Goal: Task Accomplishment & Management: Manage account settings

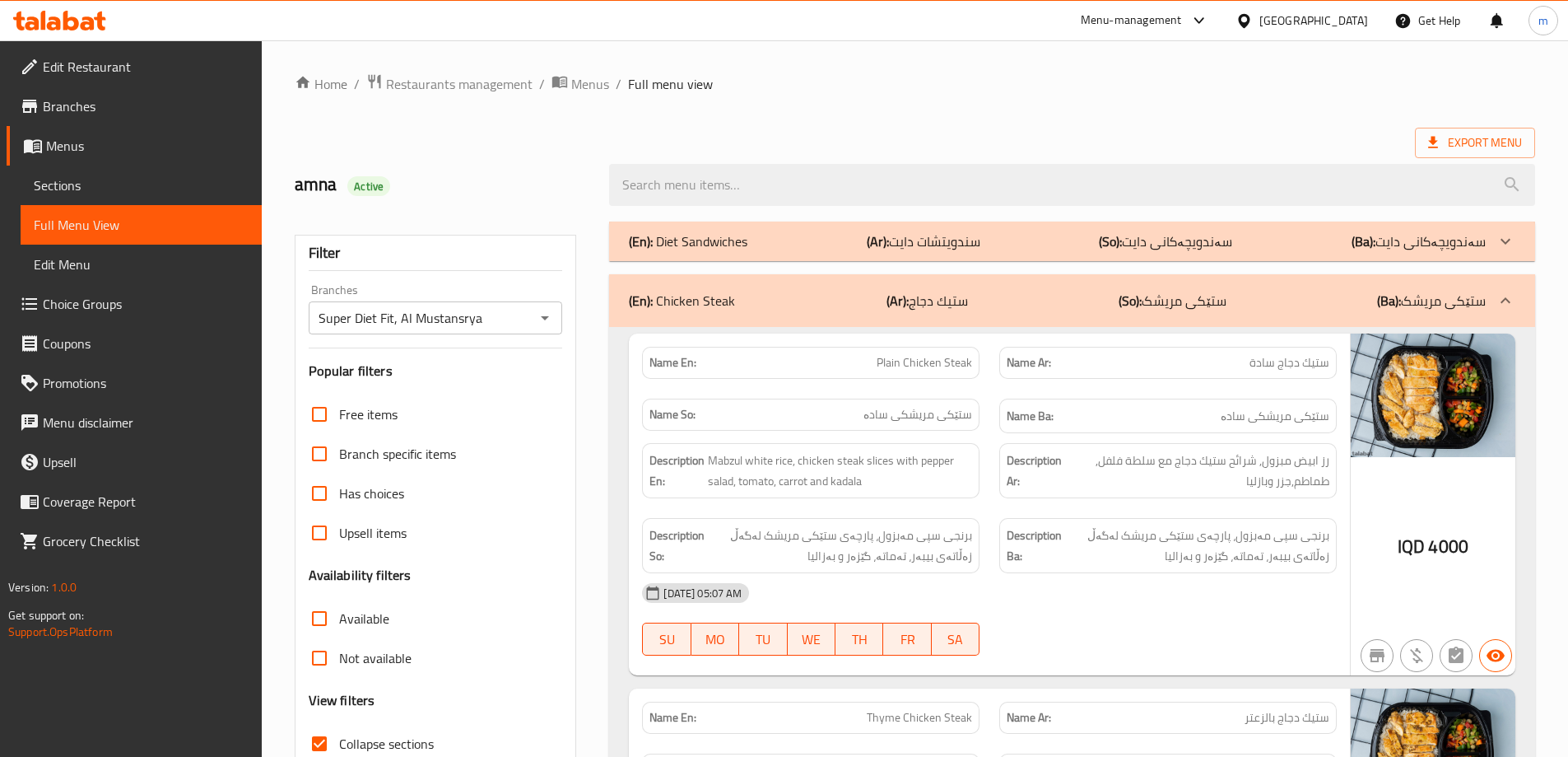
scroll to position [25, 0]
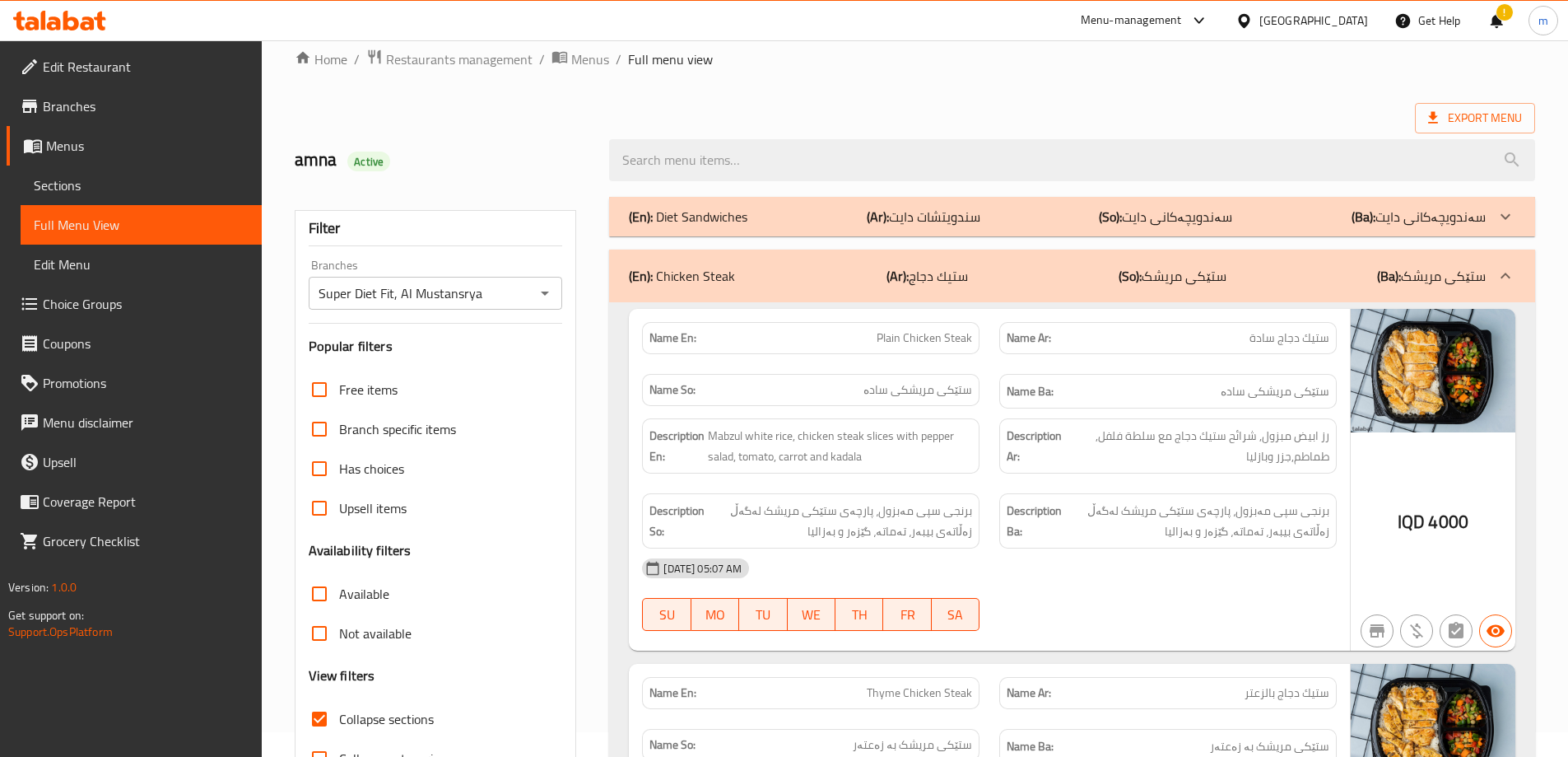
click at [88, 116] on span "Branches" at bounding box center [146, 106] width 206 height 20
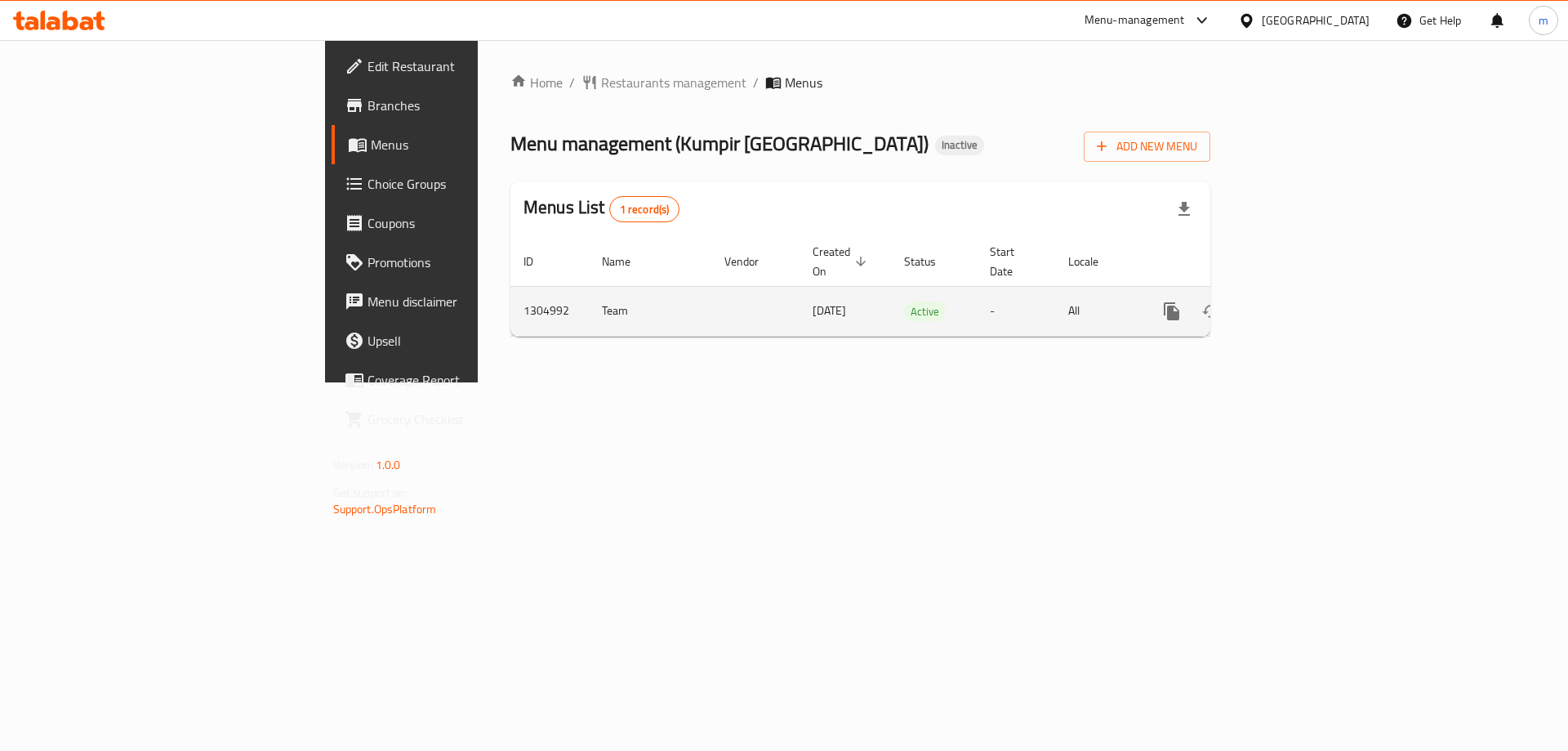
click at [1299, 301] on icon "enhanced table" at bounding box center [1289, 311] width 20 height 20
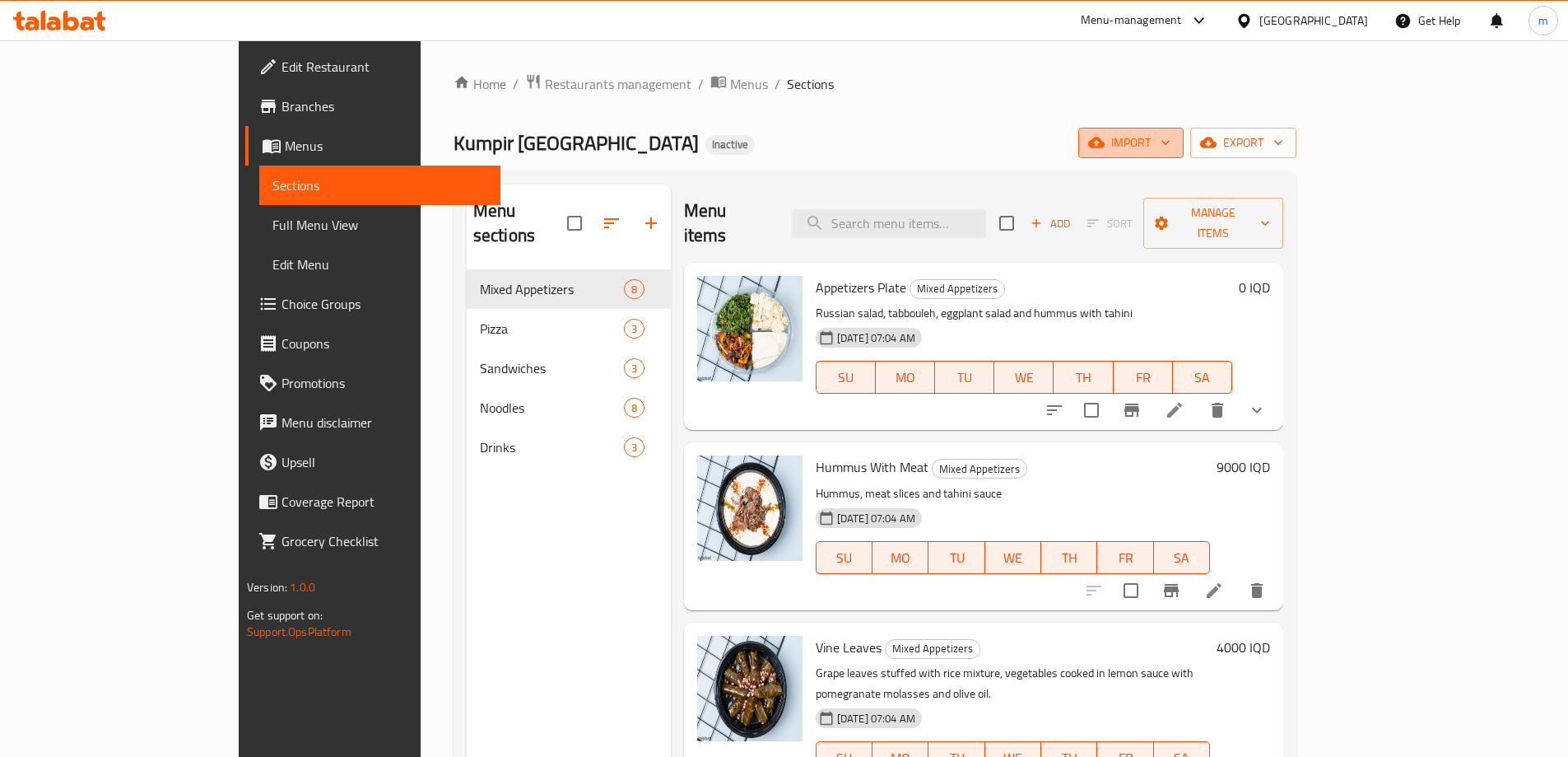
click at [1171, 145] on span "import" at bounding box center [1131, 143] width 79 height 21
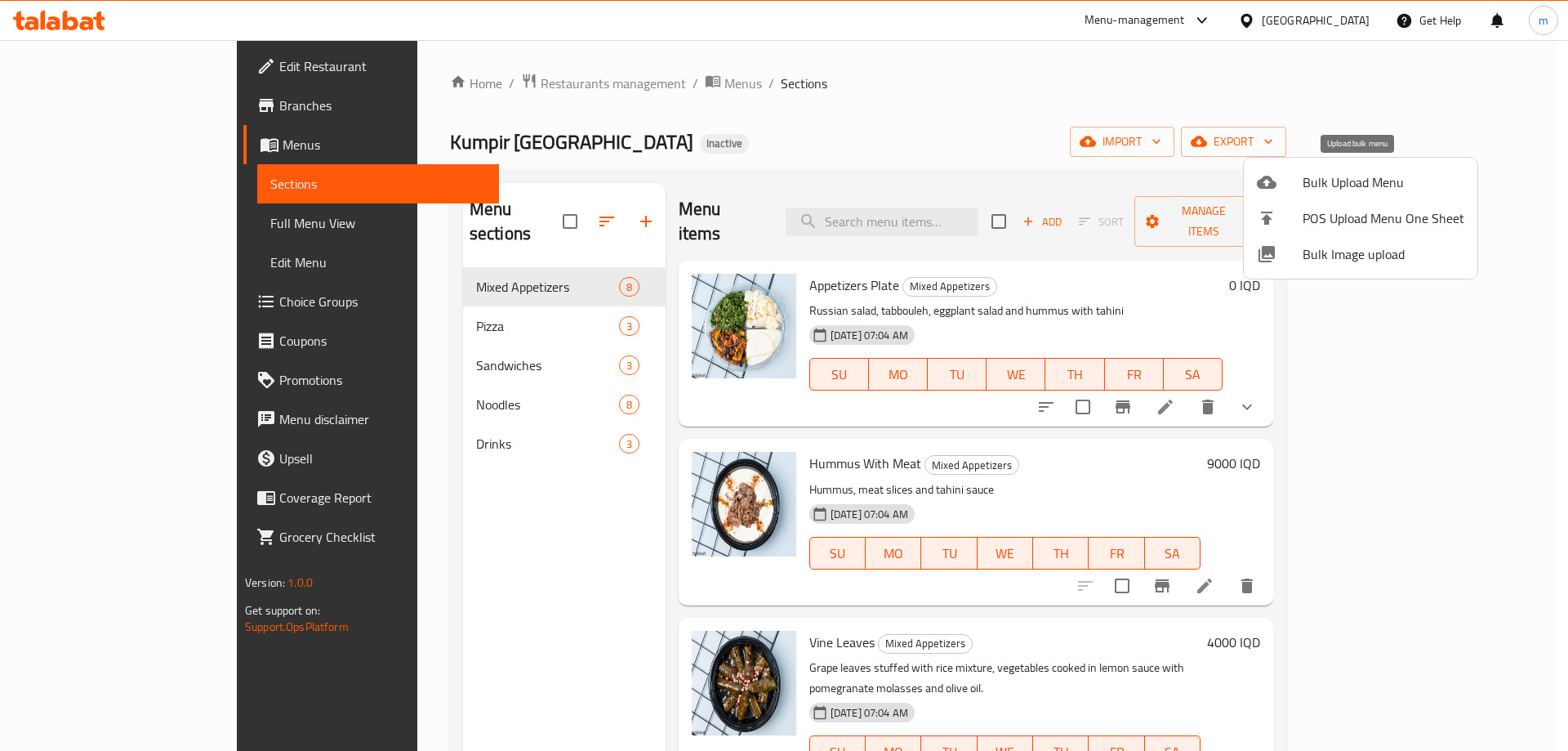
click at [1339, 183] on span "Bulk Upload Menu" at bounding box center [1383, 182] width 161 height 20
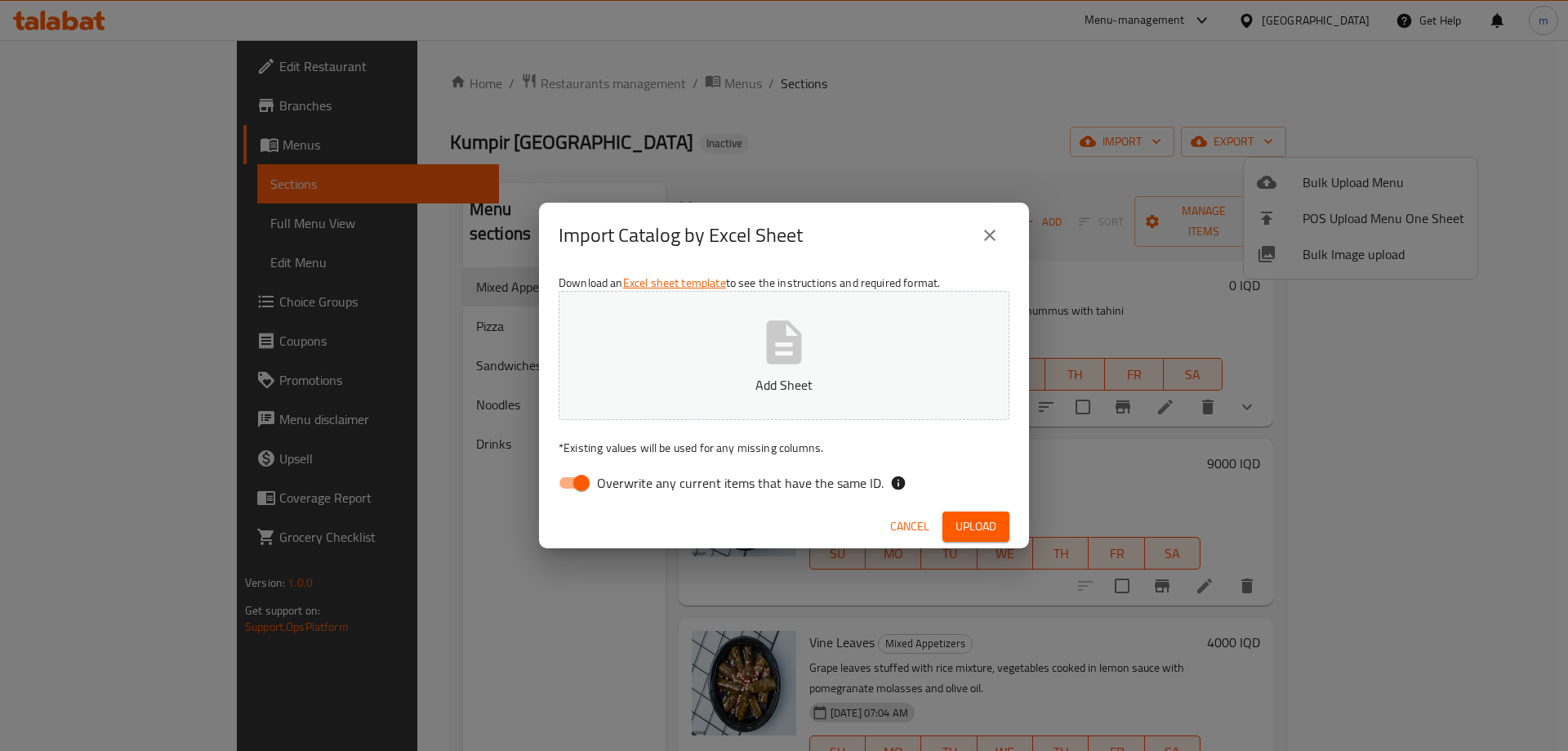
click at [674, 487] on span "Overwrite any current items that have the same ID." at bounding box center [741, 483] width 287 height 20
click at [628, 487] on input "Overwrite any current items that have the same ID." at bounding box center [581, 483] width 93 height 31
checkbox input "false"
click at [795, 340] on icon "button" at bounding box center [784, 342] width 35 height 43
click at [980, 530] on span "Upload" at bounding box center [975, 526] width 41 height 21
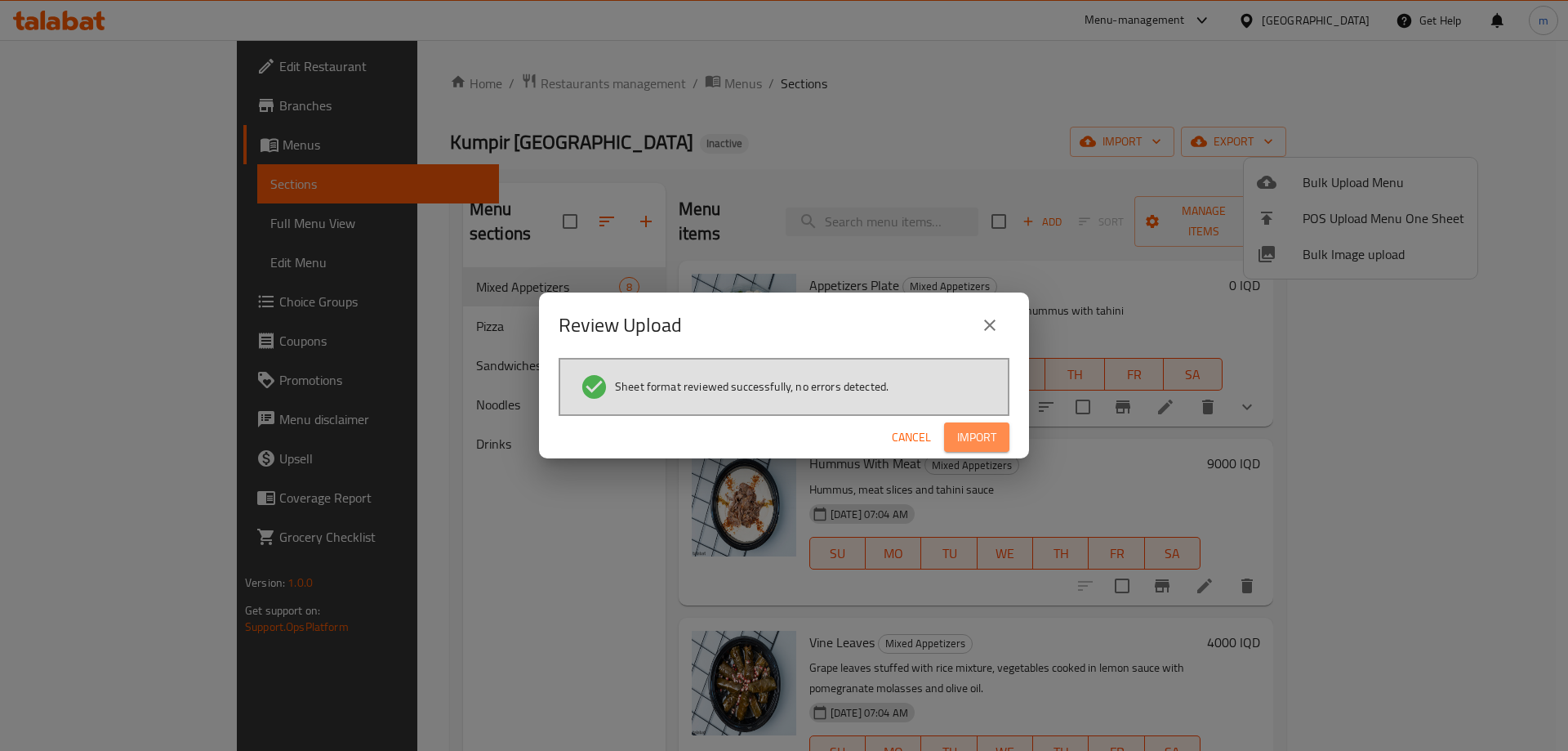
click at [994, 435] on span "Import" at bounding box center [976, 437] width 39 height 21
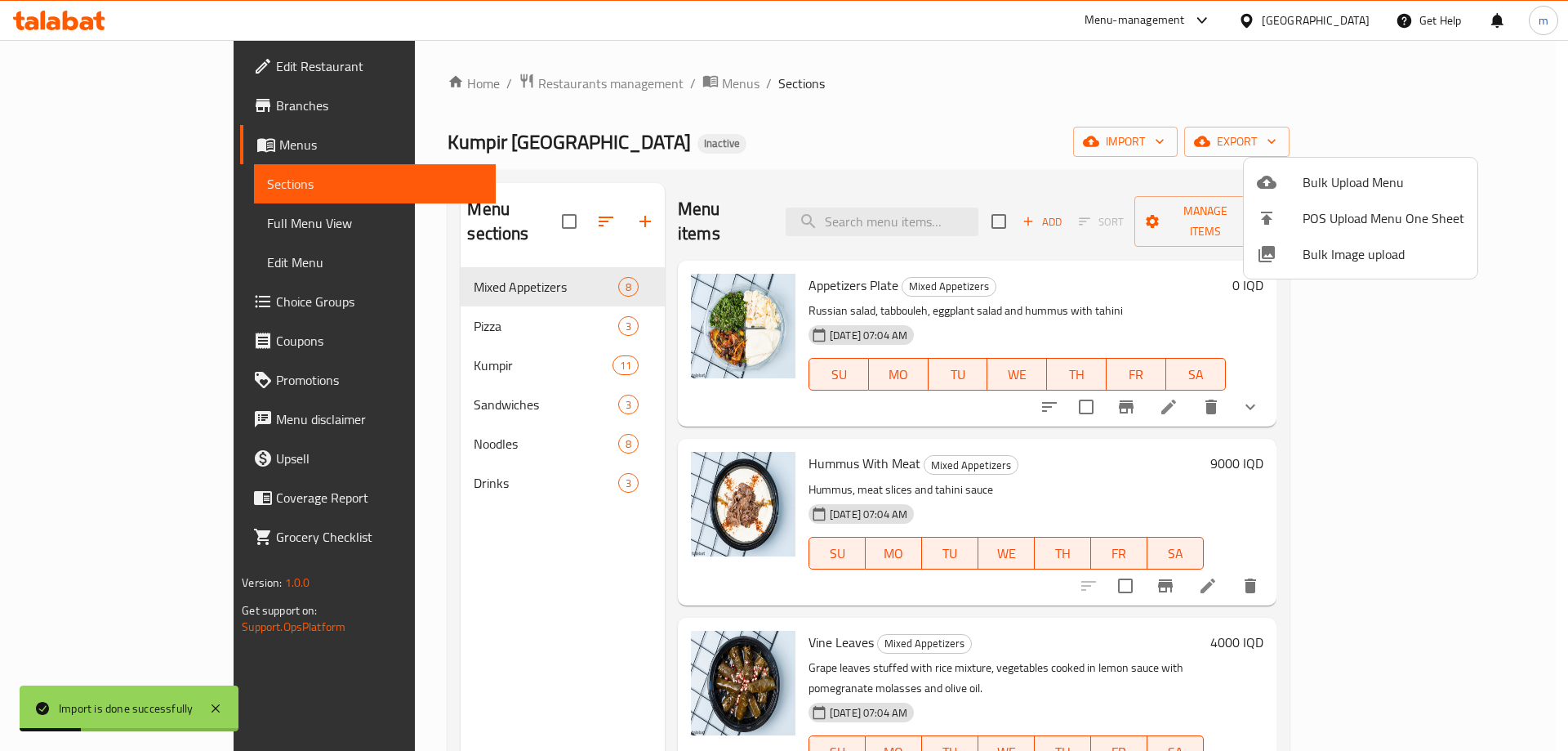
click at [392, 348] on div at bounding box center [784, 376] width 1568 height 751
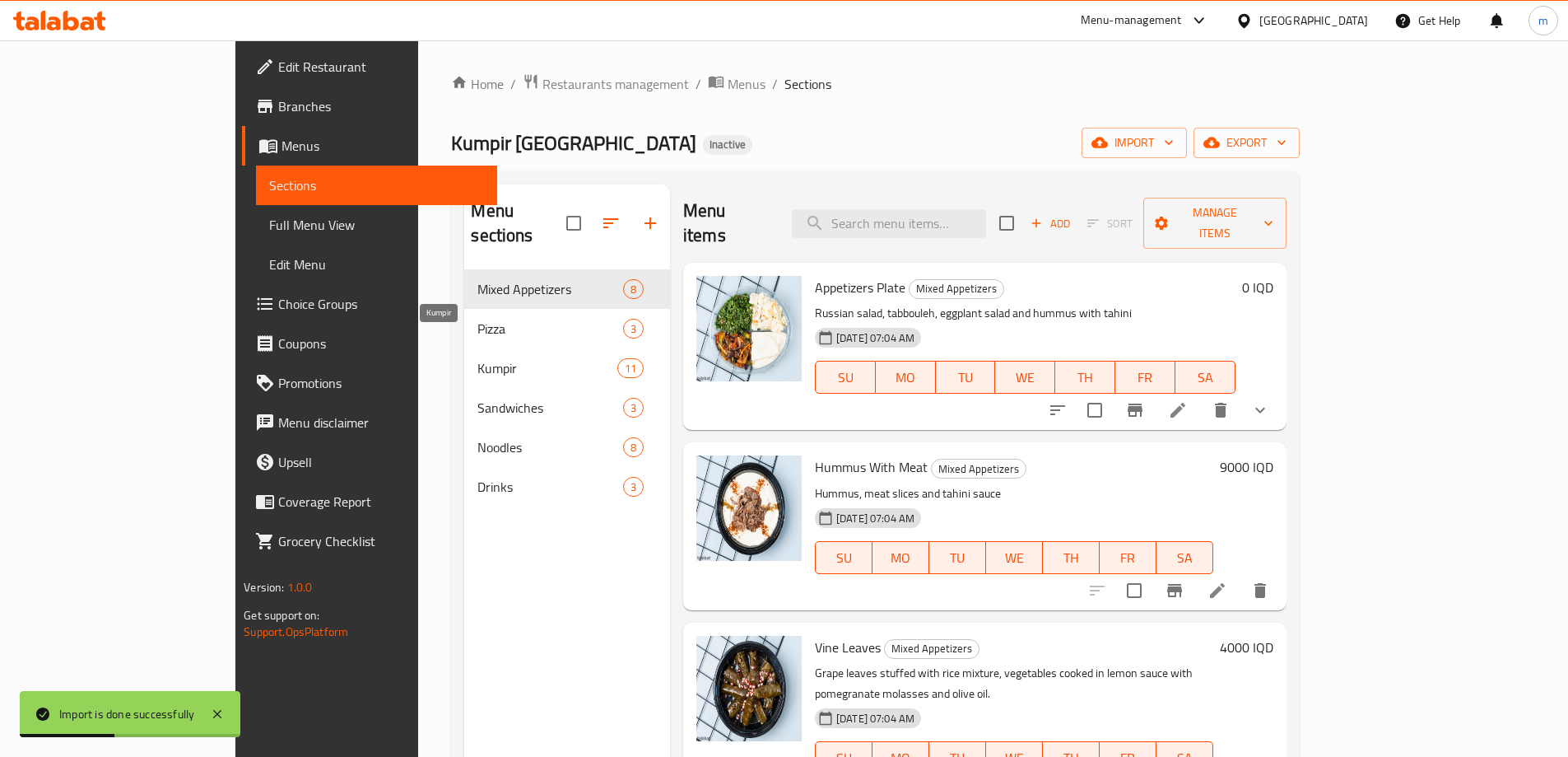
click at [477, 358] on span "Kumpir" at bounding box center [547, 368] width 139 height 20
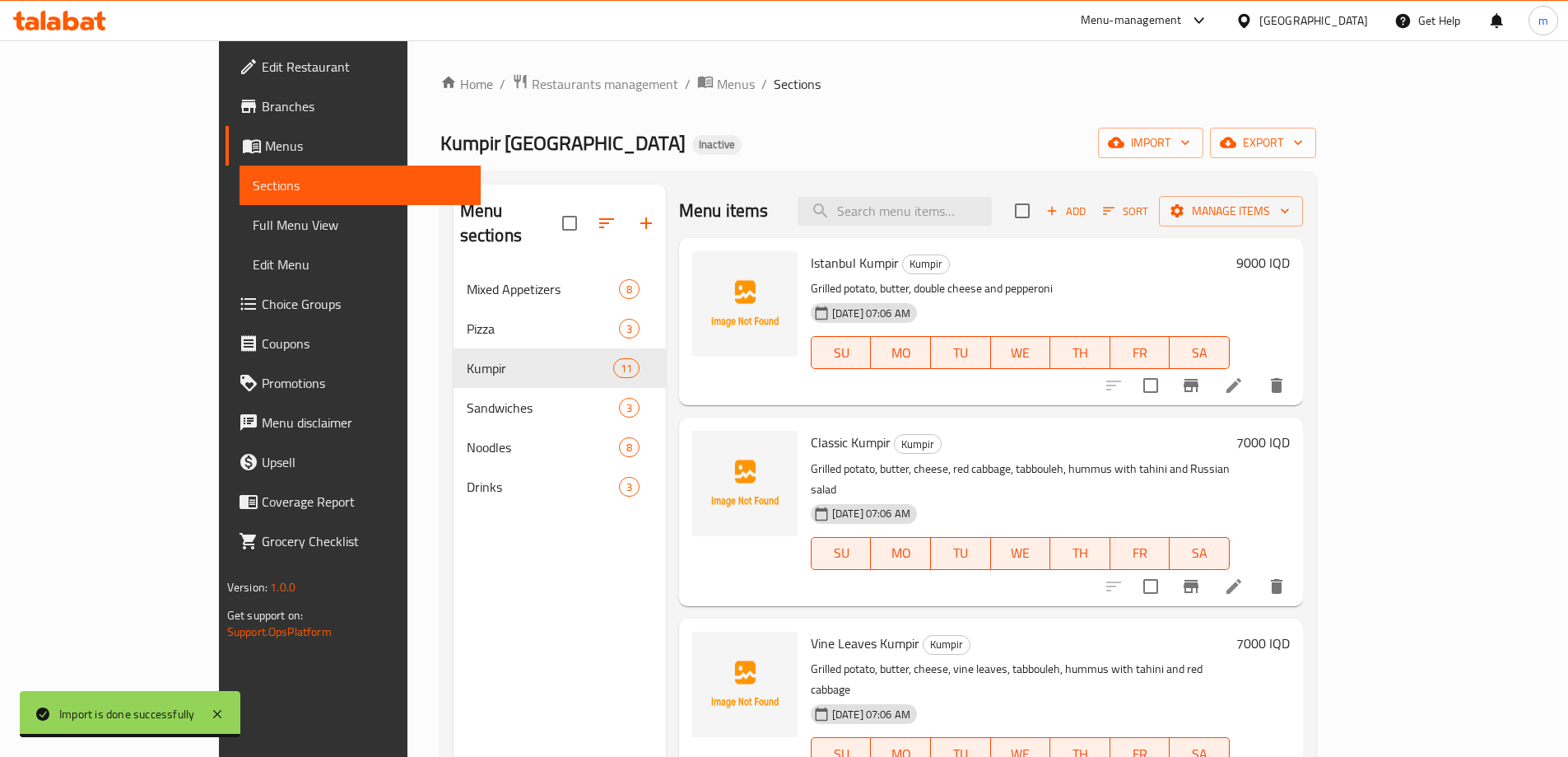
click at [253, 219] on span "Full Menu View" at bounding box center [360, 225] width 215 height 20
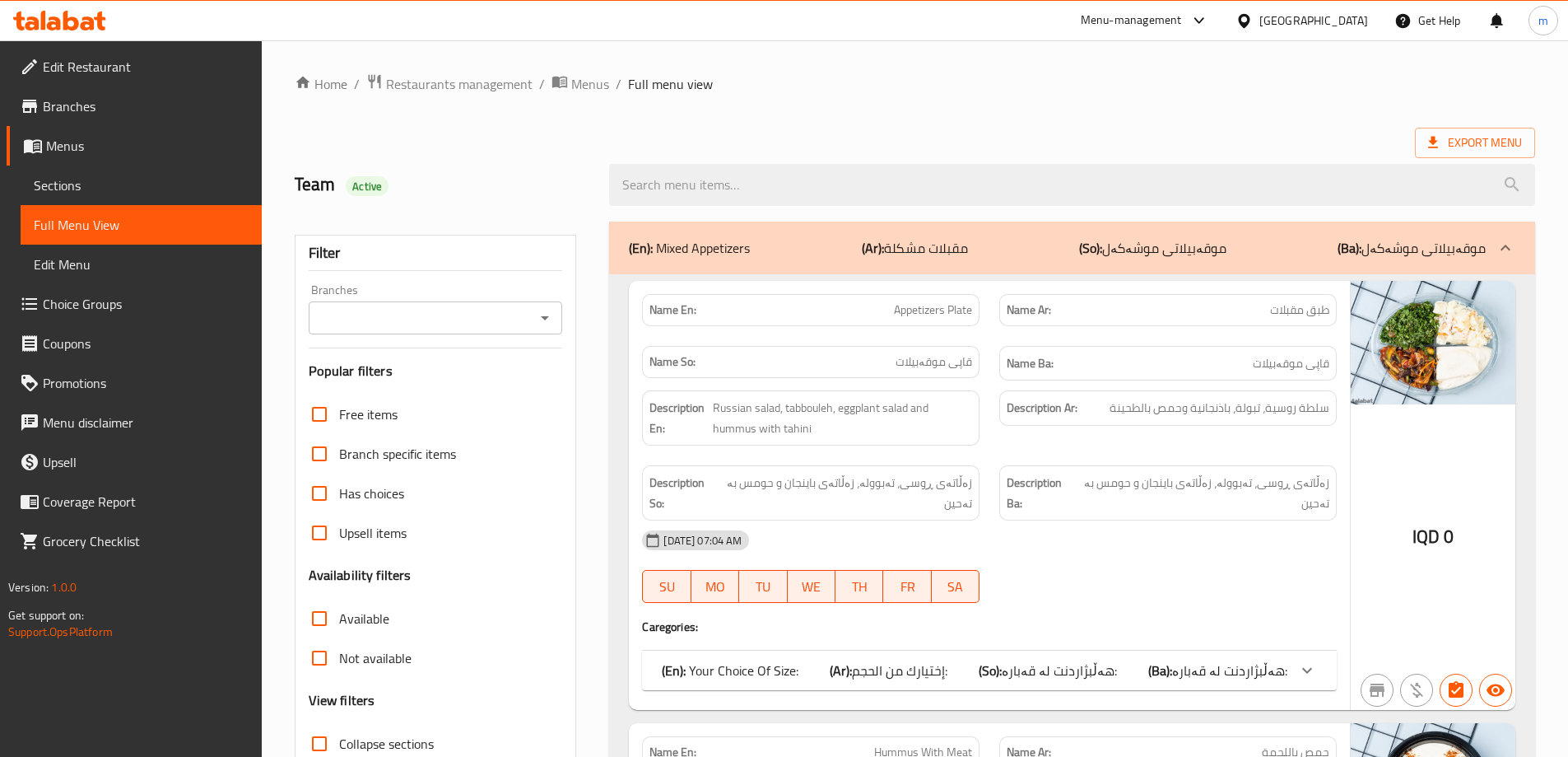
scroll to position [274, 0]
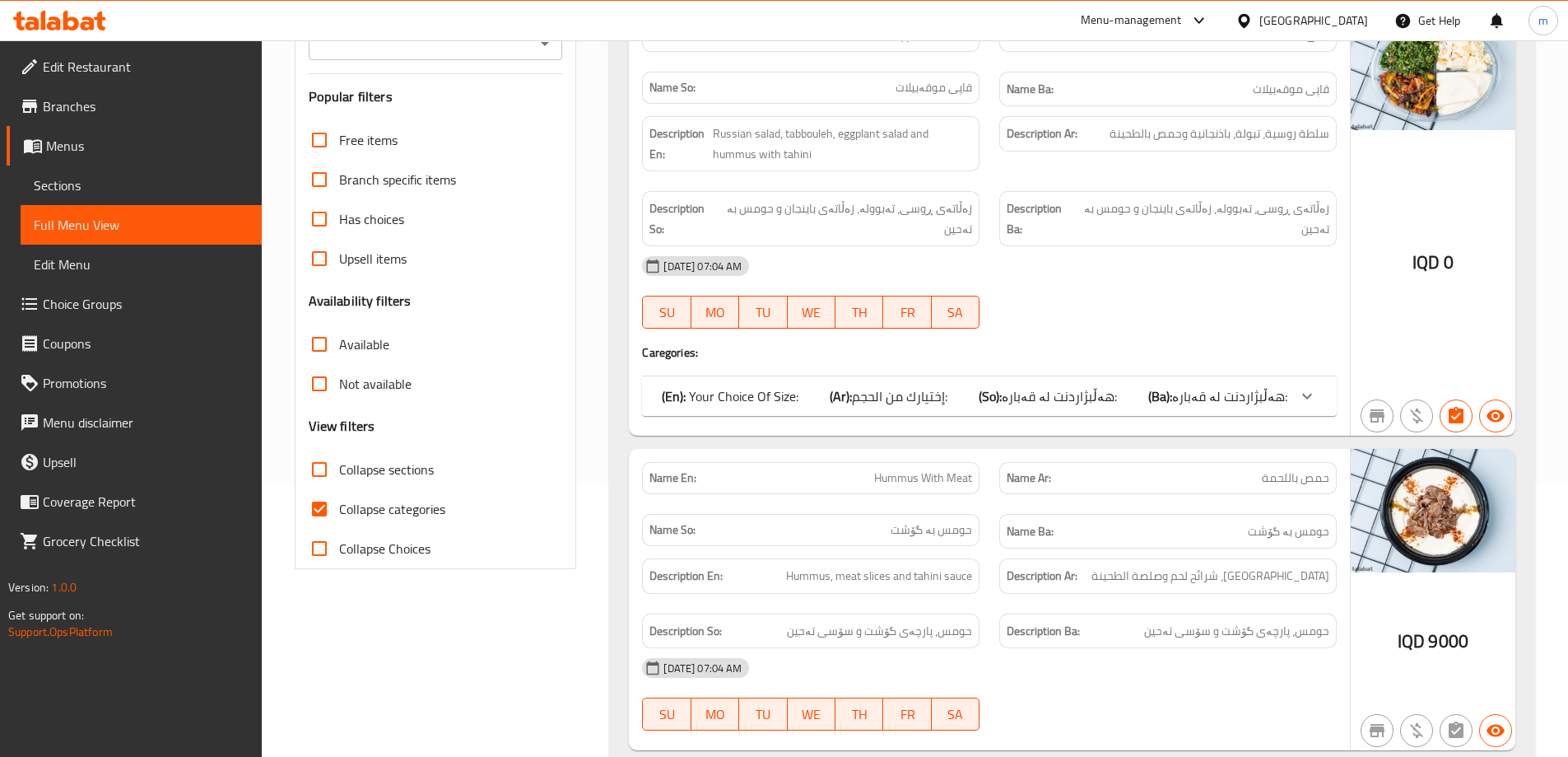
click at [404, 472] on span "Collapse sections" at bounding box center [387, 469] width 95 height 20
click at [339, 472] on input "Collapse sections" at bounding box center [318, 469] width 39 height 39
checkbox input "true"
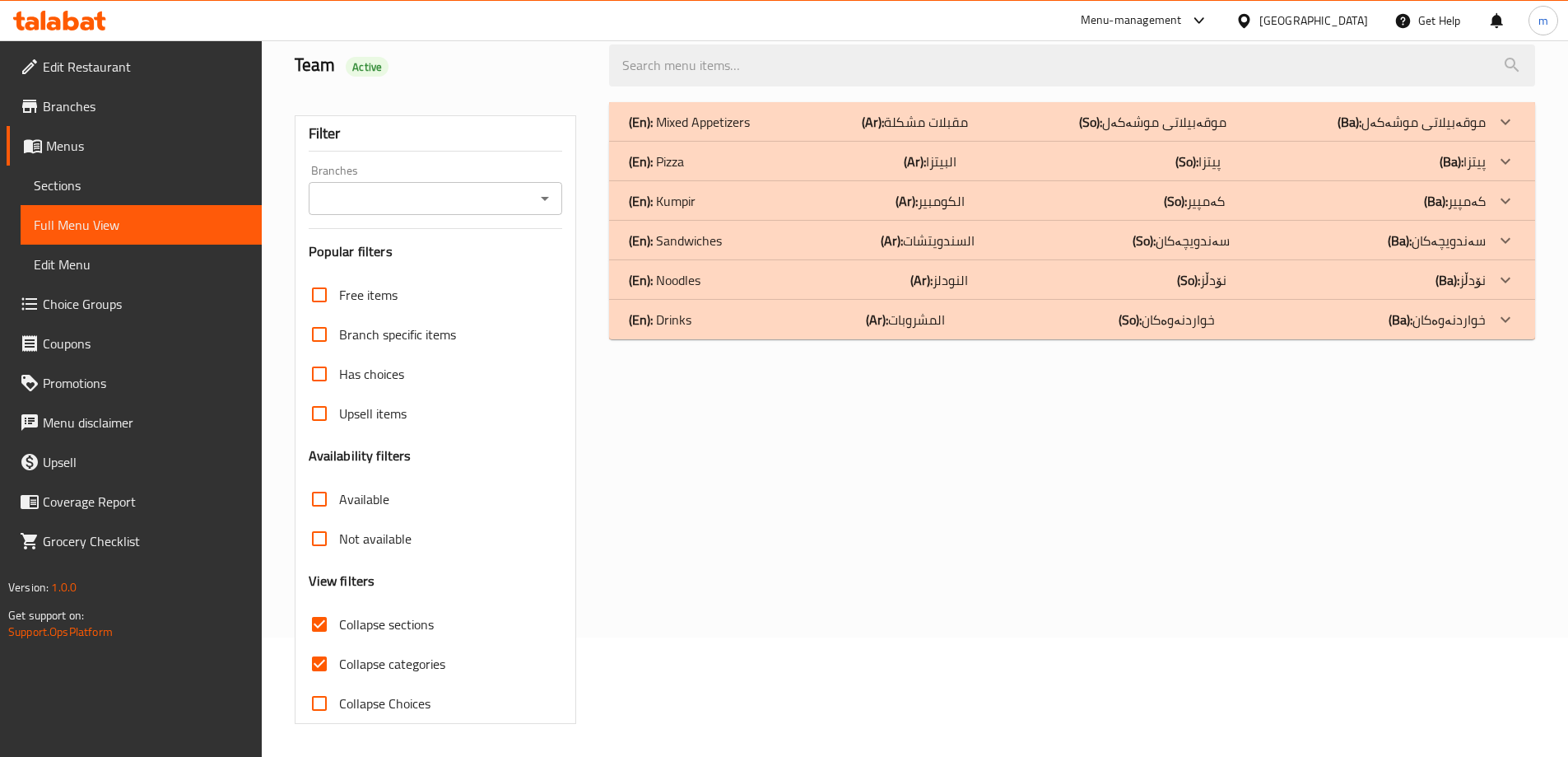
click at [397, 654] on span "Collapse categories" at bounding box center [392, 664] width 106 height 20
click at [339, 644] on input "Collapse categories" at bounding box center [318, 663] width 39 height 39
checkbox input "false"
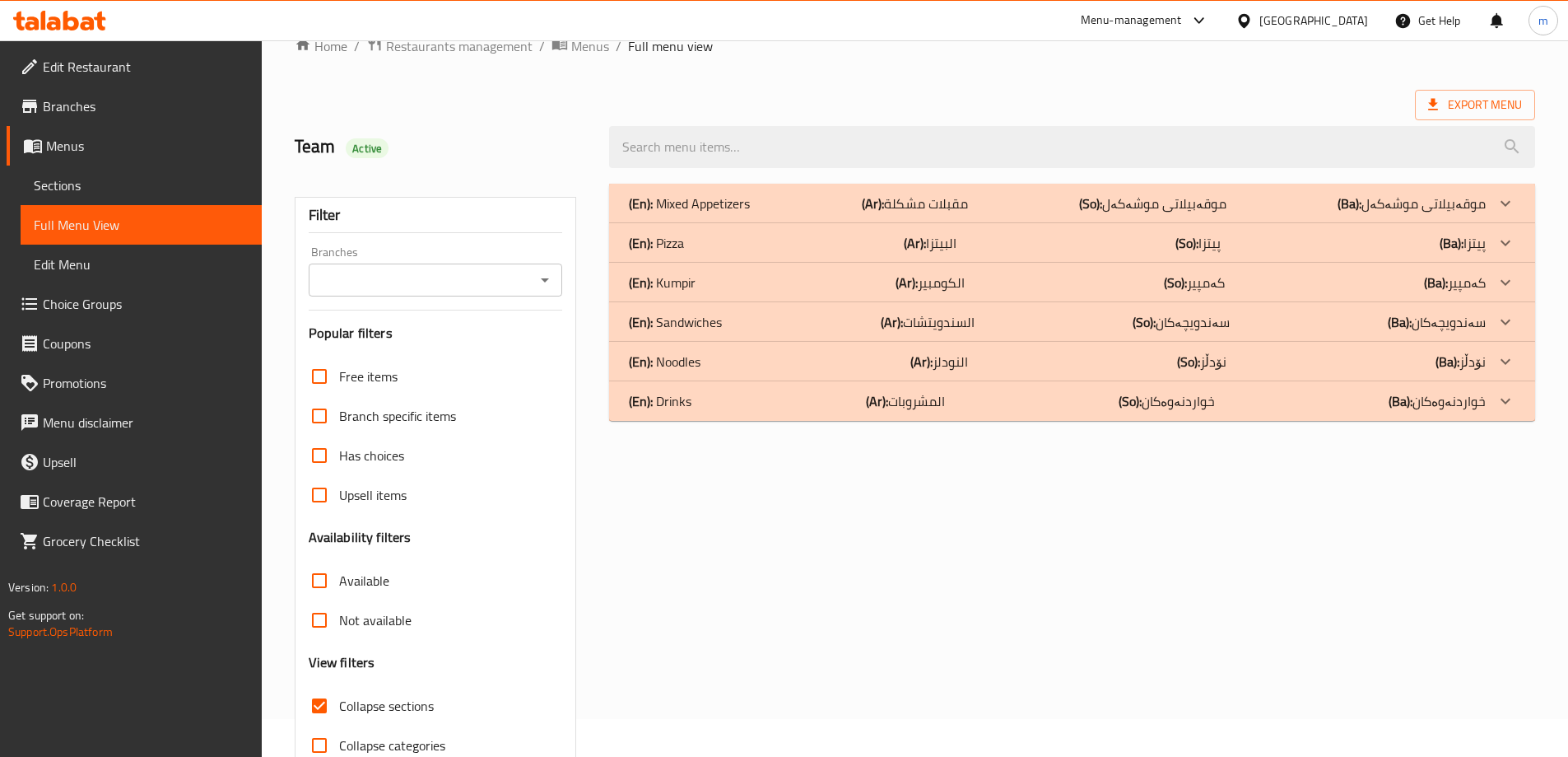
scroll to position [0, 0]
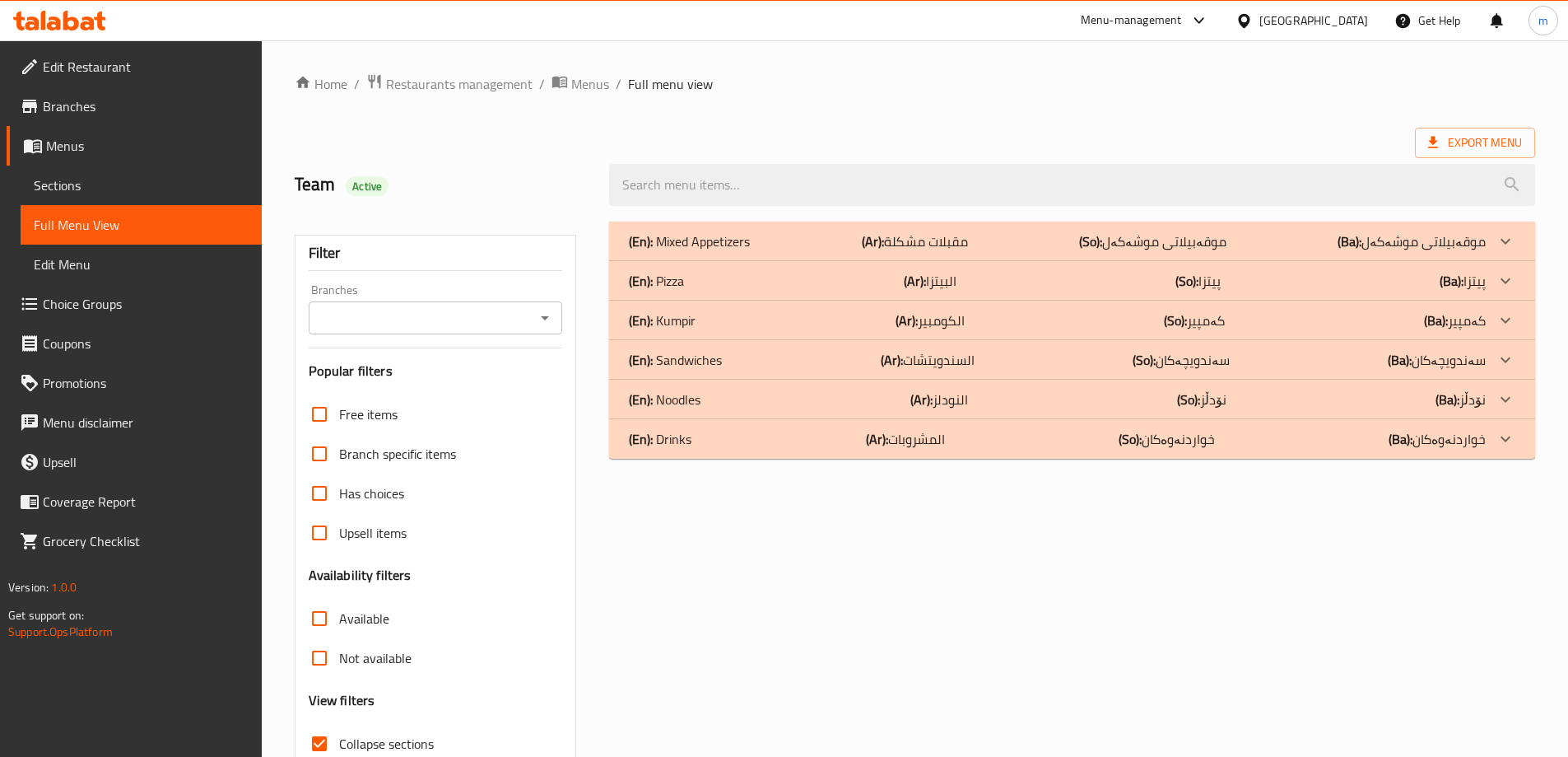
click at [765, 261] on div "(En): Kumpir (Ar): الكومبير (So): کەمپیر (Ba): کەمپیر" at bounding box center [1072, 240] width 926 height 39
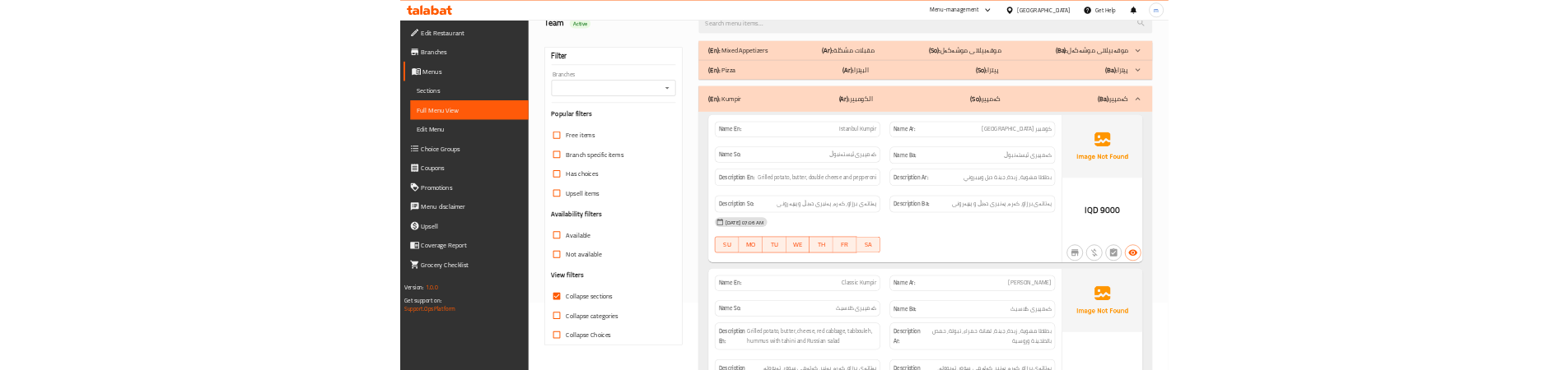
scroll to position [274, 0]
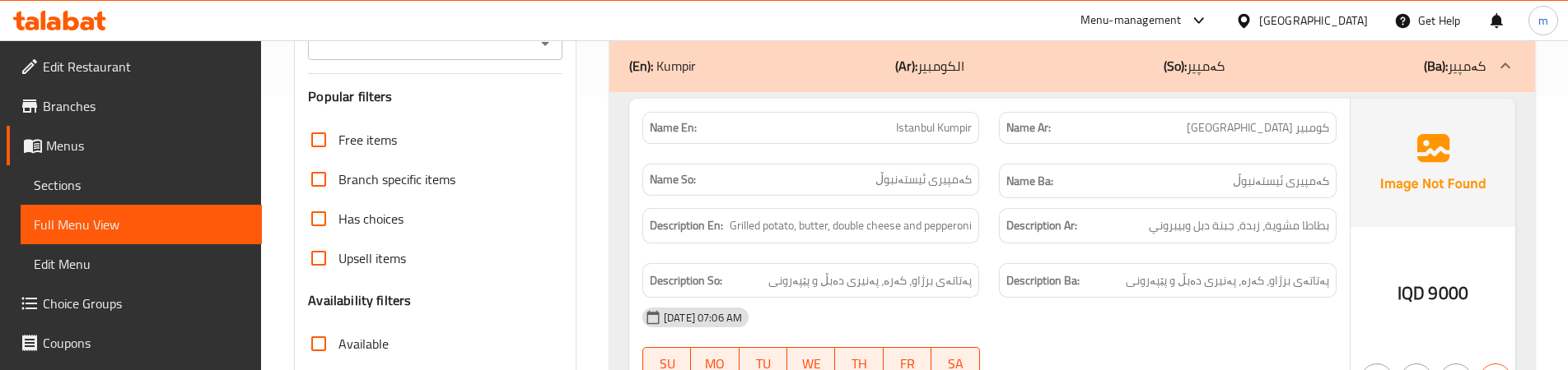
click at [959, 249] on div "Description En: Grilled potato, butter, double cheese and pepperoni" at bounding box center [811, 225] width 357 height 55
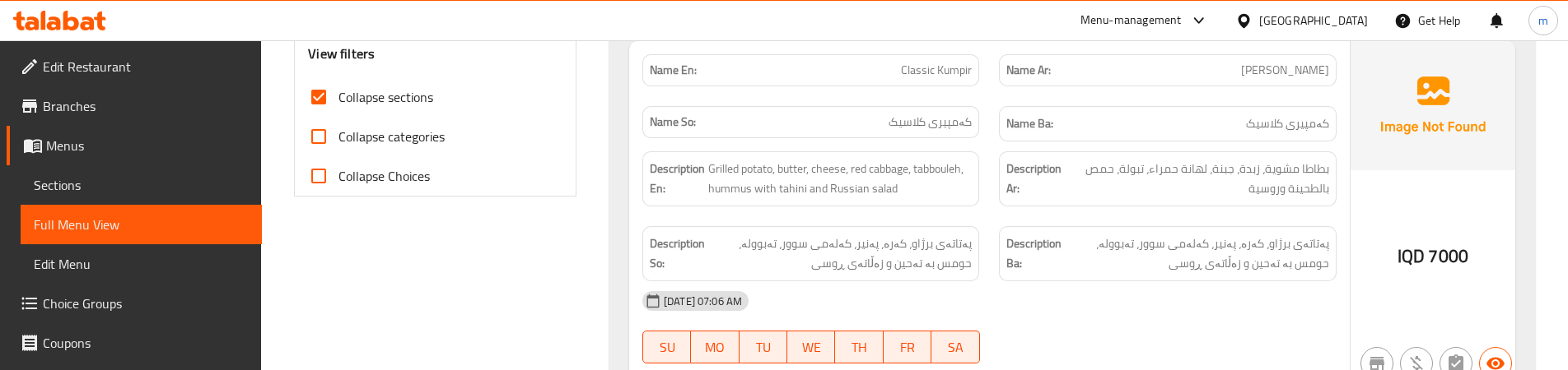
scroll to position [647, 0]
click at [978, 218] on div "Description So: پەتاتەی برژاو، کەرە، پەنیر، کەلەمی سوور، تەبوولە، حومس بە تەحین…" at bounding box center [811, 252] width 357 height 75
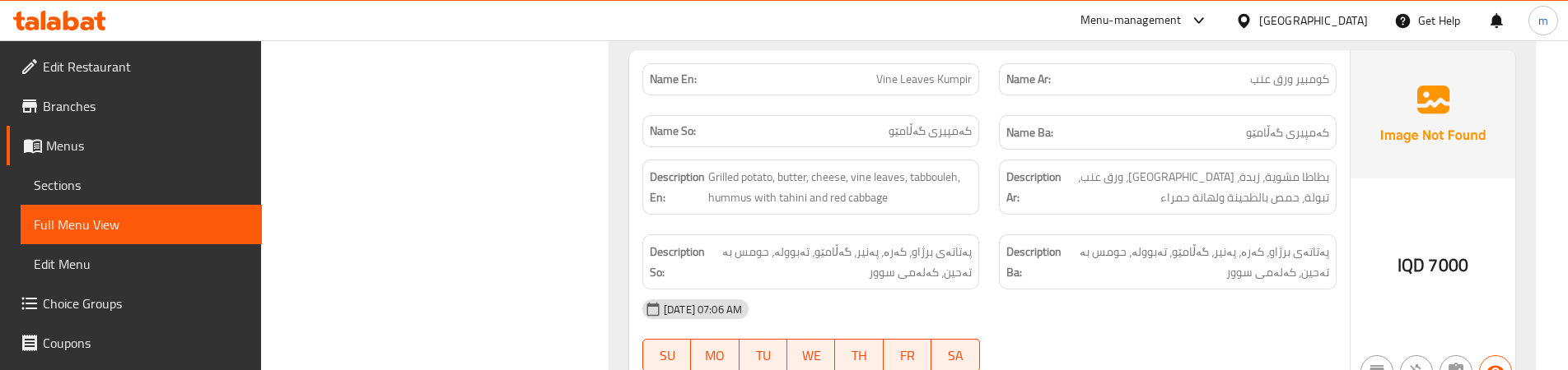
scroll to position [1020, 0]
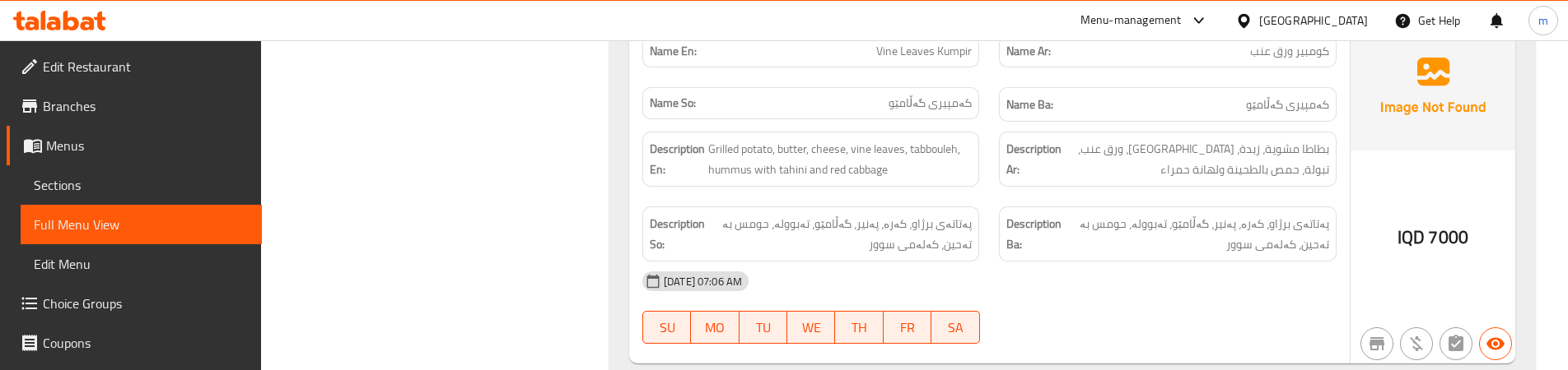
click at [966, 83] on div "Name So: کەمپیری گەڵامێو" at bounding box center [811, 105] width 357 height 55
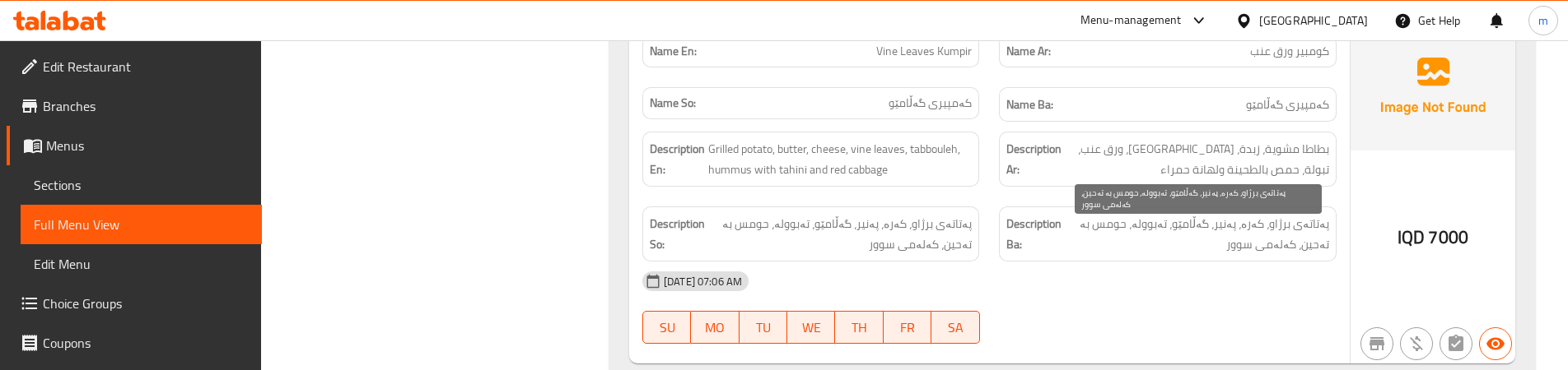
click at [1280, 245] on span "پەتاتەی برژاو، کەرە، پەنیر، گەڵامێو، تەبوولە، حومس بە تەحین، کەلەمی سوور" at bounding box center [1197, 234] width 264 height 40
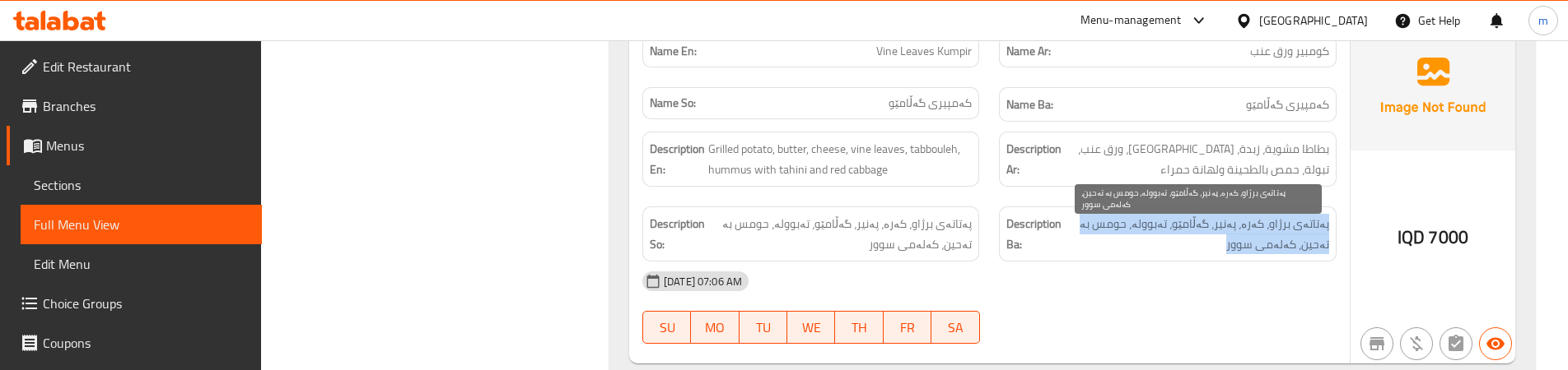
click at [1280, 245] on span "پەتاتەی برژاو، کەرە، پەنیر، گەڵامێو، تەبوولە، حومس بە تەحین، کەلەمی سوور" at bounding box center [1197, 234] width 264 height 40
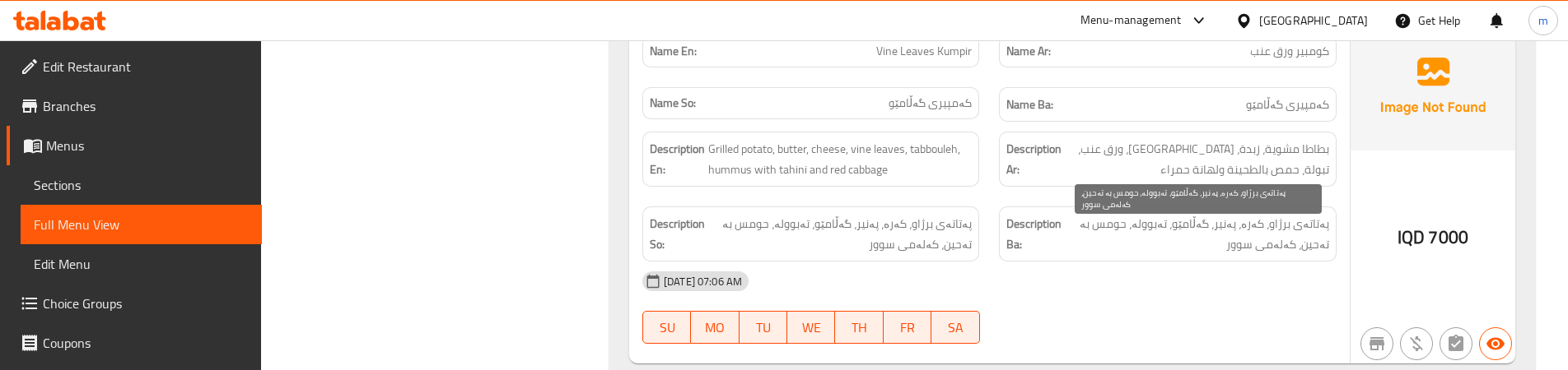
click at [1278, 246] on span "پەتاتەی برژاو، کەرە، پەنیر، گەڵامێو، تەبوولە، حومس بە تەحین، کەلەمی سوور" at bounding box center [1197, 234] width 264 height 40
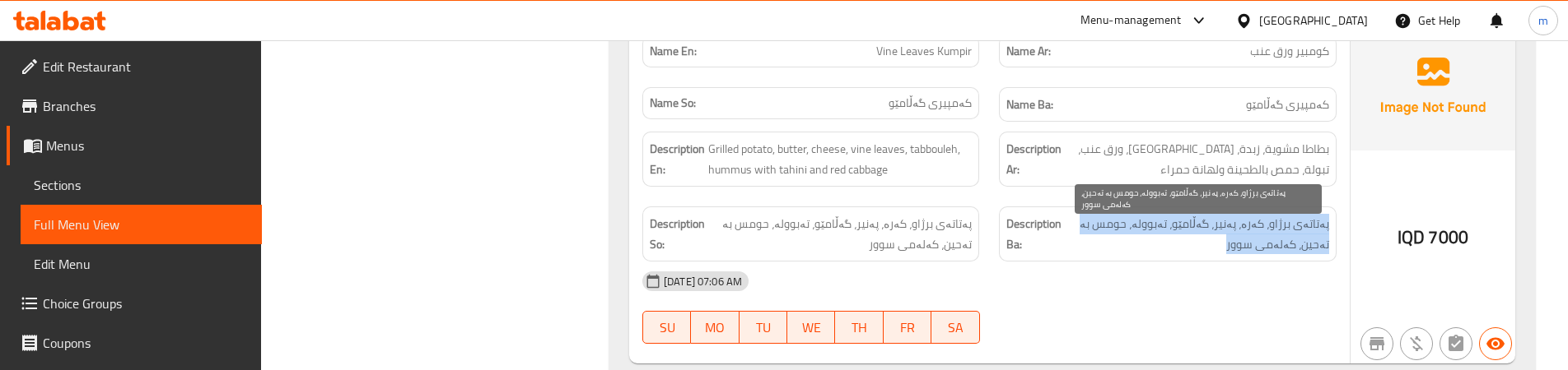
click at [1278, 246] on span "پەتاتەی برژاو، کەرە، پەنیر، گەڵامێو، تەبوولە، حومس بە تەحین، کەلەمی سوور" at bounding box center [1197, 234] width 264 height 40
copy div "پەتاتەی برژاو، کەرە، پەنیر، گەڵامێو، تەبوولە، حومس بە تەحین، کەلەمی سوور"
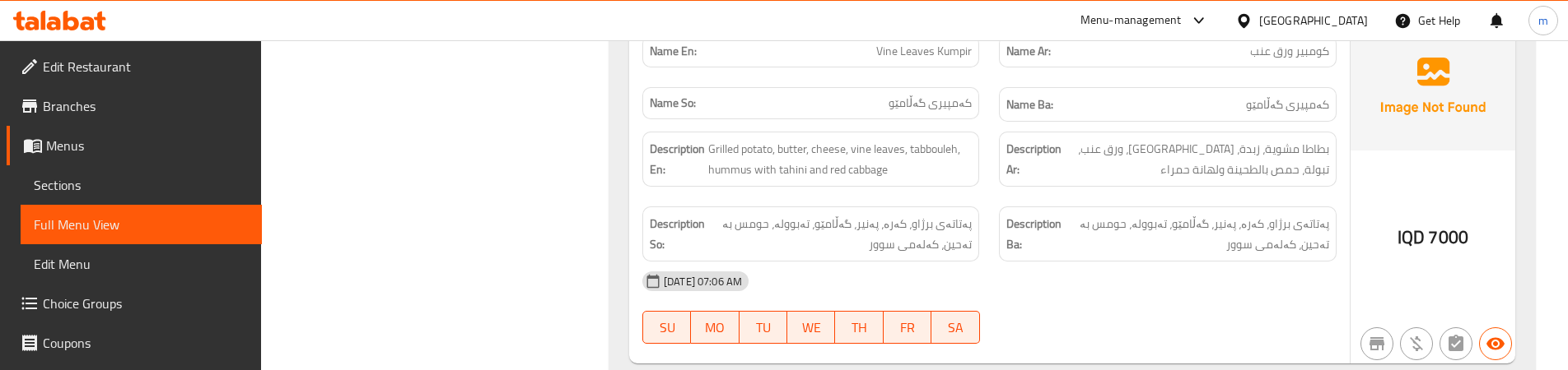
click at [939, 205] on div "Description So: پەتاتەی برژاو، کەرە، پەنیر، گەڵامێو، تەبوولە، حومس بە تەحین، کە…" at bounding box center [811, 234] width 357 height 75
click at [986, 179] on div "Description En: Grilled potato, butter, cheese, vine leaves, tabbouleh, hummus …" at bounding box center [811, 159] width 357 height 75
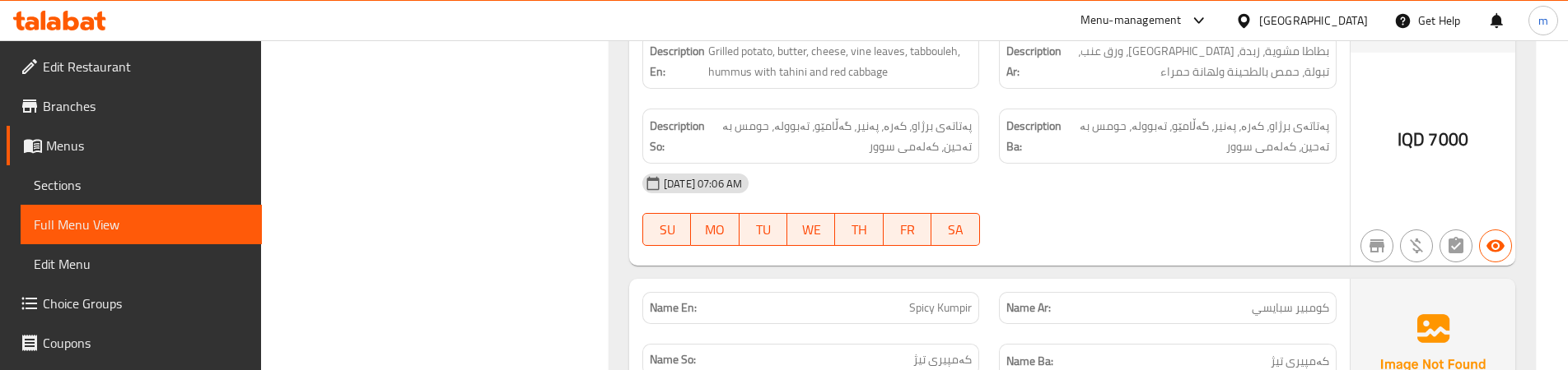
scroll to position [1158, 0]
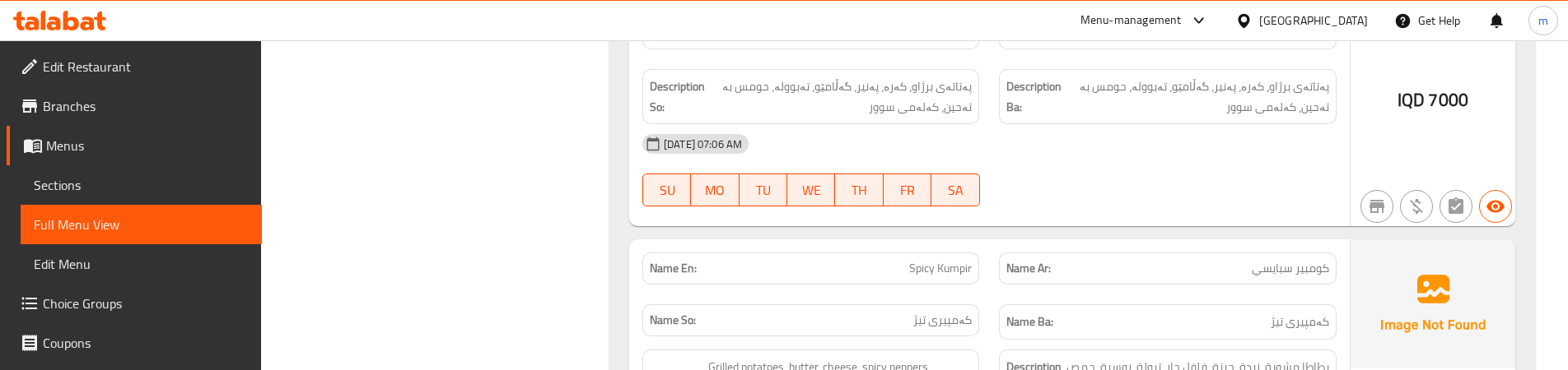
click at [994, 193] on div "11-08-2025 07:06 AM SU MO TU WE TH FR SA" at bounding box center [989, 170] width 714 height 92
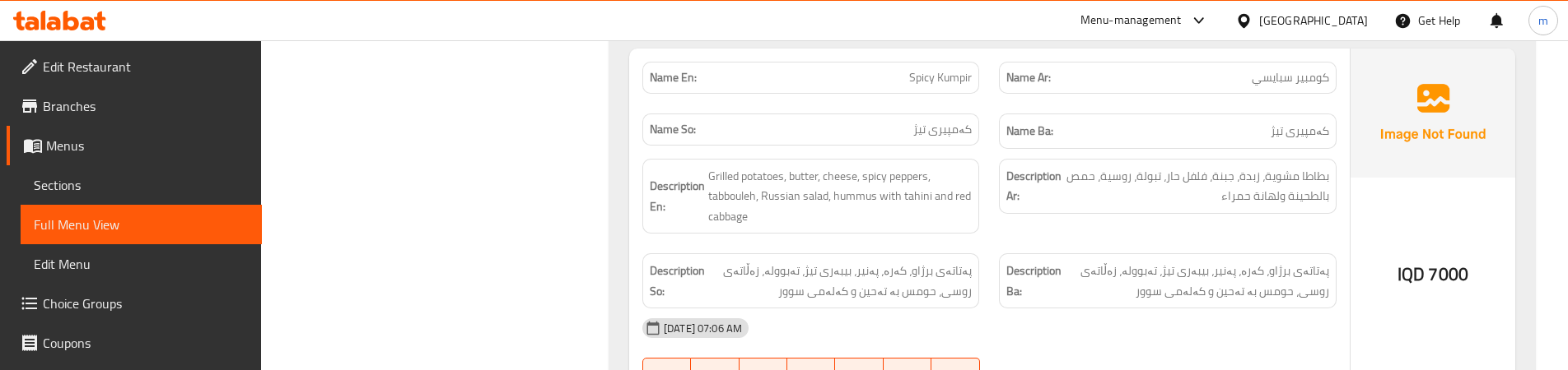
scroll to position [1360, 0]
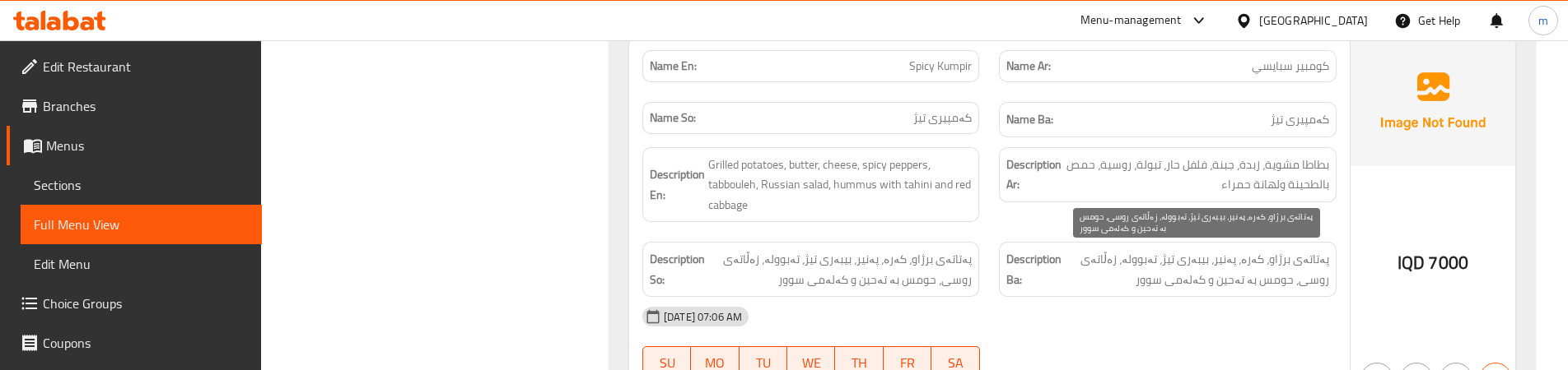
click at [1124, 275] on span "پەتاتەی برژاو، کەرە، پەنیر، بیبەری تیژ، تەبوولە، زەڵاتەی روسی، حومس بە تەحین و …" at bounding box center [1197, 269] width 264 height 40
click at [1138, 265] on span "پەتاتەی برژاو، کەرە، پەنیر، بیبەری تیژ، تەبوولە، زەڵاتەی روسی، حومس بە تەحین و …" at bounding box center [1197, 269] width 264 height 40
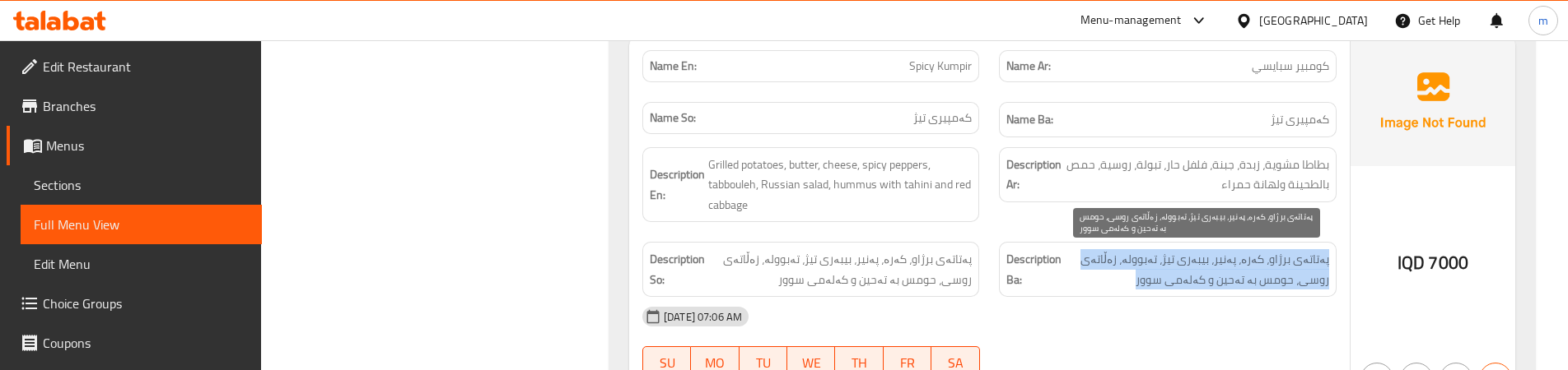
click at [1138, 265] on span "پەتاتەی برژاو، کەرە، پەنیر، بیبەری تیژ، تەبوولە، زەڵاتەی روسی، حومس بە تەحین و …" at bounding box center [1197, 269] width 264 height 40
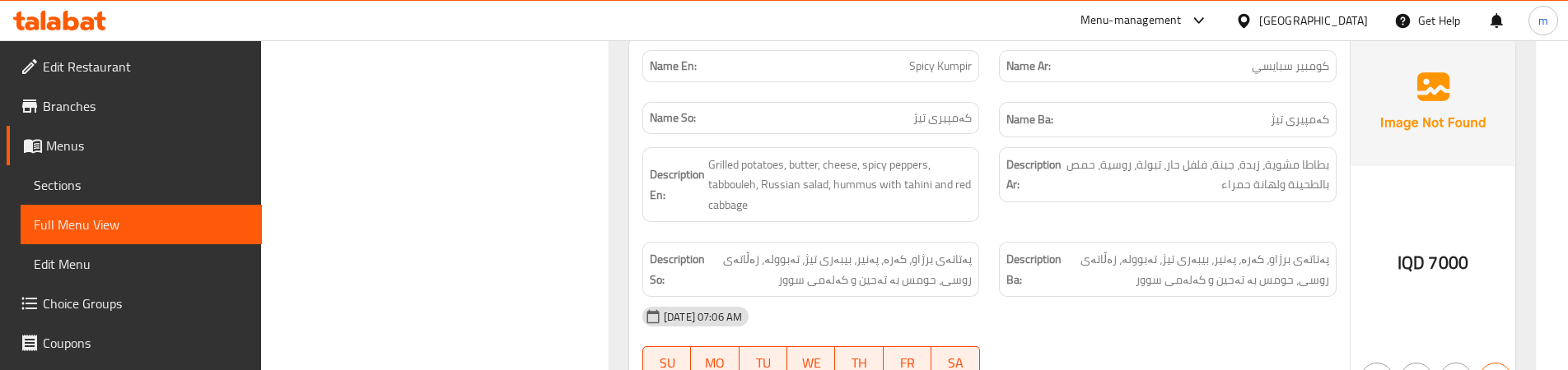
click at [1012, 208] on div "Description Ar: بطاطا مشوية، زبدة، جبنة، فلفل حار، تبولة، روسية، حمص بالطحينة و…" at bounding box center [1168, 185] width 357 height 95
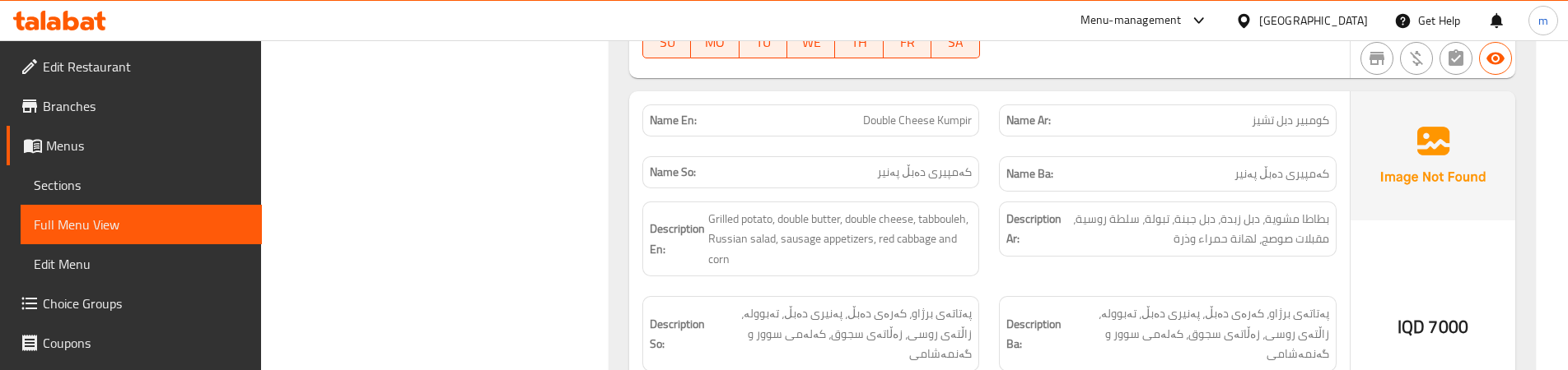
scroll to position [1721, 0]
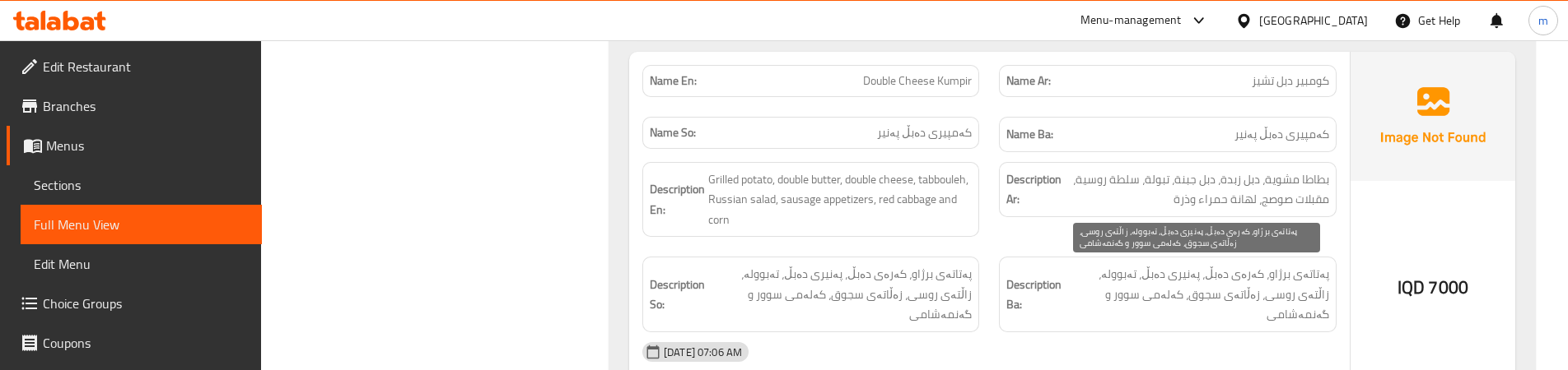
click at [1267, 293] on span "پەتاتەی برژاو، کەرەی دەبڵ، پەنیری دەبڵ، تەبوولە، زاڵتەی روسی، زەڵاتەی سجوق، کەل…" at bounding box center [1197, 295] width 264 height 61
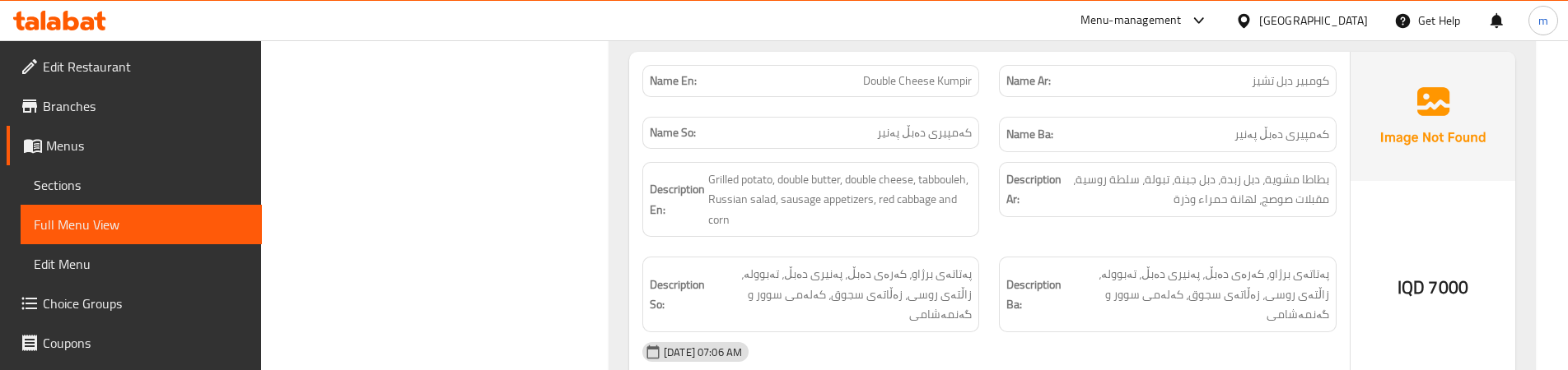
click at [145, 189] on span "Sections" at bounding box center [141, 185] width 215 height 20
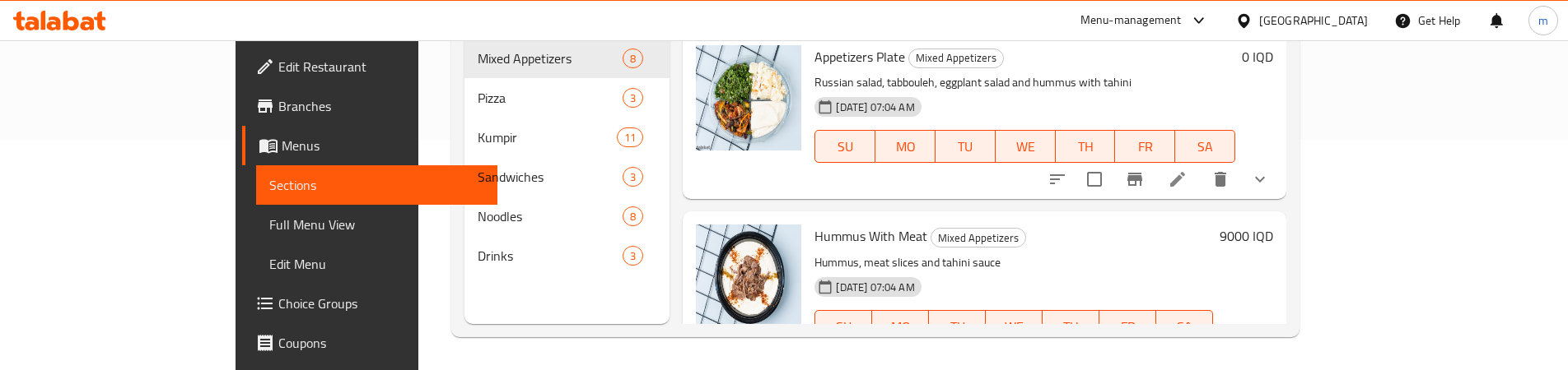
scroll to position [230, 0]
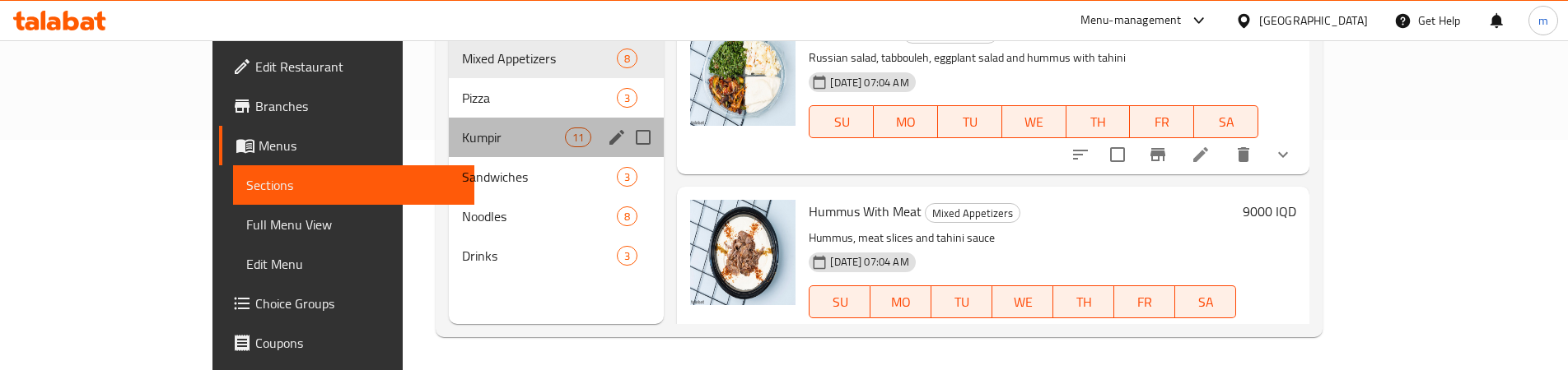
click at [462, 127] on span "Kumpir" at bounding box center [513, 137] width 103 height 20
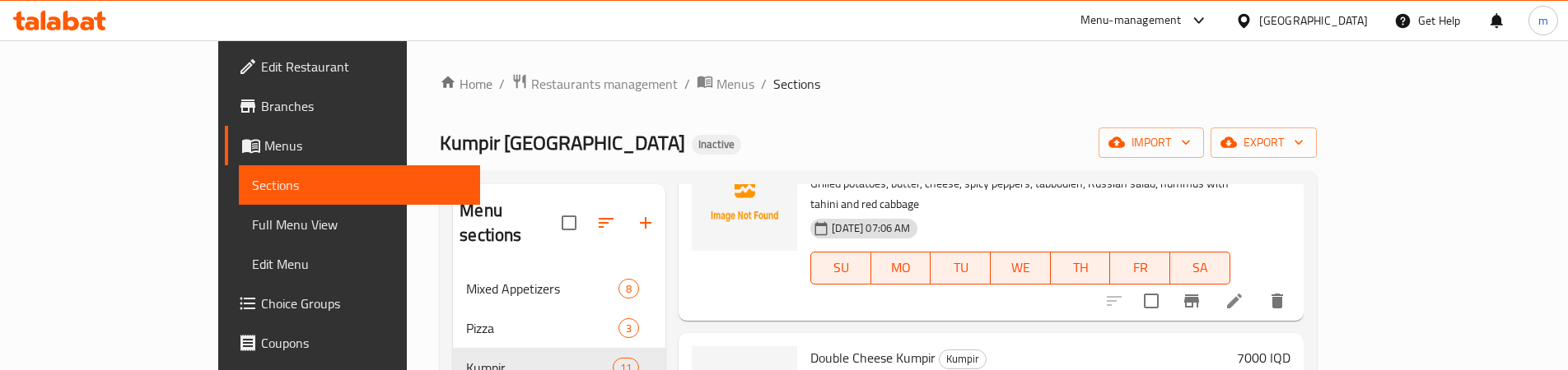
scroll to position [823, 0]
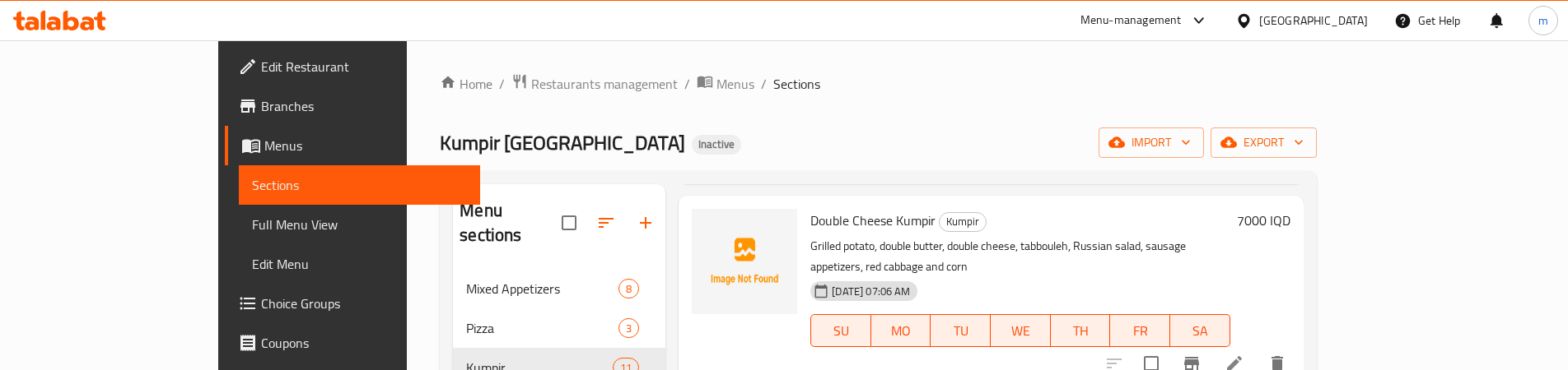
click at [1245, 354] on icon at bounding box center [1235, 364] width 20 height 20
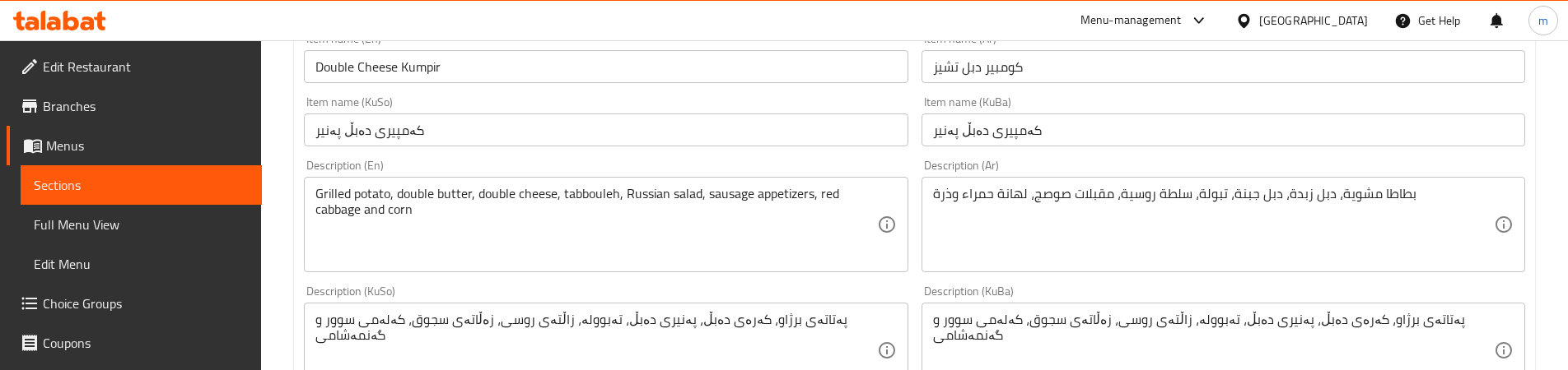
scroll to position [412, 0]
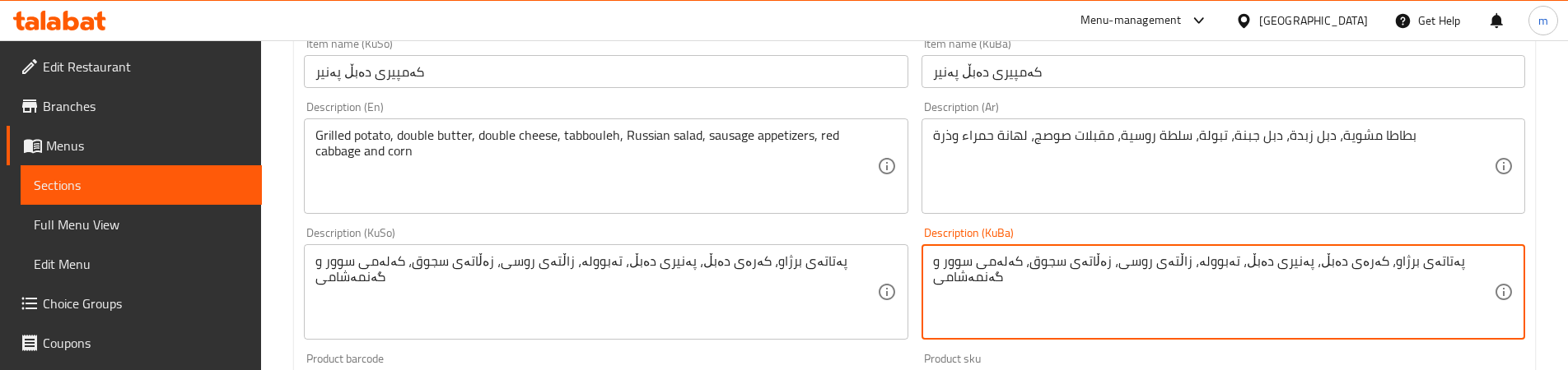
click at [1141, 265] on textarea "پەتاتەی برژاو، کەرەی دەبڵ، پەنیری دەبڵ، تەبوولە، زاڵتەی روسی، زەڵاتەی سجوق، کەل…" at bounding box center [1214, 293] width 561 height 78
click at [1119, 293] on textarea "پەتاتەی برژاو، کەرەی دەبڵ، پەنیری دەبڵ، تەبوولە، زاڵتەی روسی، موقەبیلاتی سجوق، …" at bounding box center [1214, 293] width 561 height 78
type textarea "پەتاتەی برژاو، کەرەی دەبڵ، پەنیری دەبڵ، تەبوولە، زاڵتەی روسی، موقەبیلاتی سجوق، …"
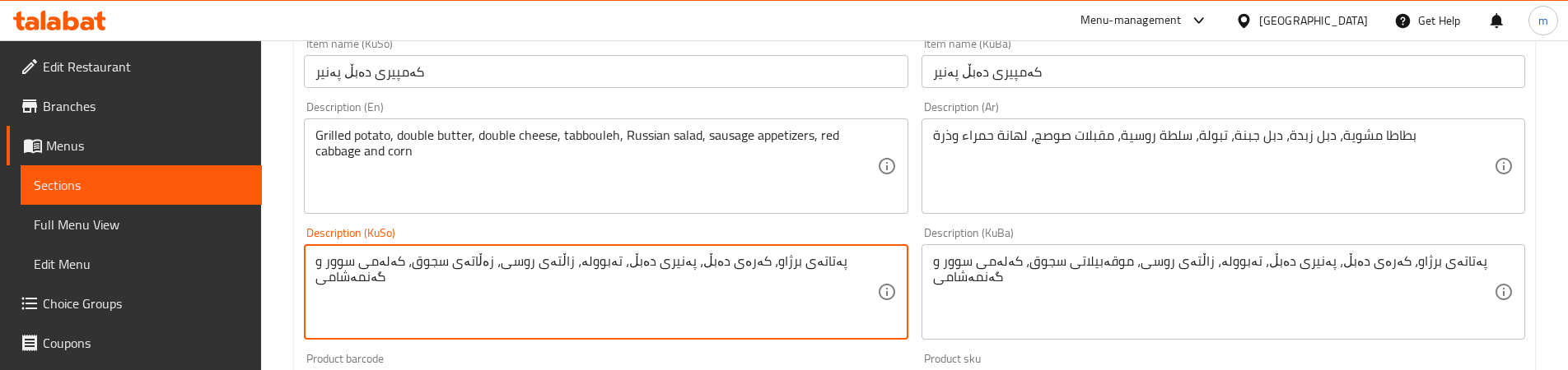
paste textarea "موقەبیلات"
type textarea "پەتاتەی برژاو، کەرەی دەبڵ، پەنیری دەبڵ، تەبوولە، زاڵتەی روسی، موقەبیلاتی سجوق، …"
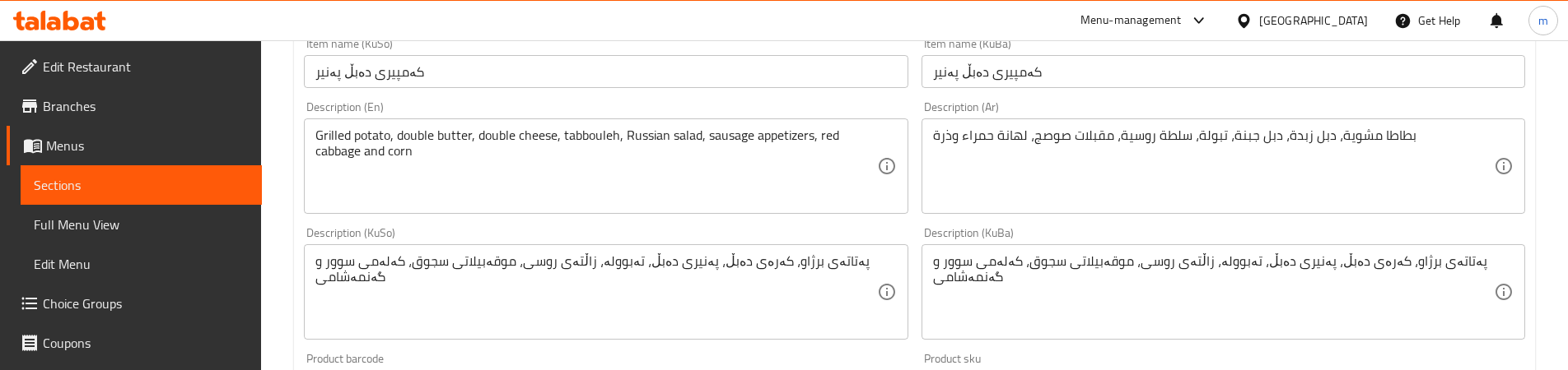
click at [923, 230] on div "Description (KuBa) پەتاتەی برژاو، کەرەی دەبڵ، پەنیری دەبڵ، تەبوولە، زاڵتەی روسی…" at bounding box center [1223, 284] width 603 height 113
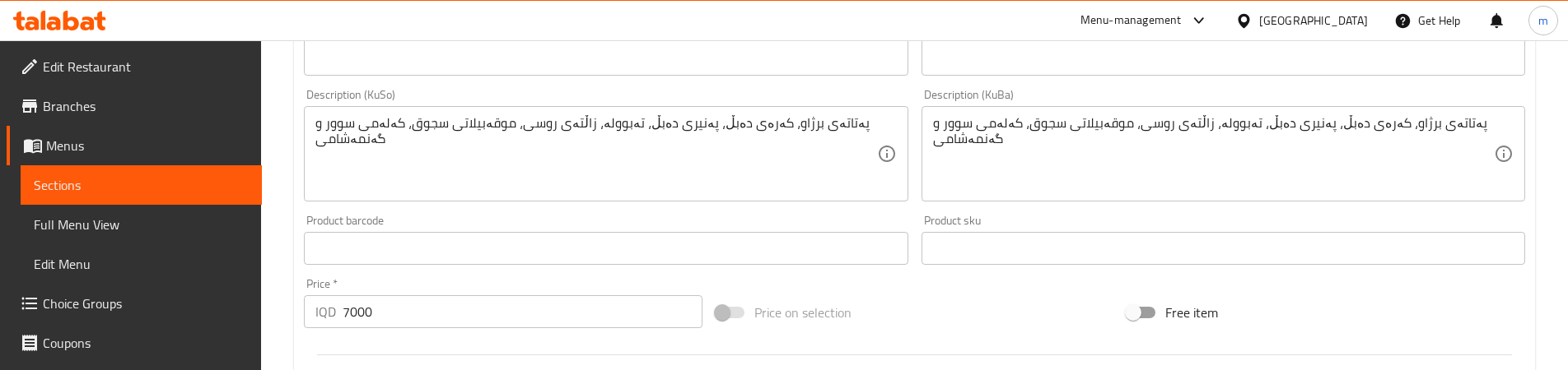
scroll to position [960, 0]
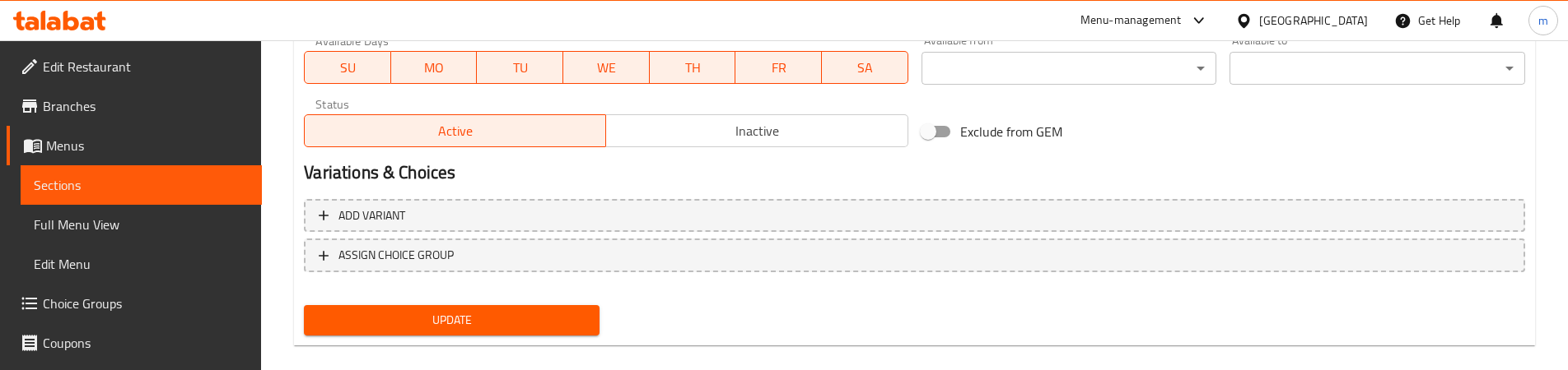
click at [368, 305] on div "Update" at bounding box center [451, 321] width 309 height 44
click at [389, 313] on span "Update" at bounding box center [451, 320] width 269 height 21
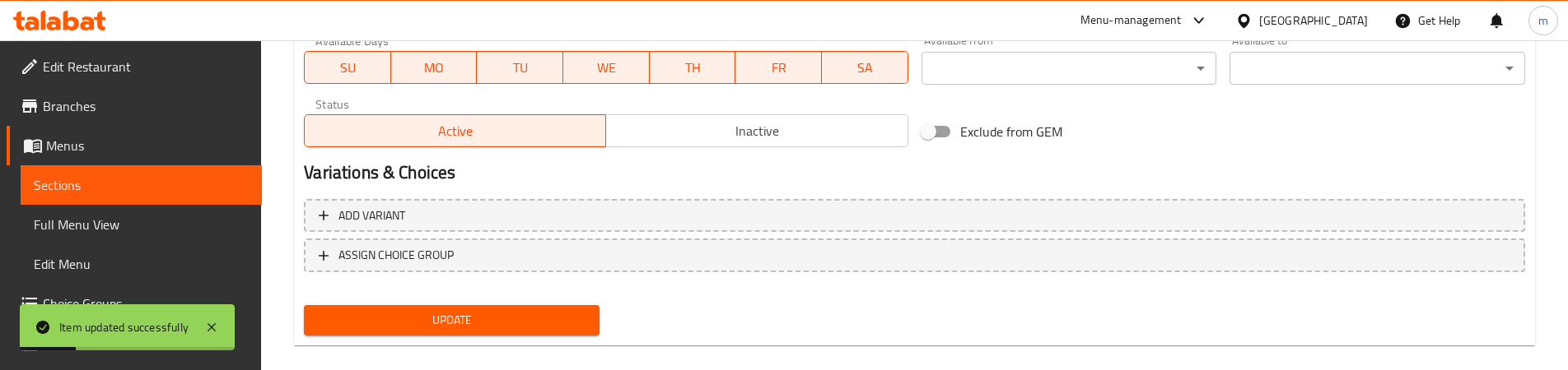
drag, startPoint x: 97, startPoint y: 227, endPoint x: 214, endPoint y: 221, distance: 117.2
click at [99, 226] on span "Full Menu View" at bounding box center [141, 225] width 215 height 20
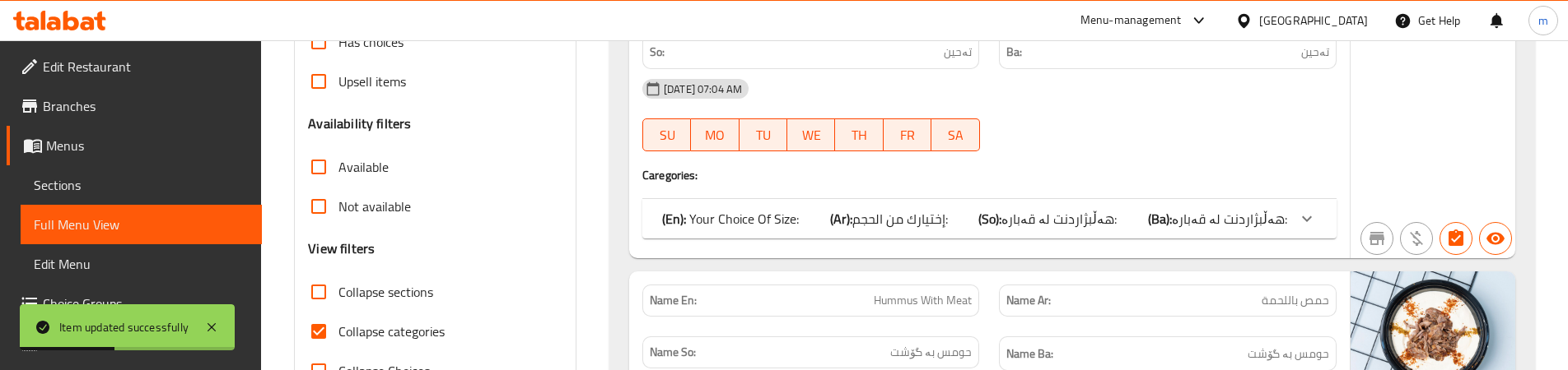
scroll to position [412, 0]
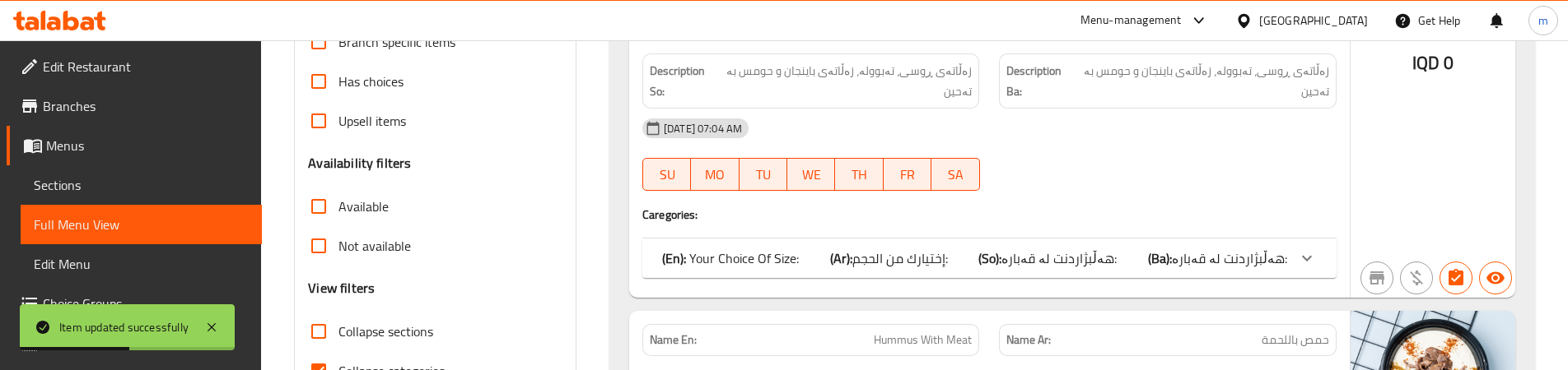
click at [403, 339] on span "Collapse sections" at bounding box center [386, 332] width 95 height 20
click at [339, 339] on input "Collapse sections" at bounding box center [319, 331] width 39 height 39
checkbox input "true"
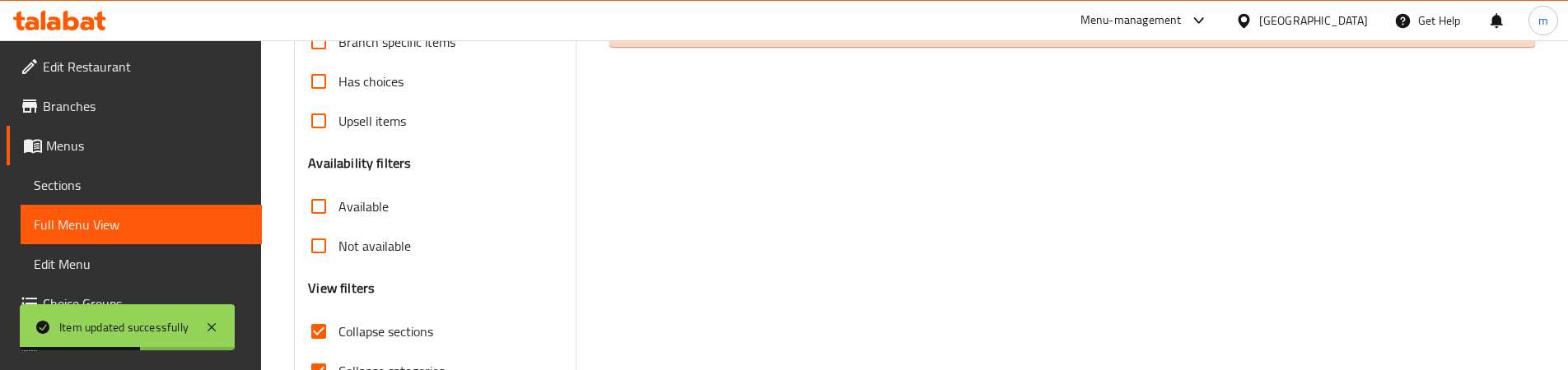
click at [416, 364] on span "Collapse categories" at bounding box center [391, 371] width 106 height 20
click at [339, 364] on input "Collapse categories" at bounding box center [319, 370] width 39 height 39
checkbox input "false"
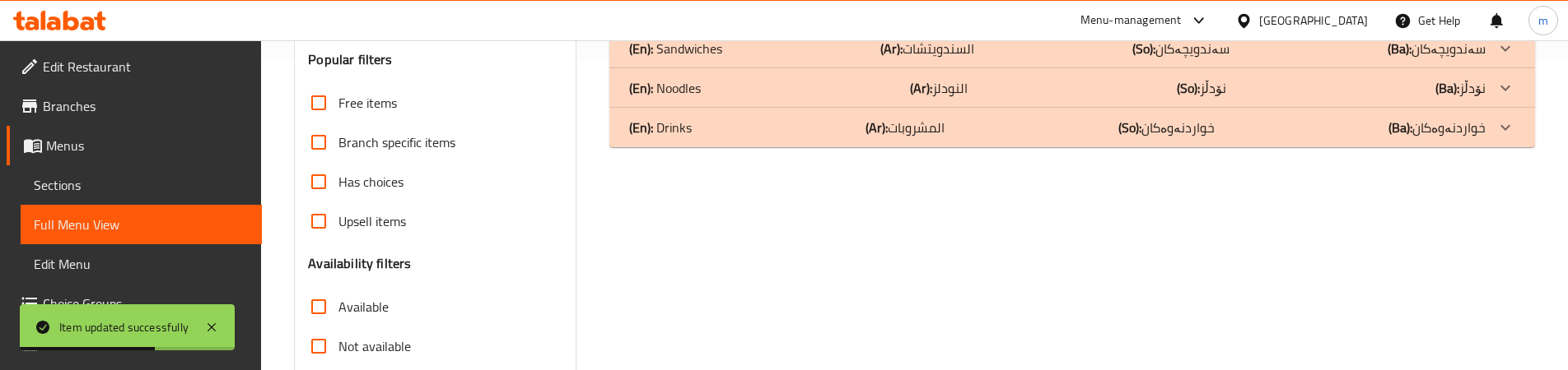
scroll to position [158, 0]
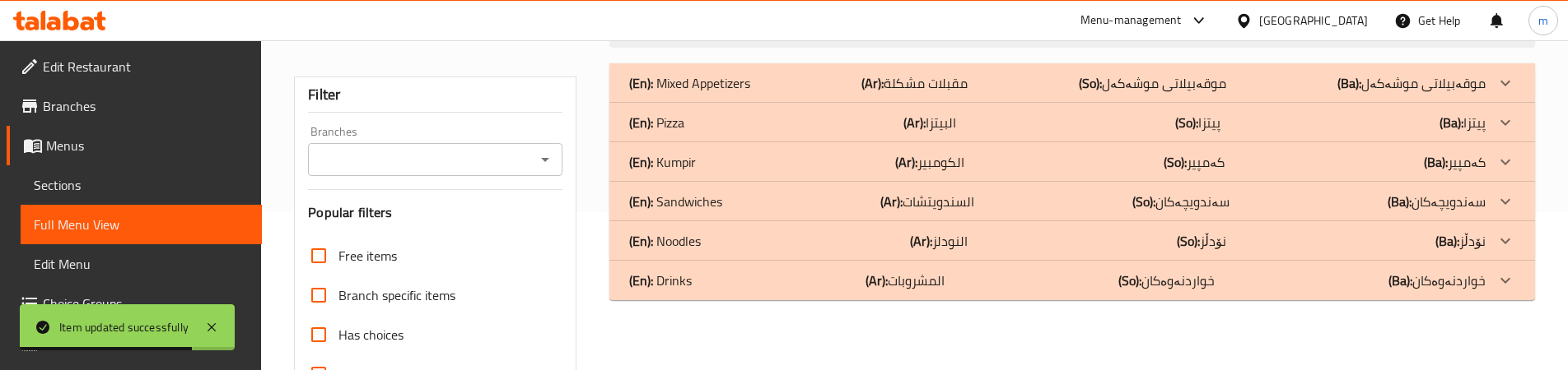
click at [747, 93] on div "(En): Kumpir (Ar): الكومبير (So): کەمپیر (Ba): کەمپیر" at bounding box center [1057, 84] width 856 height 20
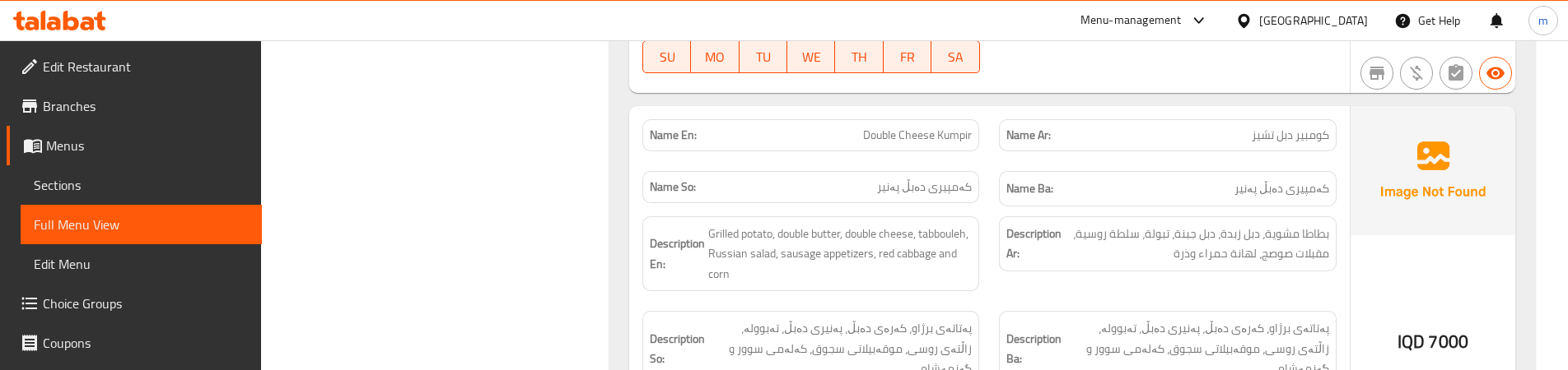
scroll to position [1804, 0]
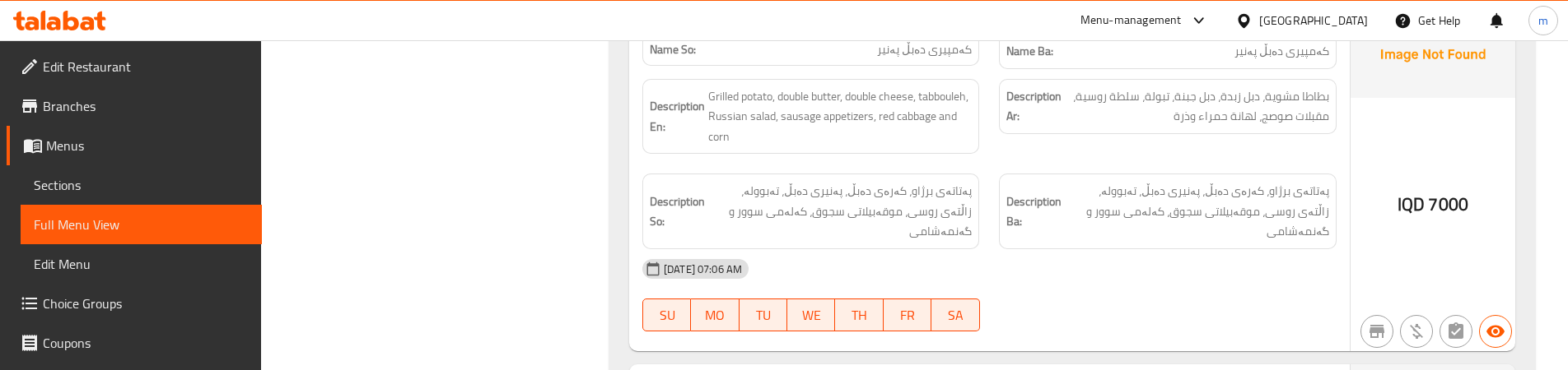
click at [975, 155] on div "Description En: Grilled potato, double butter, double cheese, tabbouleh, Russia…" at bounding box center [811, 116] width 357 height 95
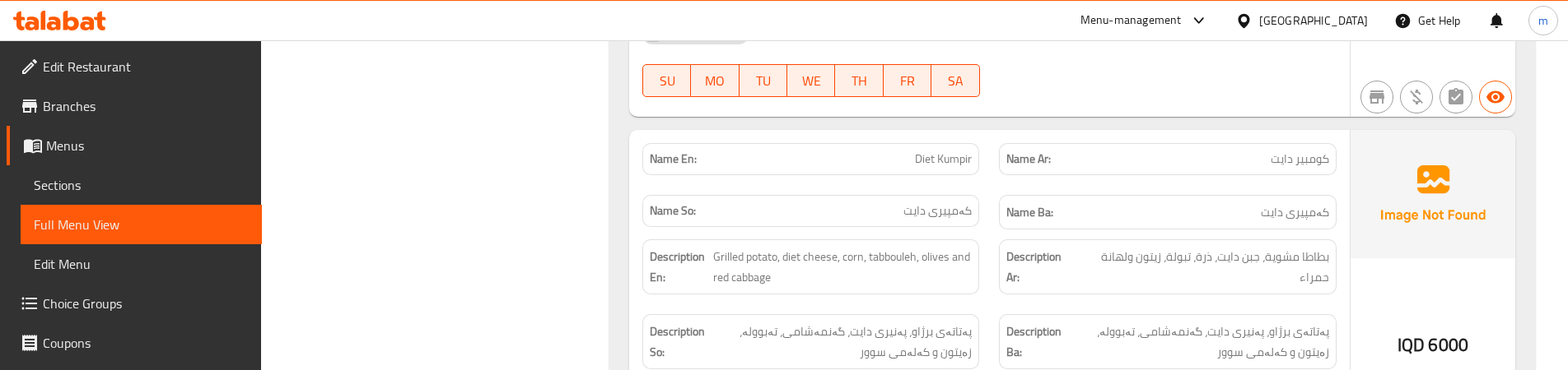
scroll to position [2077, 0]
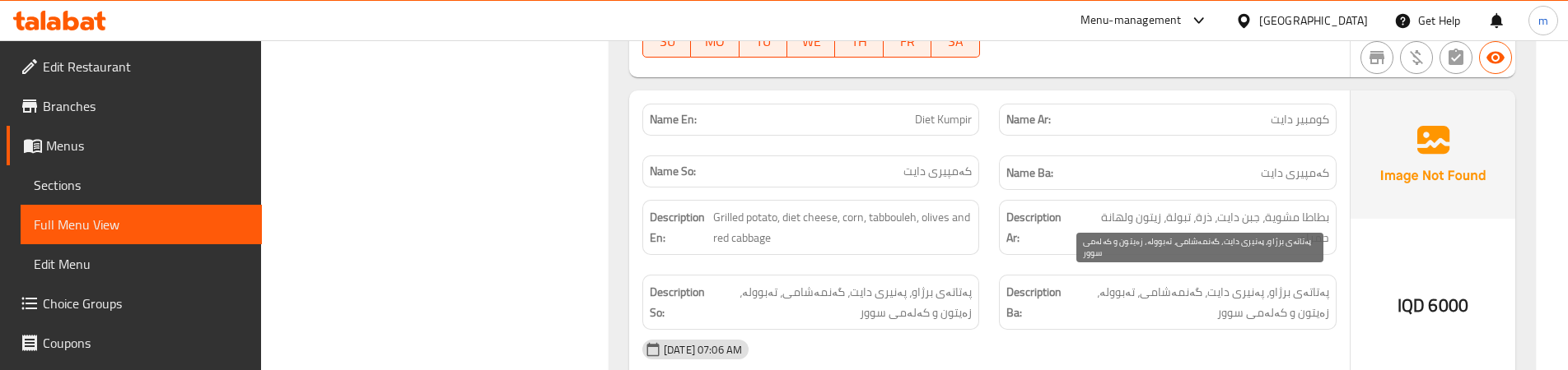
click at [1307, 294] on span "پەتاتەی برژاو، پەنیری دایت، گەنمەشامی، تەبوولە، زەیتون و کەلەمی سوور" at bounding box center [1198, 302] width 264 height 40
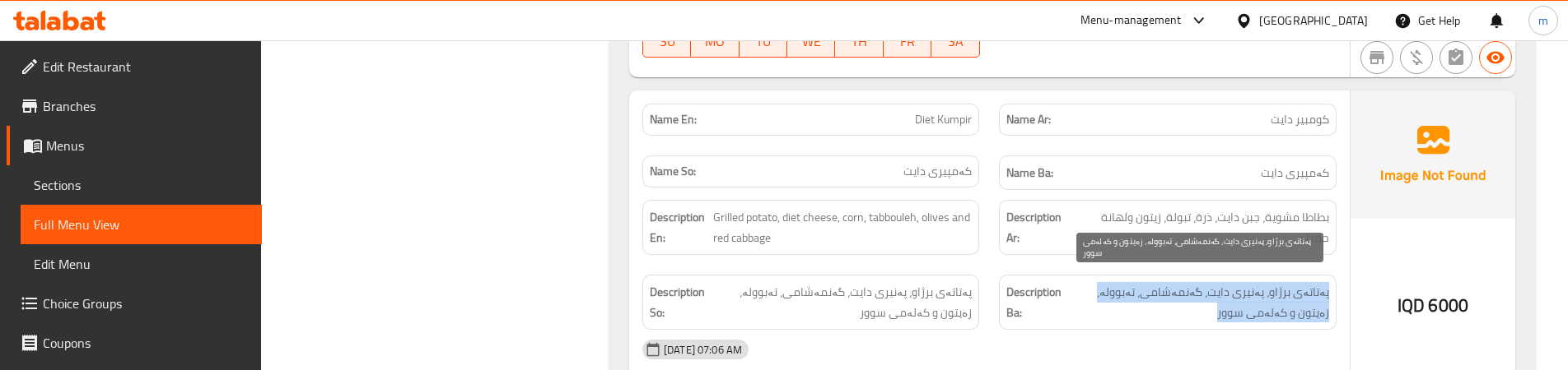
click at [1307, 294] on span "پەتاتەی برژاو، پەنیری دایت، گەنمەشامی، تەبوولە، زەیتون و کەلەمی سوور" at bounding box center [1198, 302] width 264 height 40
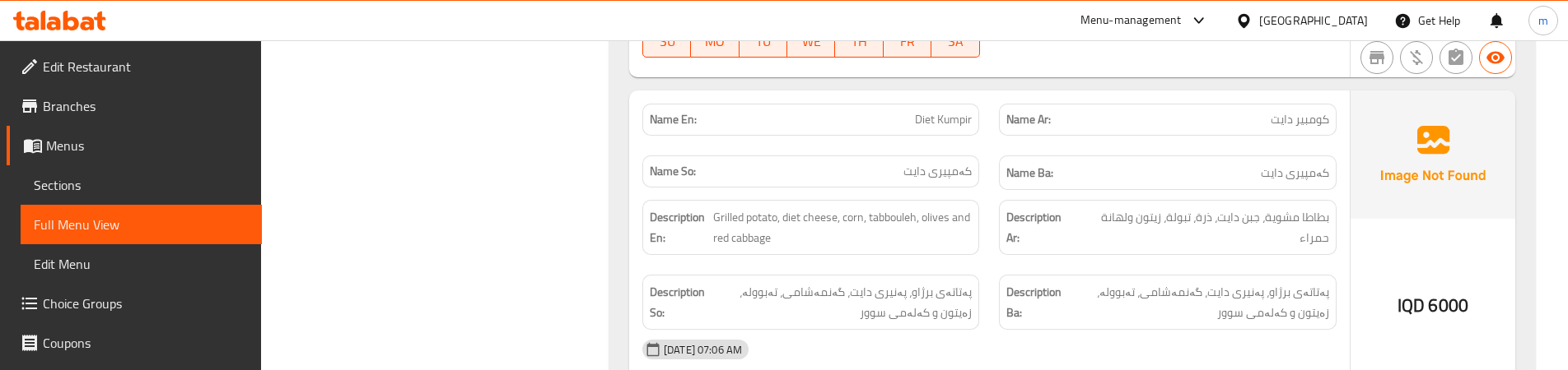
click at [980, 228] on div "Description En: Grilled potato, diet cheese, corn, tabbouleh, olives and red ca…" at bounding box center [811, 227] width 357 height 75
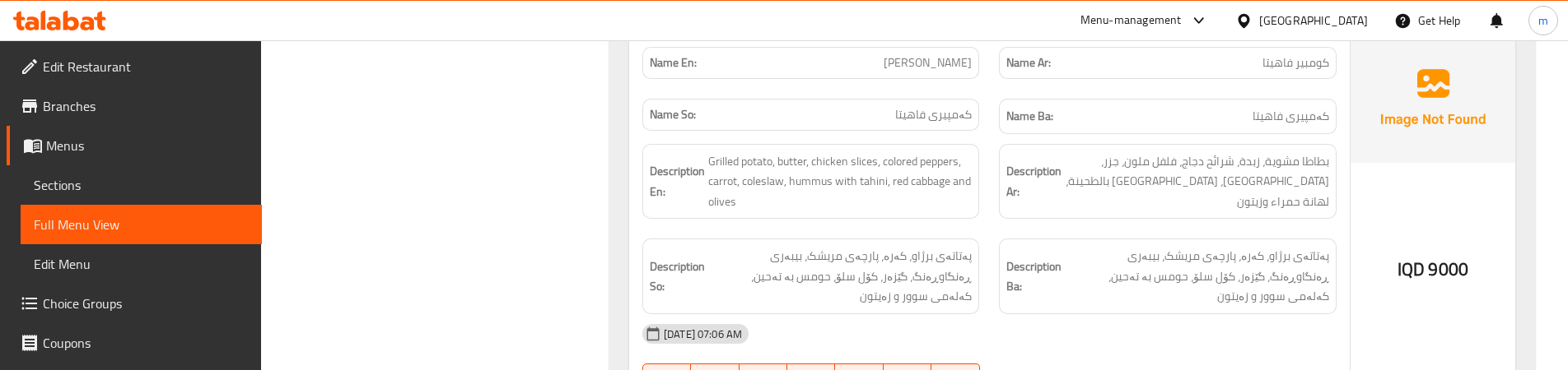
scroll to position [2456, 0]
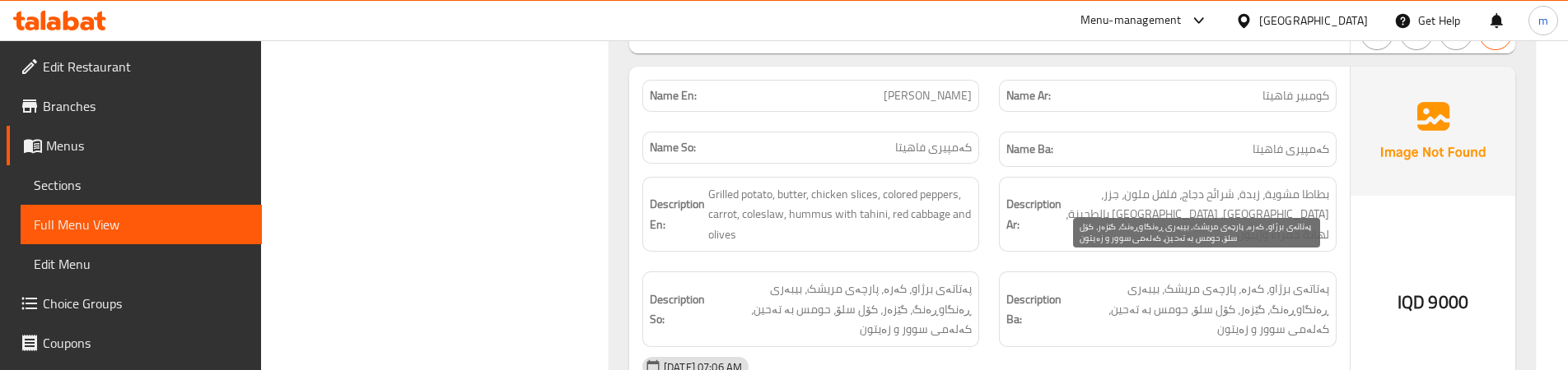
click at [1140, 290] on span "پەتاتەی برژاو، کەرە، پارچەی مریشک، بیبەری ڕەنگاوڕەنگ، گێزەر، کۆل سلۆ، حومس بە ت…" at bounding box center [1197, 309] width 264 height 61
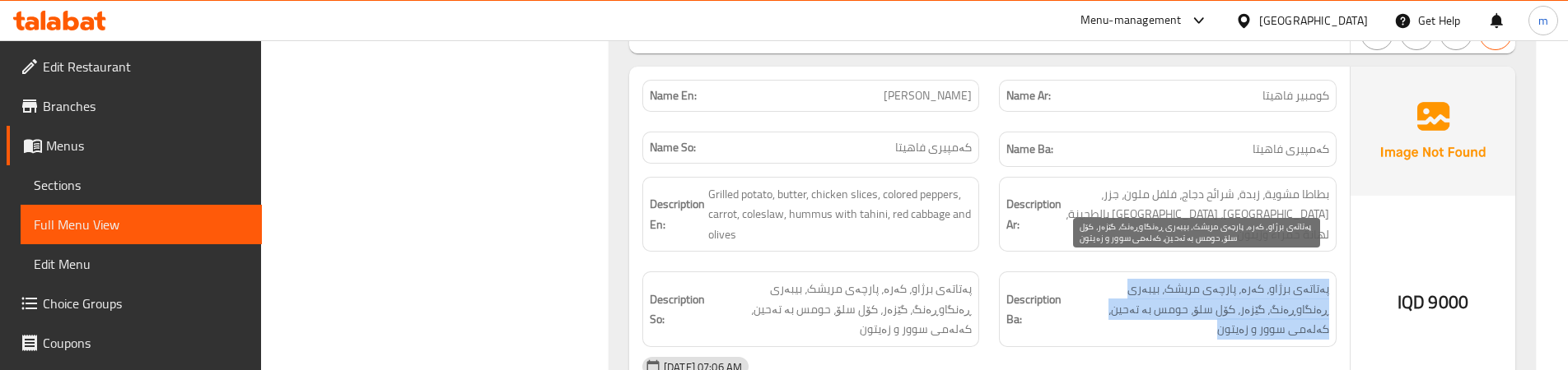
click at [1140, 290] on span "پەتاتەی برژاو، کەرە، پارچەی مریشک، بیبەری ڕەنگاوڕەنگ، گێزەر، کۆل سلۆ، حومس بە ت…" at bounding box center [1197, 309] width 264 height 61
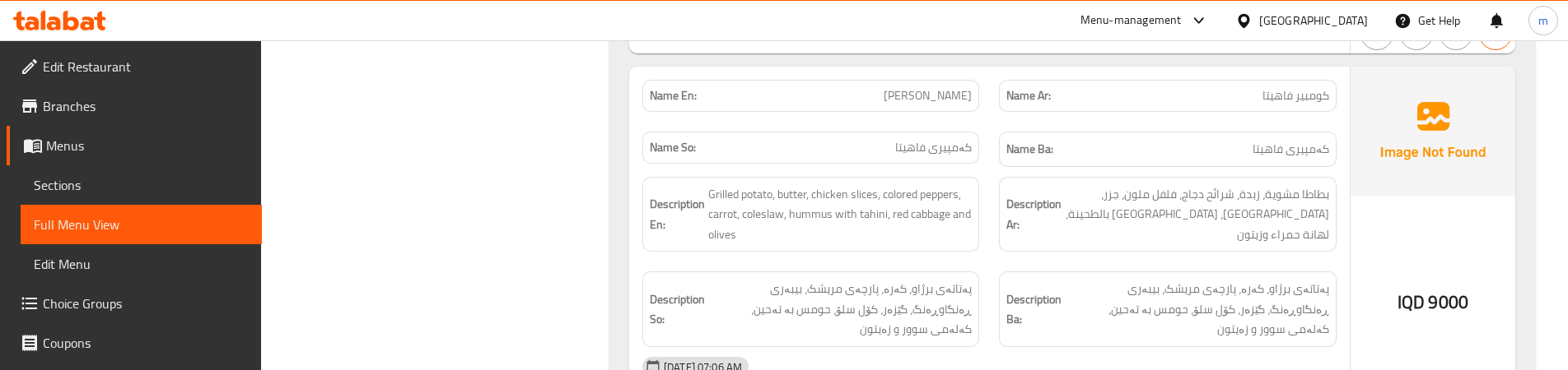
click at [981, 236] on div "Description En: Grilled potato, butter, chicken slices, colored peppers, carrot…" at bounding box center [811, 215] width 357 height 95
click at [980, 235] on div "Description En: Grilled potato, butter, chicken slices, colored peppers, carrot…" at bounding box center [811, 215] width 357 height 95
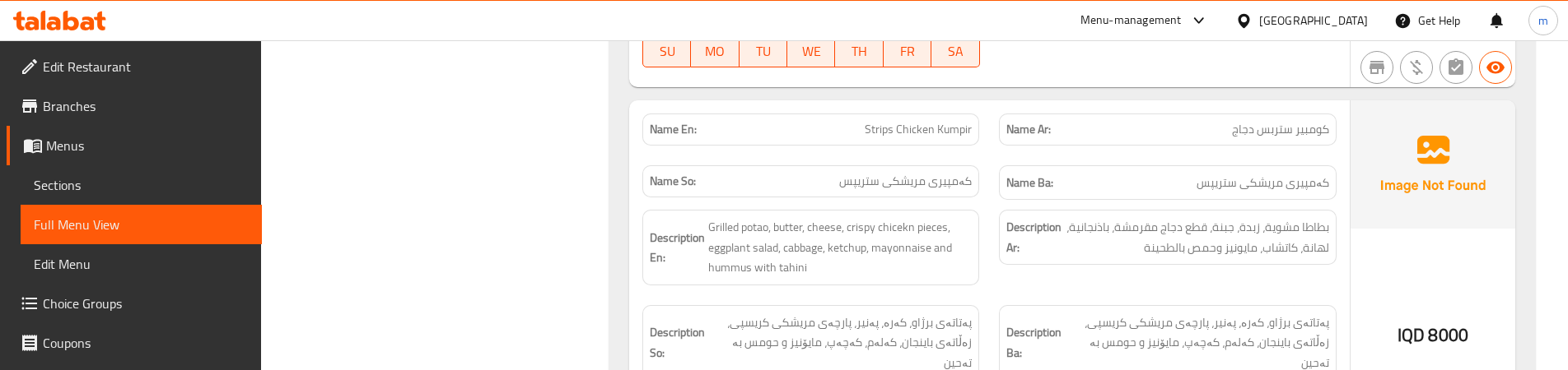
scroll to position [2851, 0]
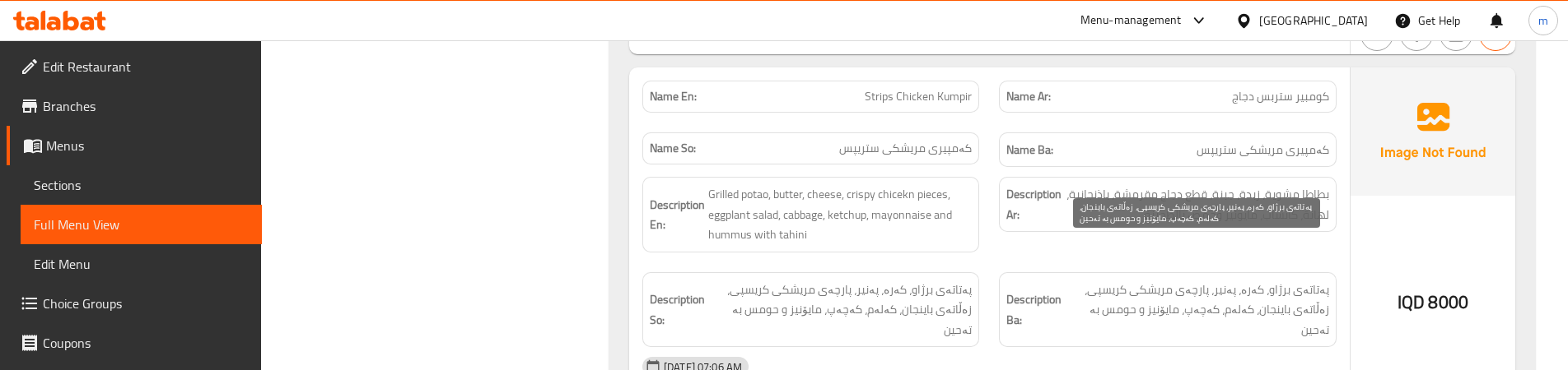
click at [1174, 280] on span "پەتاتەی برژاو، کەرە، پەنیر، پارچەی مریشکی کریسپی، زەڵاتەی باینجان، کەلەم، کەچەپ…" at bounding box center [1197, 310] width 264 height 61
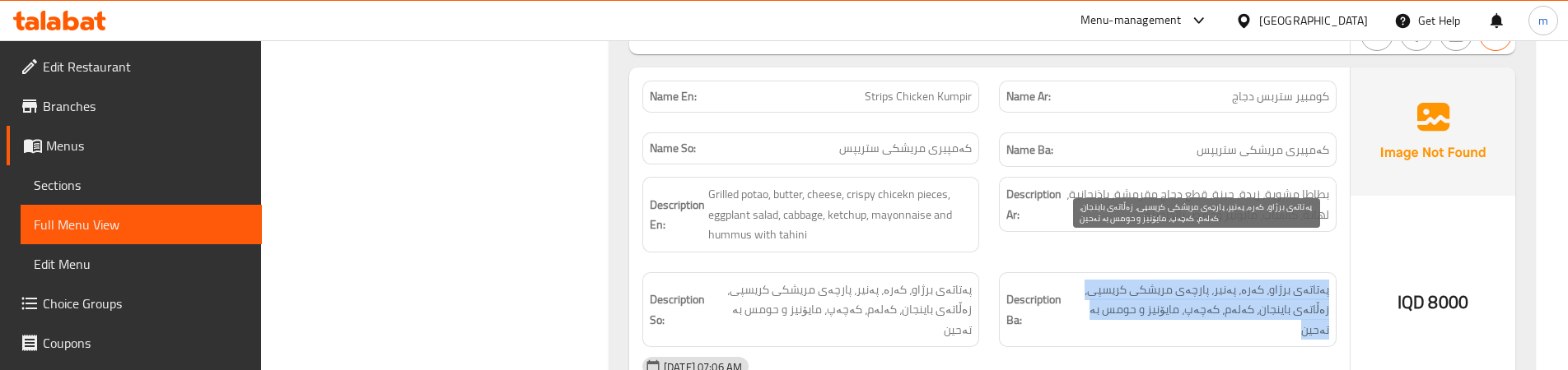
click at [1174, 280] on span "پەتاتەی برژاو، کەرە، پەنیر، پارچەی مریشکی کریسپی، زەڵاتەی باینجان، کەلەم، کەچەپ…" at bounding box center [1197, 310] width 264 height 61
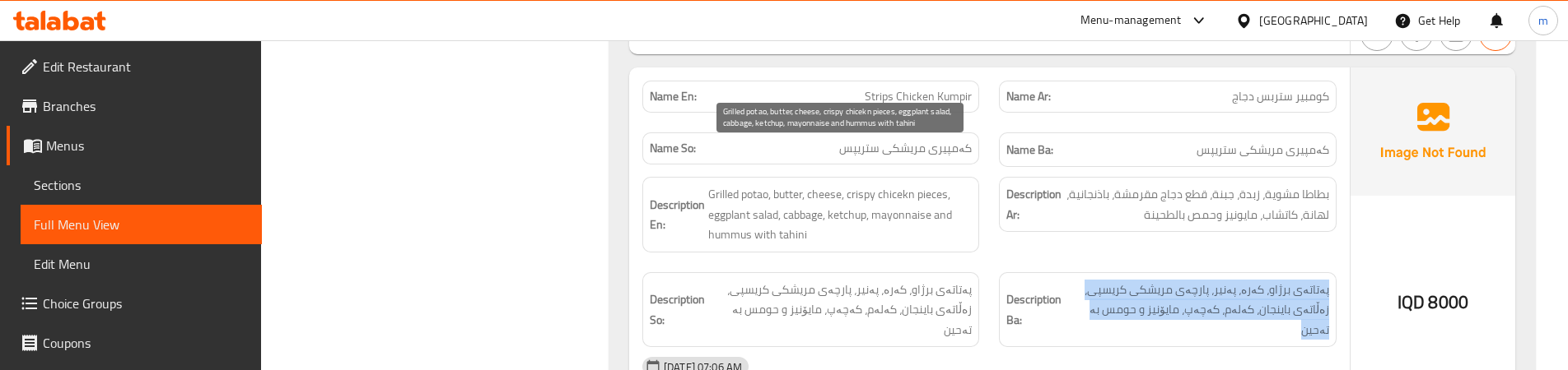
click at [743, 185] on span "Grilled potao, butter, cheese, crispy chicekn pieces, eggplant salad, cabbage, …" at bounding box center [840, 215] width 264 height 61
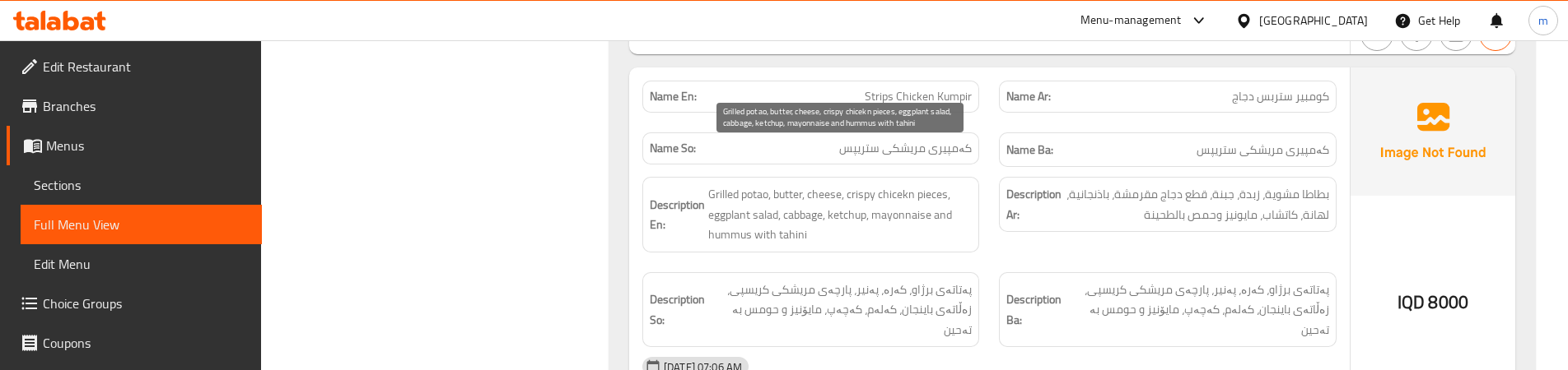
click at [907, 185] on span "Grilled potao, butter, cheese, crispy chicekn pieces, eggplant salad, cabbage, …" at bounding box center [840, 215] width 264 height 61
copy span "mayonnaise"
click at [785, 195] on span "Grilled potao, butter, cheese, crispy chicekn pieces, eggplant salad, cabbage, …" at bounding box center [840, 215] width 264 height 61
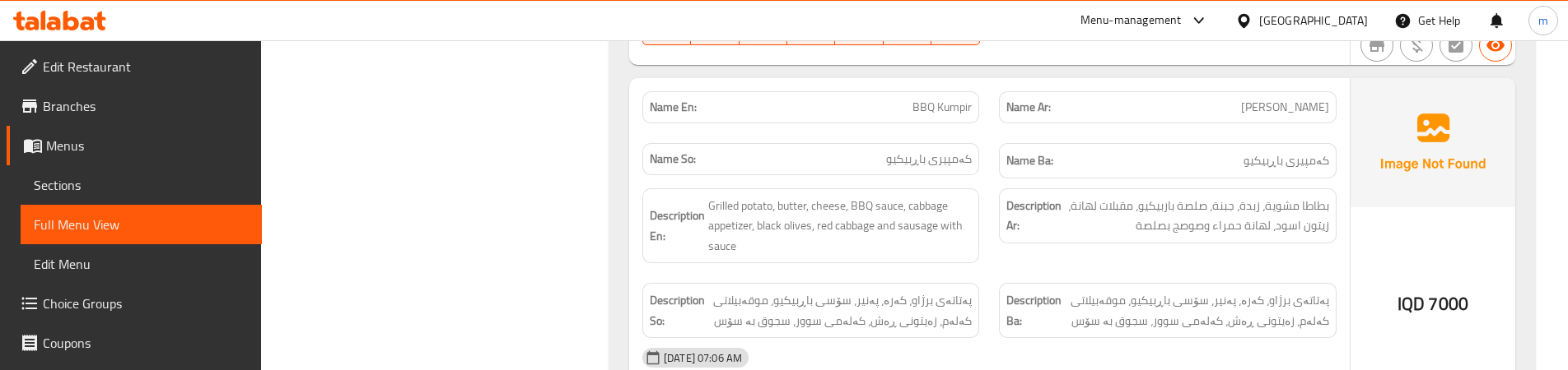
scroll to position [3230, 0]
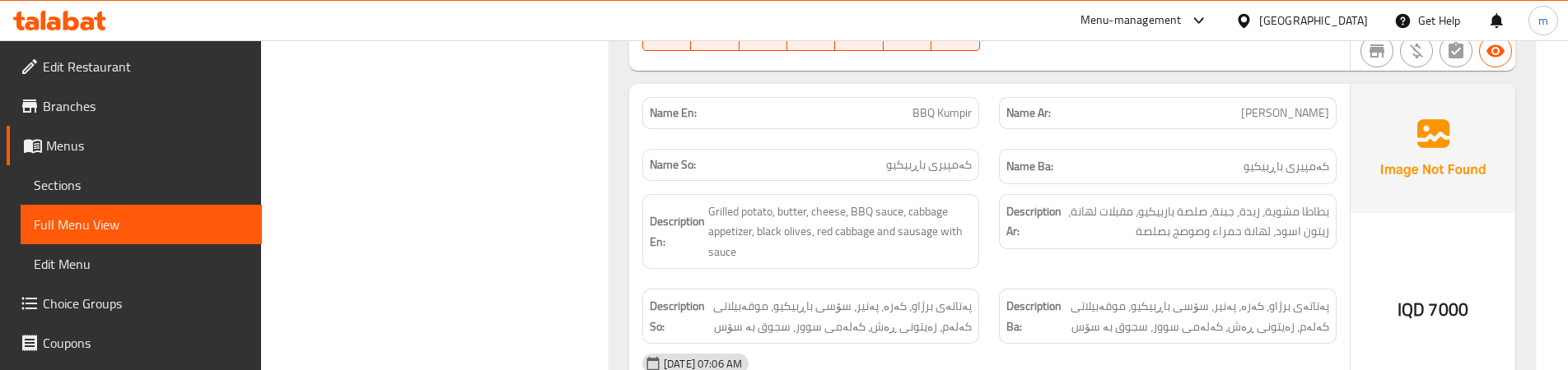
click at [1145, 296] on span "پەتاتەی برژاو، کەرە، پەنیر، سۆسی باڕبیکیو، موقەبیلاتی کەلەم، زەیتونی ڕەش، کەلەم…" at bounding box center [1197, 316] width 264 height 40
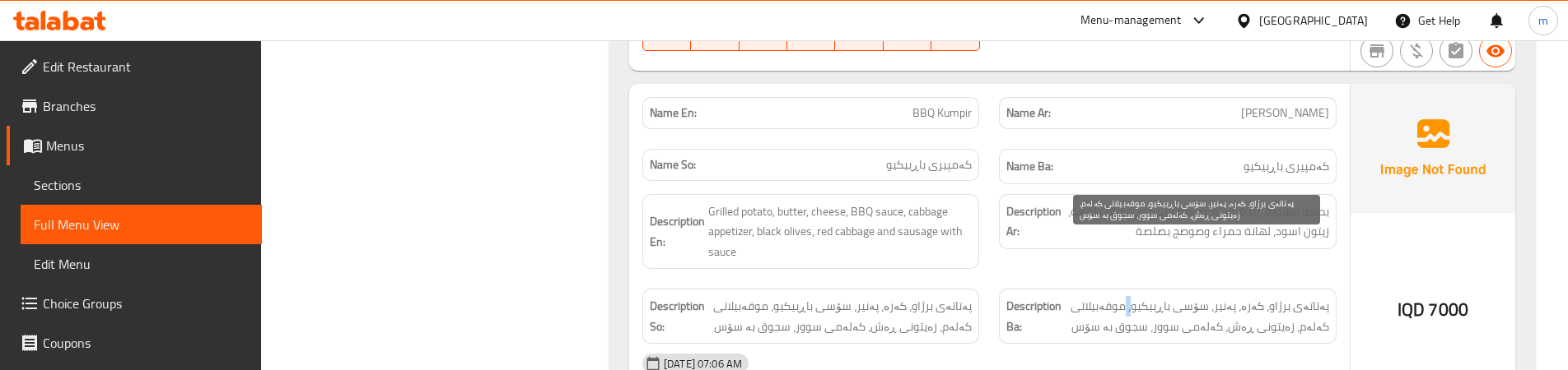
click at [1145, 296] on span "پەتاتەی برژاو، کەرە، پەنیر، سۆسی باڕبیکیو، موقەبیلاتی کەلەم، زەیتونی ڕەش، کەلەم…" at bounding box center [1197, 316] width 264 height 40
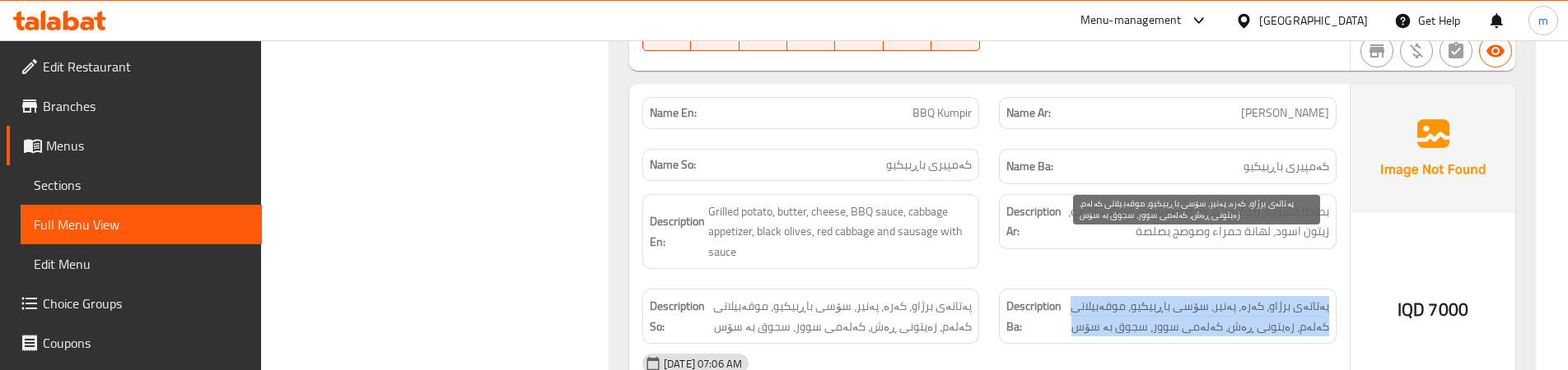
click at [1145, 296] on span "پەتاتەی برژاو، کەرە، پەنیر، سۆسی باڕبیکیو، موقەبیلاتی کەلەم، زەیتونی ڕەش، کەلەم…" at bounding box center [1197, 316] width 264 height 40
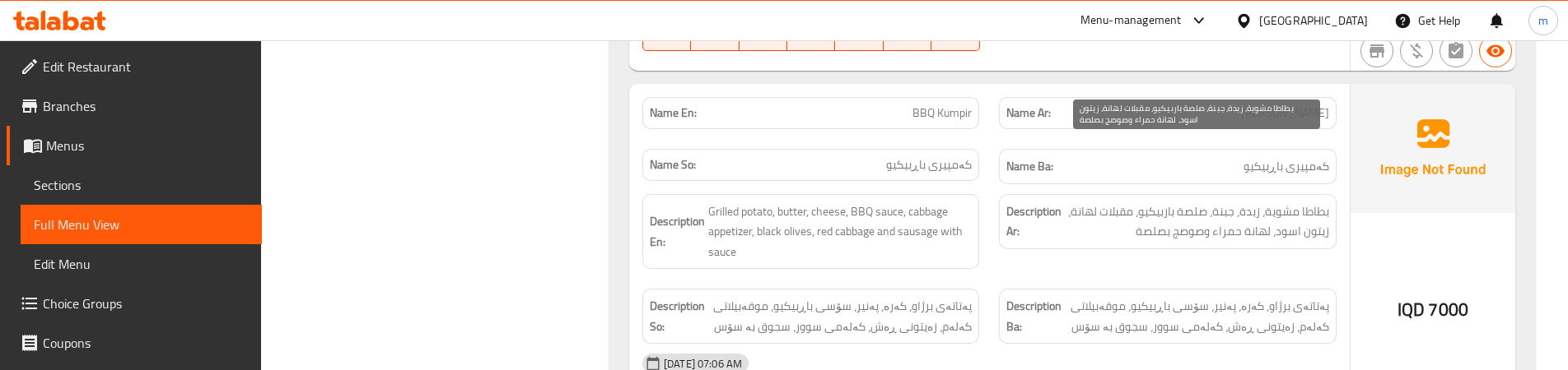
click at [1255, 202] on span "بطاطا مشوية، زبدة، جبنة، صلصة باربيكيو، مقبلات لهانة، زيتون اسود، لهانة حمراء و…" at bounding box center [1197, 222] width 264 height 40
click at [1118, 202] on span "بطاطا مشوية، زبدة، جبنة، صلصة باربيكيو، مقبلات لهانة، زيتون اسود، لهانة حمراء و…" at bounding box center [1197, 222] width 264 height 40
copy span "مقبلات"
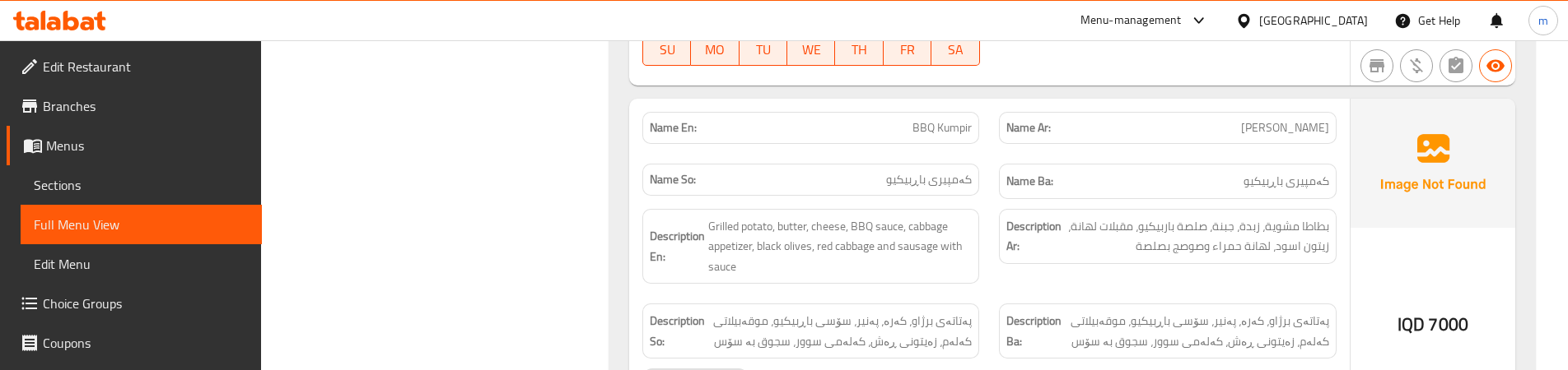
scroll to position [3160, 0]
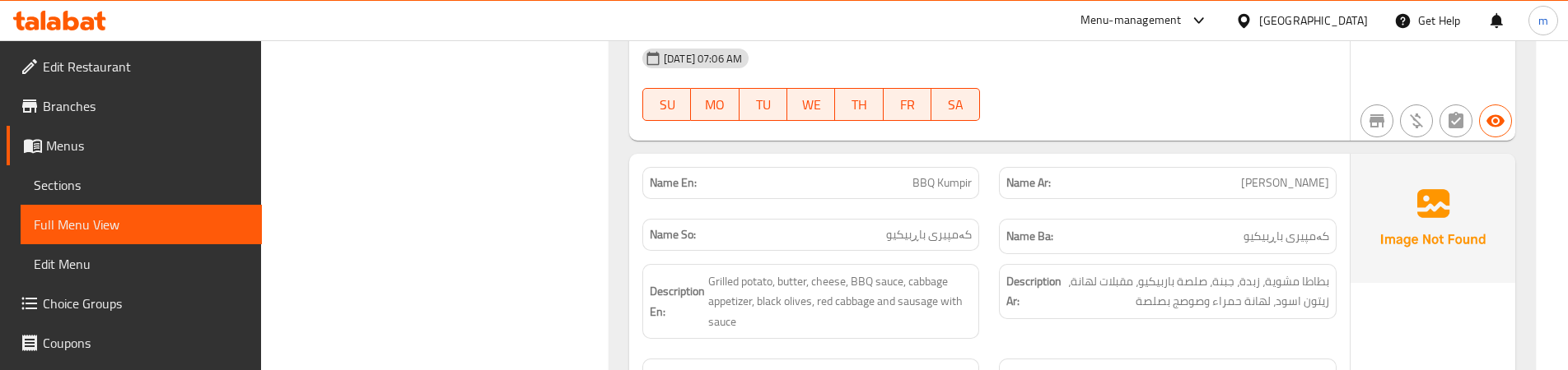
click at [984, 275] on div "Description En: Grilled potato, butter, cheese, BBQ sauce, cabbage appetizer, b…" at bounding box center [811, 302] width 357 height 95
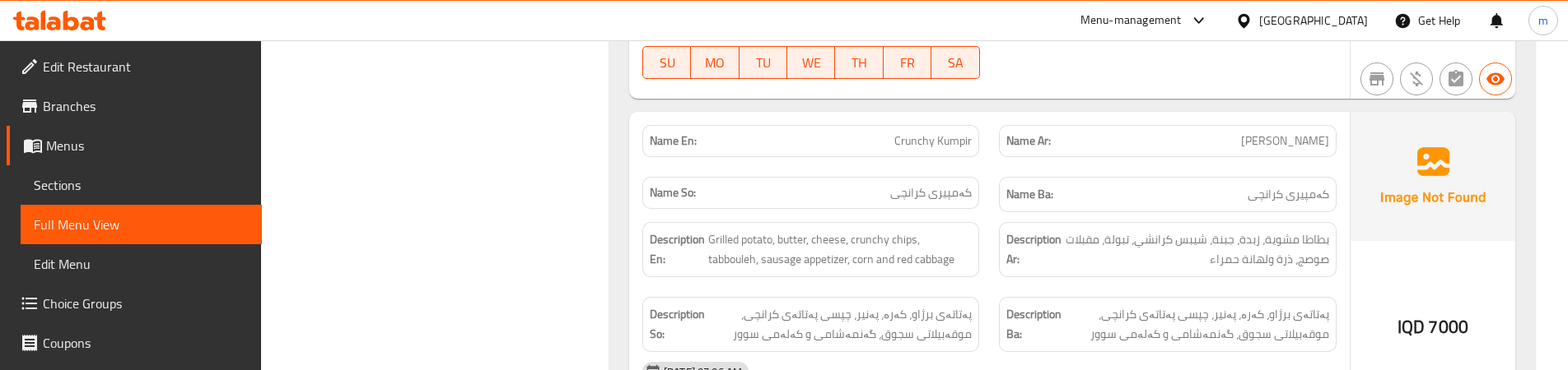
scroll to position [3571, 0]
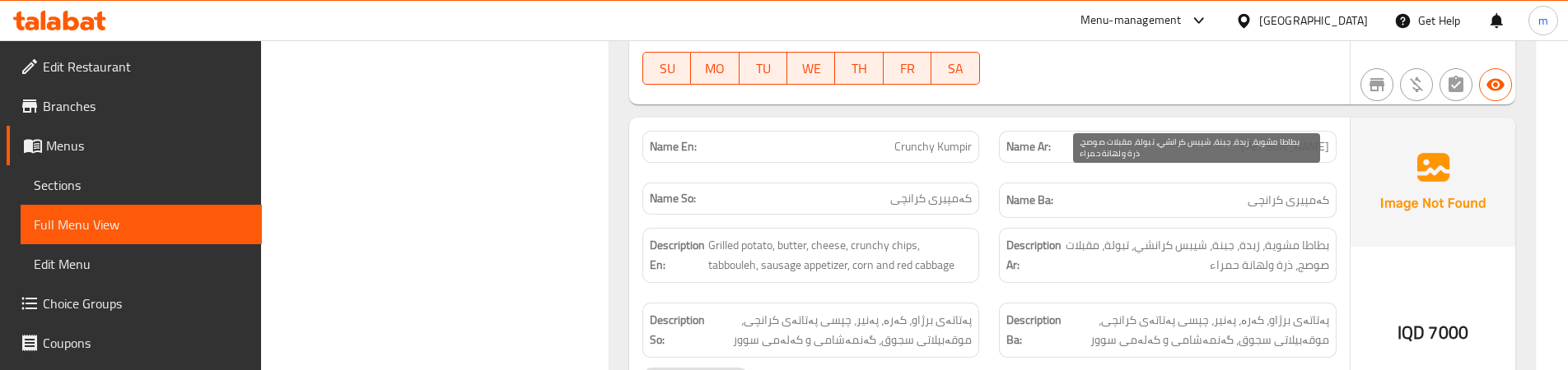
click at [1115, 235] on span "بطاطا مشوية، زبدة، جبنة، شيبس كرانشي، تبولة، مقبلات صوصج، ذرة ولهانة حمراء" at bounding box center [1197, 255] width 264 height 40
copy span "تبولة"
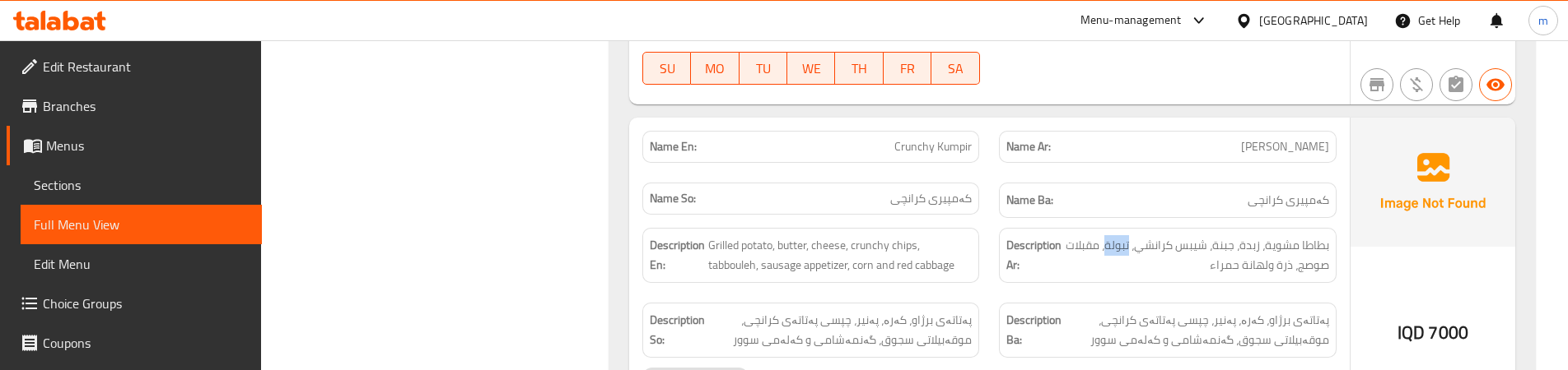
click at [108, 183] on span "Sections" at bounding box center [141, 185] width 215 height 20
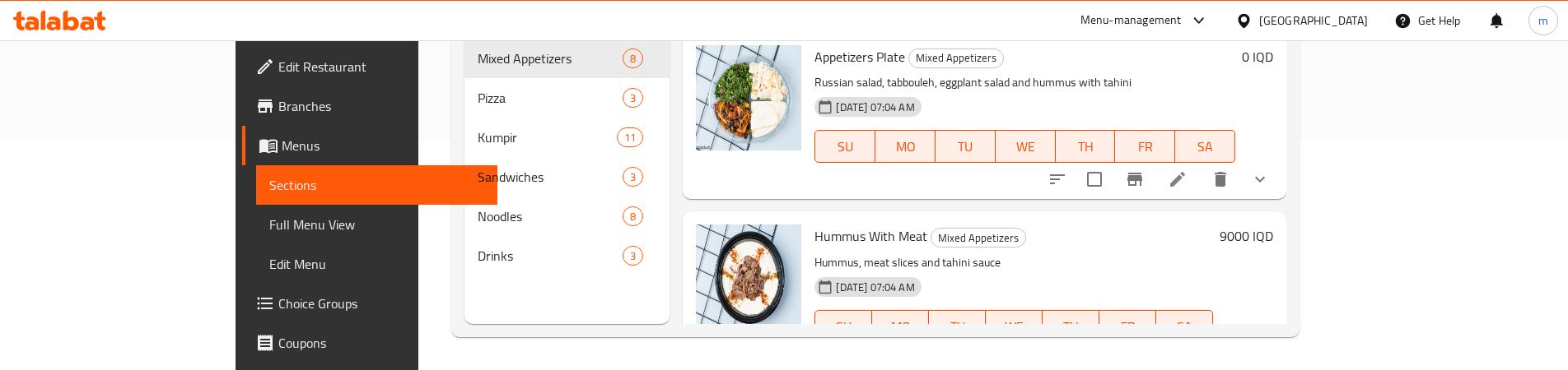
scroll to position [230, 0]
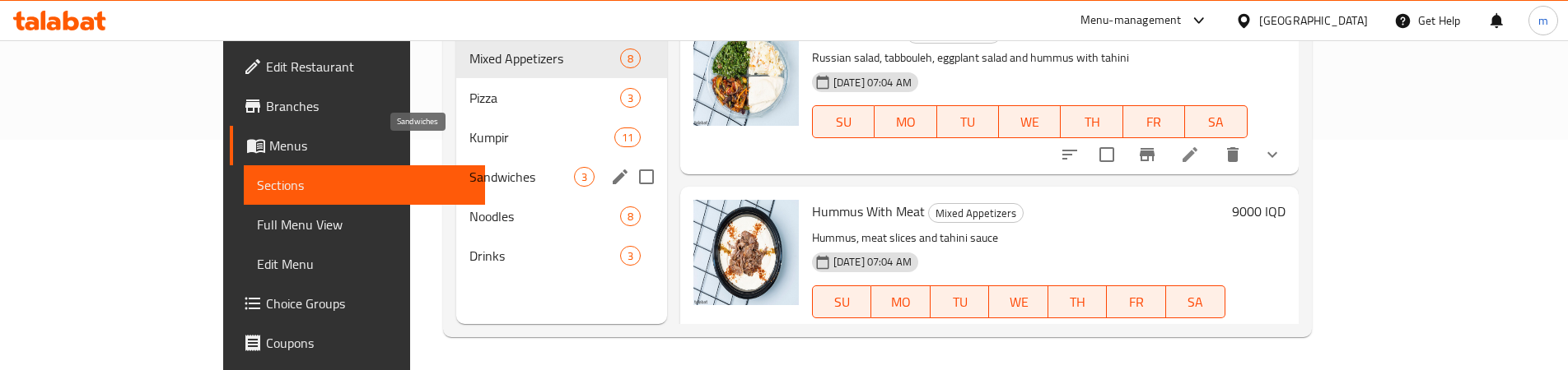
click at [470, 127] on span "Kumpir" at bounding box center [541, 137] width 144 height 20
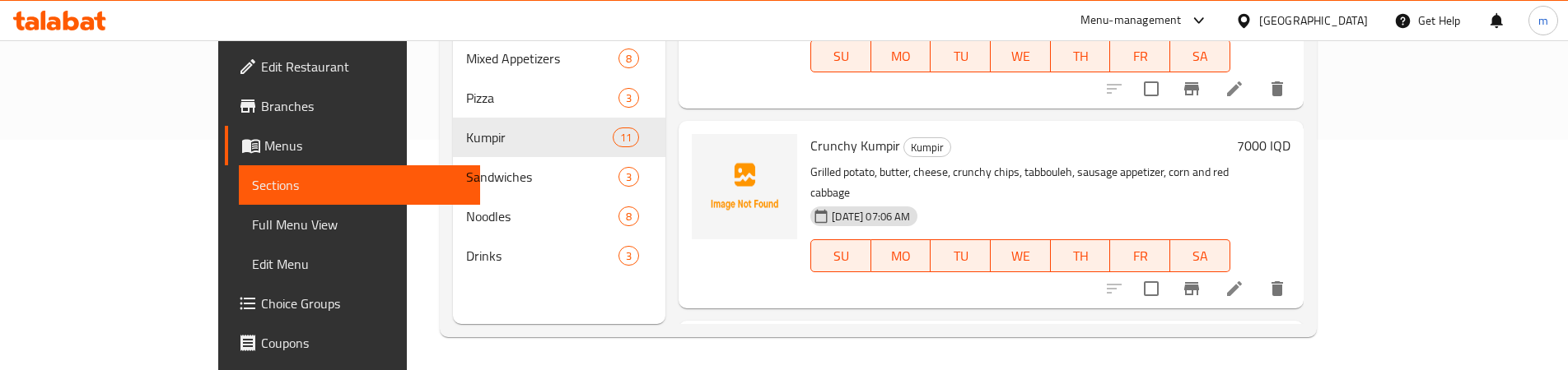
scroll to position [1511, 0]
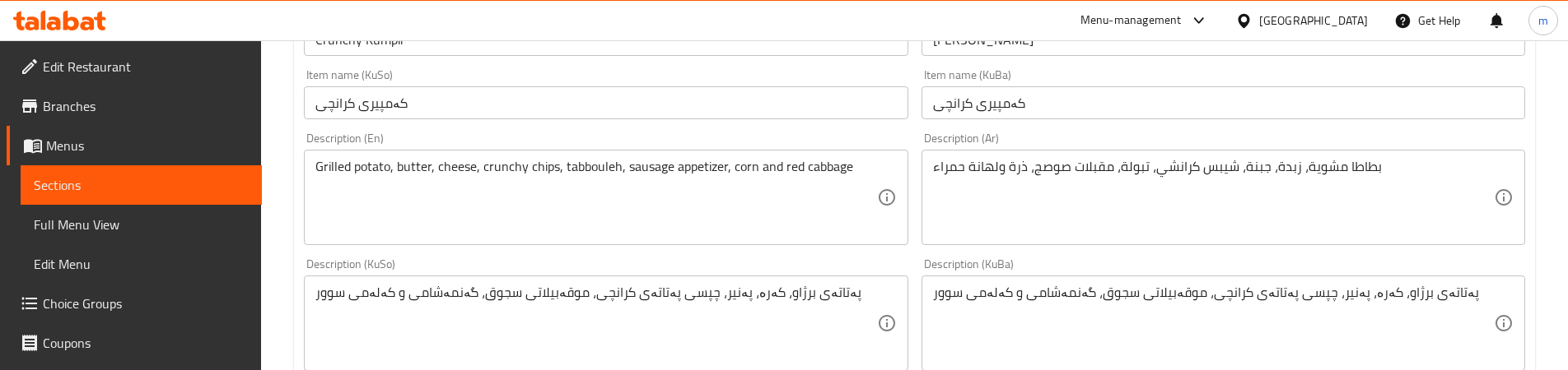
scroll to position [412, 0]
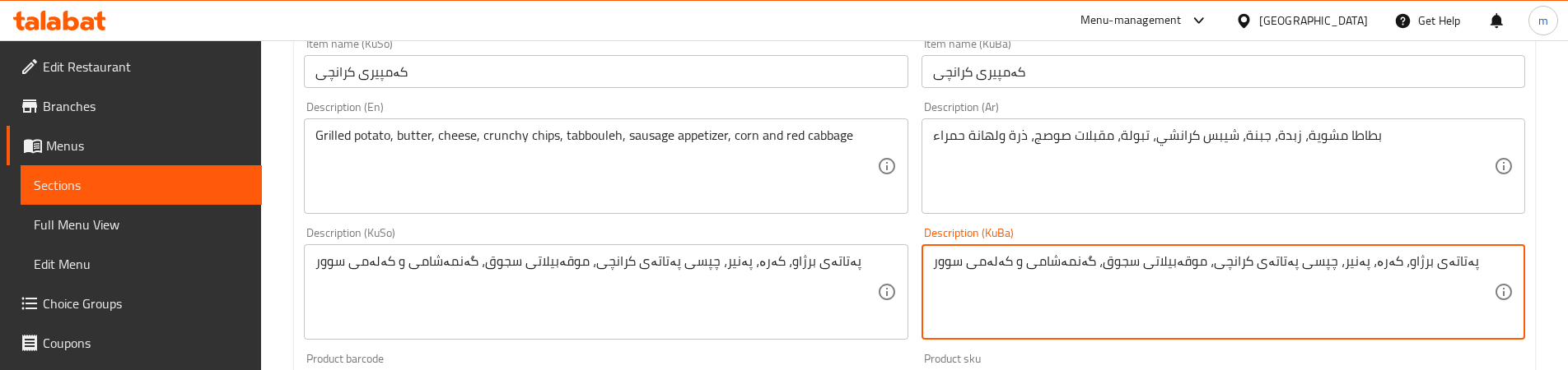
click at [1194, 265] on textarea "پەتاتەی برژاو، کەرە، پەنیر، چپسی پەتاتەی کرانچی، موقەبیلاتی سجوق، گەنمەشامی و ک…" at bounding box center [1214, 293] width 561 height 78
type textarea "پەتاتەی برژاو، کەرە، پەنیر، چپسی پەتاتەی کرانچی، تەبوولە، موقەبیلاتی سجوق، گەنم…"
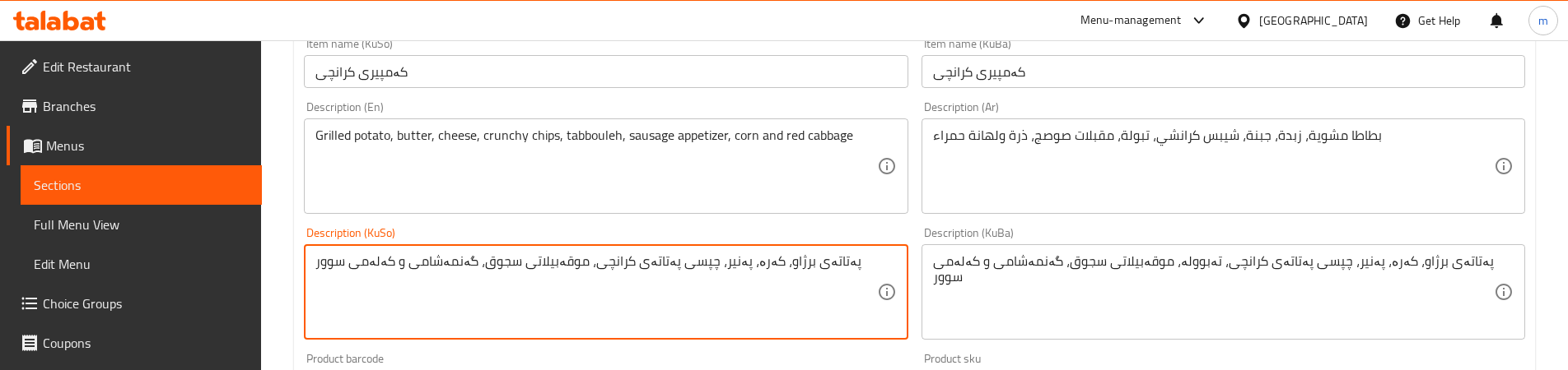
paste textarea "تەبوولە،"
type textarea "پەتاتەی برژاو، کەرە، پەنیر، چپسی پەتاتەی کرانچی، تەبوولە، موقەبیلاتی سجوق، گەنم…"
click at [908, 215] on div "Description (En) Grilled potato, butter, cheese, crunchy chips, tabbouleh, saus…" at bounding box center [606, 157] width 617 height 125
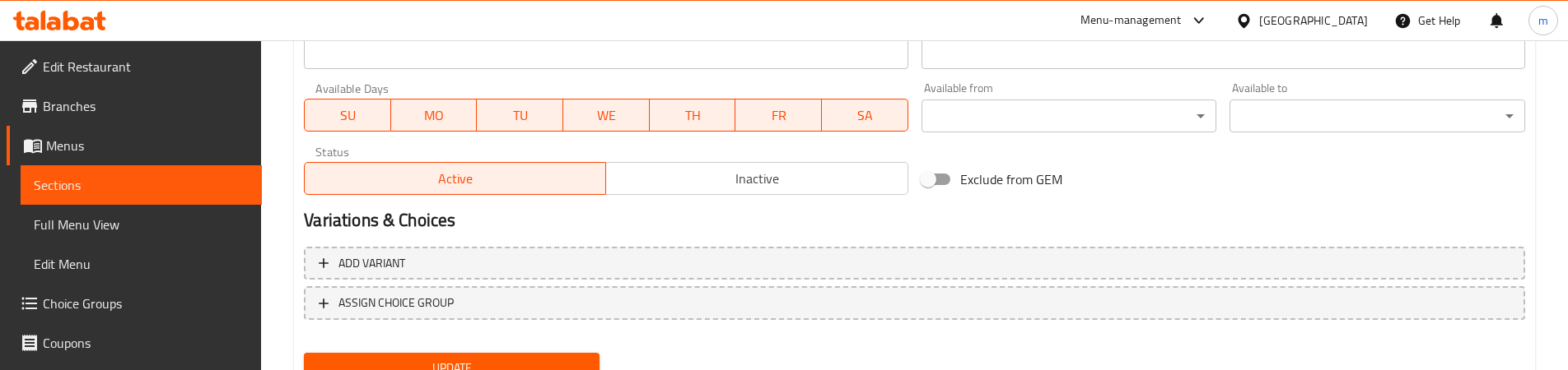
scroll to position [982, 0]
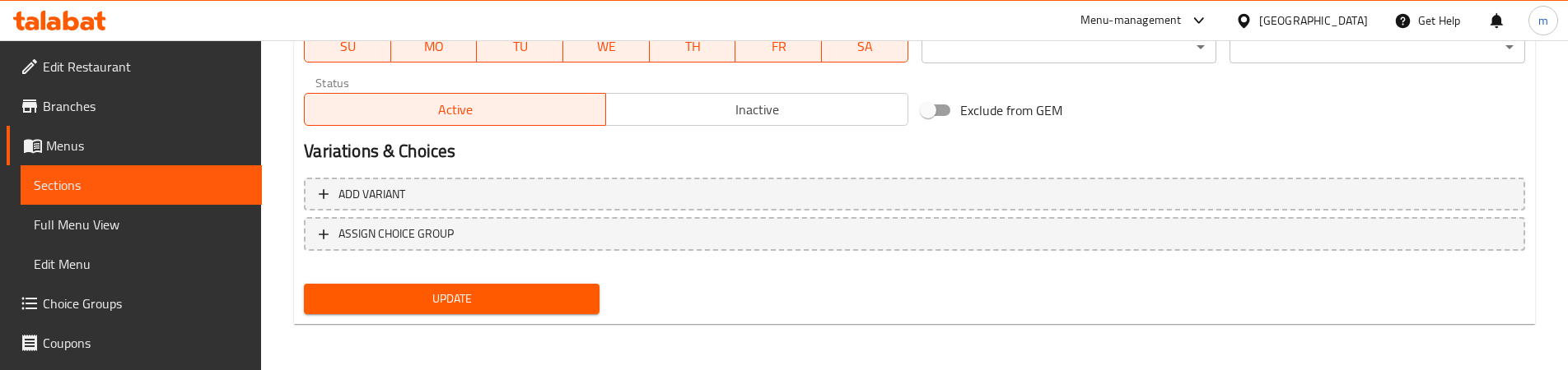
click at [425, 303] on span "Update" at bounding box center [451, 299] width 269 height 21
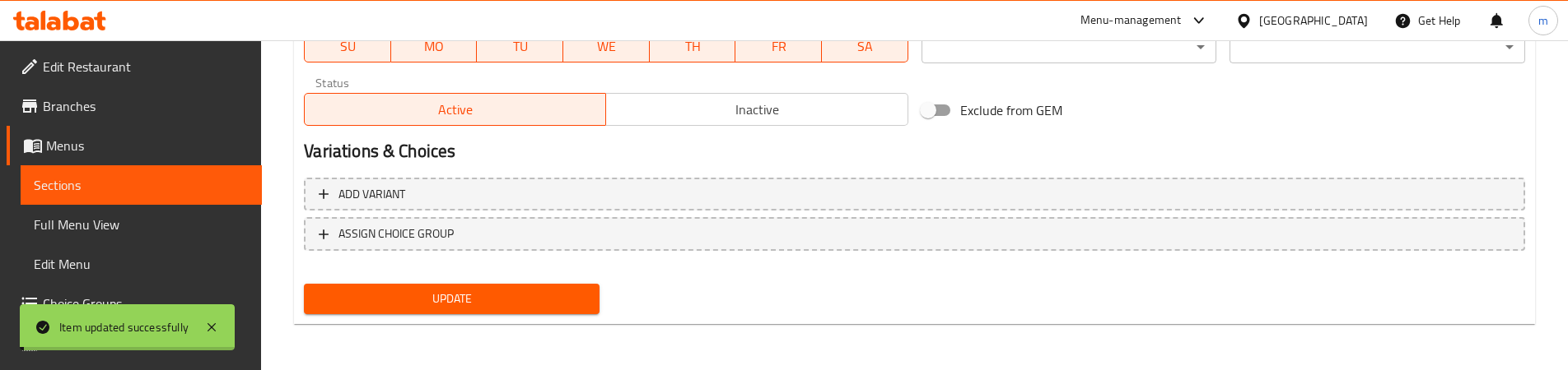
click at [116, 220] on span "Full Menu View" at bounding box center [141, 225] width 215 height 20
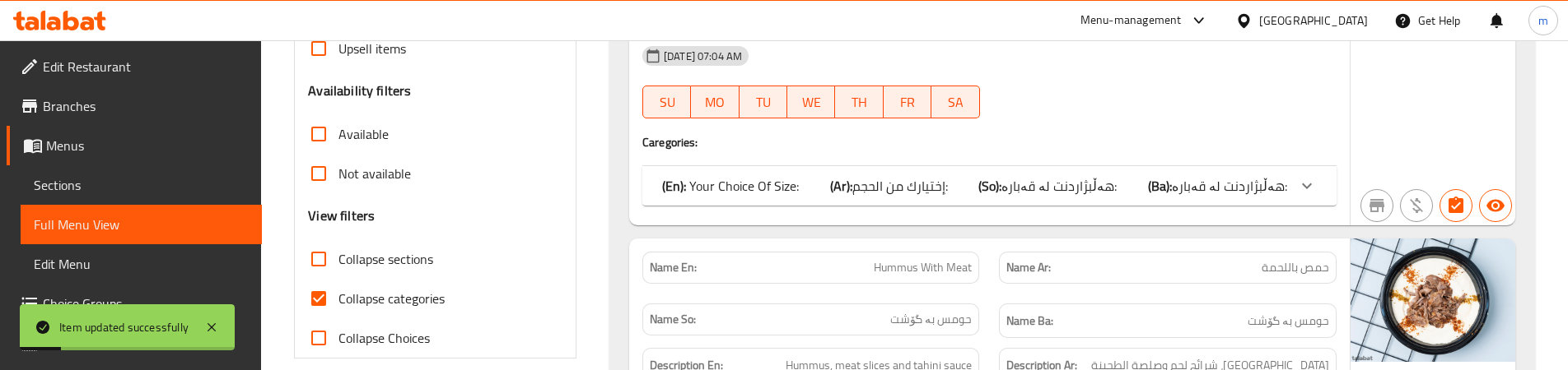
scroll to position [433, 0]
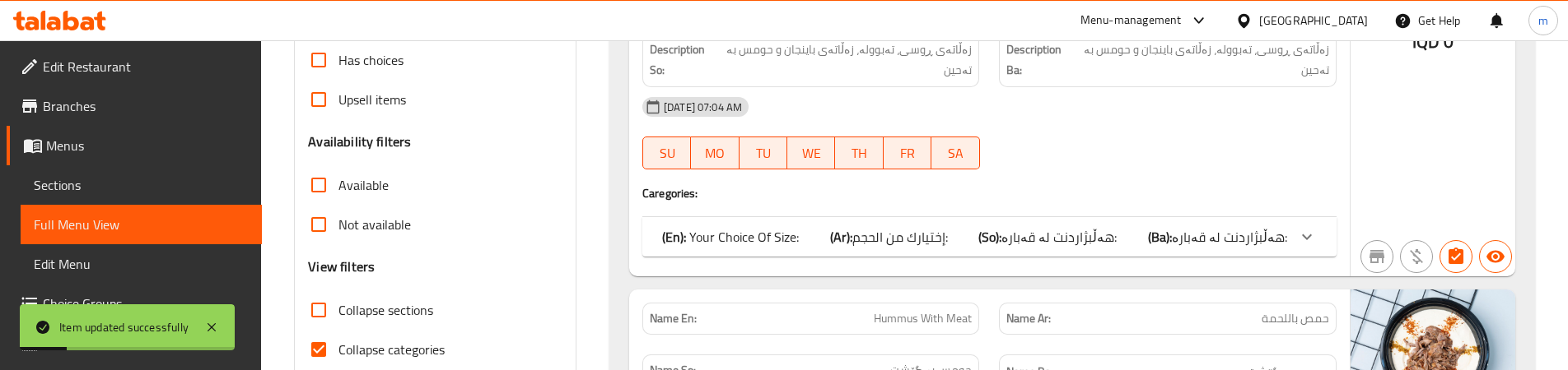
click at [374, 320] on span "Collapse sections" at bounding box center [386, 310] width 95 height 20
click at [339, 321] on input "Collapse sections" at bounding box center [319, 310] width 39 height 39
checkbox input "true"
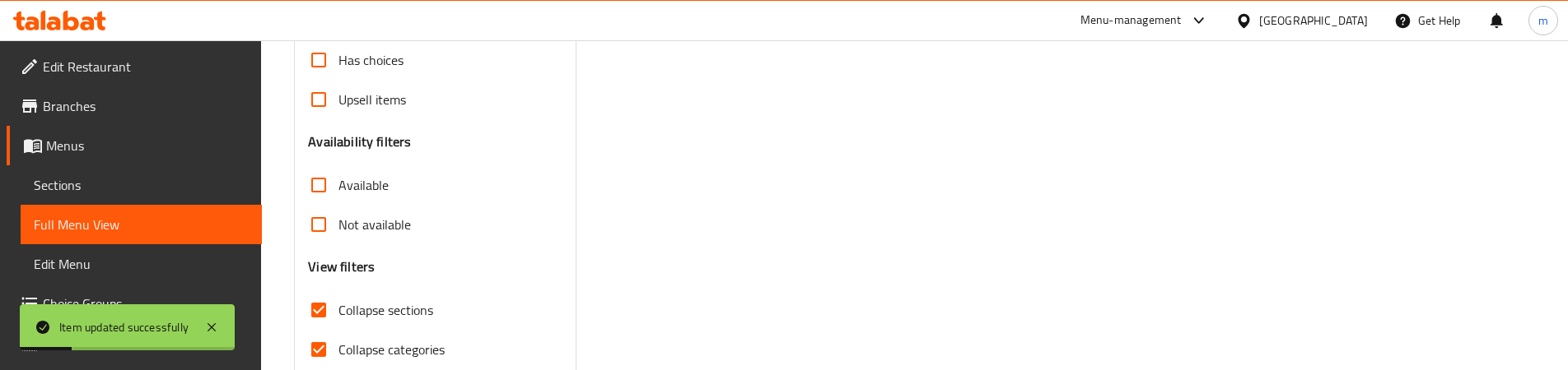
click at [372, 356] on span "Collapse categories" at bounding box center [391, 350] width 106 height 20
click at [339, 356] on input "Collapse categories" at bounding box center [319, 349] width 39 height 39
checkbox input "false"
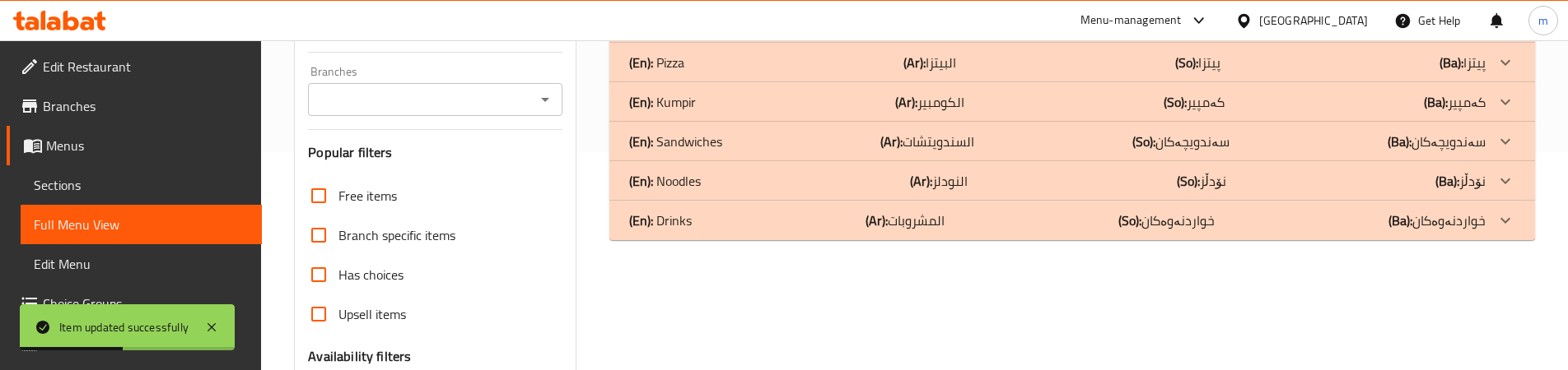
scroll to position [159, 0]
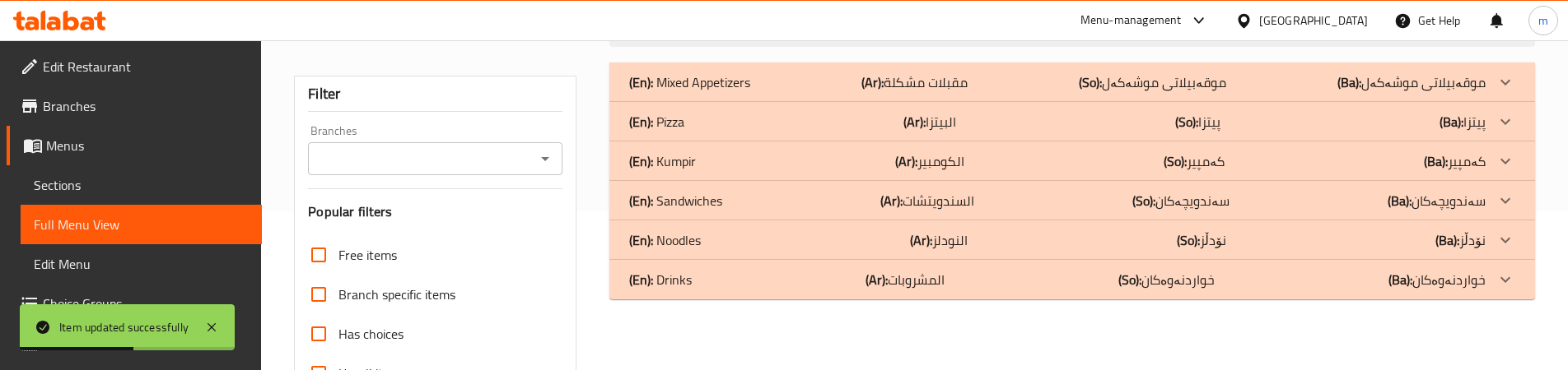
click at [740, 92] on div "(En): Kumpir (Ar): الكومبير (So): کەمپیر (Ba): کەمپیر" at bounding box center [1057, 83] width 856 height 20
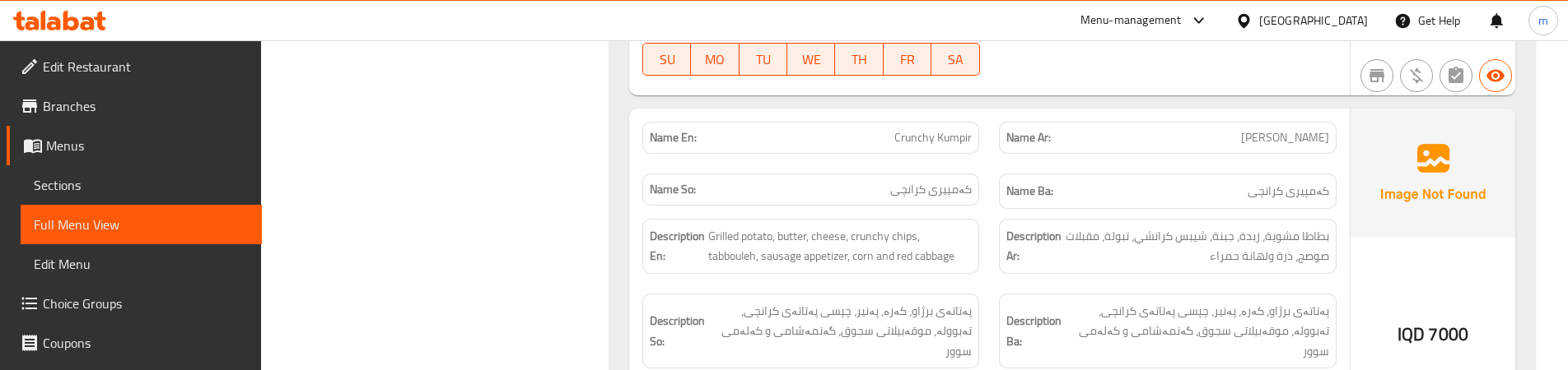
scroll to position [3587, 0]
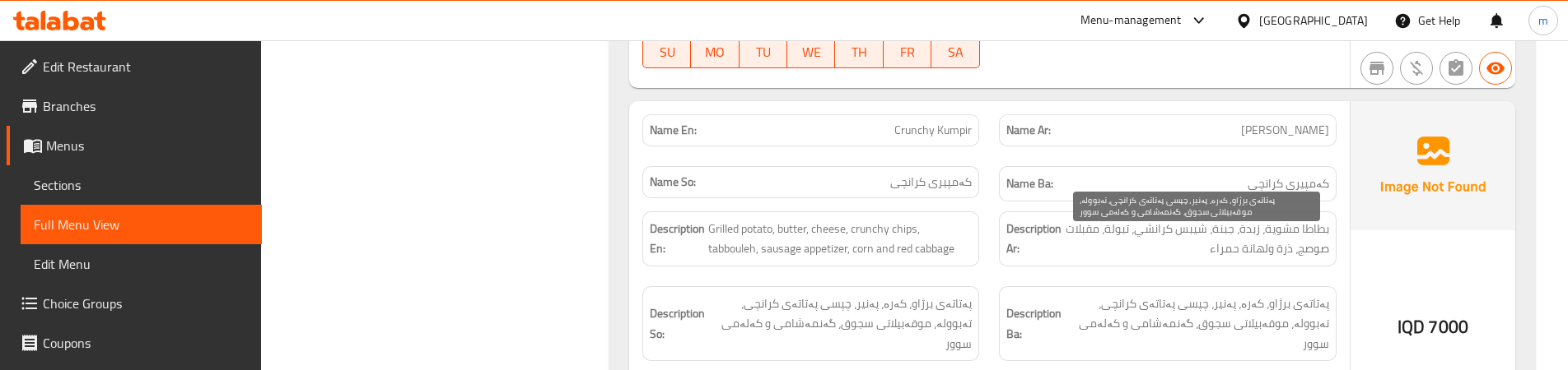
click at [1082, 294] on span "پەتاتەی برژاو، کەرە، پەنیر، چپسی پەتاتەی کرانچی، تەبوولە، موقەبیلاتی سجوق، گەنم…" at bounding box center [1197, 324] width 264 height 61
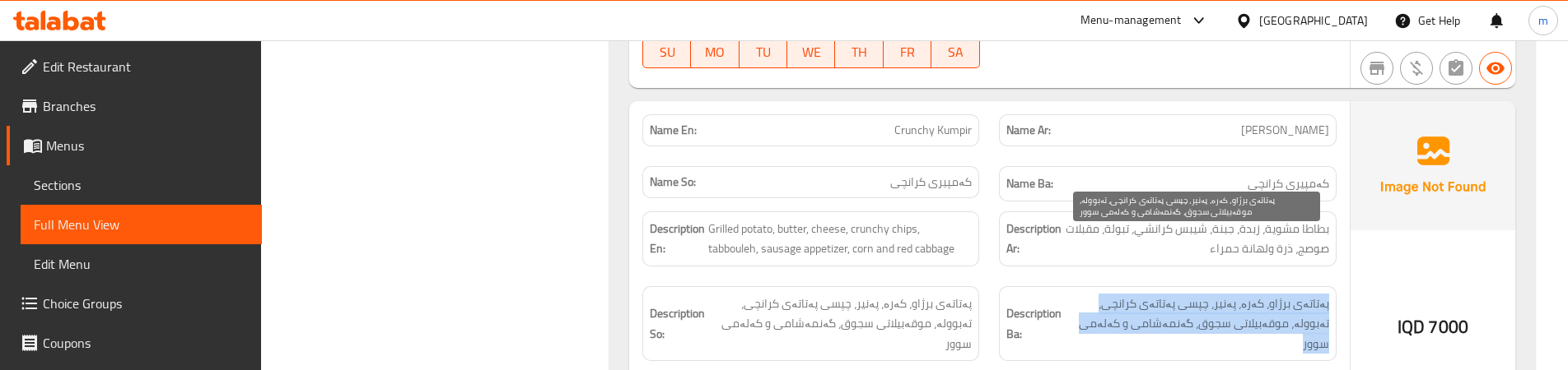
click at [1082, 294] on span "پەتاتەی برژاو، کەرە، پەنیر، چپسی پەتاتەی کرانچی، تەبوولە، موقەبیلاتی سجوق، گەنم…" at bounding box center [1197, 324] width 264 height 61
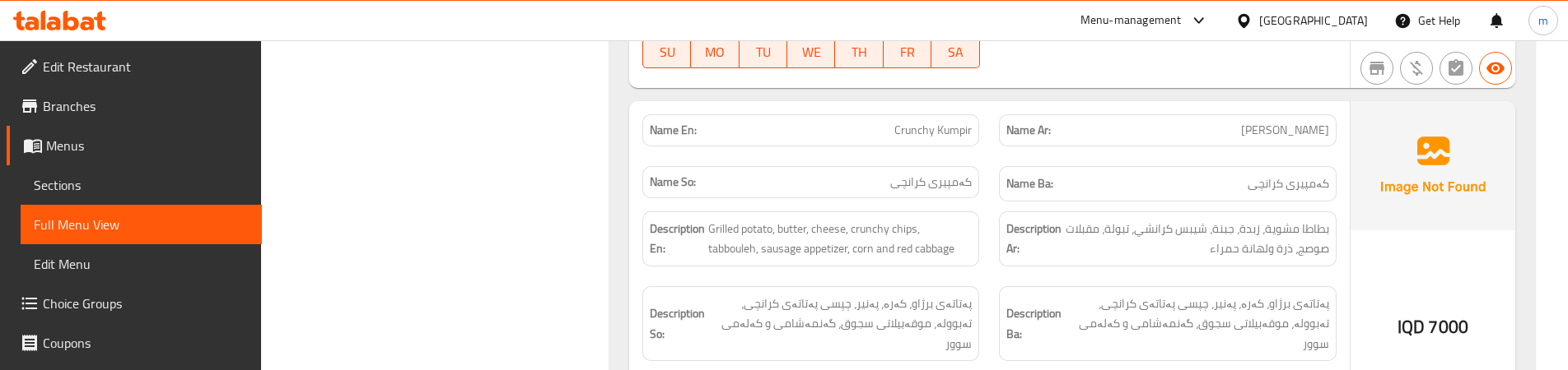
click at [1281, 219] on span "بطاطا مشوية، زبدة، جبنة، شيبس كرانشي، تبولة، مقبلات صوصج، ذرة ولهانة حمراء" at bounding box center [1197, 239] width 264 height 40
click at [973, 212] on div "Description En: Grilled potato, butter, cheese, crunchy chips, tabbouleh, sausa…" at bounding box center [811, 239] width 337 height 55
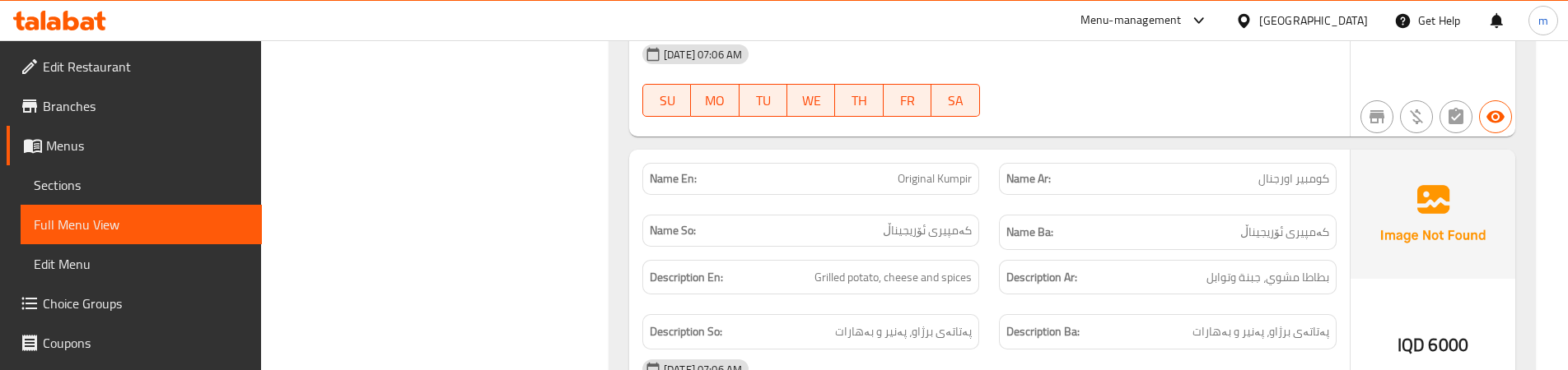
scroll to position [3862, 0]
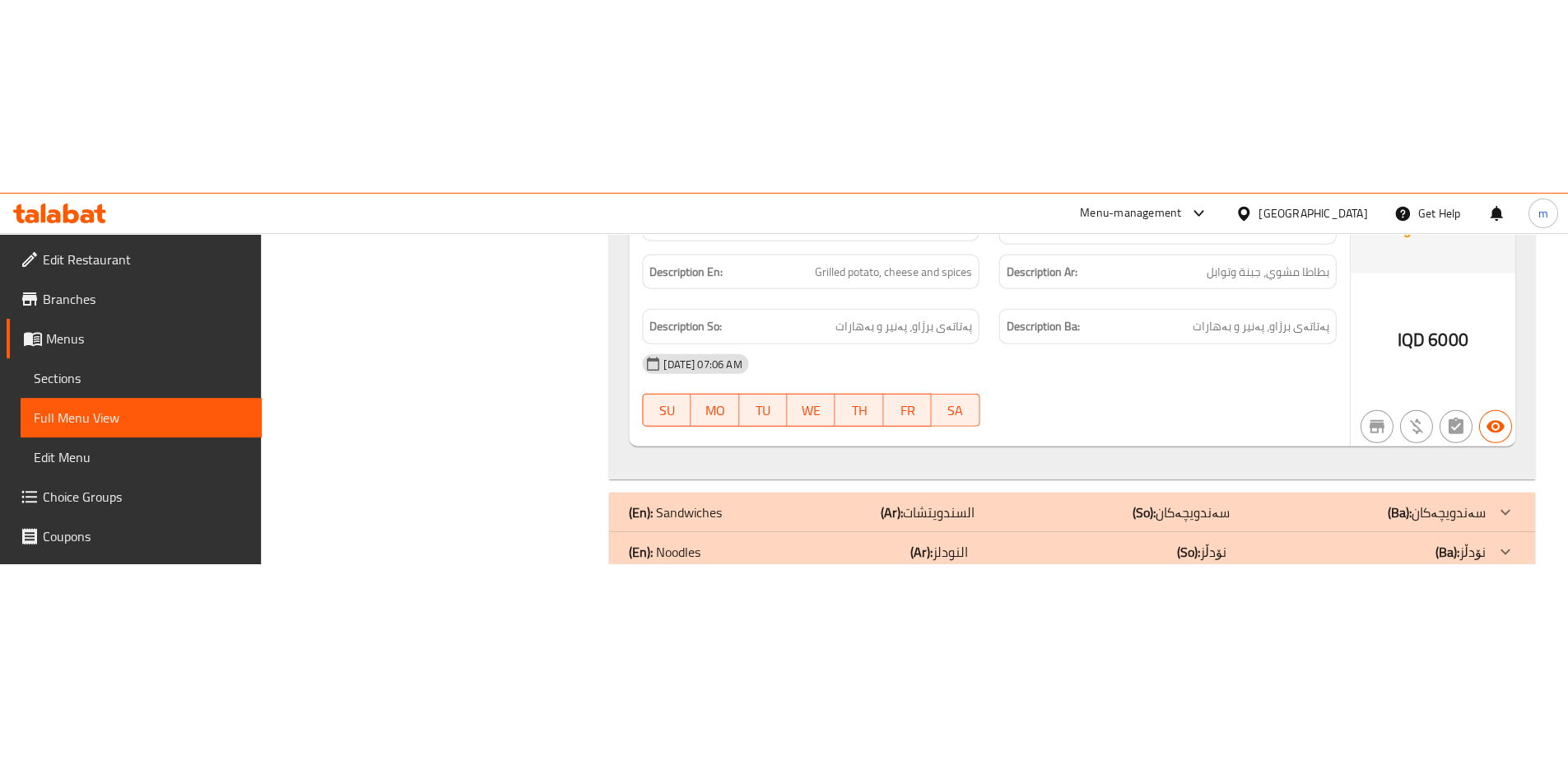
scroll to position [3704, 0]
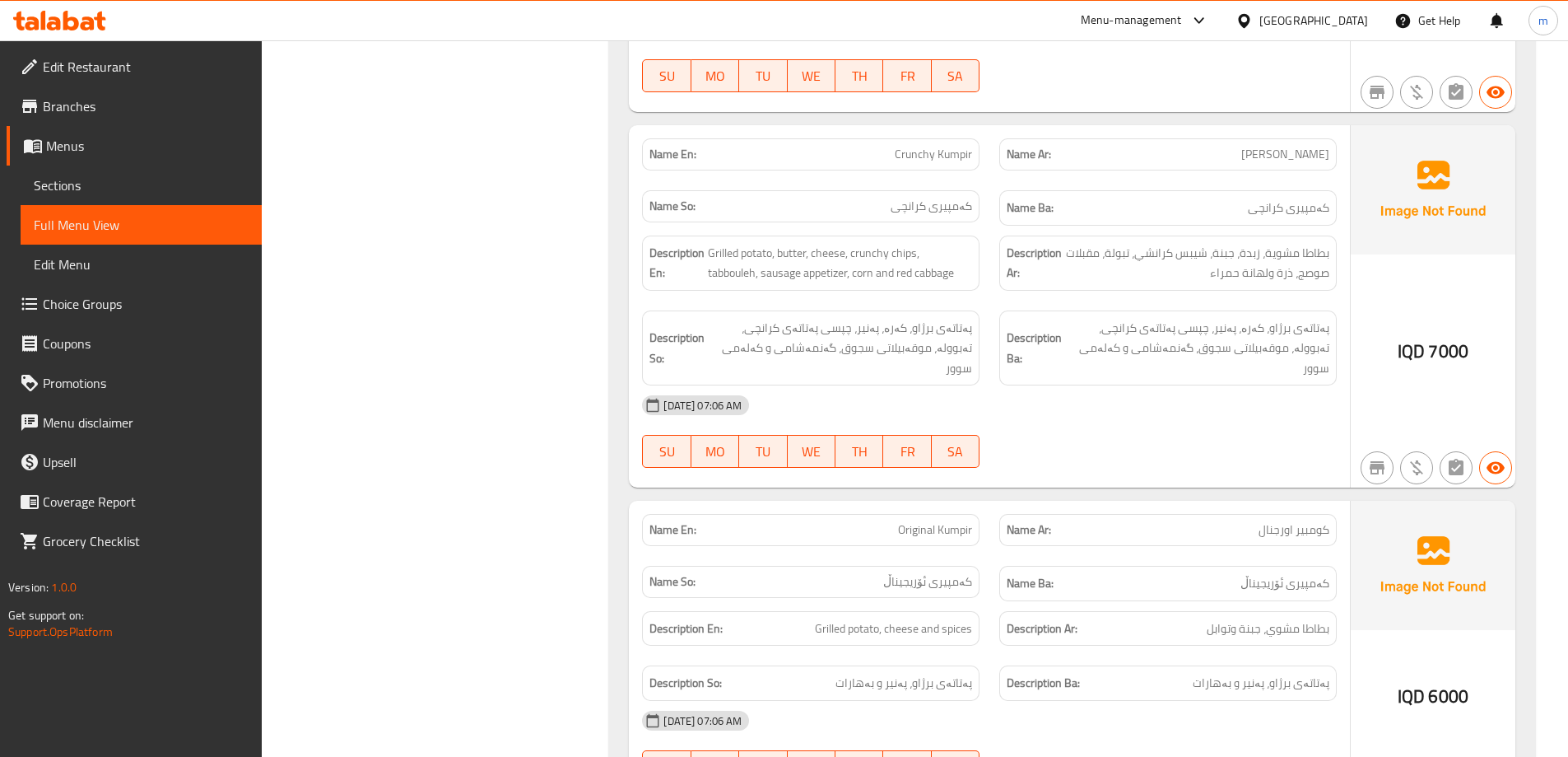
click at [94, 198] on link "Sections" at bounding box center [141, 185] width 241 height 39
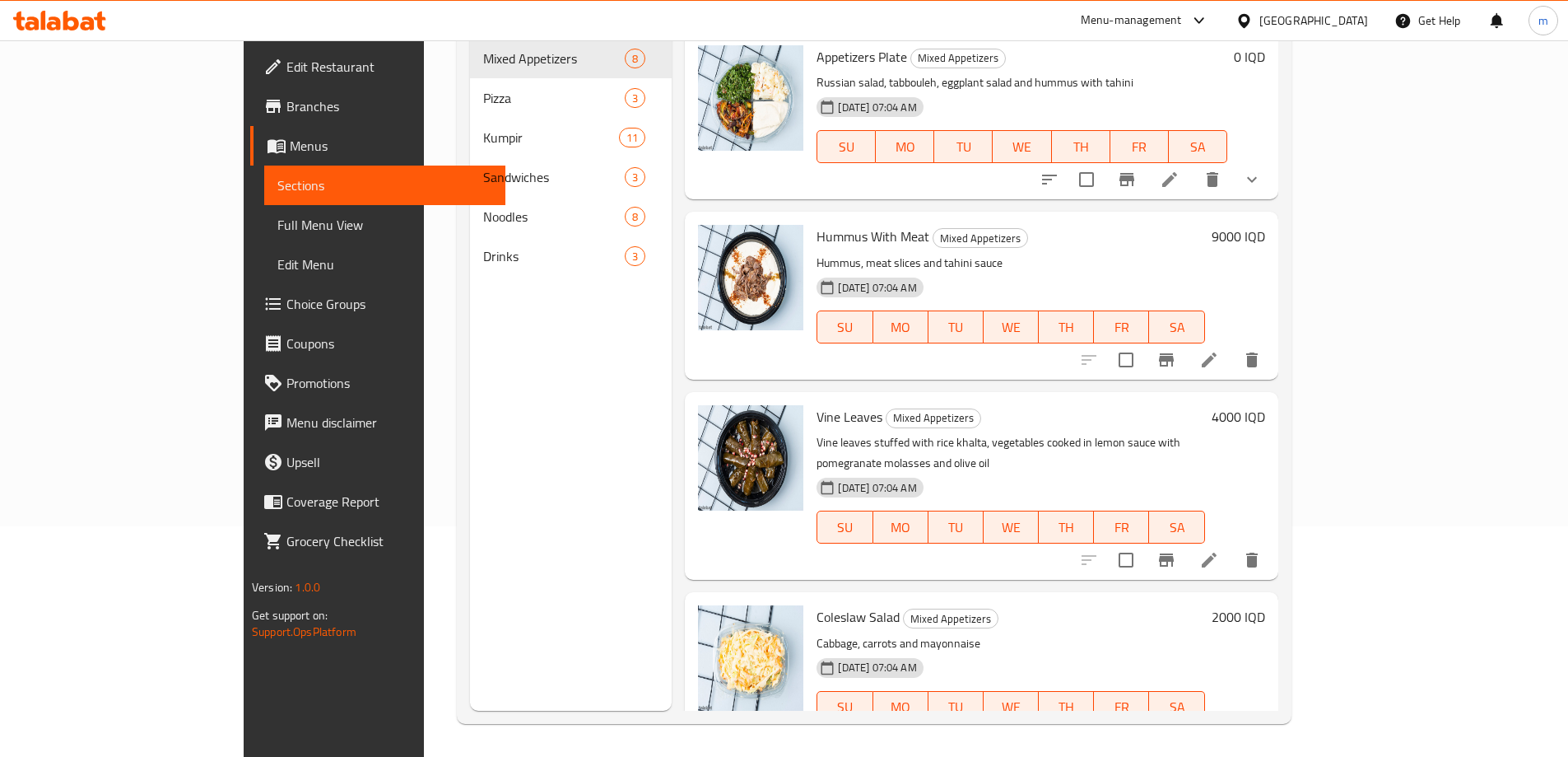
scroll to position [230, 0]
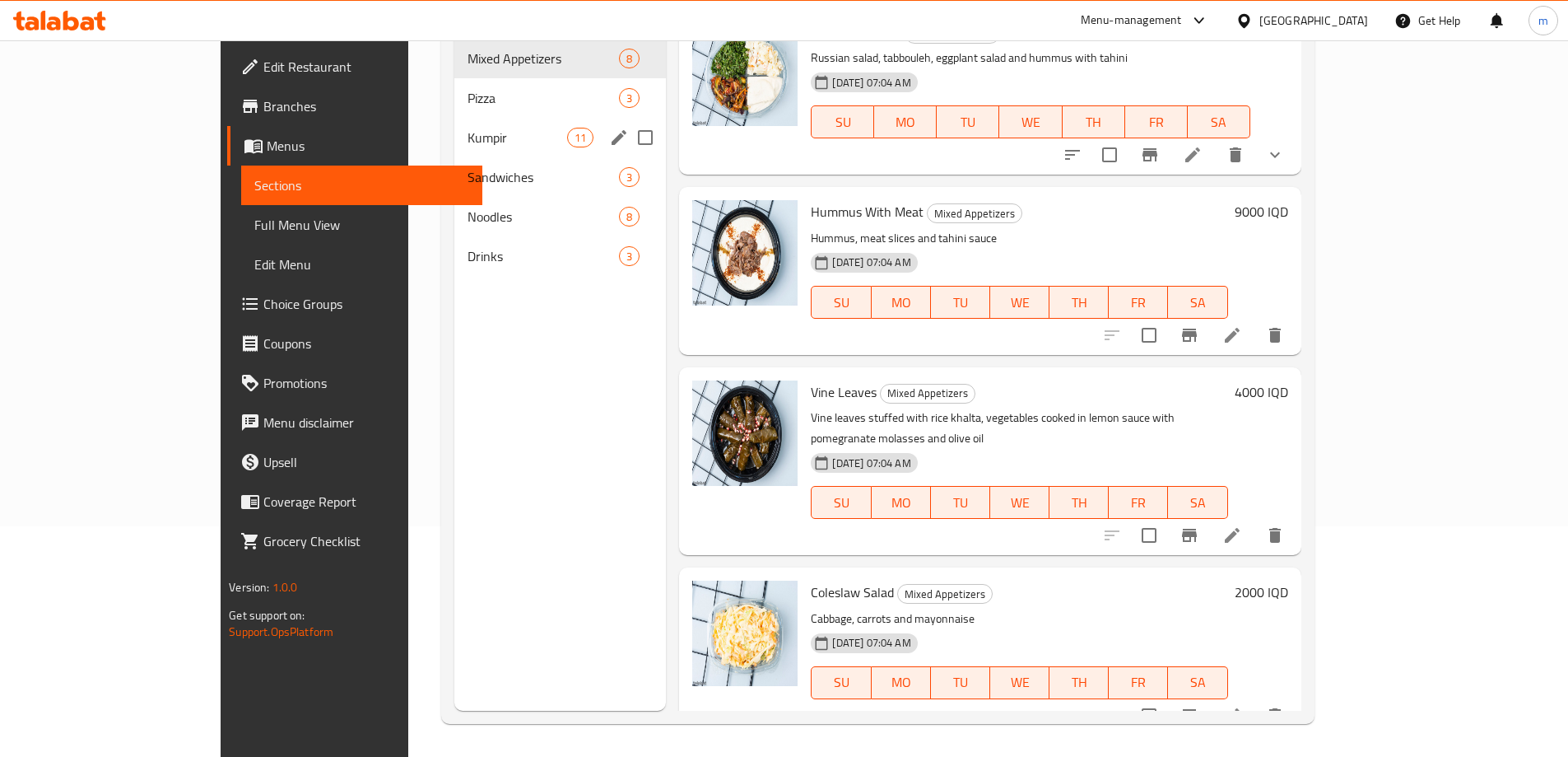
click at [455, 126] on div "Kumpir 11" at bounding box center [560, 136] width 212 height 39
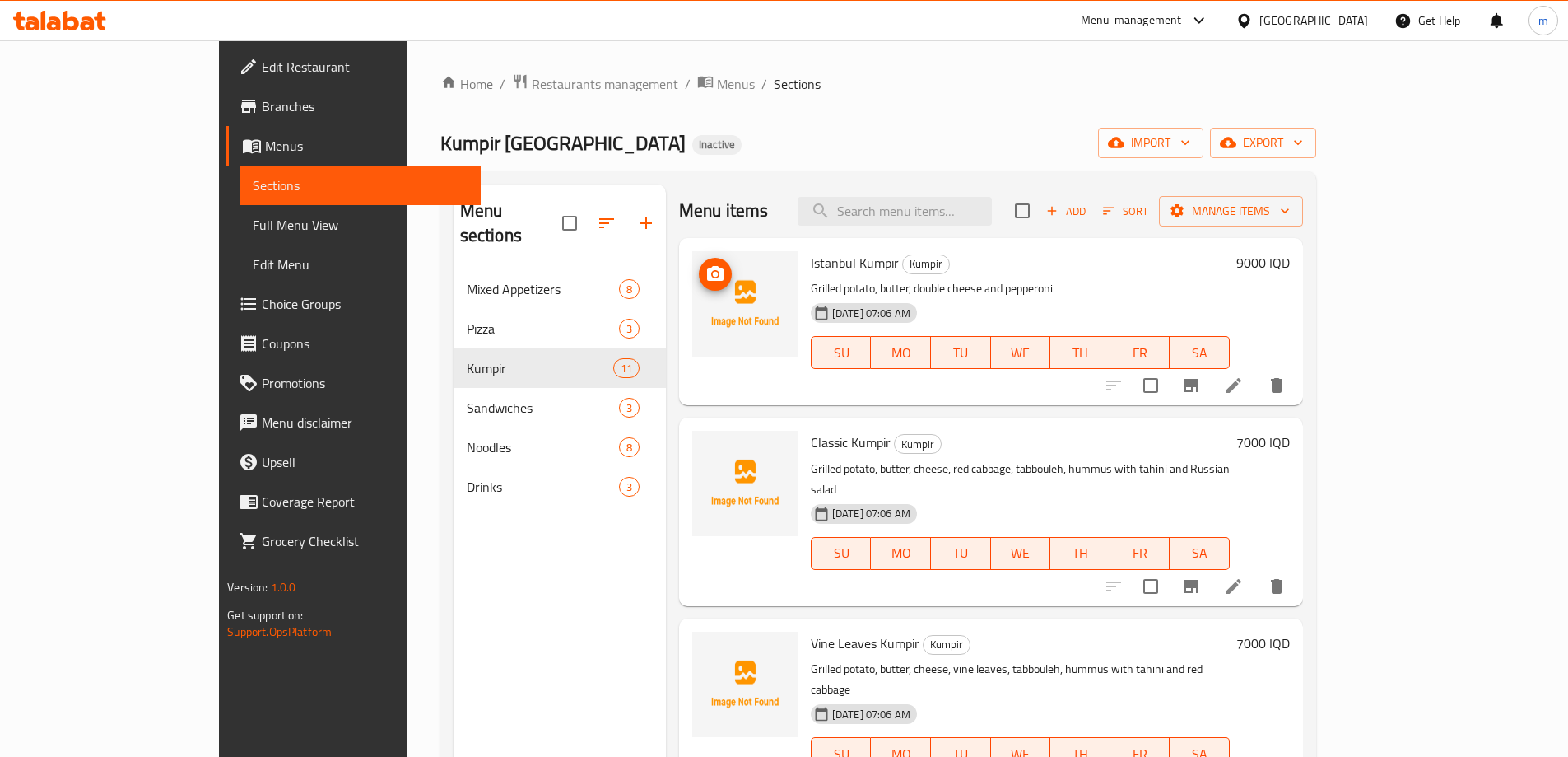
click at [706, 275] on icon "upload picture" at bounding box center [716, 275] width 20 height 20
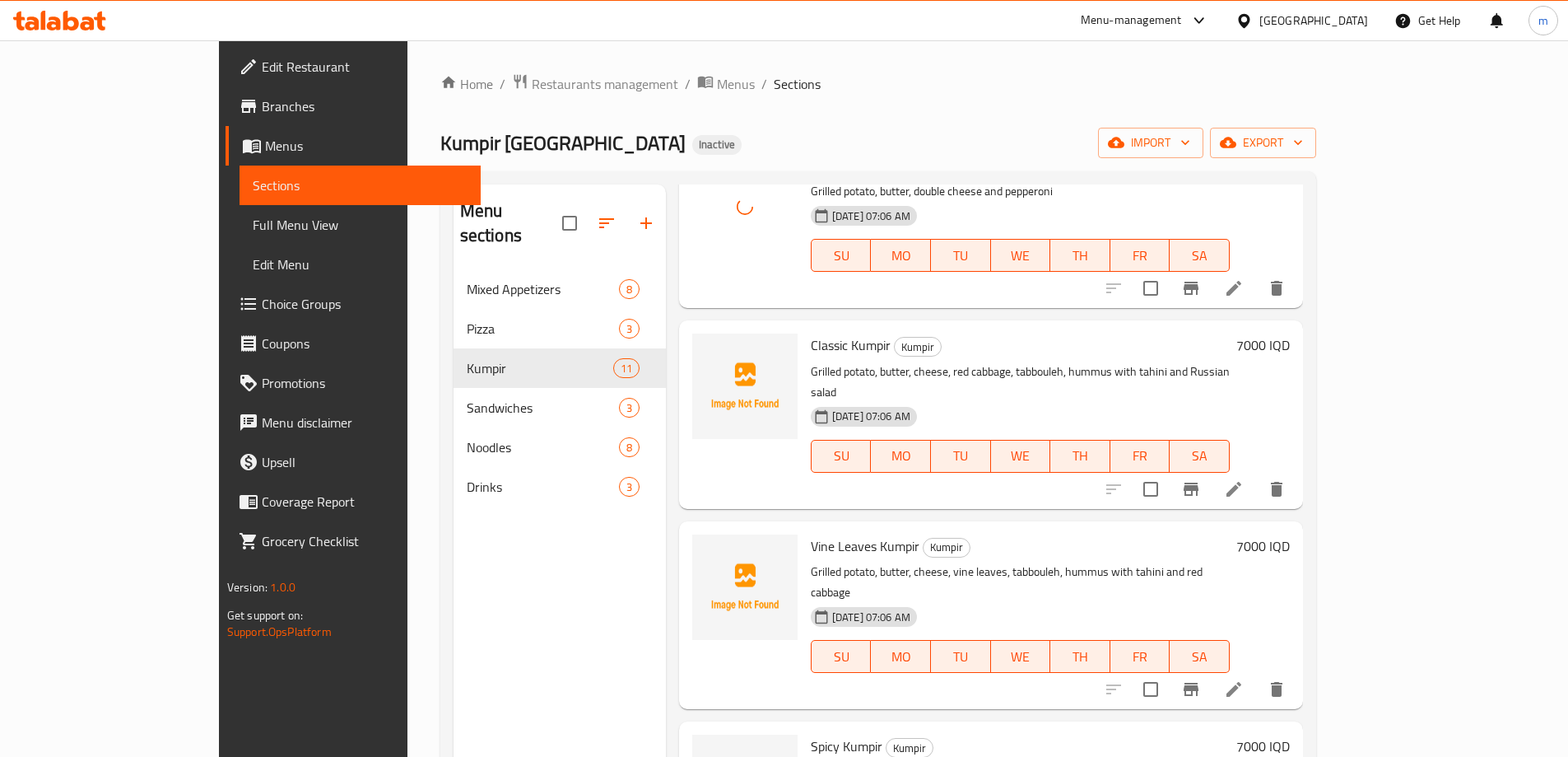
scroll to position [137, 0]
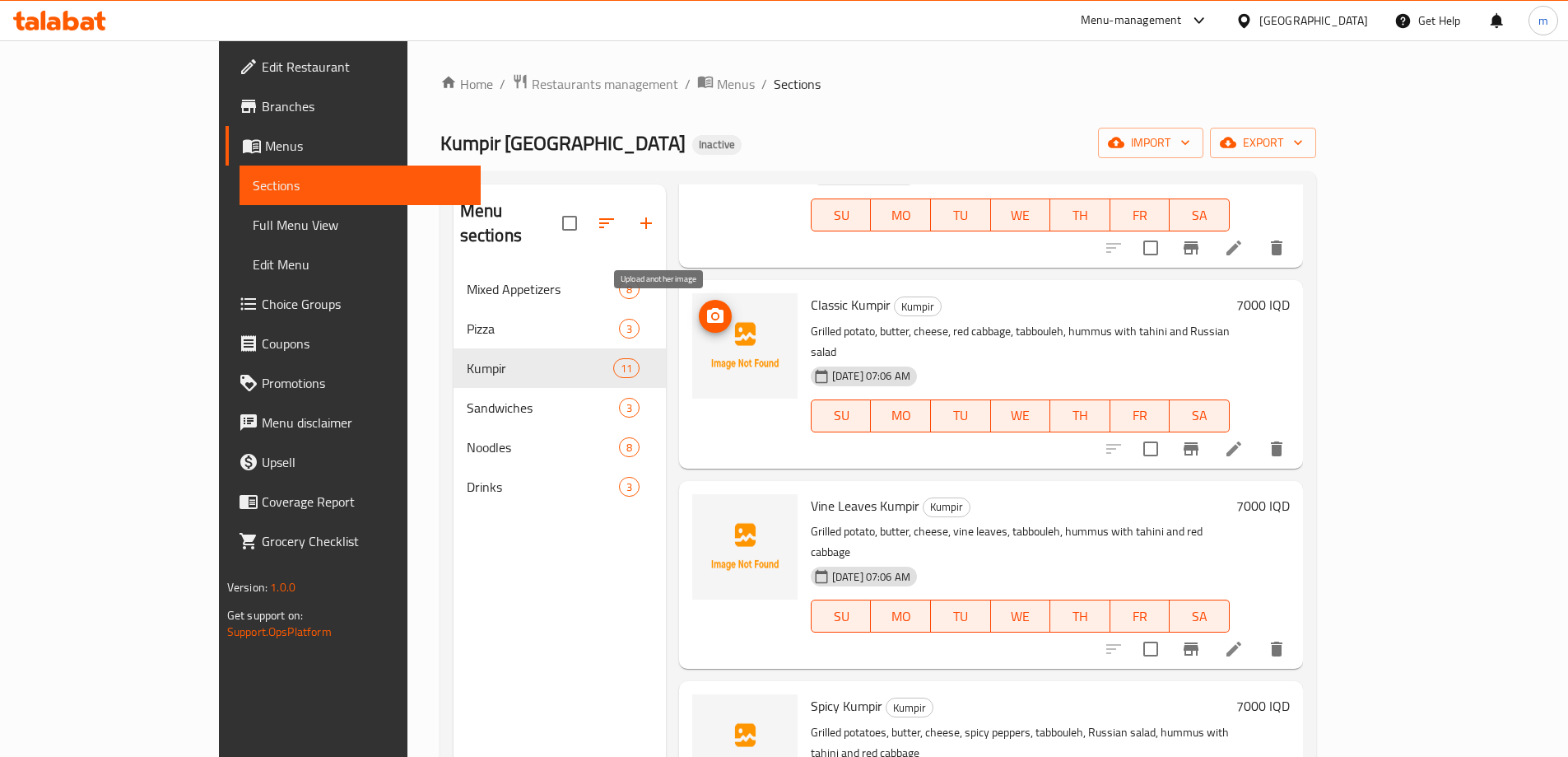
click at [708, 316] on icon "upload picture" at bounding box center [716, 316] width 16 height 15
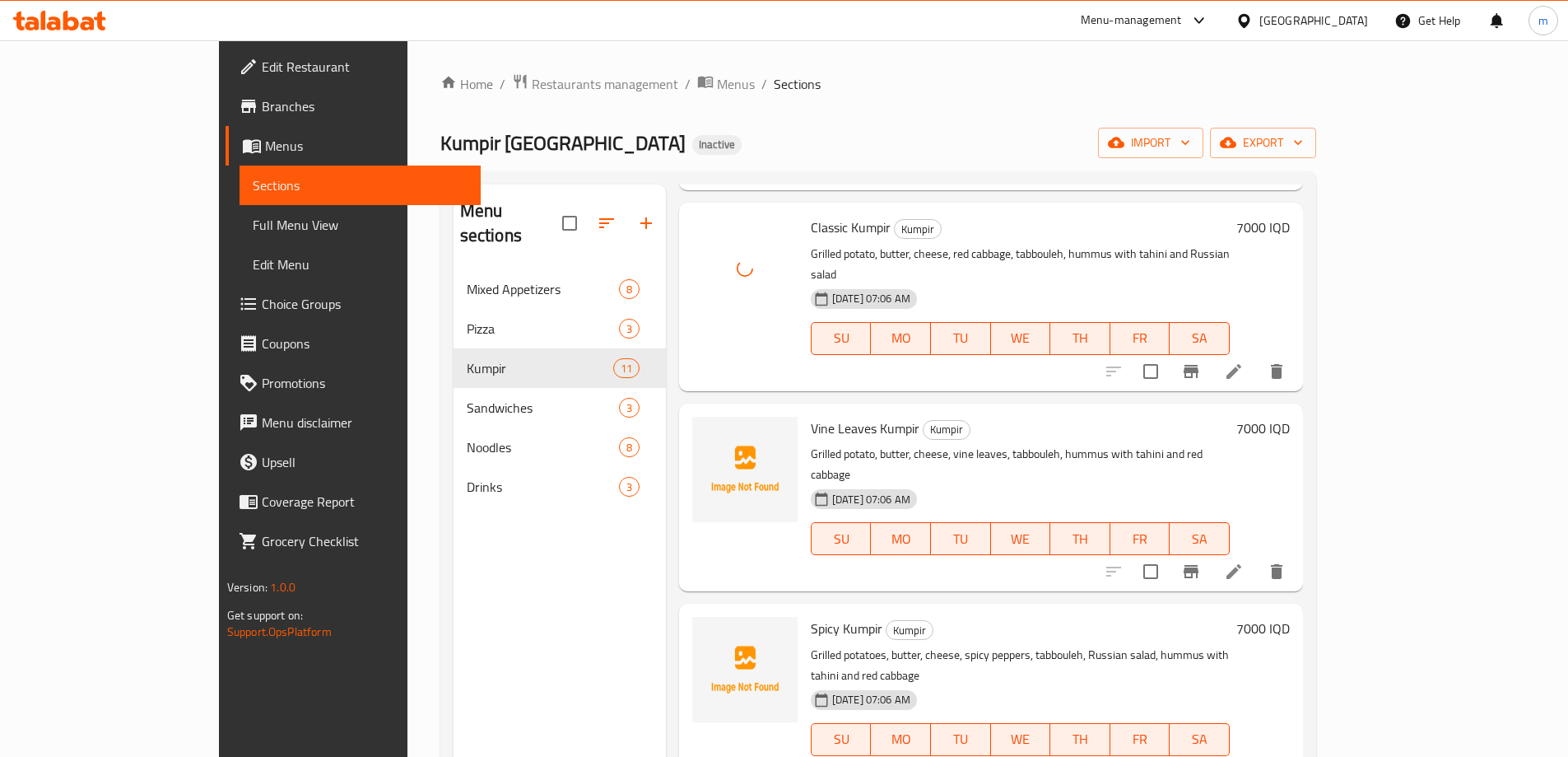
scroll to position [274, 0]
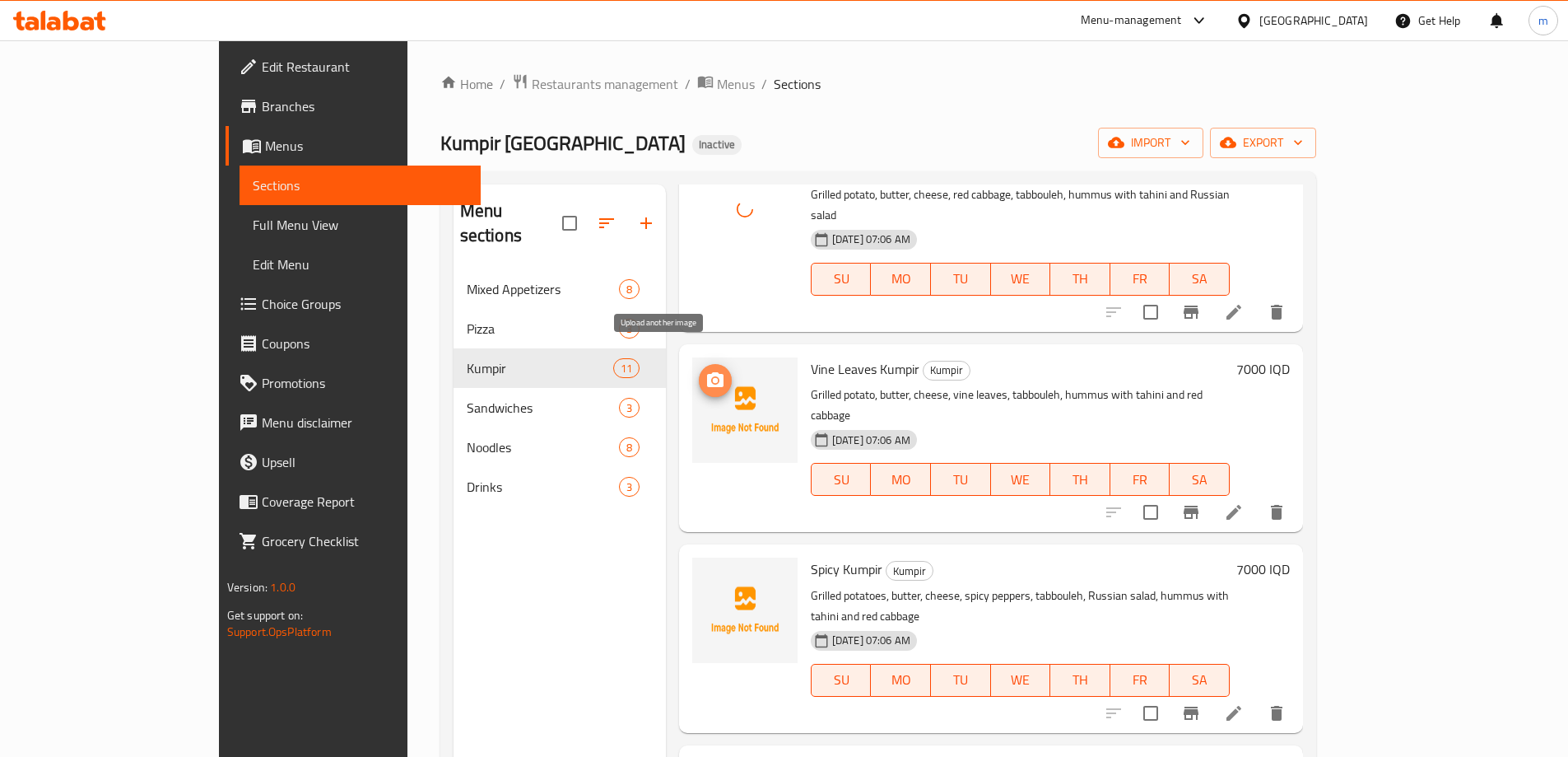
click at [708, 372] on icon "upload picture" at bounding box center [716, 379] width 16 height 15
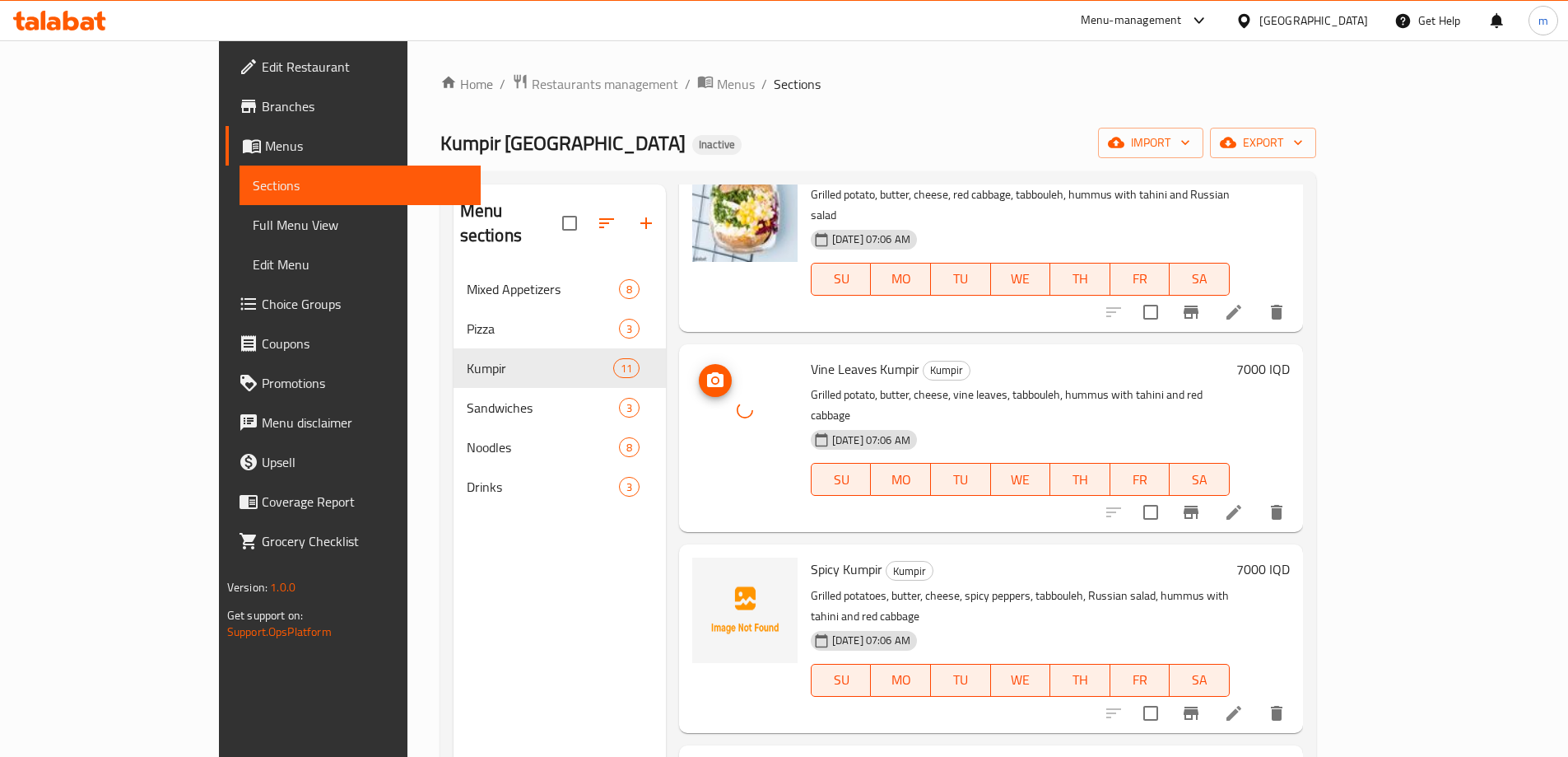
scroll to position [412, 0]
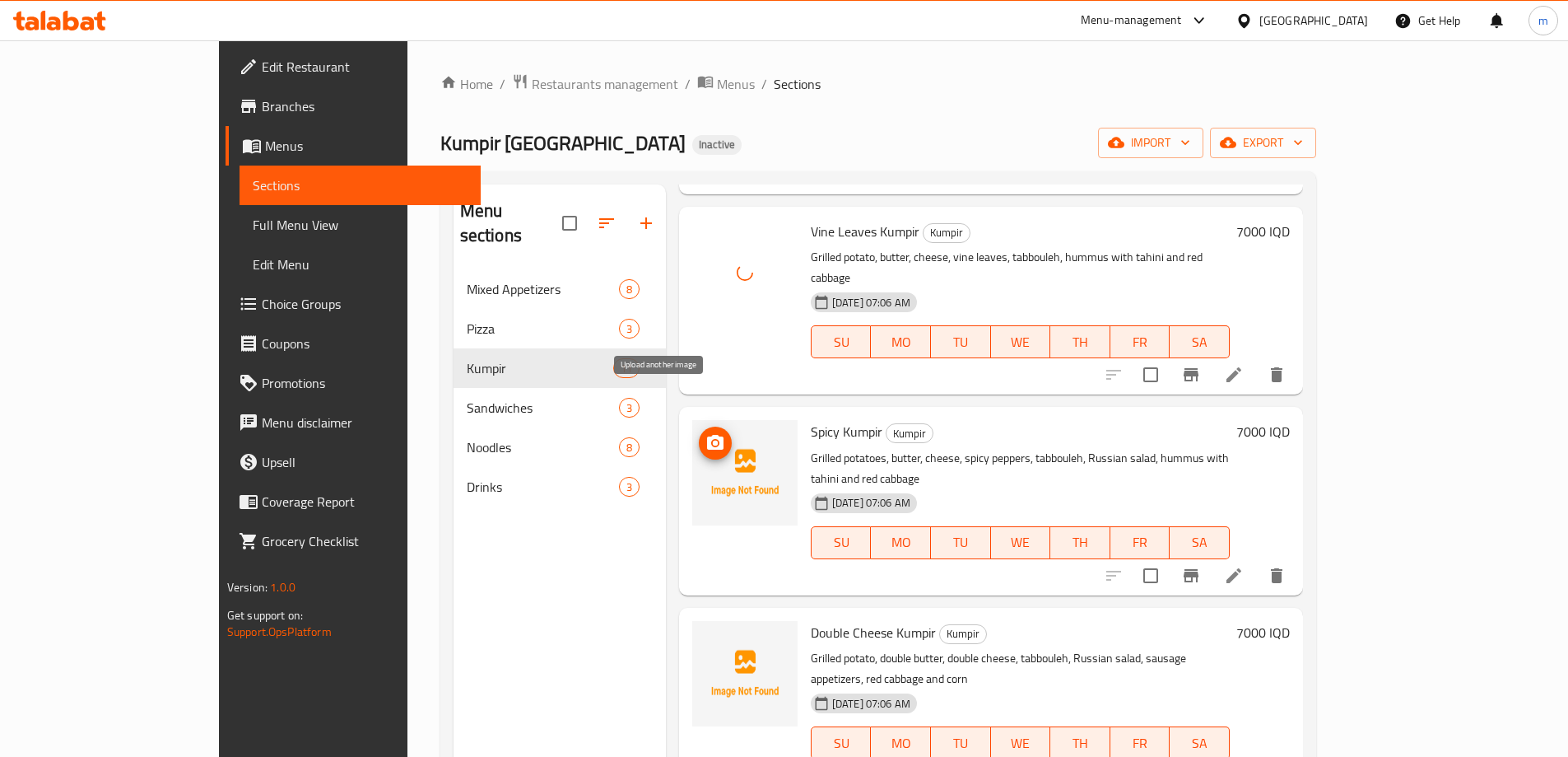
click at [706, 433] on icon "upload picture" at bounding box center [716, 443] width 20 height 20
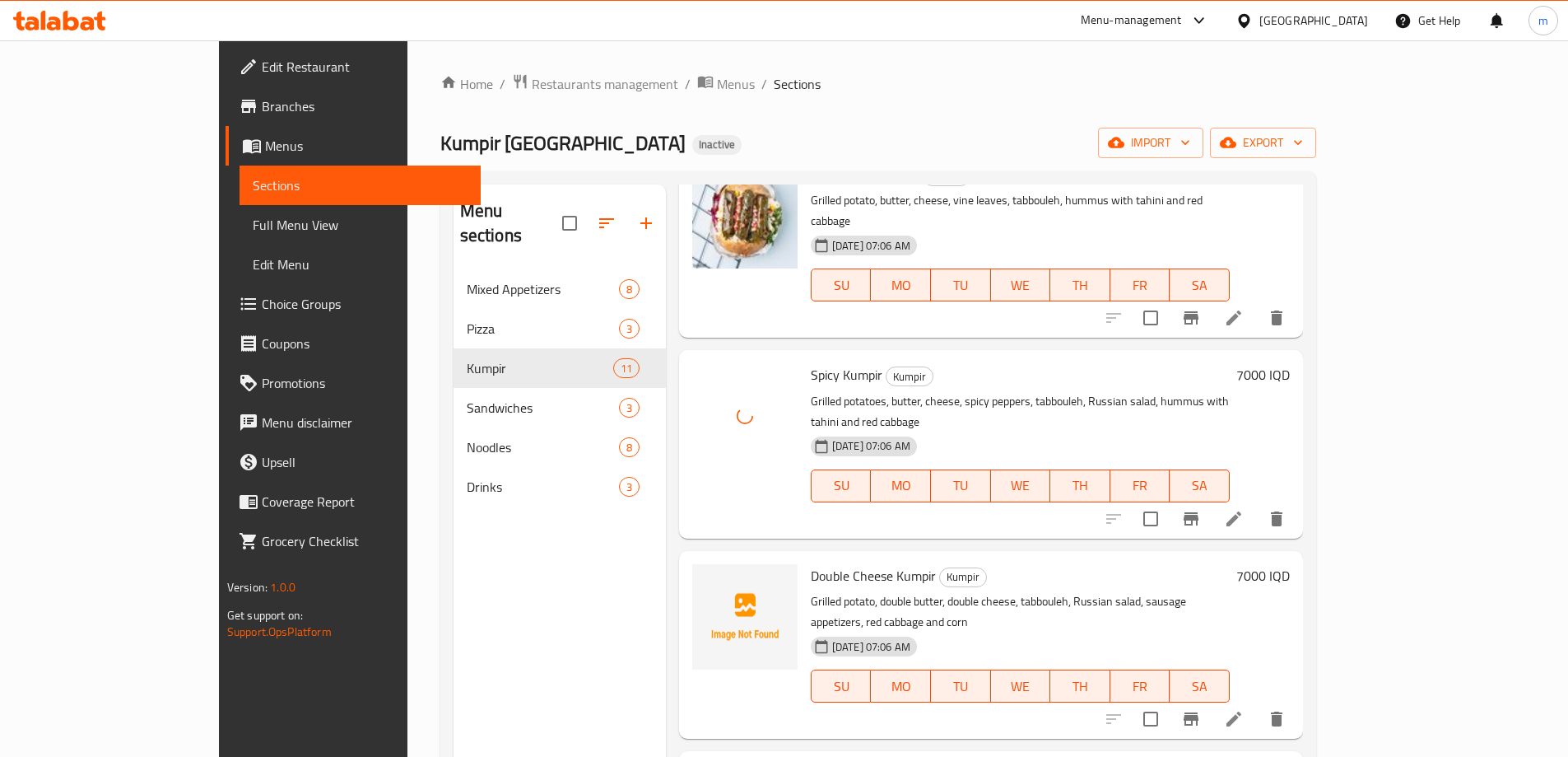
scroll to position [550, 0]
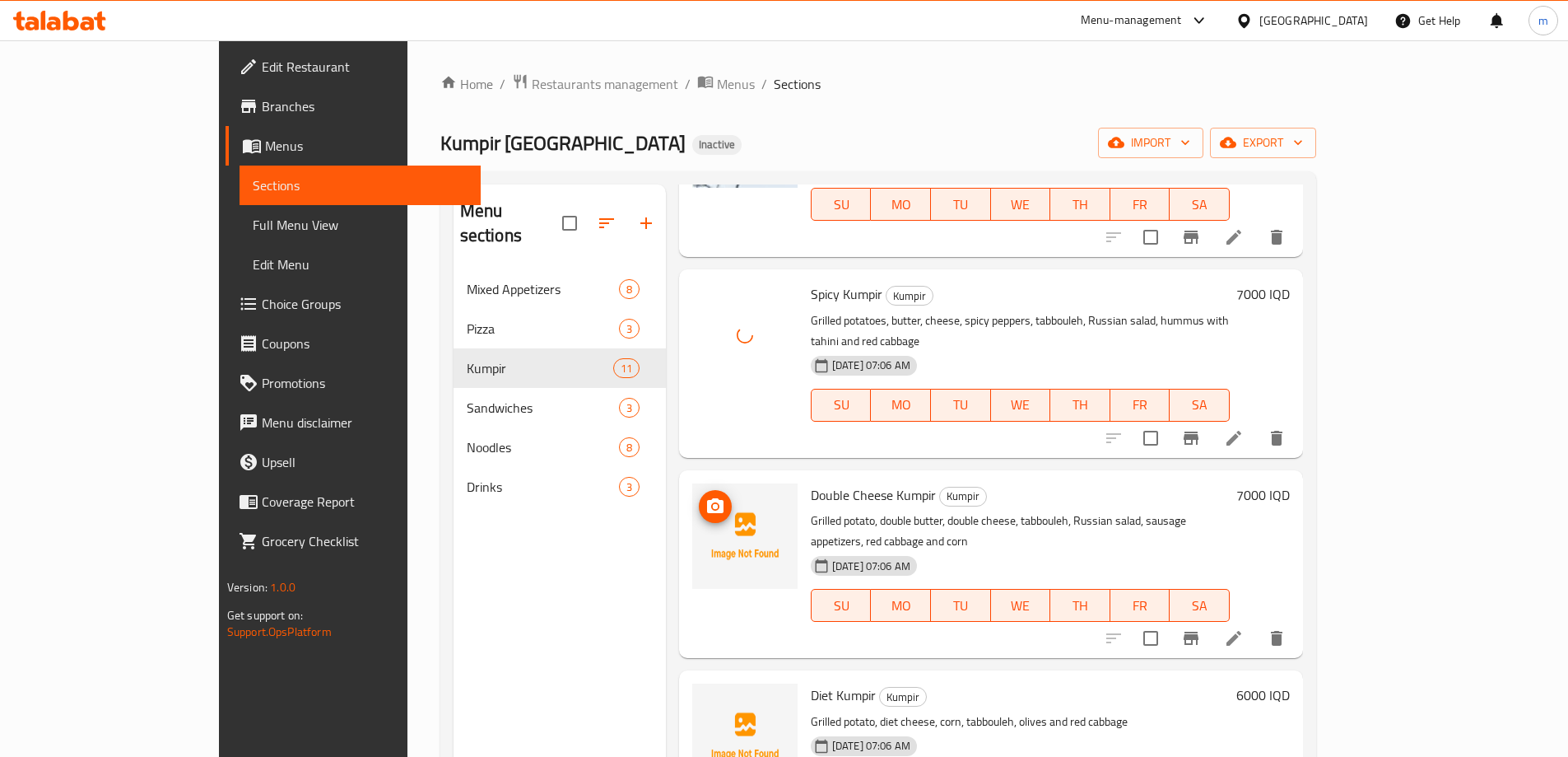
click at [706, 497] on icon "upload picture" at bounding box center [716, 507] width 20 height 20
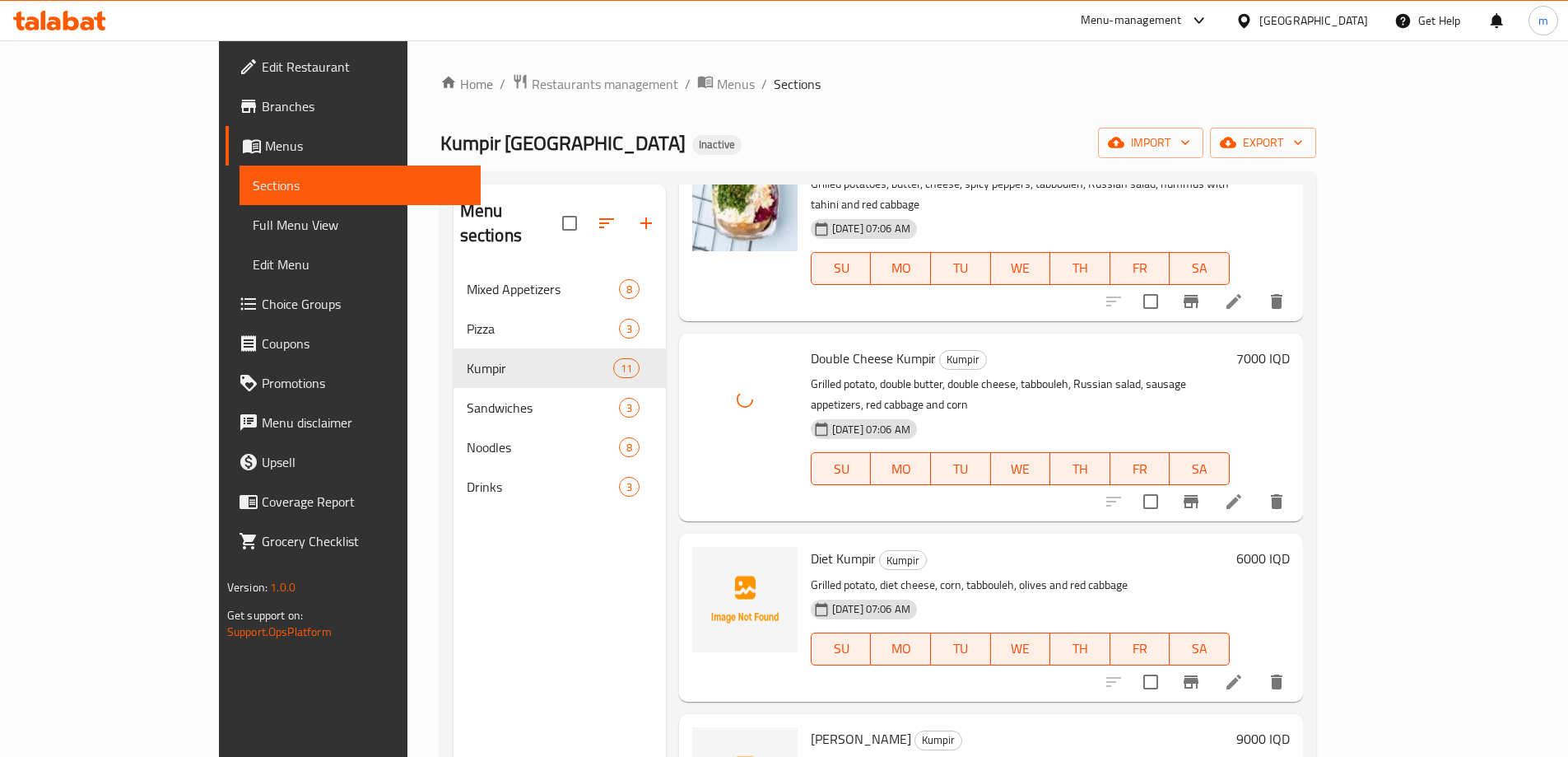
scroll to position [823, 0]
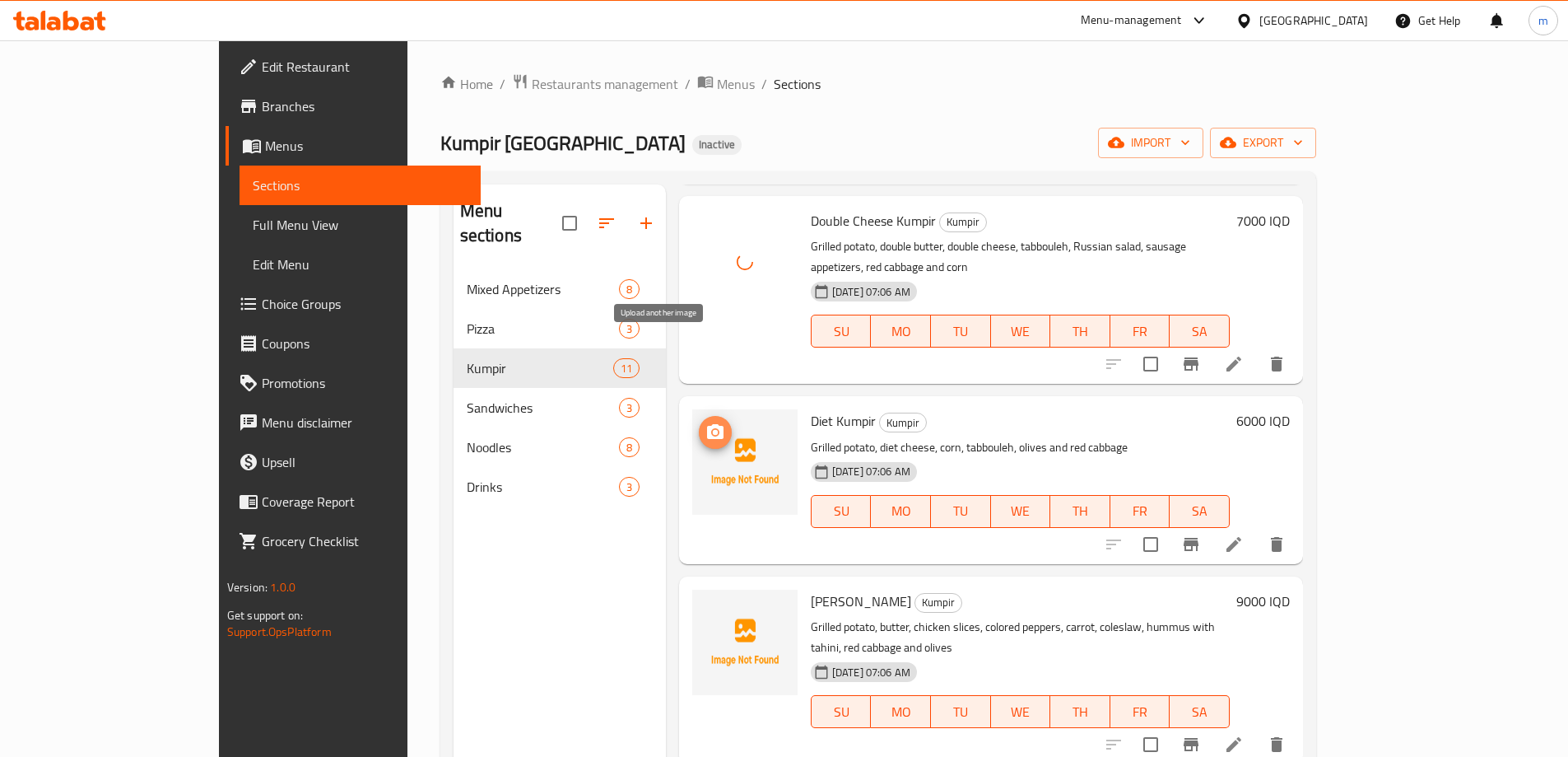
click at [708, 424] on icon "upload picture" at bounding box center [716, 431] width 16 height 15
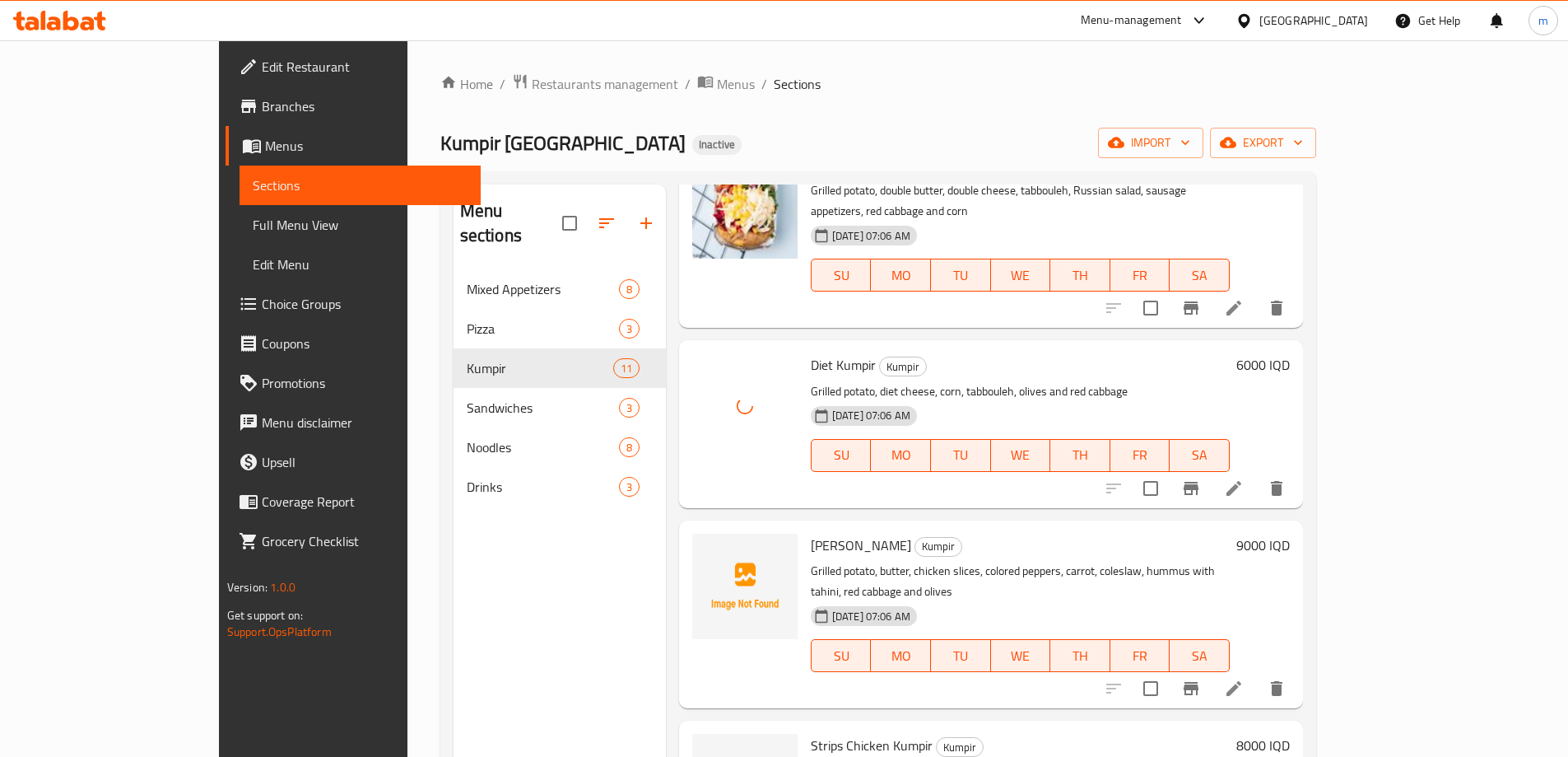
scroll to position [961, 0]
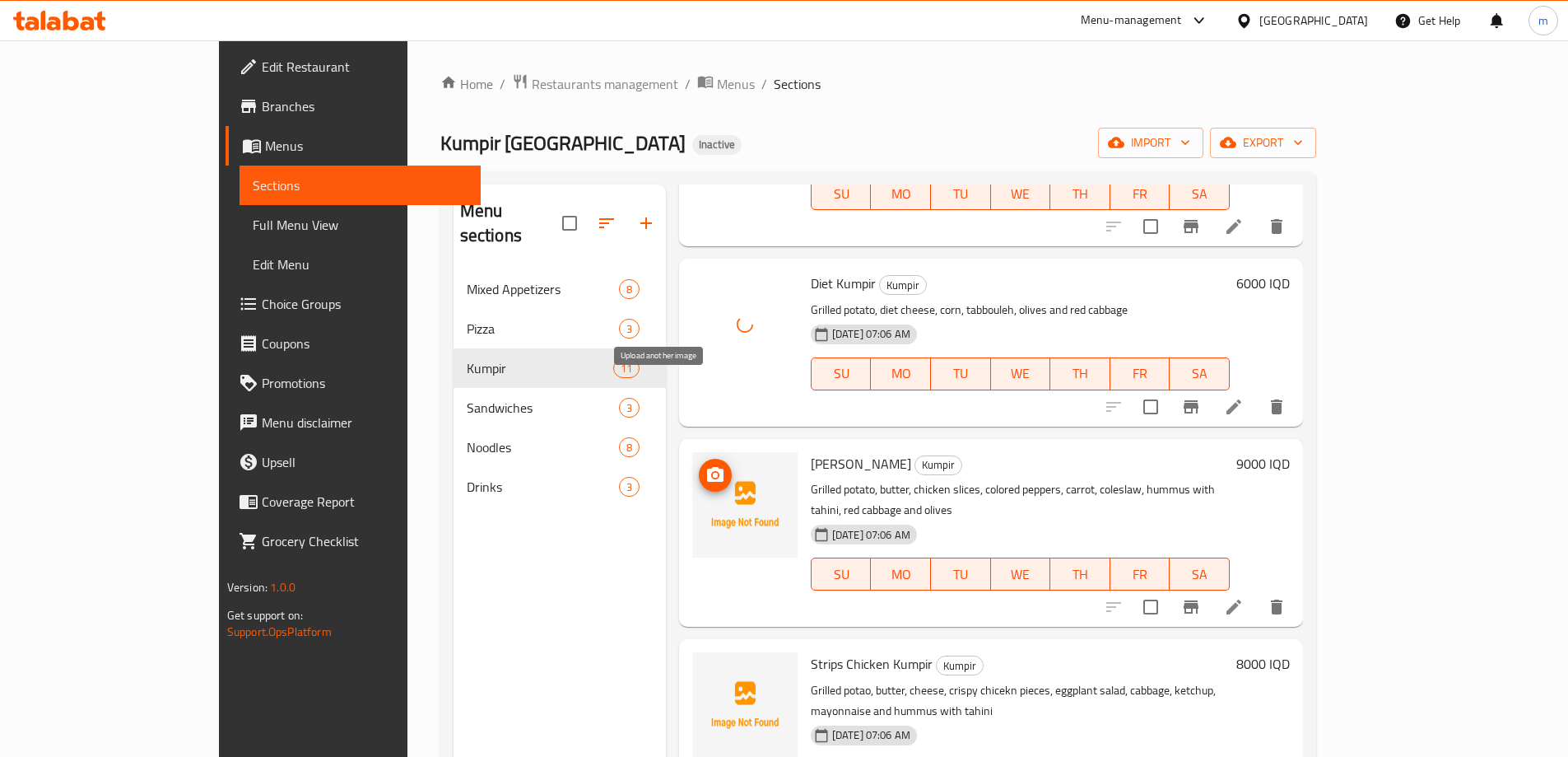
click at [699, 459] on button "upload picture" at bounding box center [715, 475] width 33 height 33
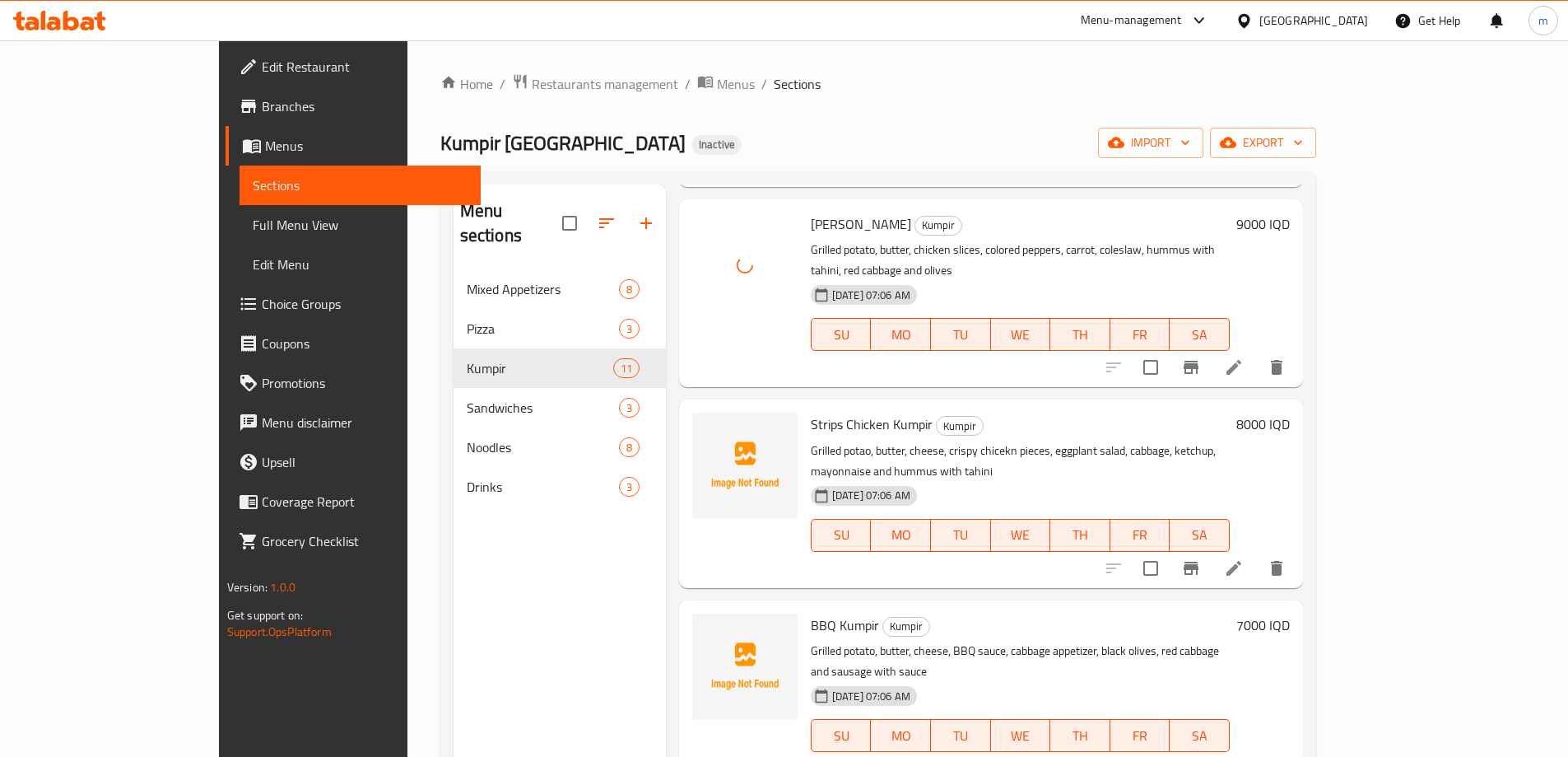
scroll to position [1236, 0]
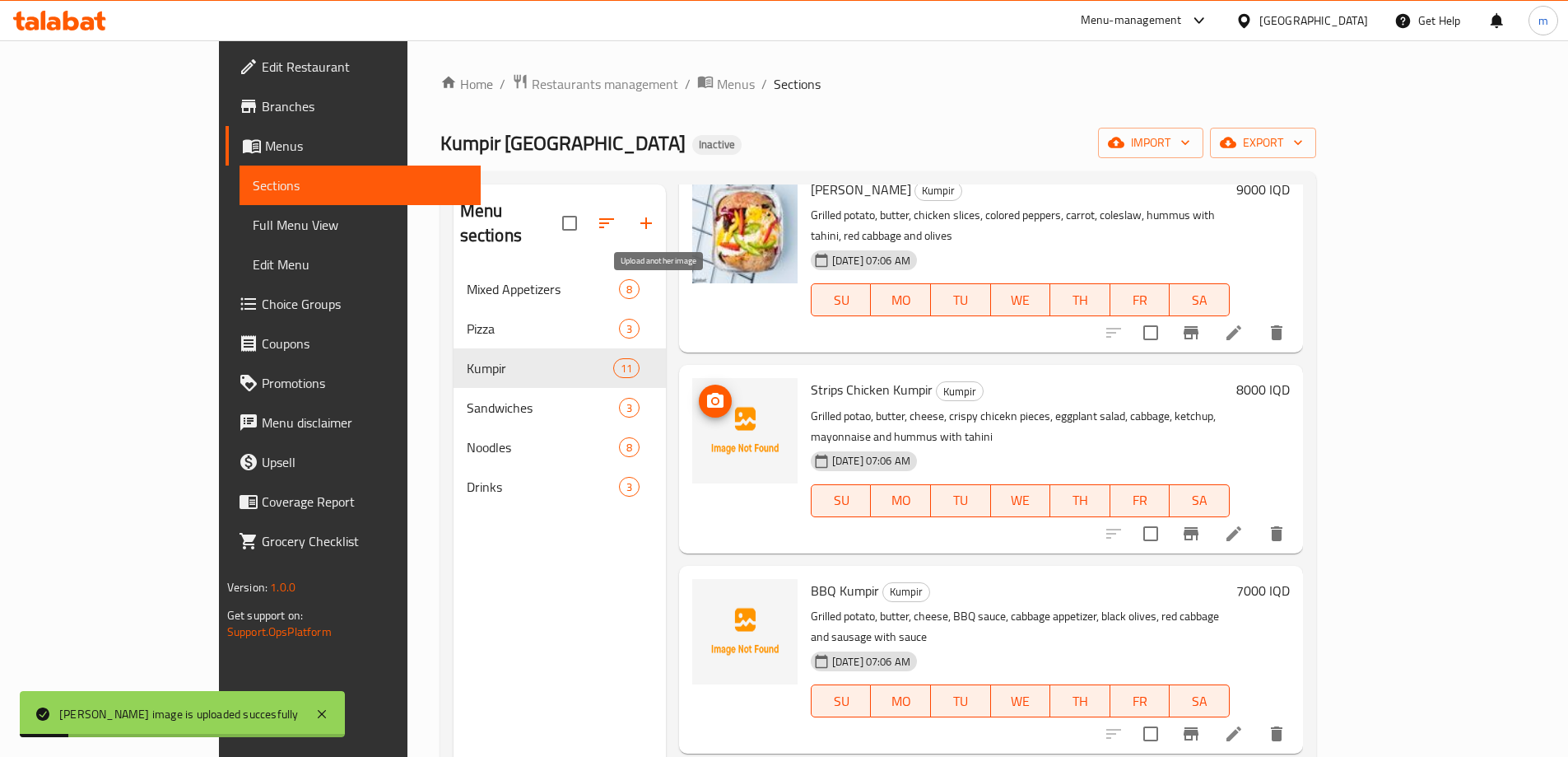
click at [708, 393] on icon "upload picture" at bounding box center [716, 400] width 16 height 15
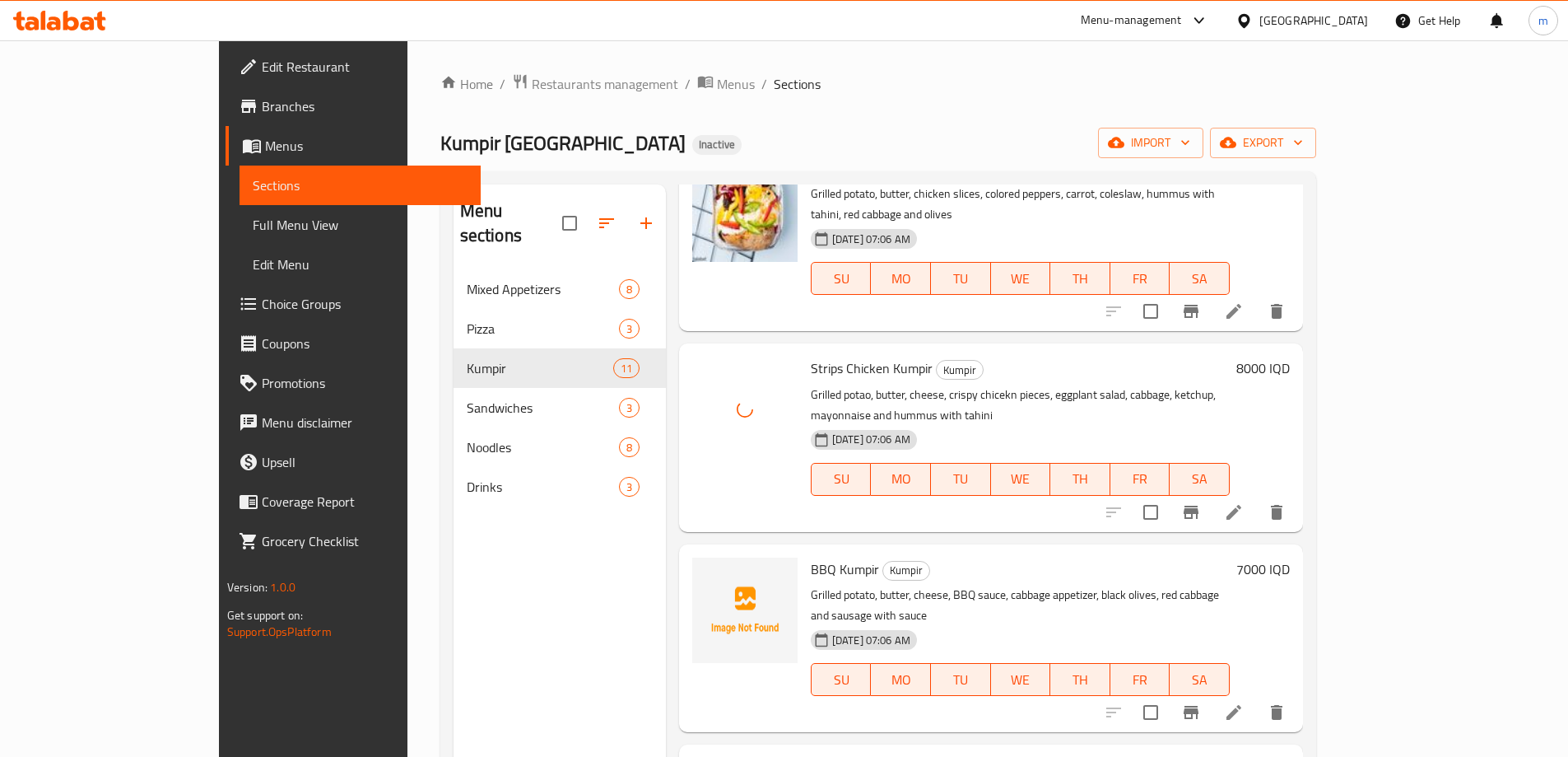
scroll to position [1263, 0]
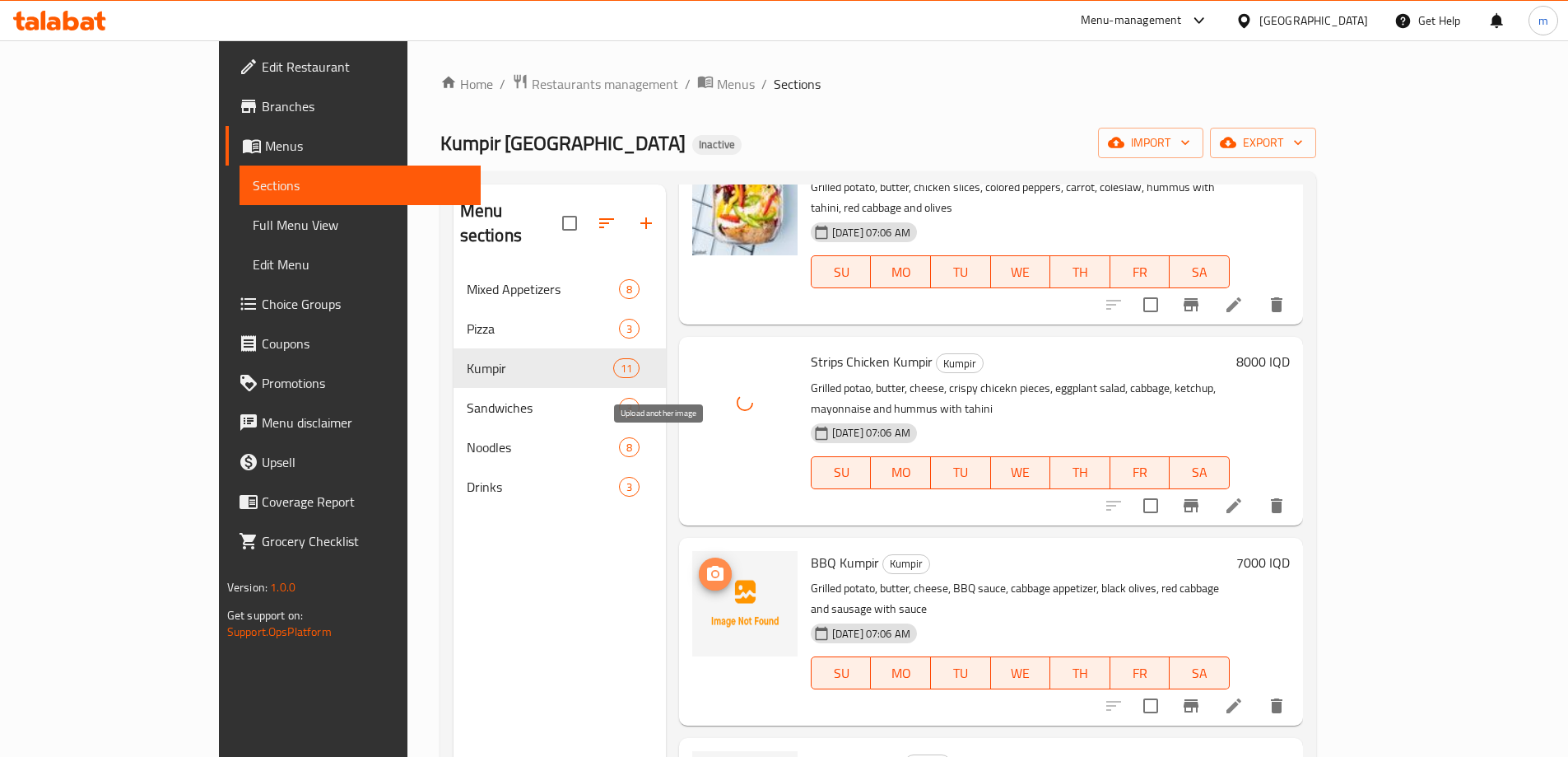
click at [699, 558] on button "upload picture" at bounding box center [715, 574] width 33 height 33
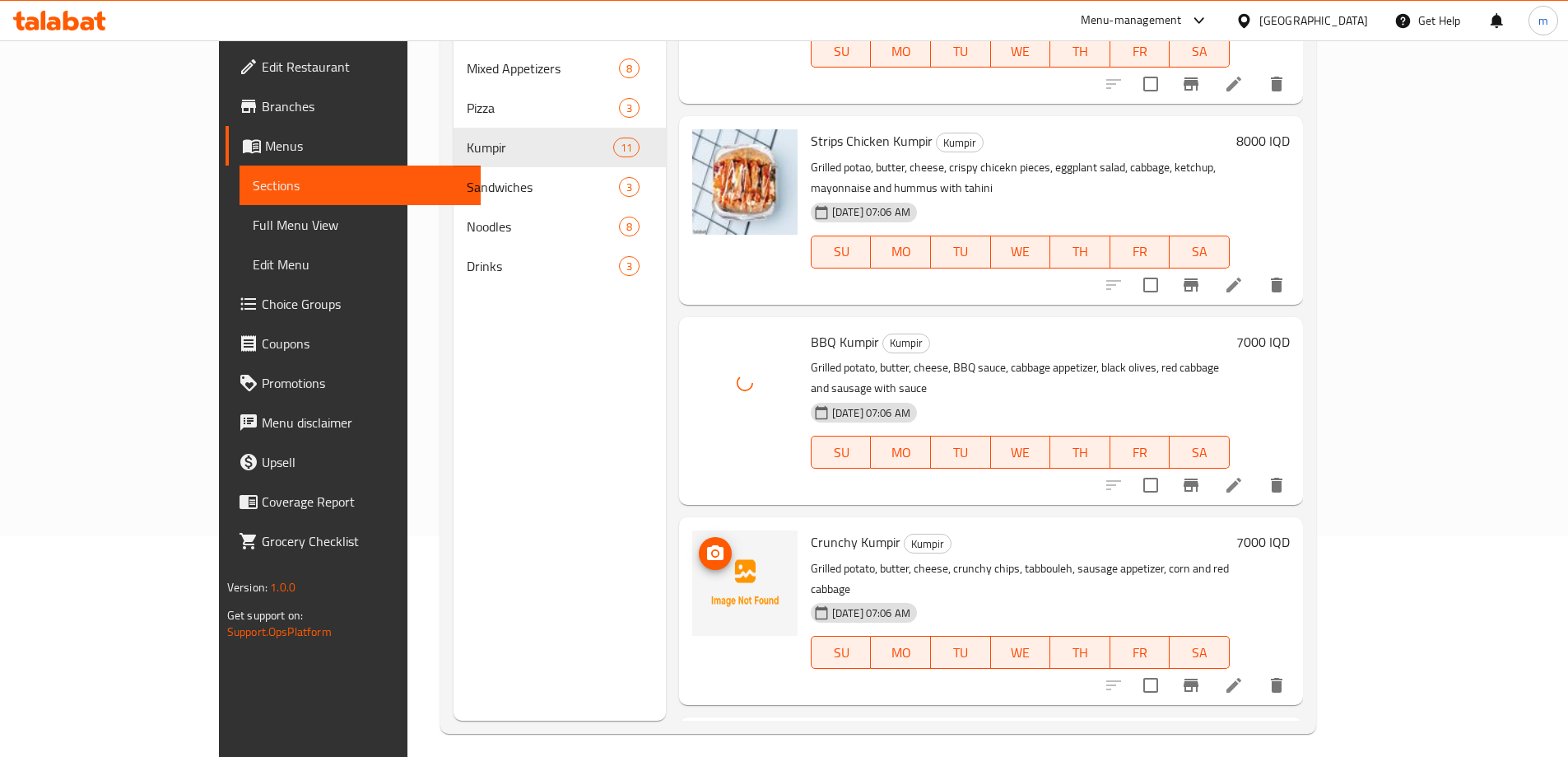
scroll to position [230, 0]
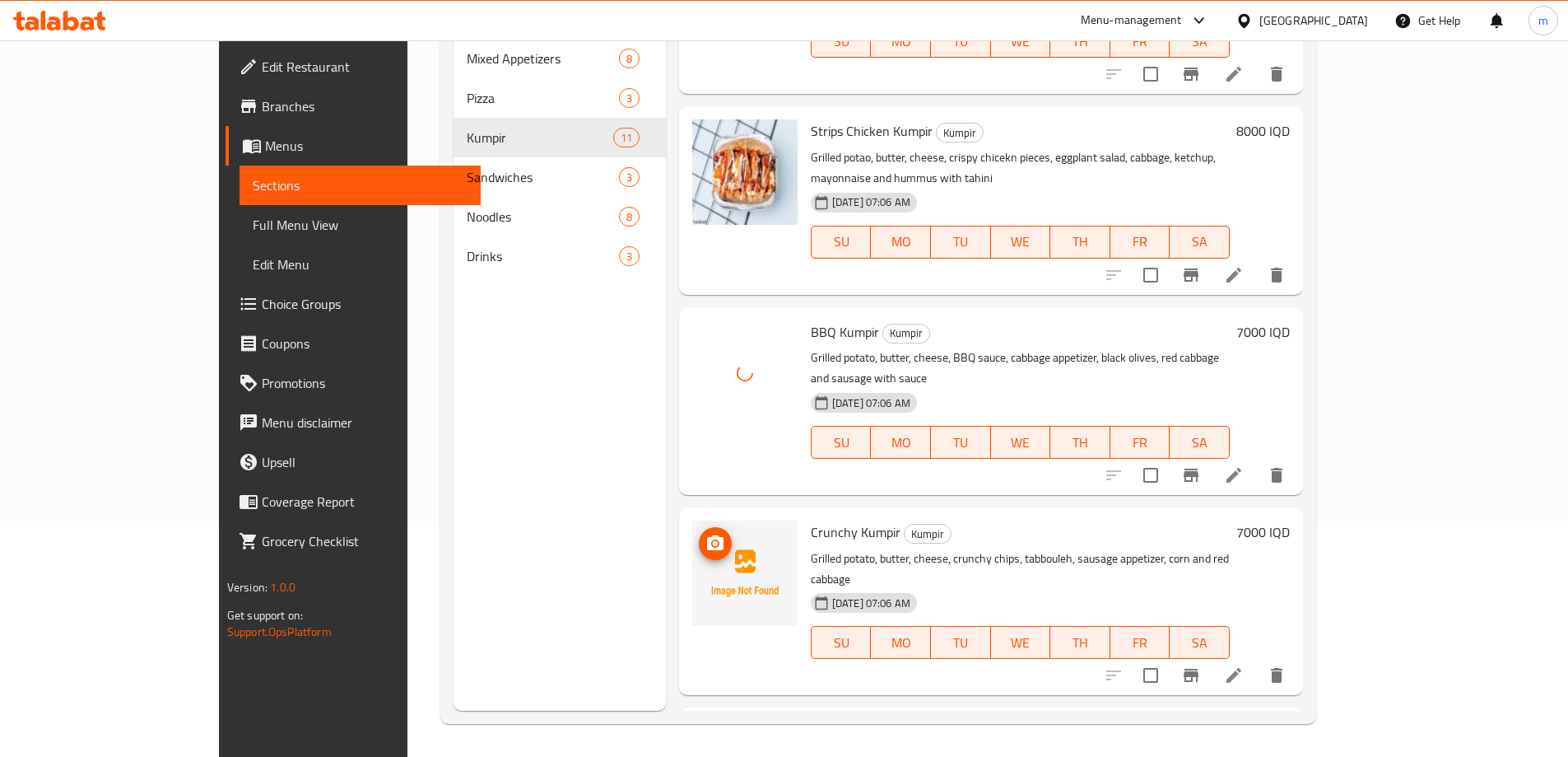
click at [708, 535] on icon "upload picture" at bounding box center [716, 542] width 16 height 15
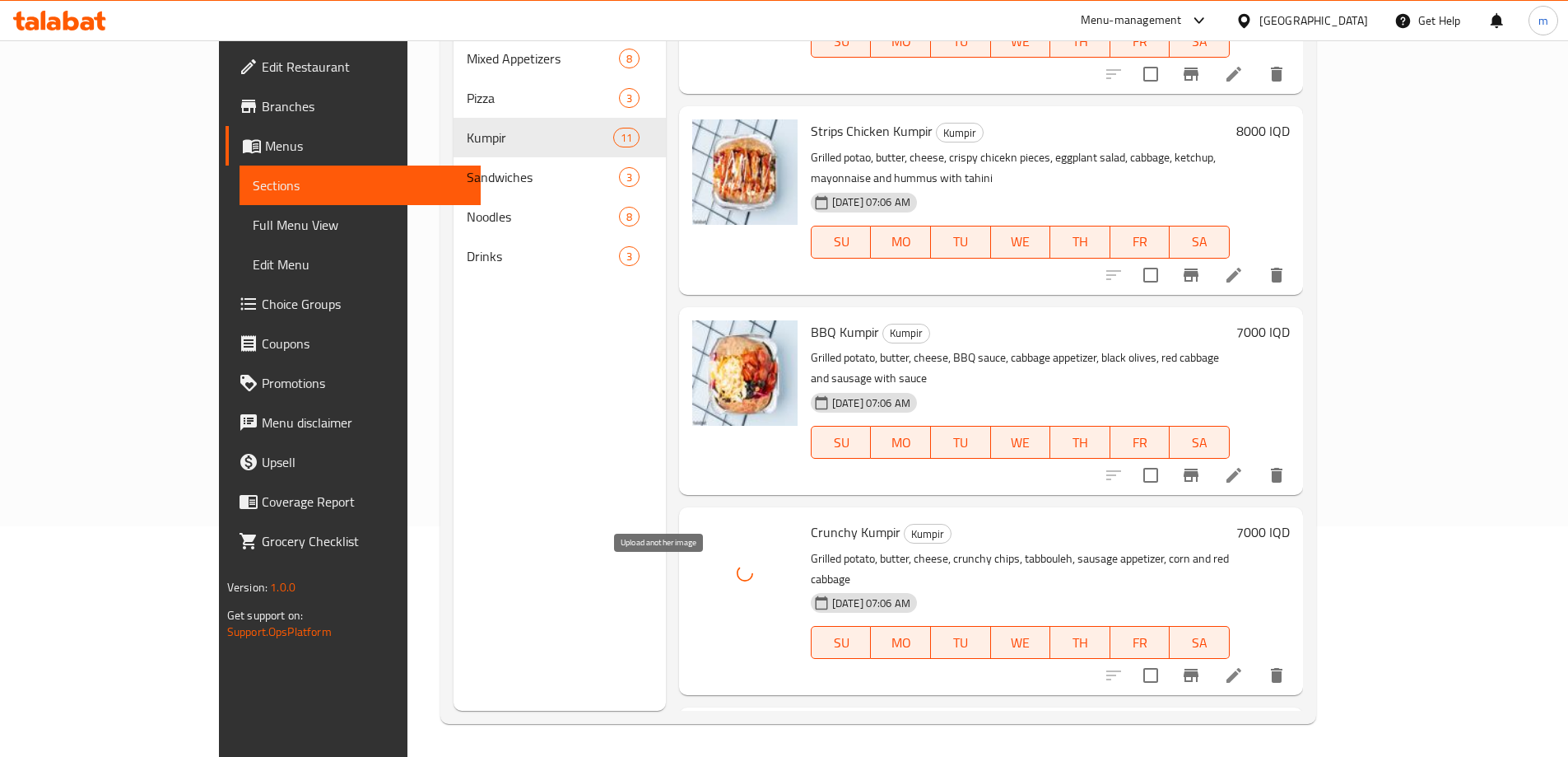
click at [713, 742] on circle "upload picture" at bounding box center [715, 743] width 5 height 5
click at [253, 221] on span "Full Menu View" at bounding box center [360, 225] width 215 height 20
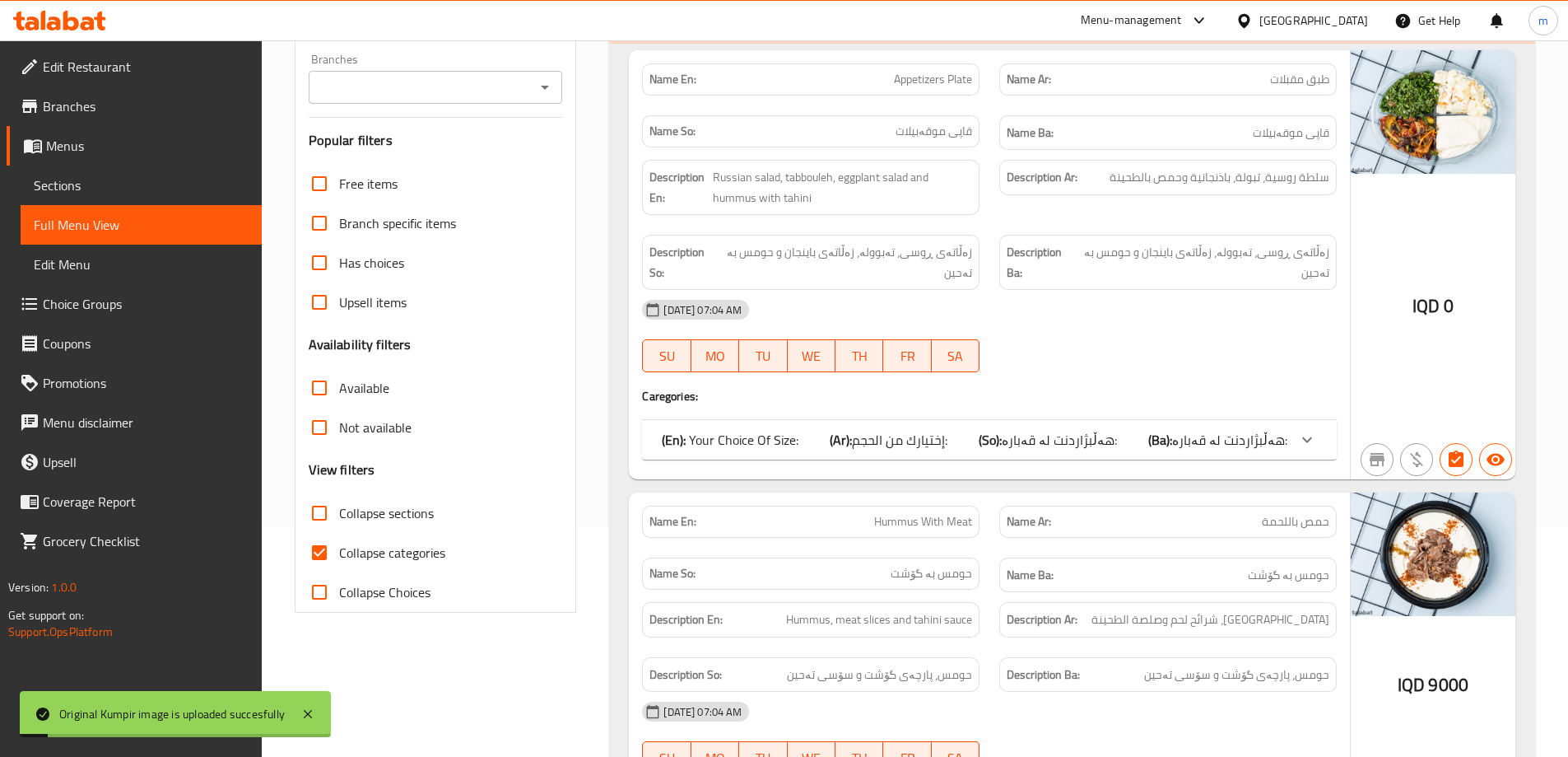
click at [420, 552] on span "Collapse categories" at bounding box center [392, 552] width 106 height 20
click at [339, 552] on input "Collapse categories" at bounding box center [318, 552] width 39 height 39
checkbox input "false"
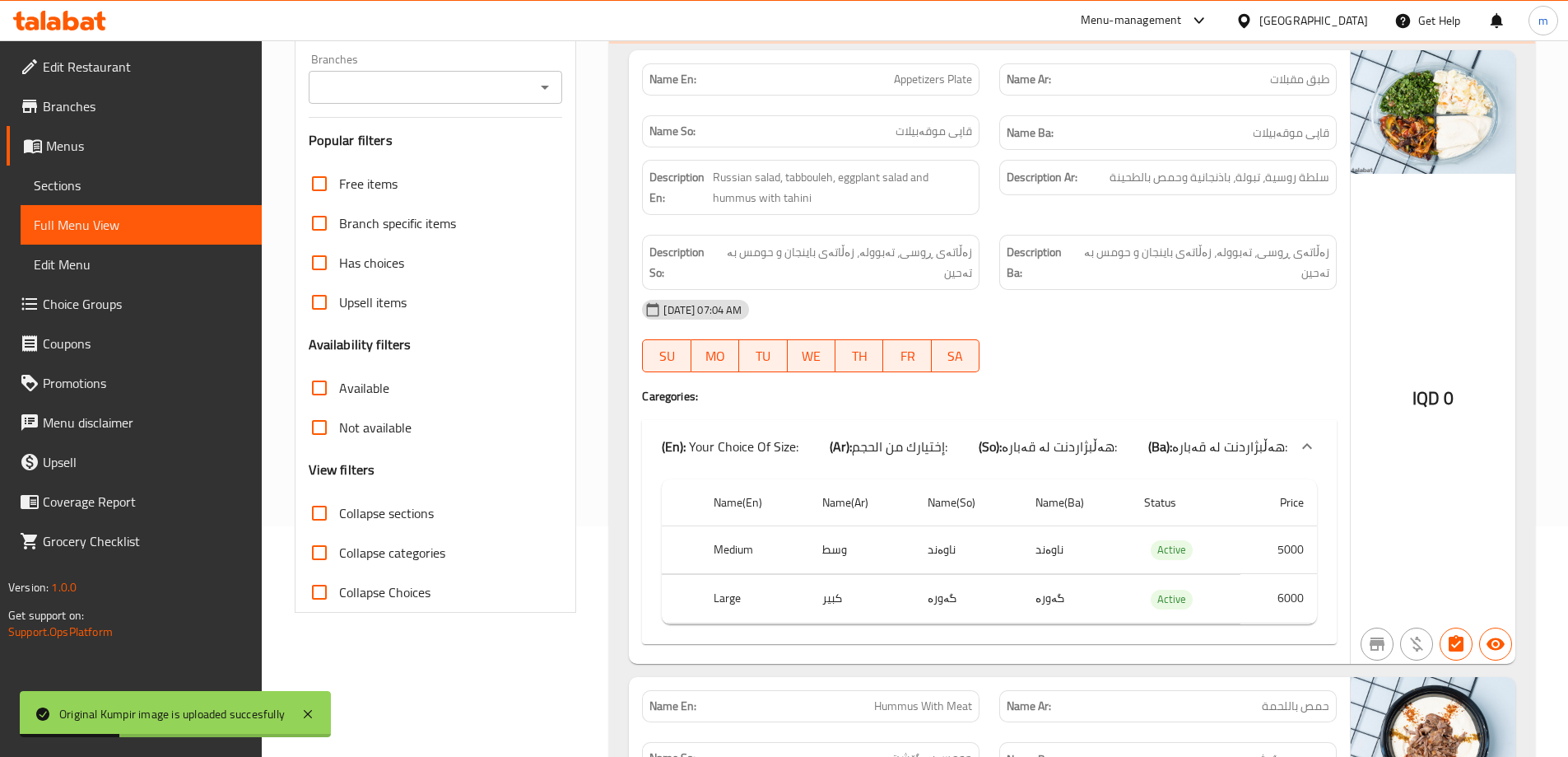
click at [450, 95] on input "Branches" at bounding box center [422, 86] width 217 height 23
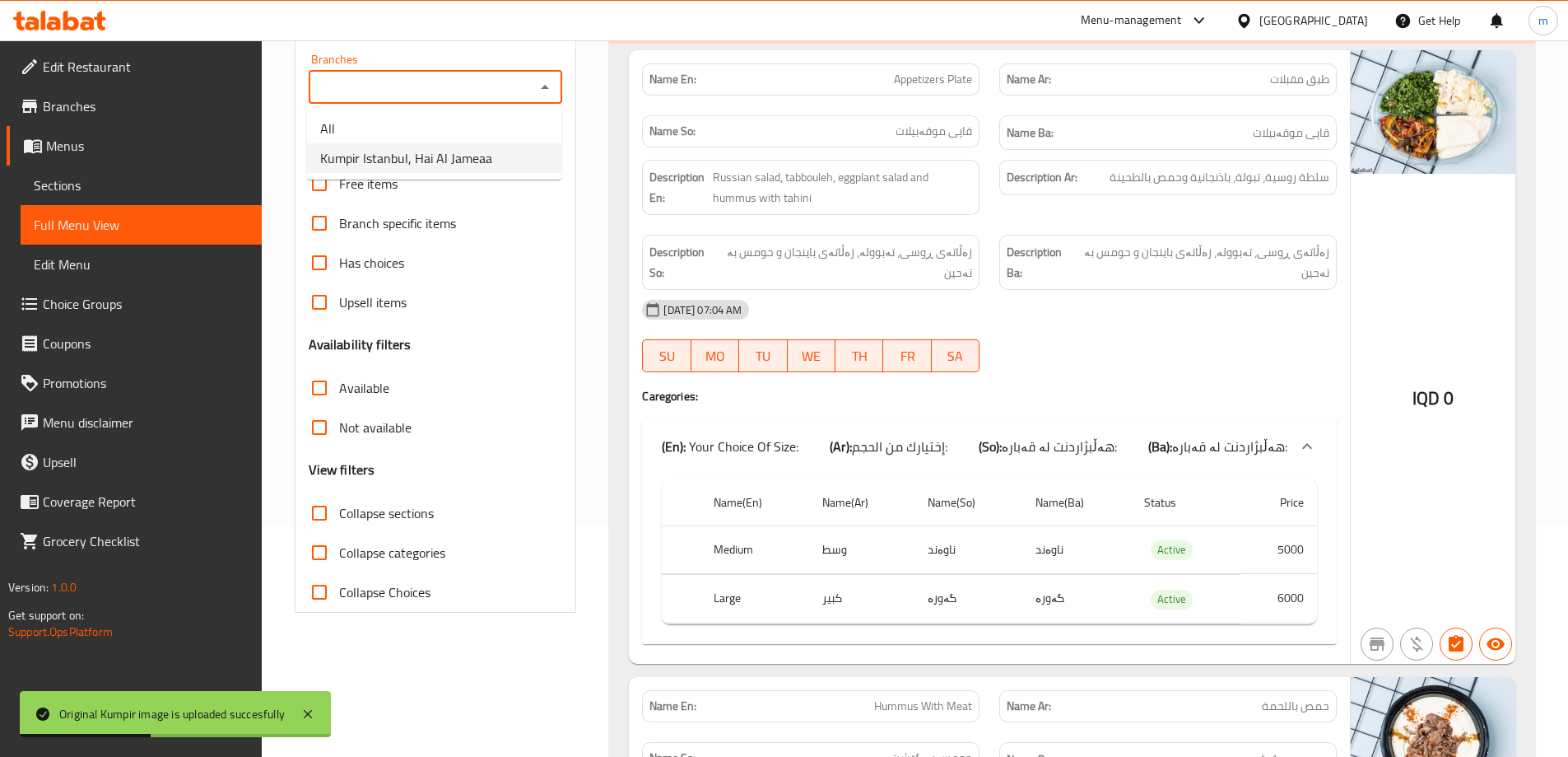
click at [413, 148] on span "Kumpir Istanbul, Hai Al Jameaa" at bounding box center [406, 158] width 172 height 20
type input "Kumpir Istanbul, Hai Al Jameaa"
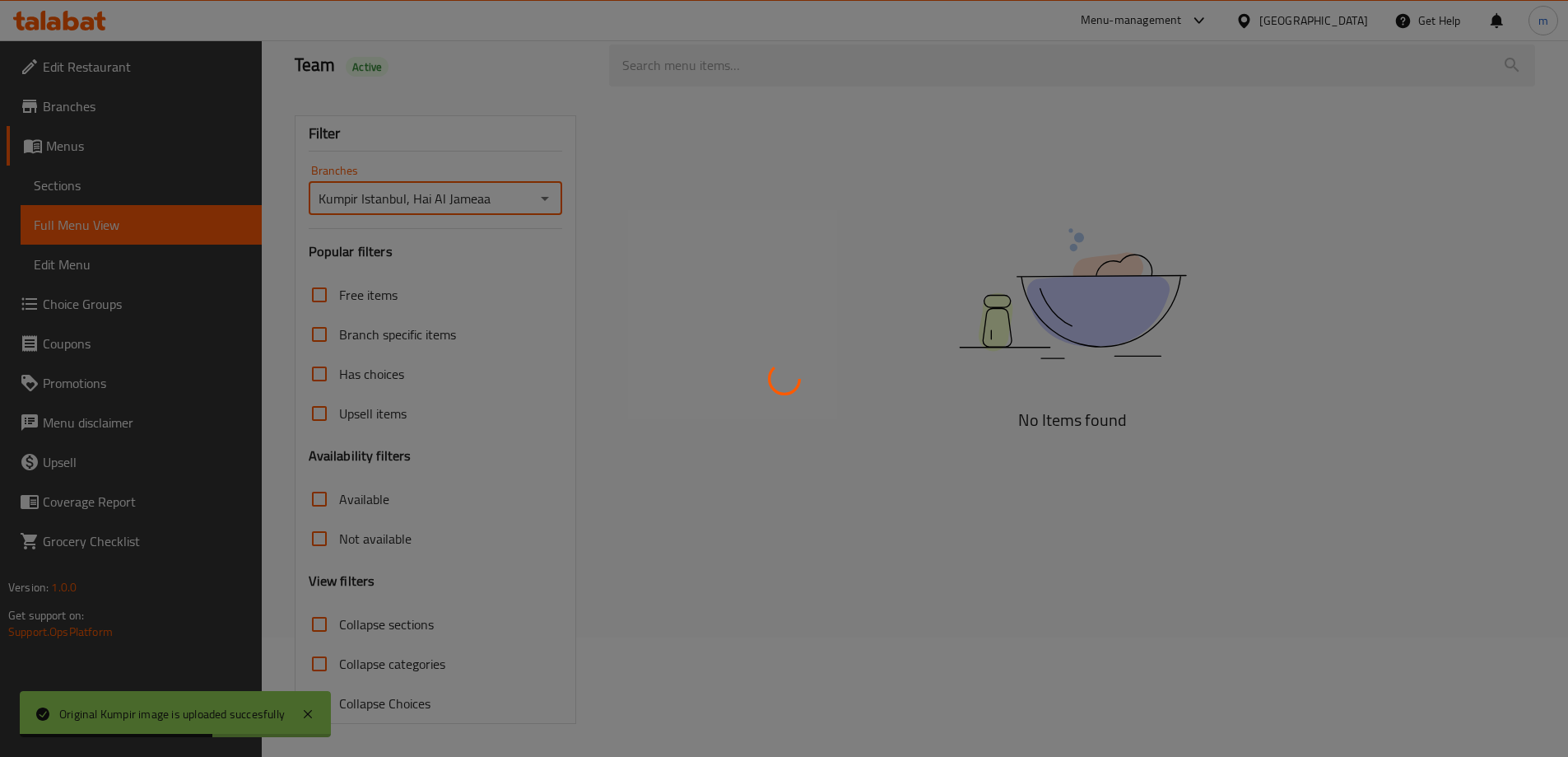
scroll to position [230, 0]
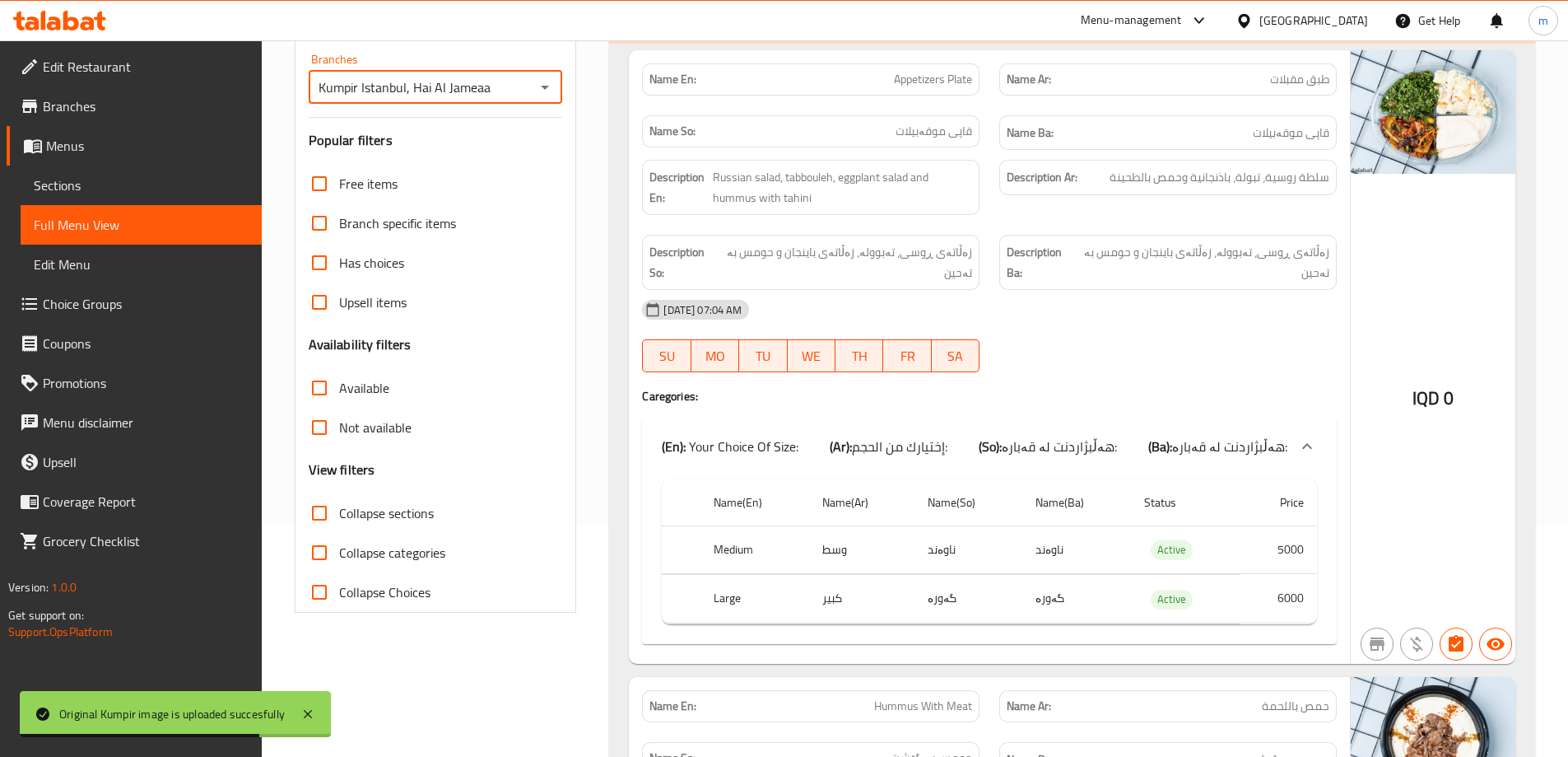
click at [377, 517] on span "Collapse sections" at bounding box center [387, 513] width 95 height 20
click at [339, 517] on input "Collapse sections" at bounding box center [318, 512] width 39 height 39
checkbox input "true"
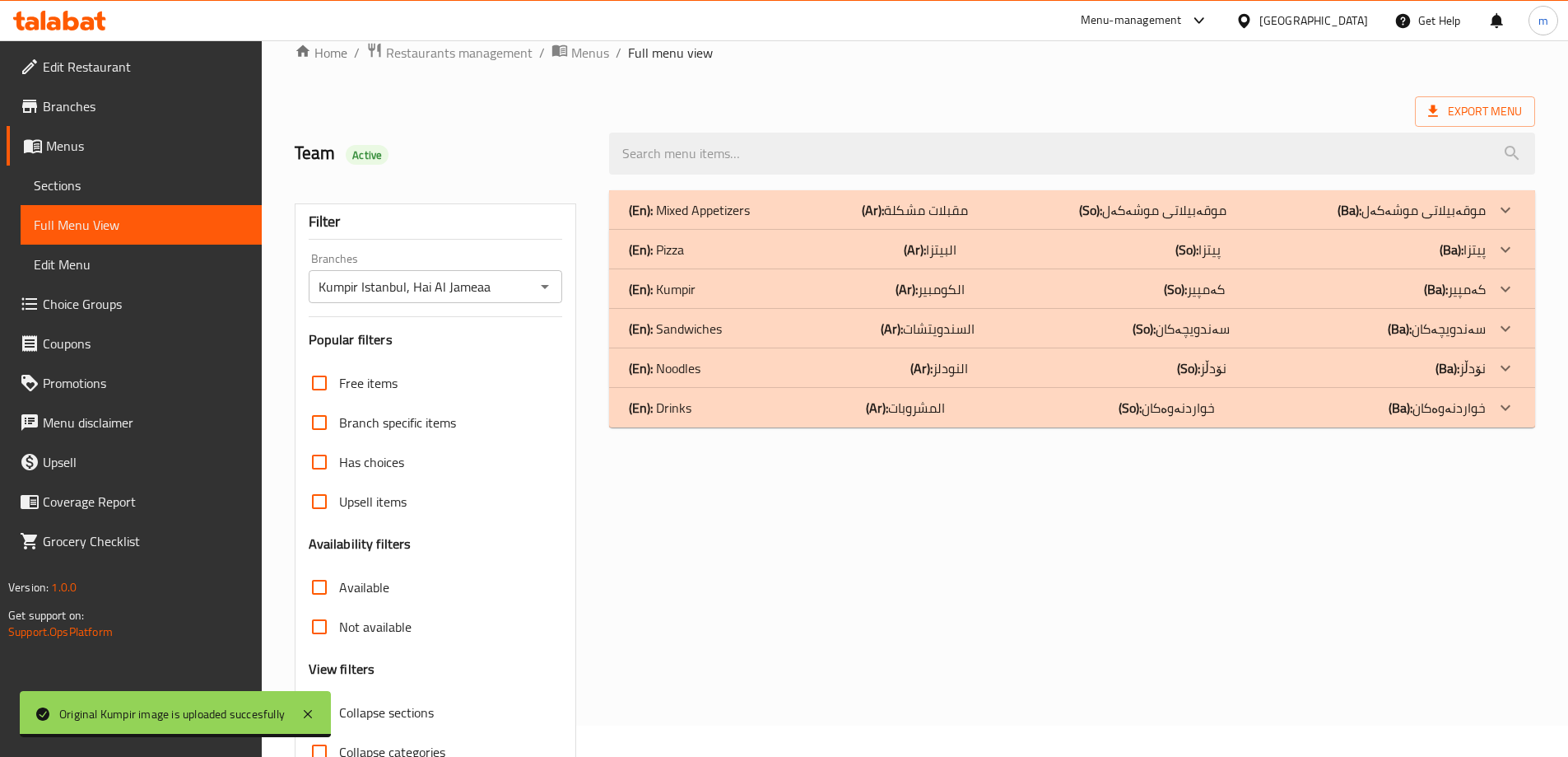
scroll to position [0, 0]
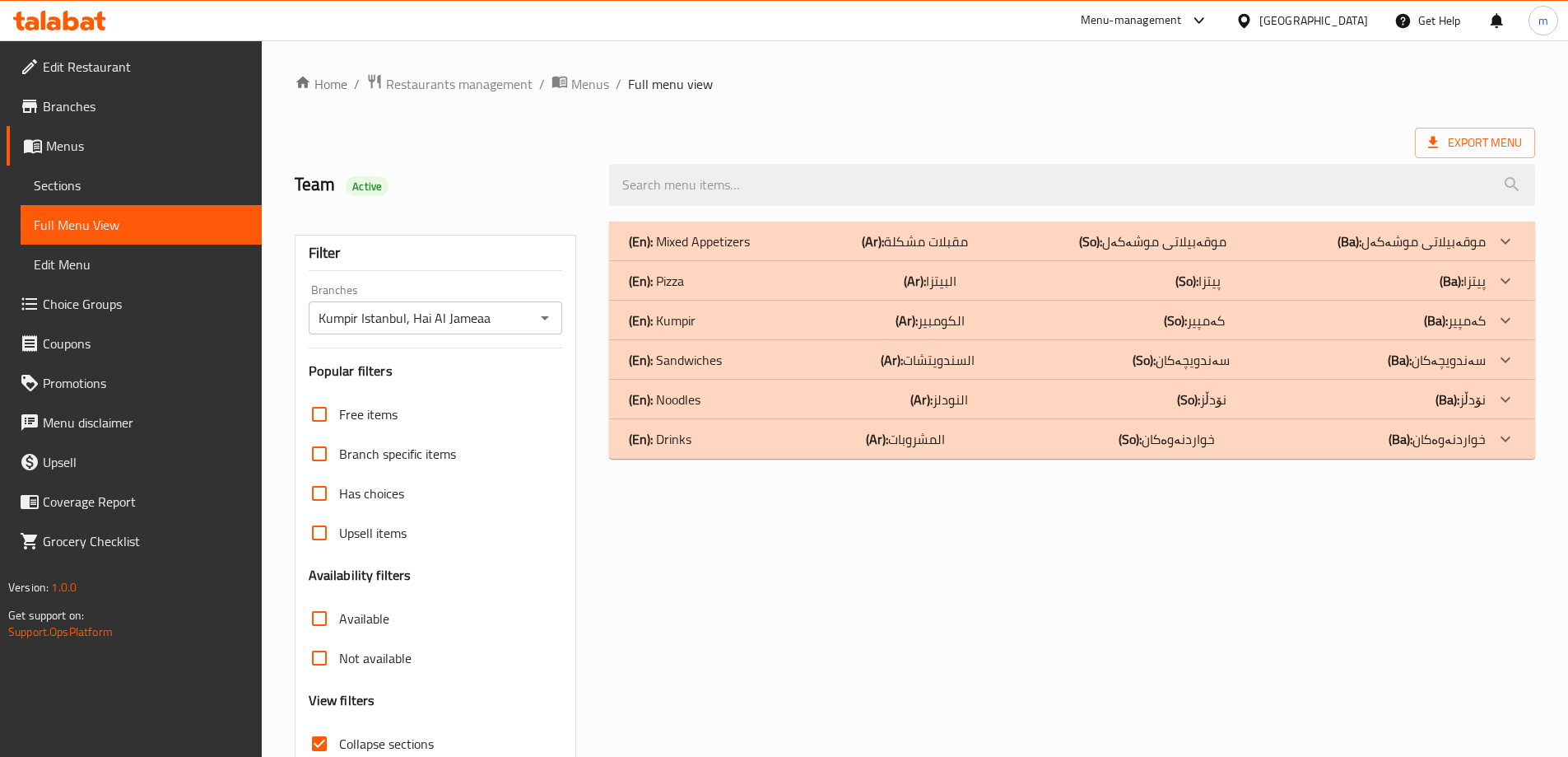
click at [729, 251] on div "(En): Kumpir (Ar): الكومبير (So): کەمپیر (Ba): کەمپیر" at bounding box center [1058, 241] width 857 height 20
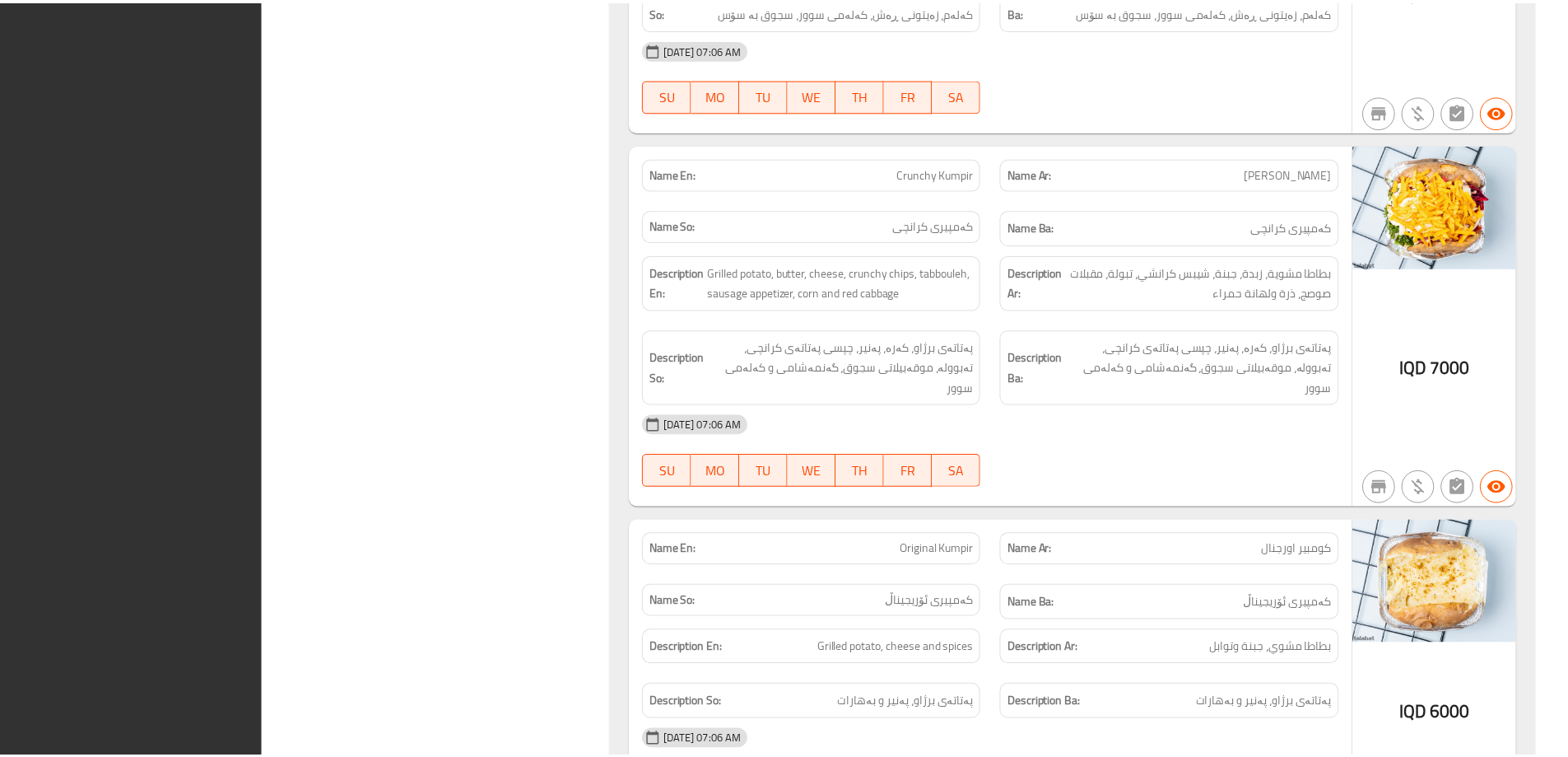
scroll to position [3729, 0]
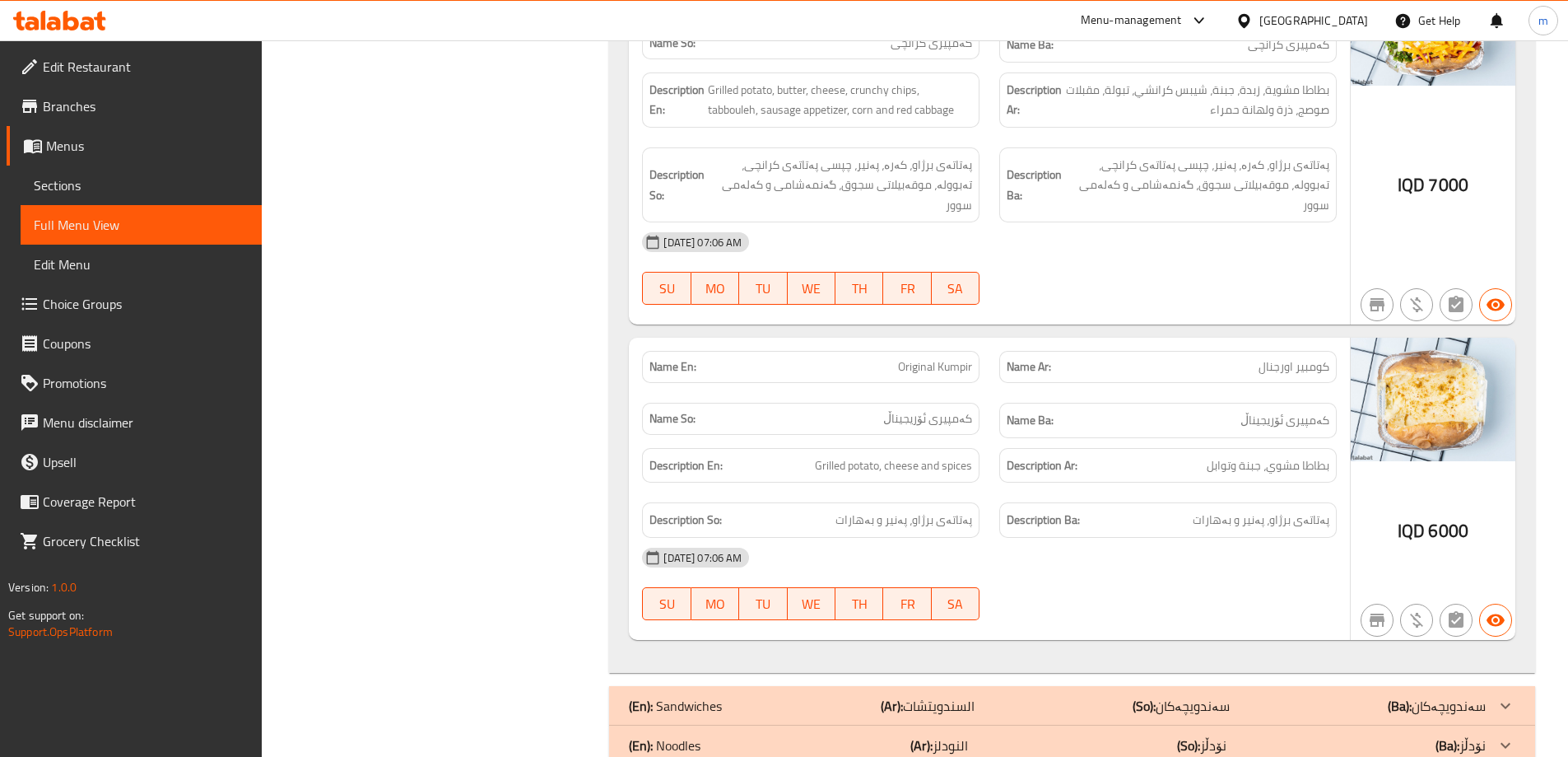
click at [121, 187] on span "Sections" at bounding box center [141, 186] width 215 height 20
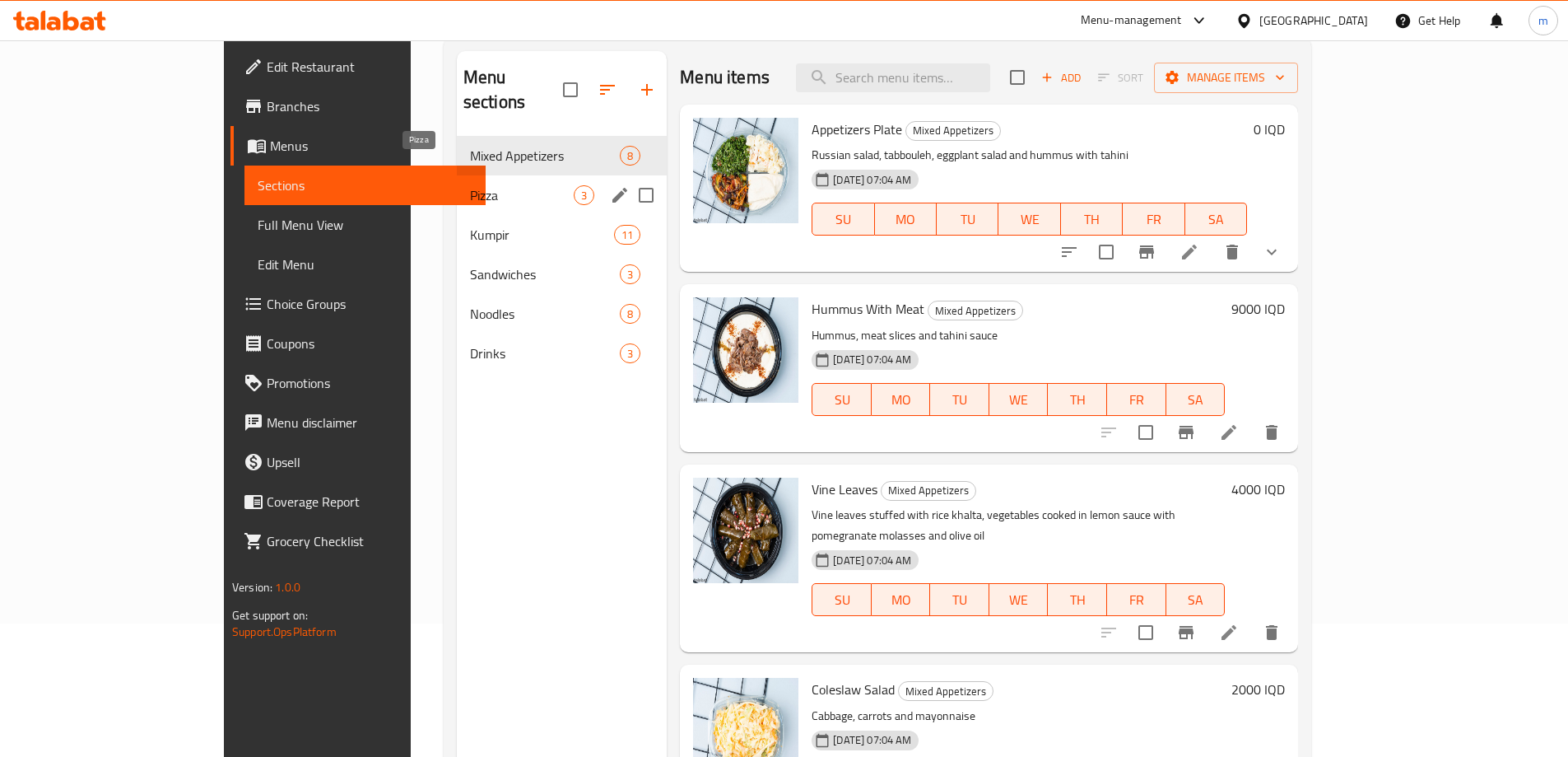
scroll to position [93, 0]
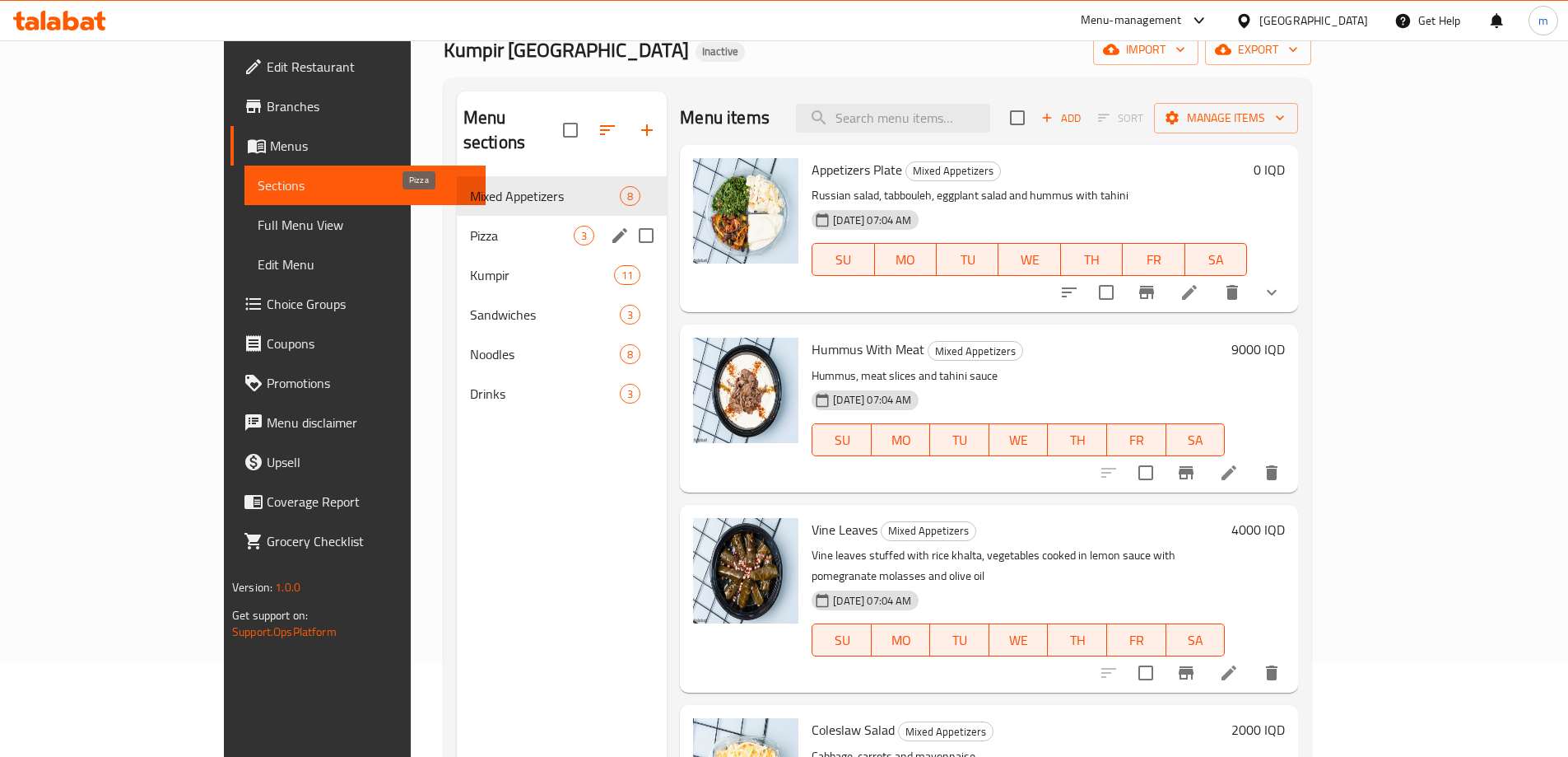
drag, startPoint x: 377, startPoint y: 291, endPoint x: 379, endPoint y: 208, distance: 83.0
click at [457, 208] on div "Mixed Appetizers 8 Pizza 3 Kumpir 11 Sandwiches 3 Noodles 8 Drinks 3" at bounding box center [562, 295] width 211 height 237
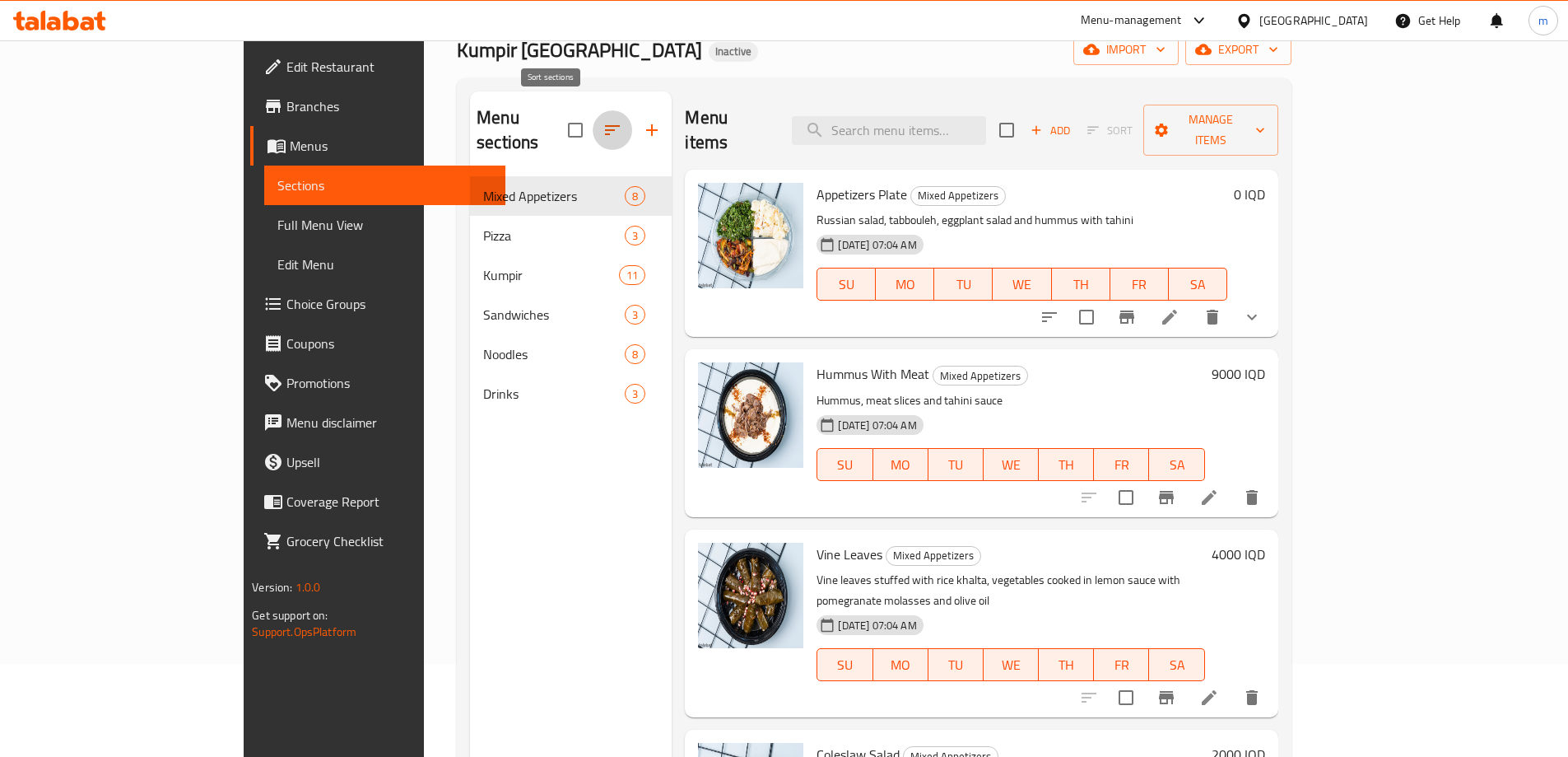
click at [603, 120] on icon "button" at bounding box center [613, 130] width 20 height 20
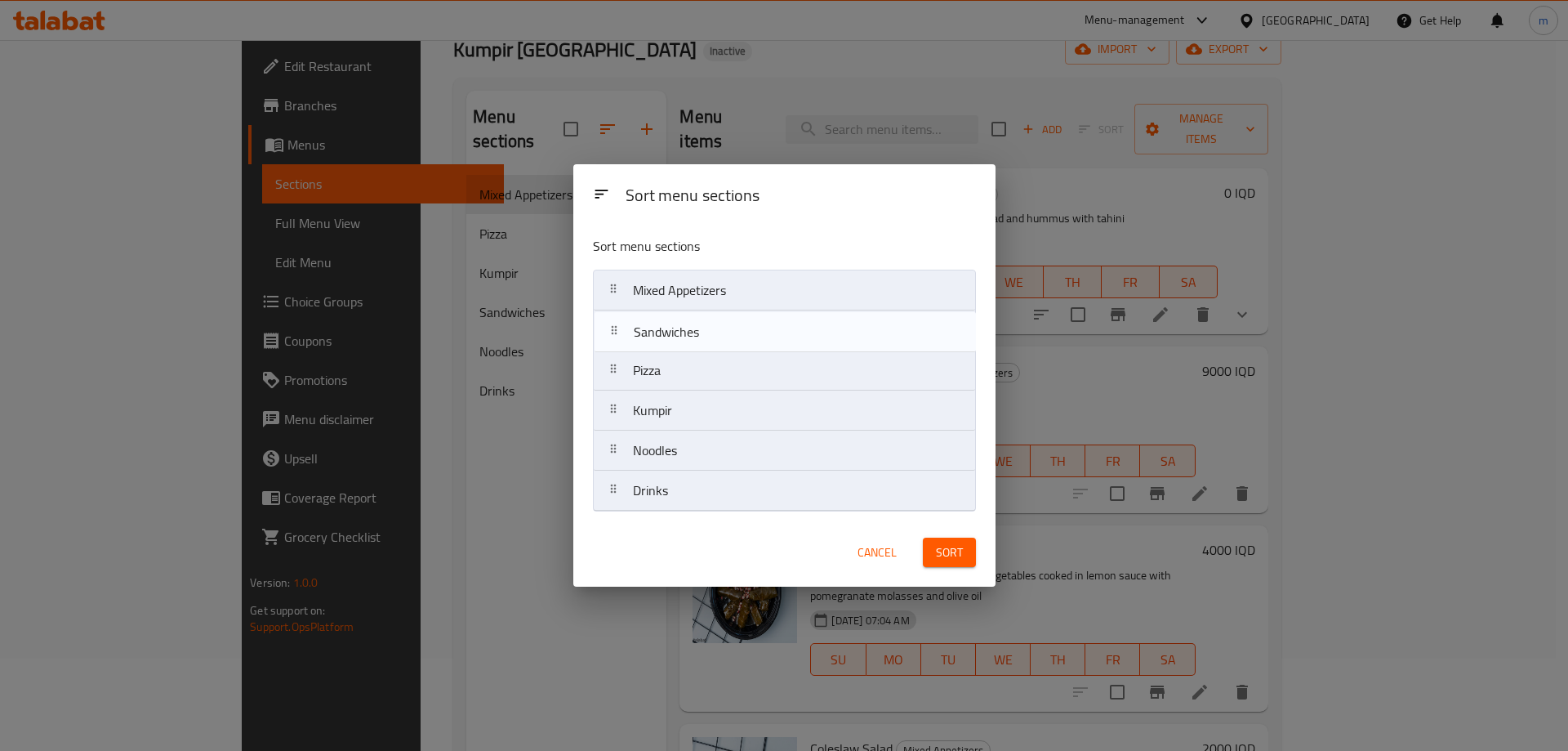
drag, startPoint x: 670, startPoint y: 422, endPoint x: 671, endPoint y: 339, distance: 83.0
click at [671, 339] on nav "Mixed Appetizers Pizza Kumpir Sandwiches Noodles Drinks" at bounding box center [784, 391] width 383 height 242
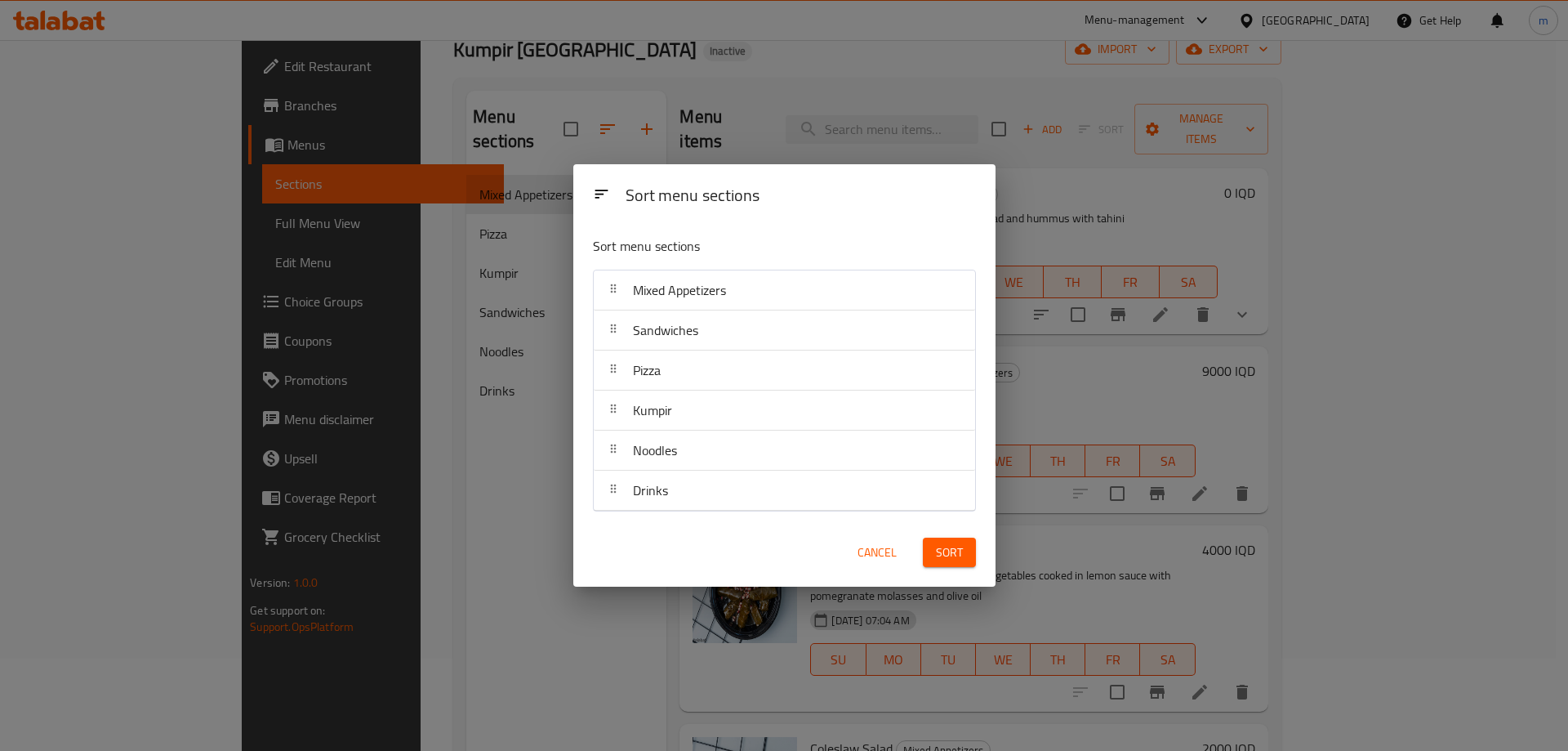
click at [932, 550] on button "Sort" at bounding box center [949, 552] width 53 height 30
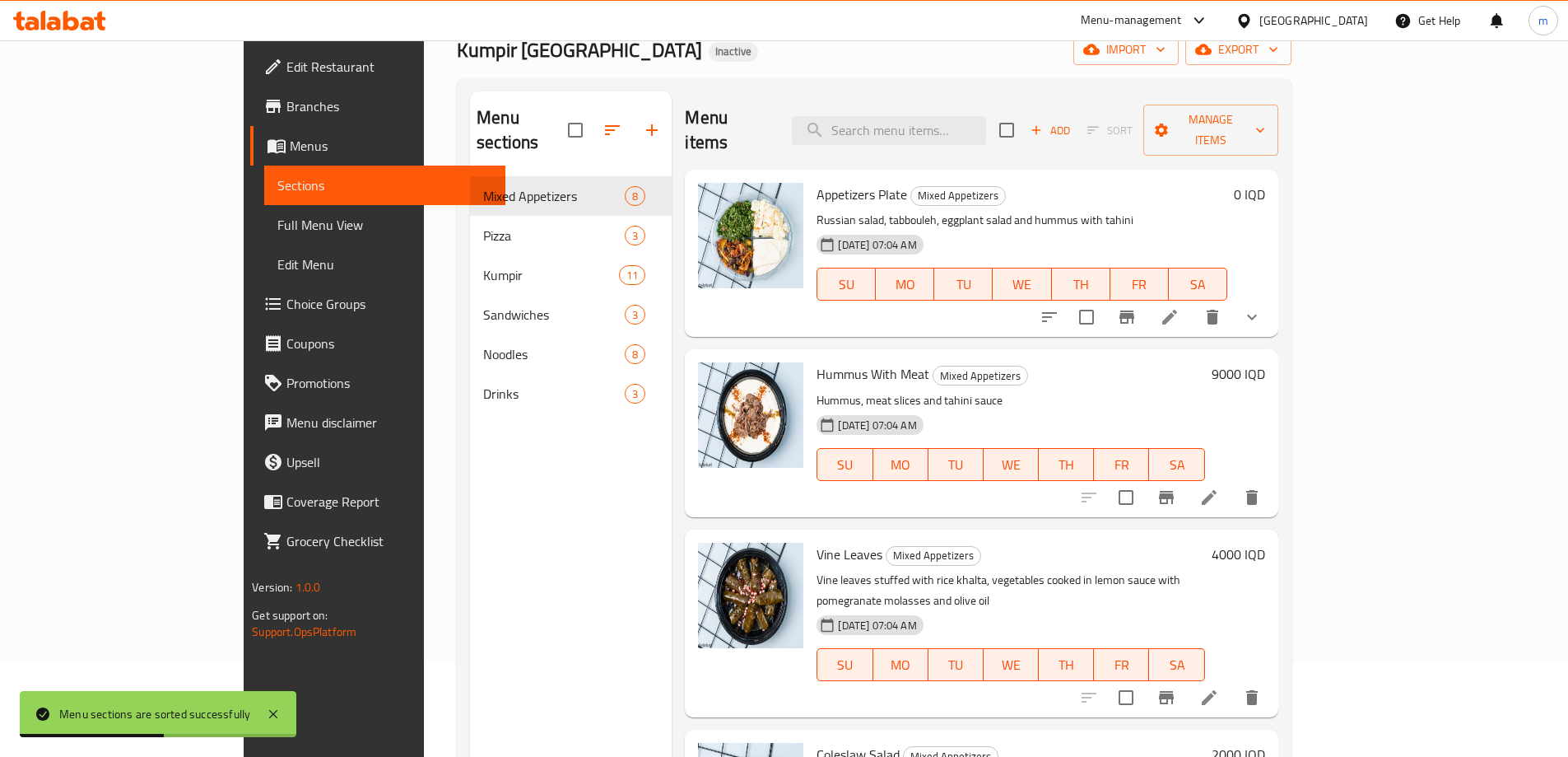
click at [265, 208] on link "Full Menu View" at bounding box center [385, 224] width 241 height 39
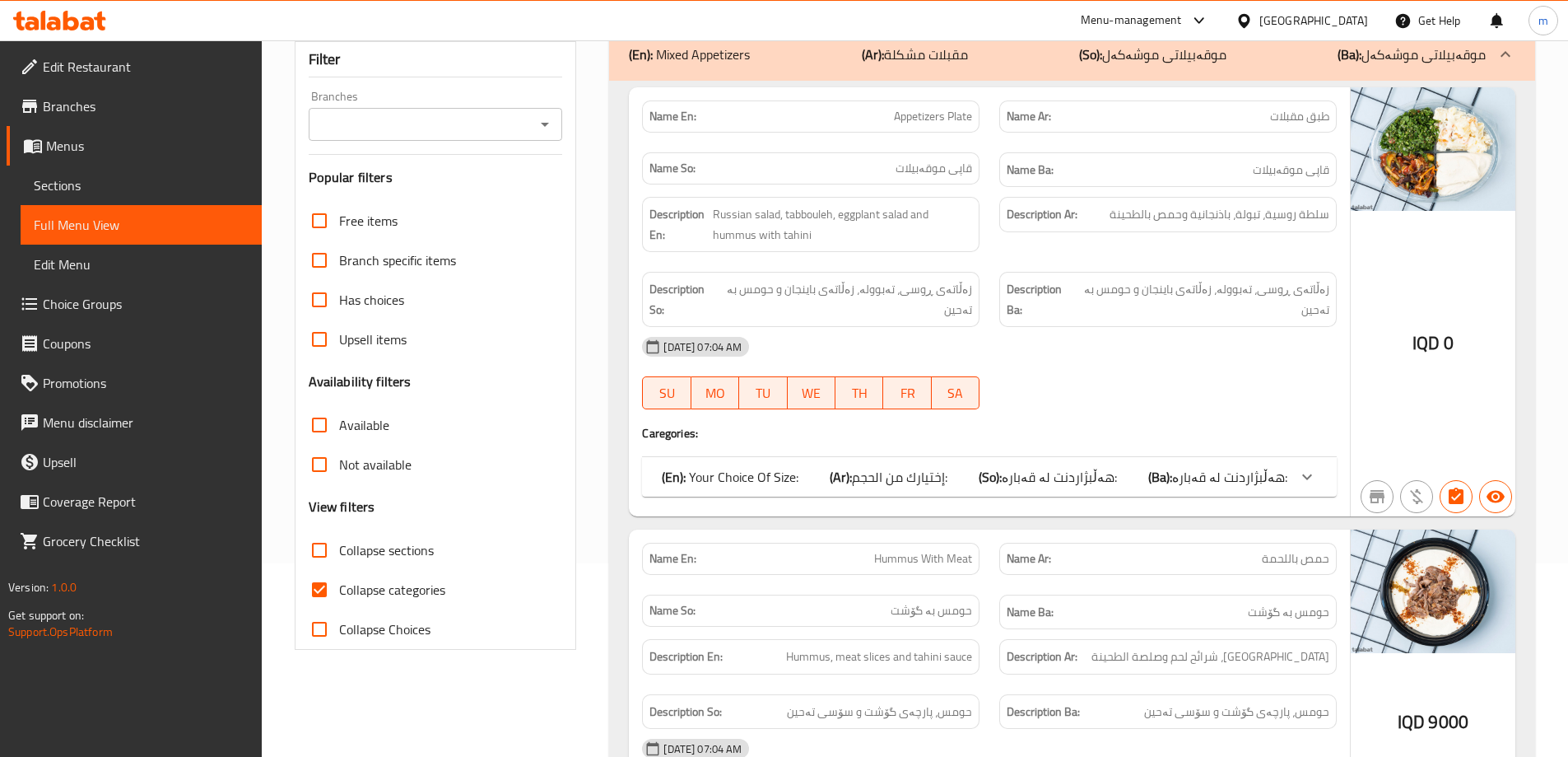
scroll to position [137, 0]
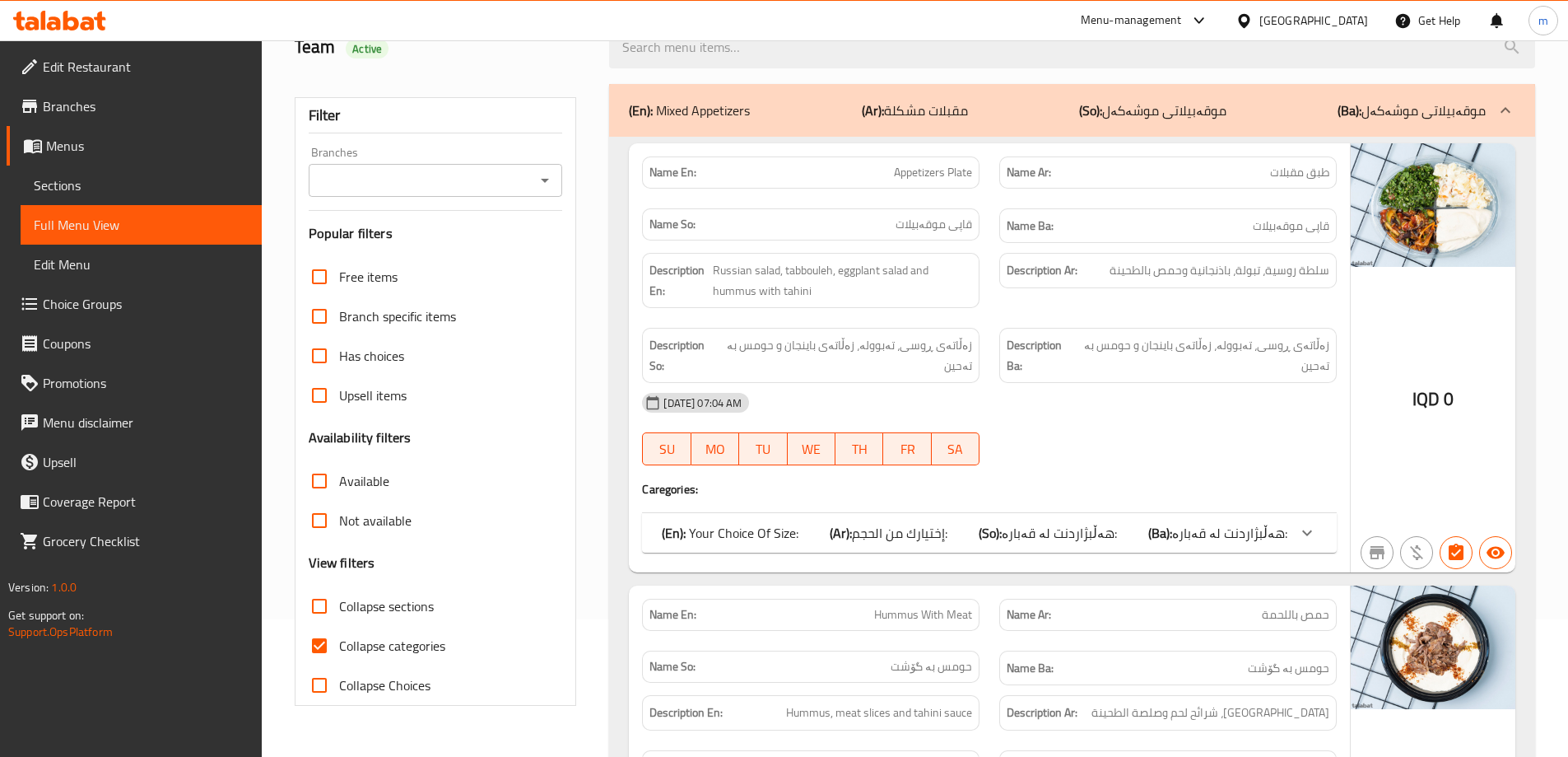
click at [1002, 531] on b "(So):" at bounding box center [990, 532] width 23 height 25
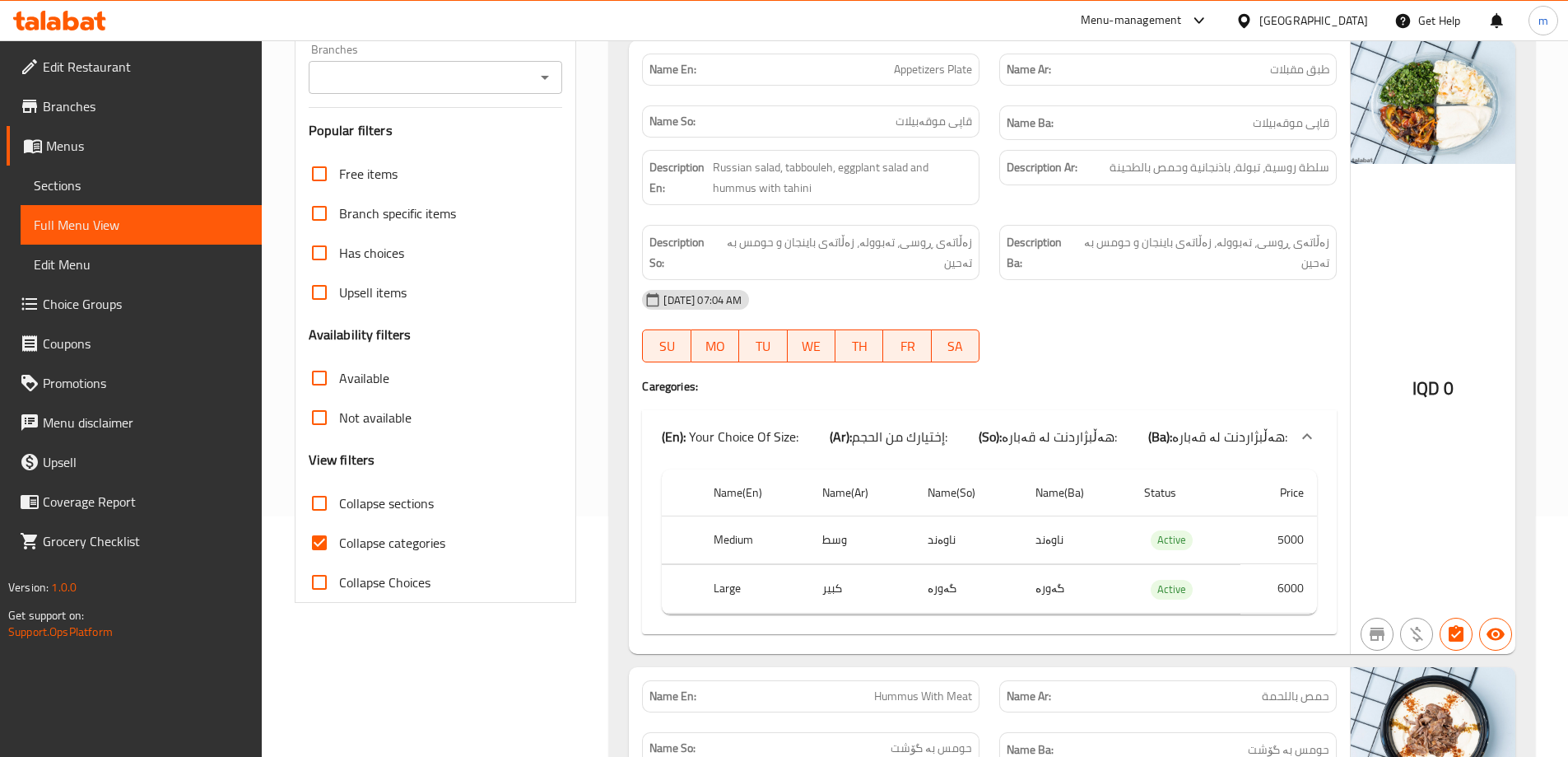
scroll to position [274, 0]
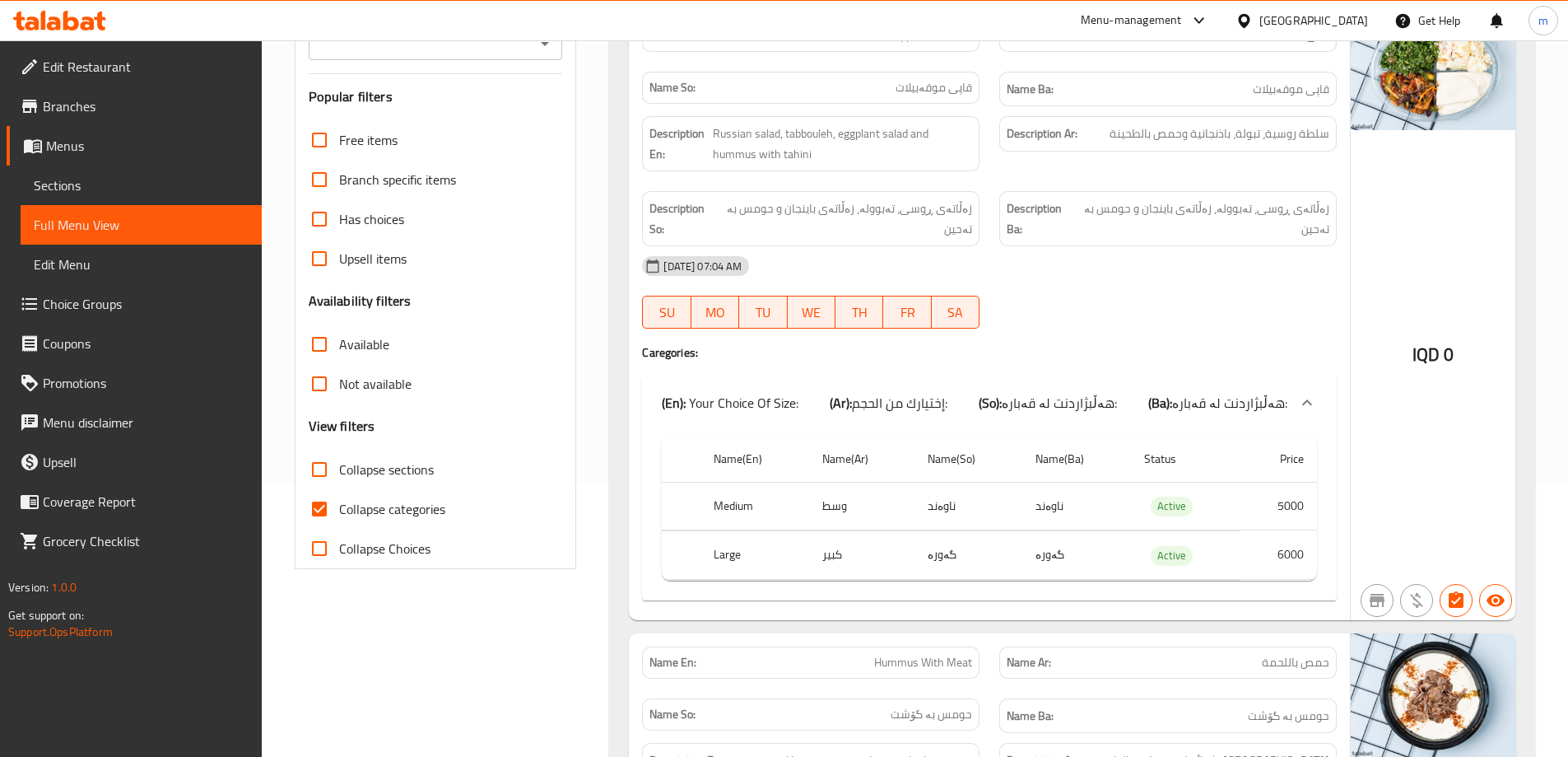
click at [375, 473] on span "Collapse sections" at bounding box center [387, 469] width 95 height 20
click at [339, 473] on input "Collapse sections" at bounding box center [318, 469] width 39 height 39
checkbox input "true"
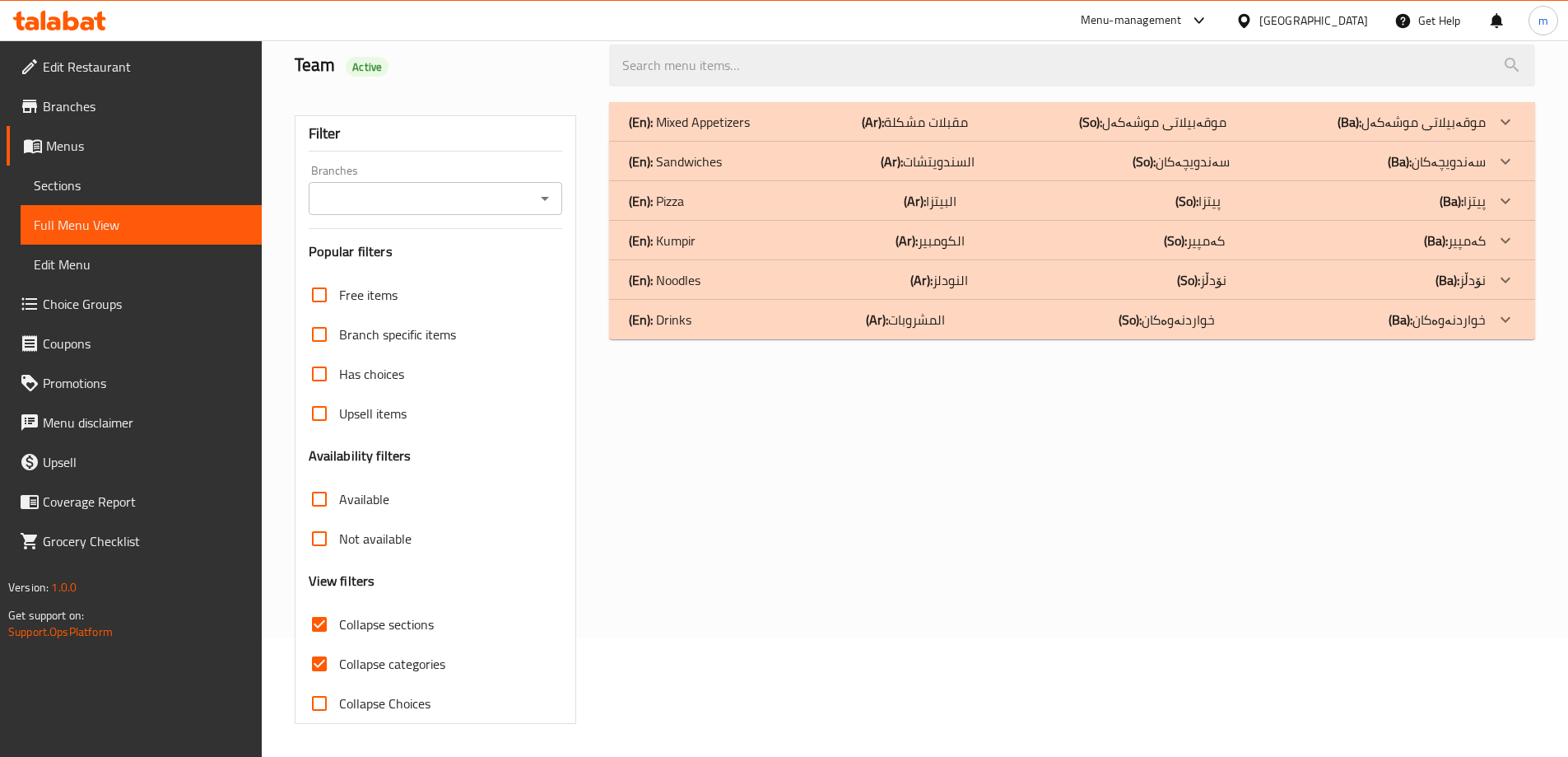
click at [366, 654] on span "Collapse categories" at bounding box center [392, 664] width 106 height 20
click at [339, 644] on input "Collapse categories" at bounding box center [318, 663] width 39 height 39
checkbox input "false"
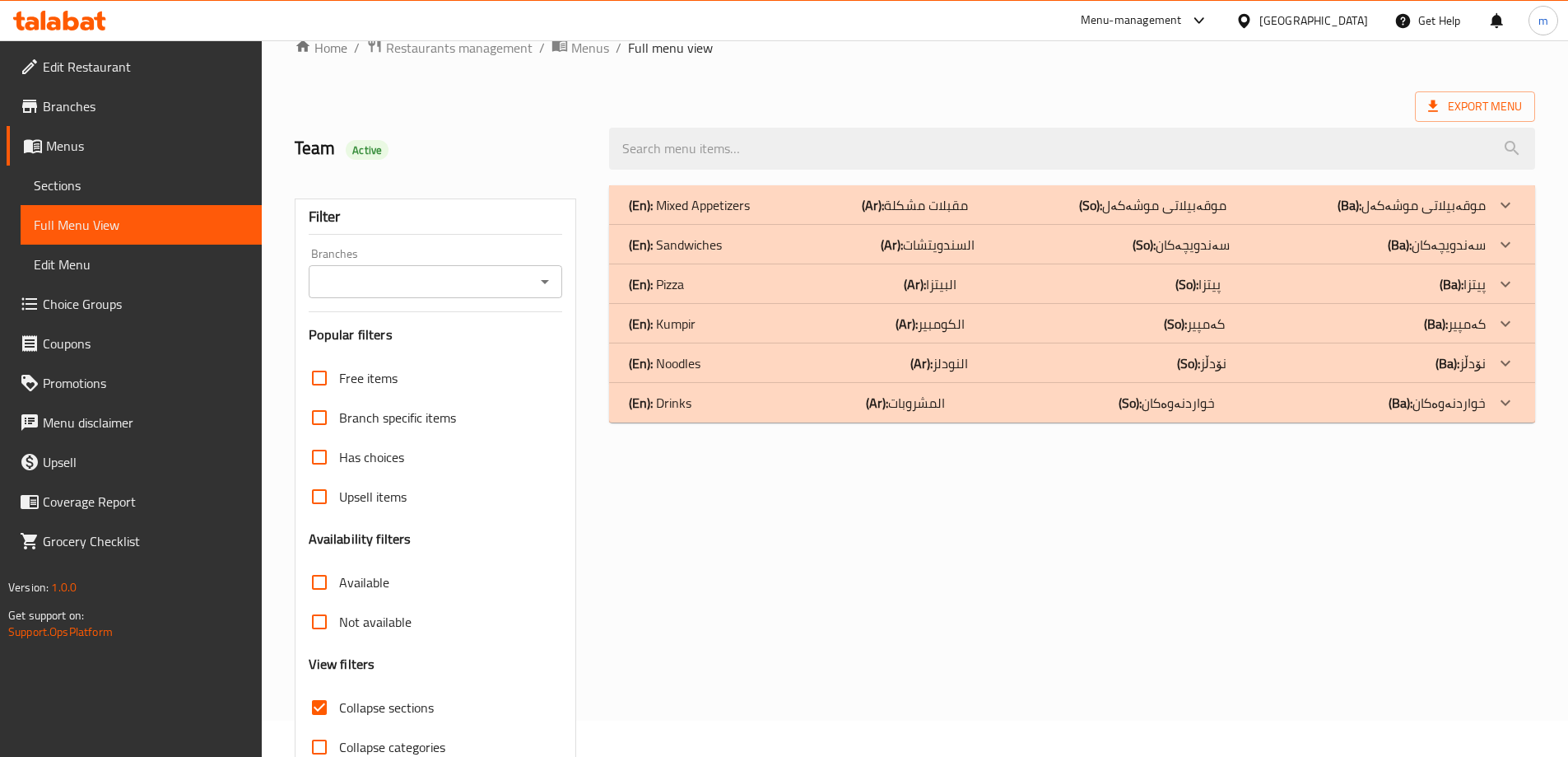
scroll to position [0, 0]
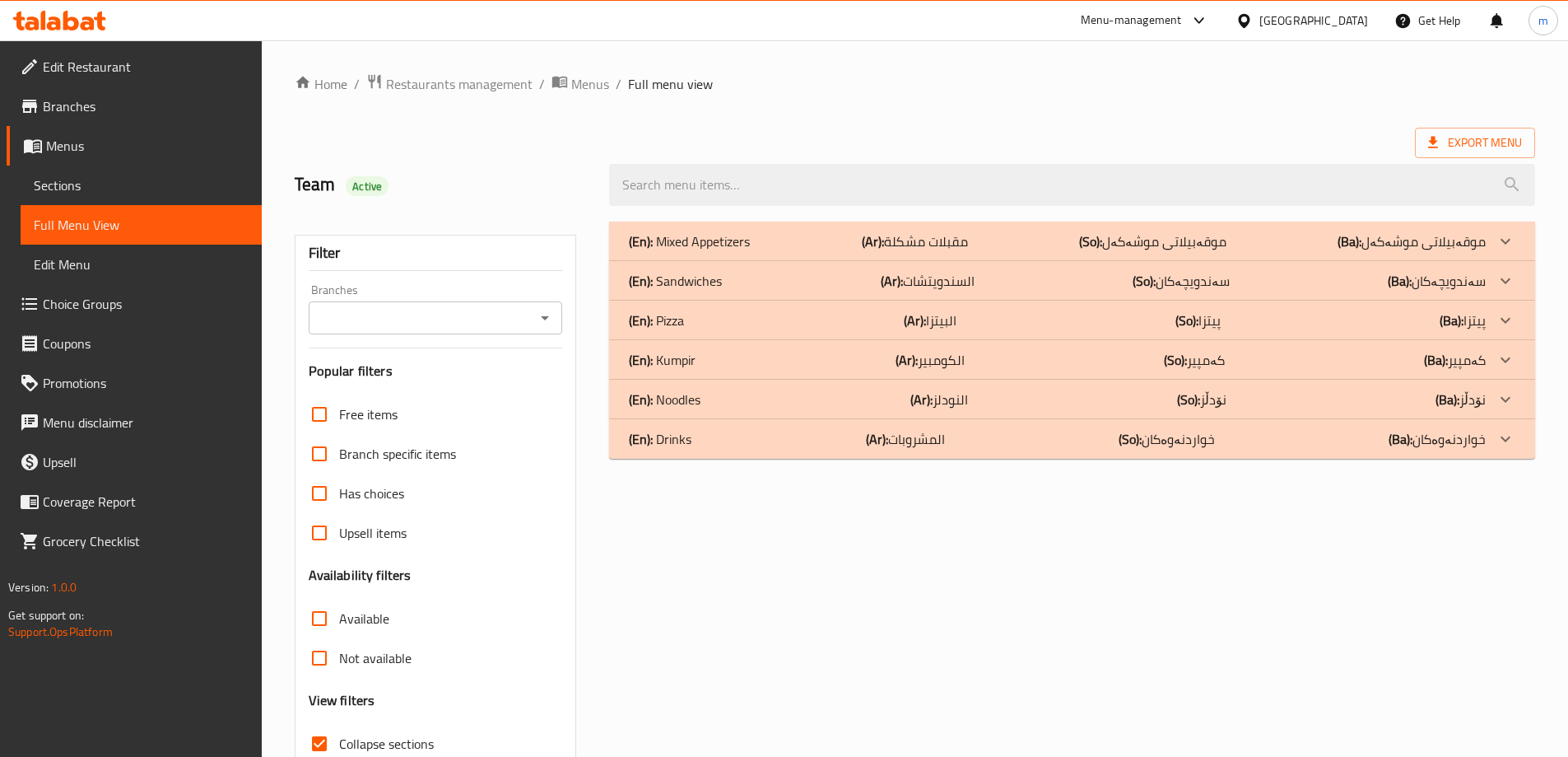
click at [759, 251] on div "(En): Sandwiches (Ar): السندويتشات (So): سەندویچەکان (Ba): سەندویچەکان" at bounding box center [1058, 241] width 857 height 20
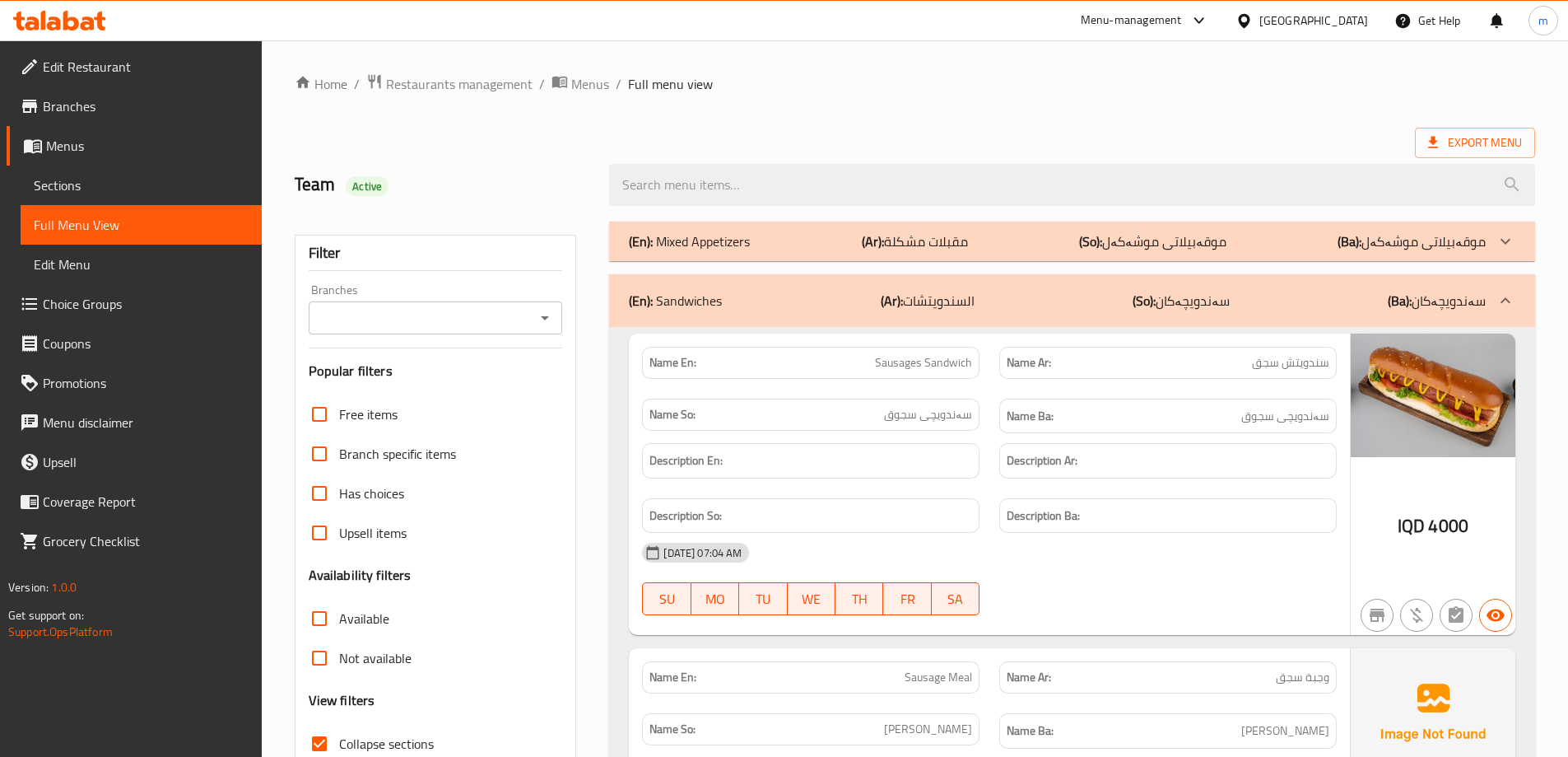
click at [720, 291] on p "(En): Sandwiches" at bounding box center [676, 301] width 93 height 20
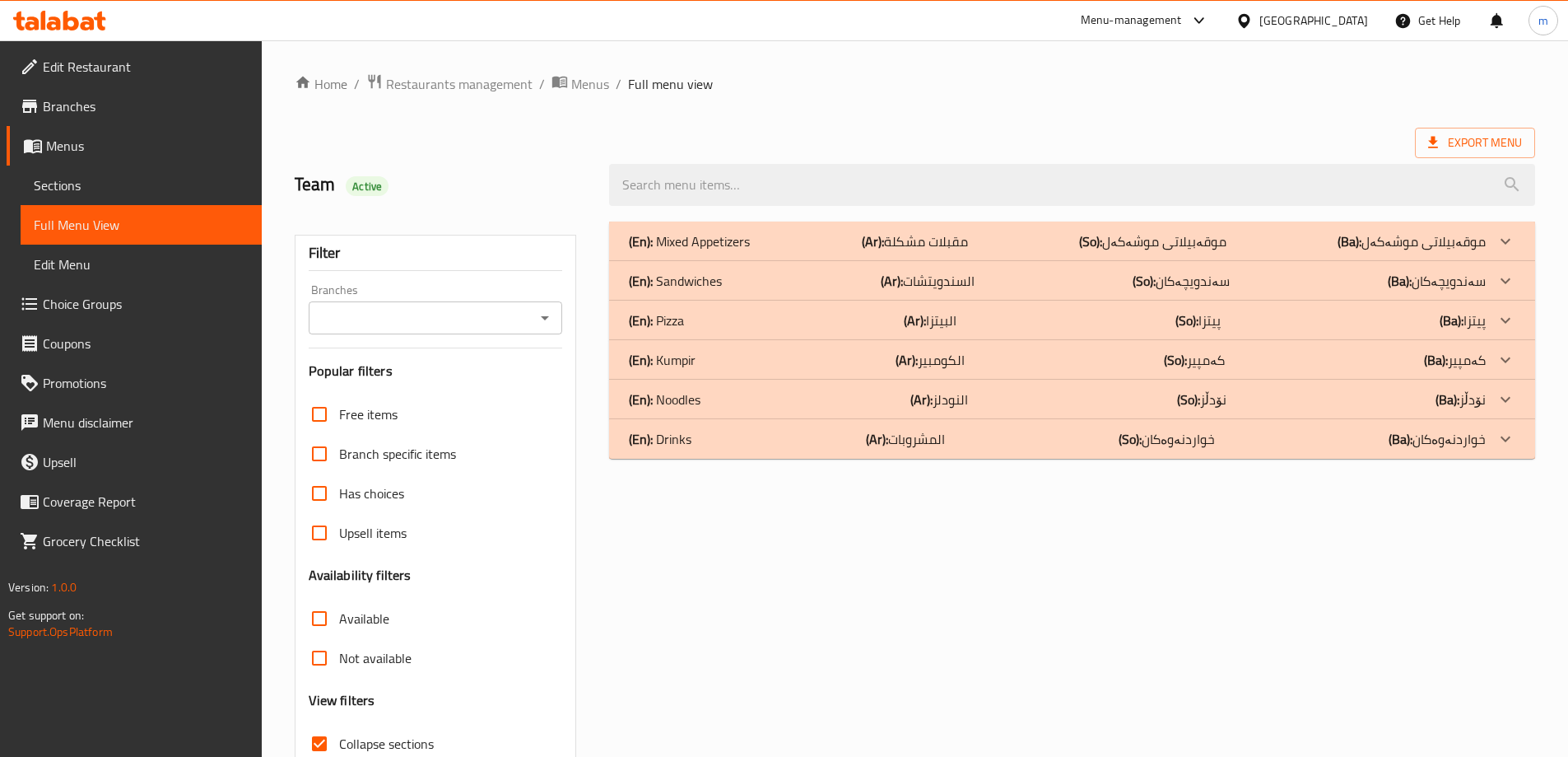
scroll to position [119, 0]
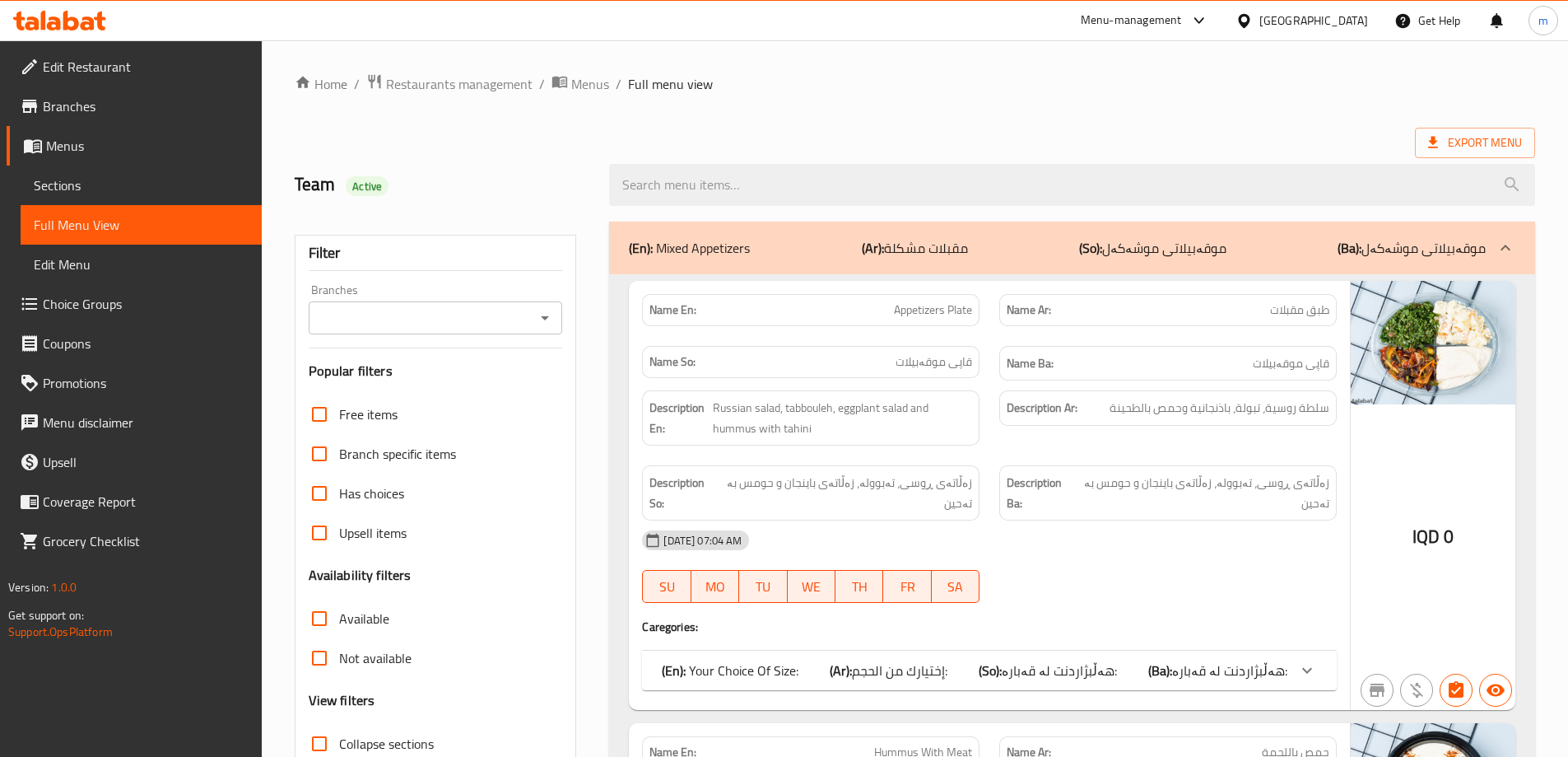
click at [81, 22] on icon at bounding box center [59, 21] width 93 height 20
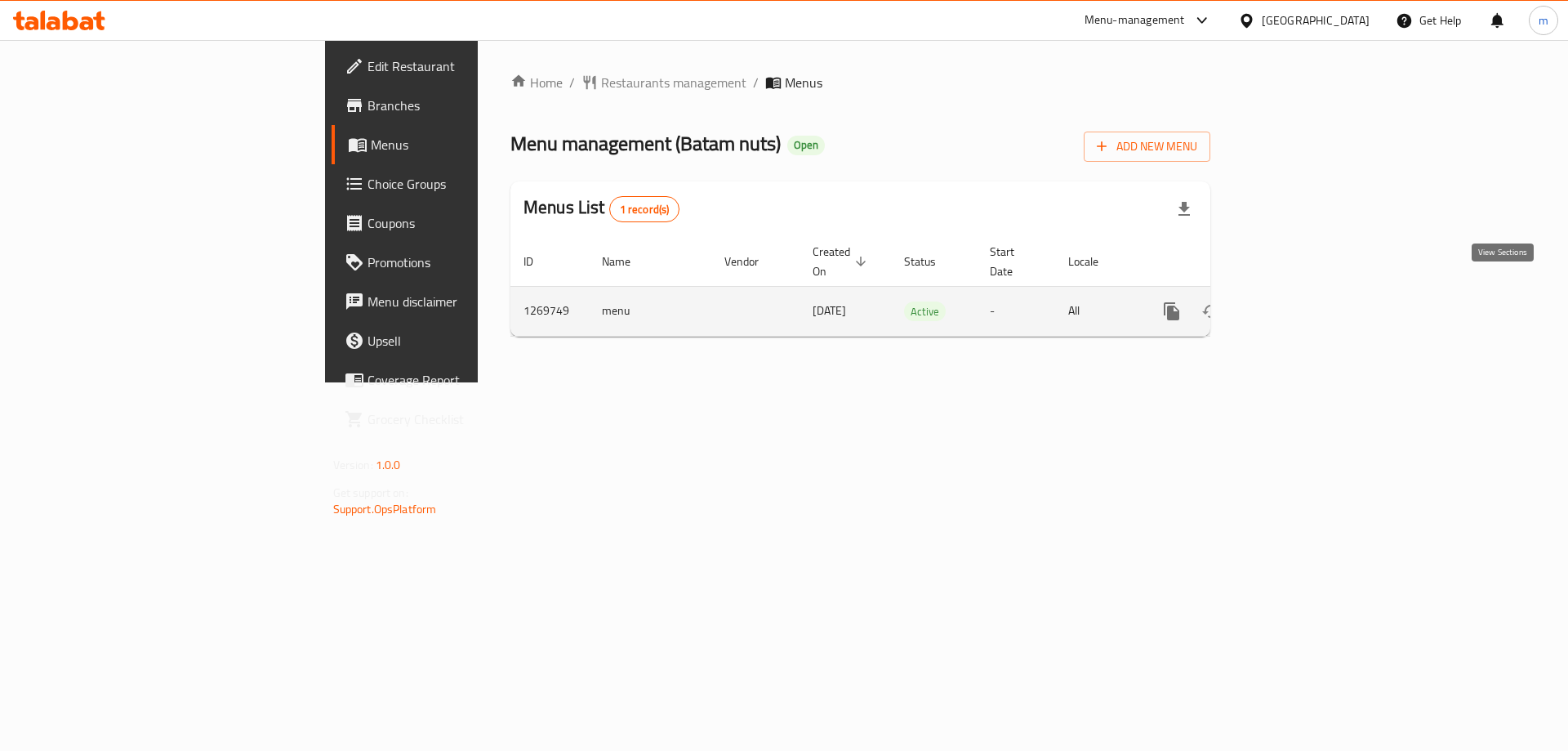
click at [1299, 301] on icon "enhanced table" at bounding box center [1289, 311] width 20 height 20
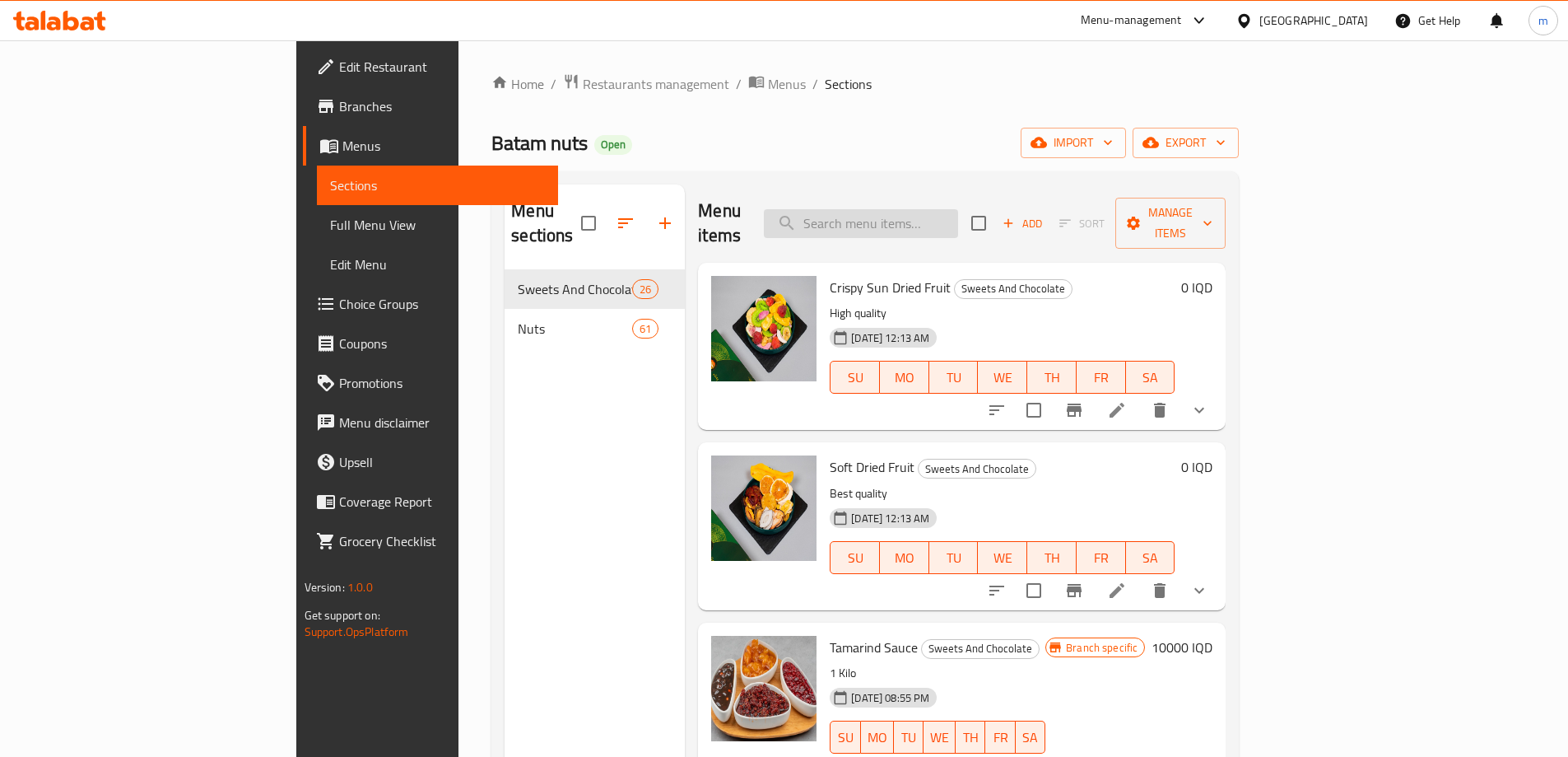
click at [959, 213] on input "search" at bounding box center [861, 224] width 195 height 29
paste input "Tamarind Sauce"
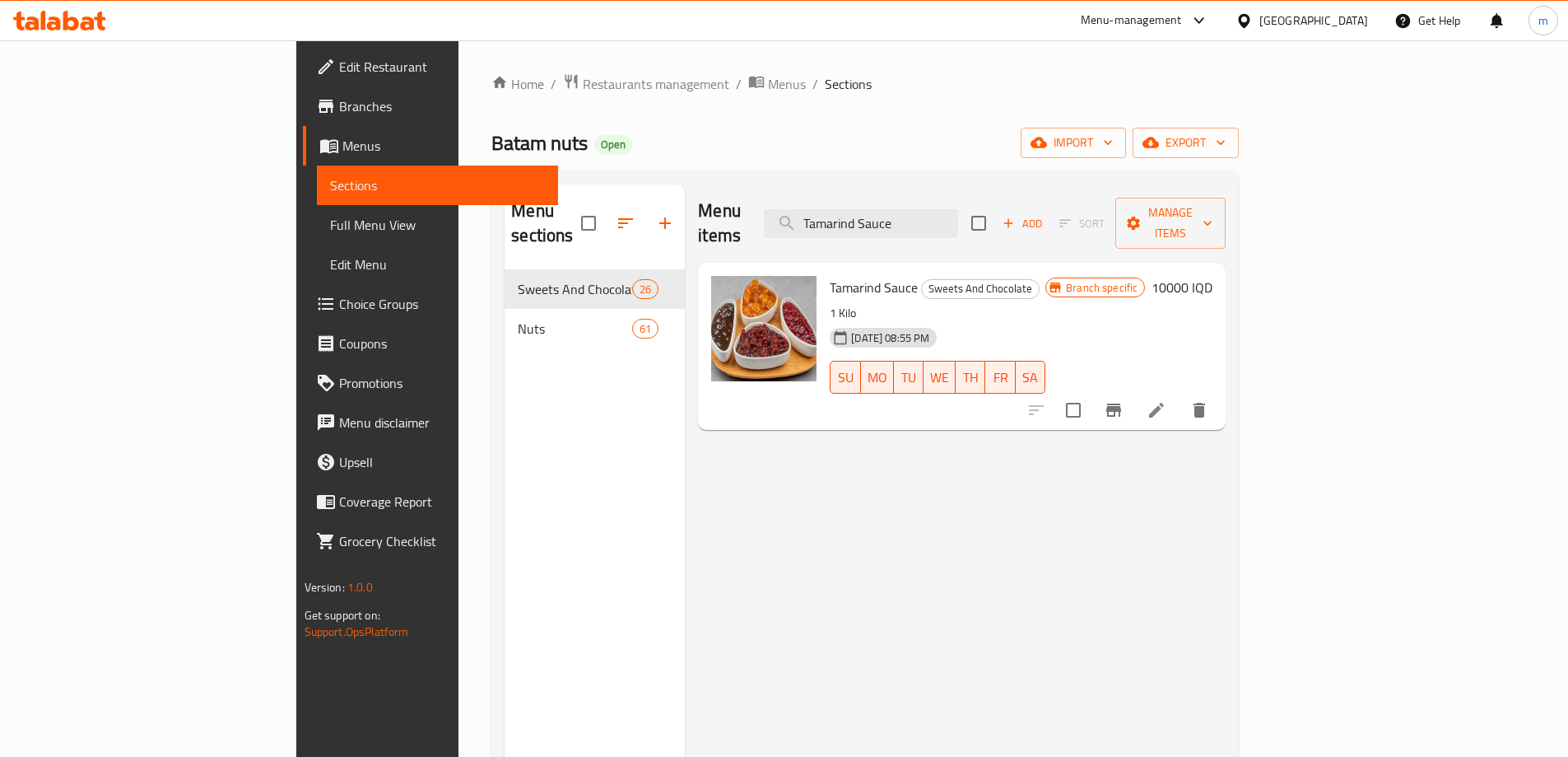
type input "Tamarind Sauce"
click at [317, 208] on link "Full Menu View" at bounding box center [437, 224] width 241 height 39
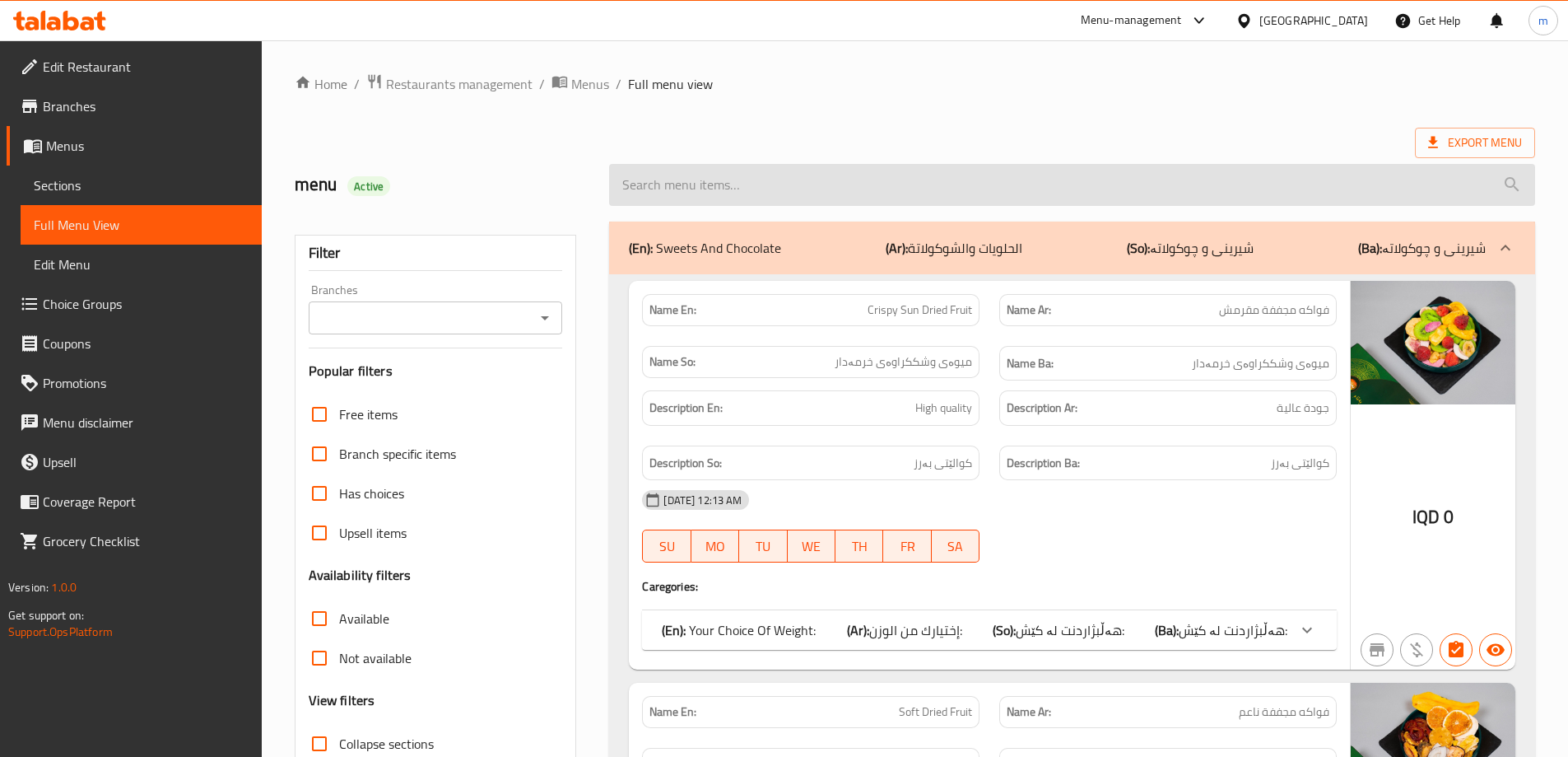
click at [839, 194] on input "search" at bounding box center [1072, 185] width 926 height 42
paste input "Tamarind Sauce"
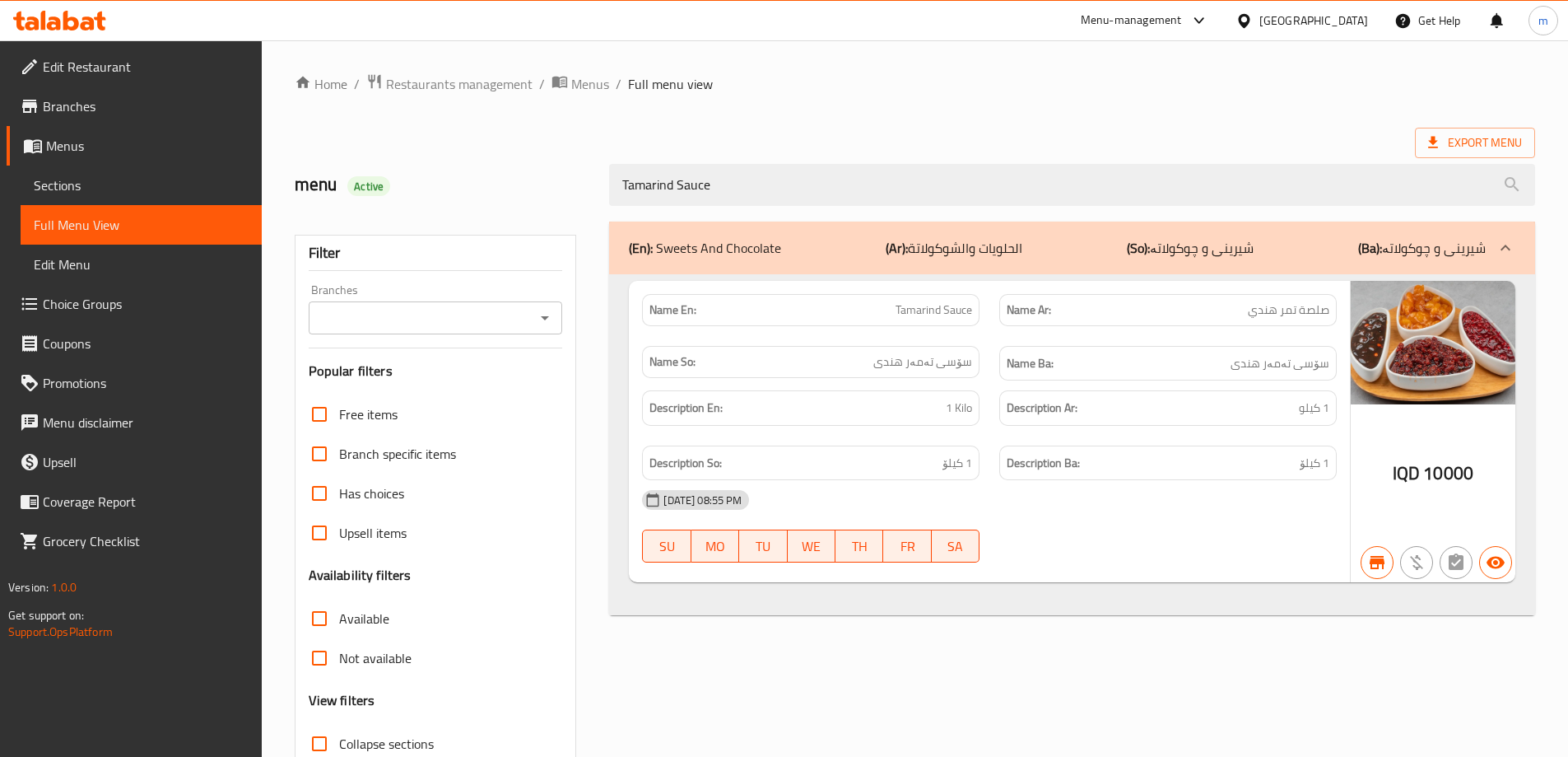
type input "Tamarind Sauce"
click at [152, 191] on span "Sections" at bounding box center [141, 186] width 215 height 20
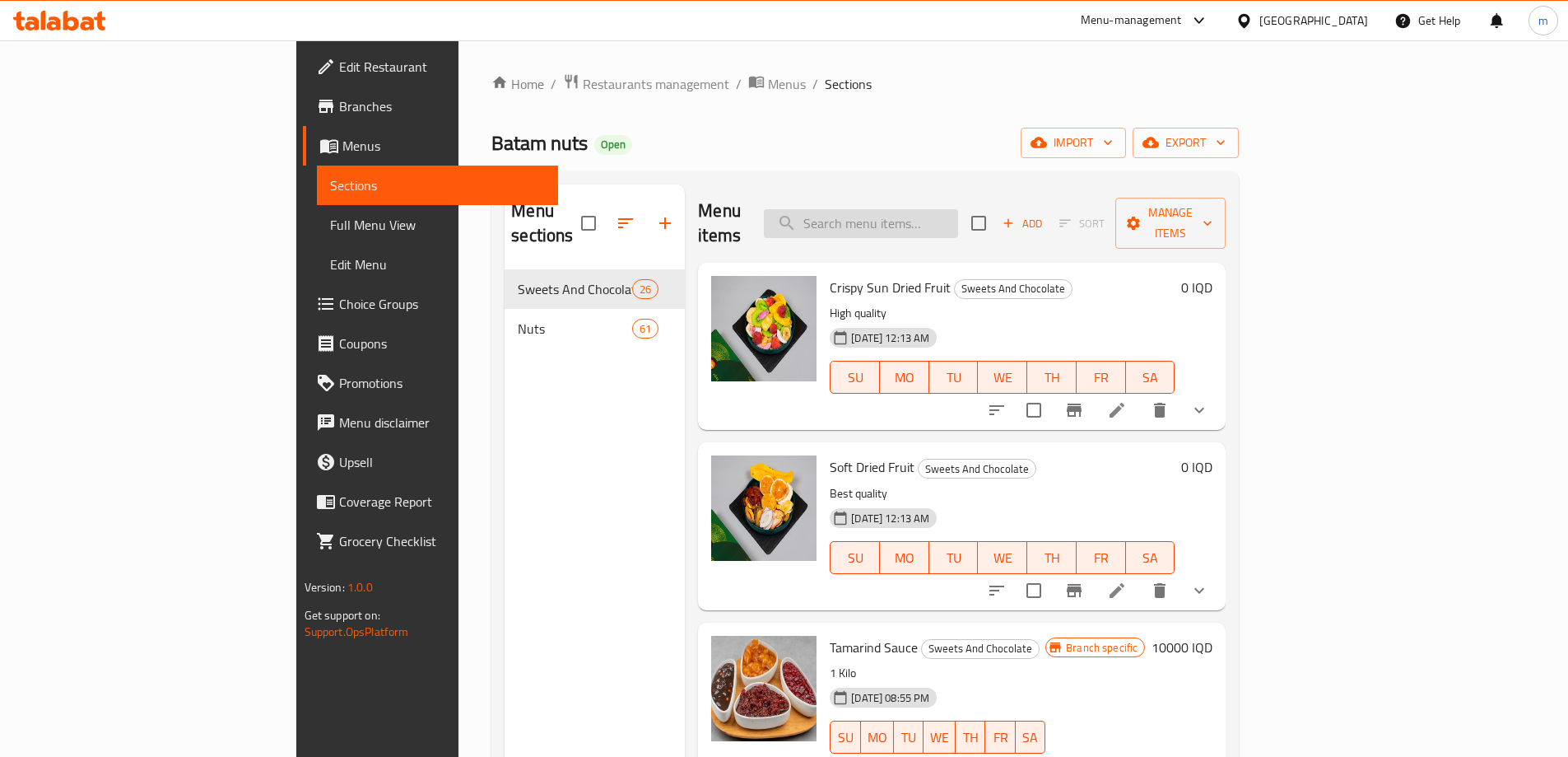
click at [959, 213] on input "search" at bounding box center [861, 224] width 195 height 29
paste input "Tamarind Sauce"
click at [959, 214] on input "Tamarind Sauce" at bounding box center [861, 224] width 195 height 29
click at [959, 221] on input "Tamarind Sauce" at bounding box center [861, 224] width 195 height 29
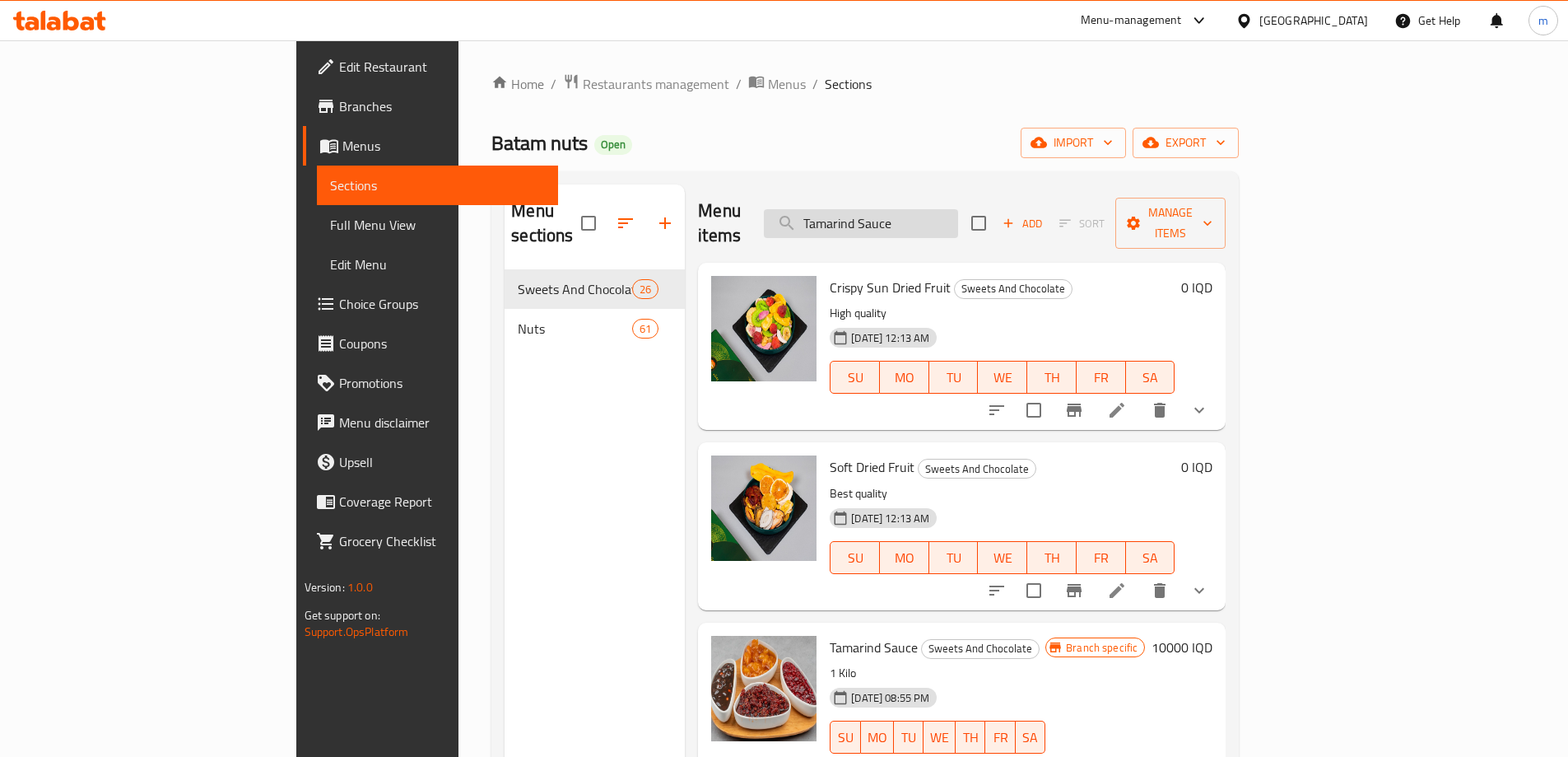
click at [959, 221] on input "Tamarind Sauce" at bounding box center [861, 224] width 195 height 29
paste input "search"
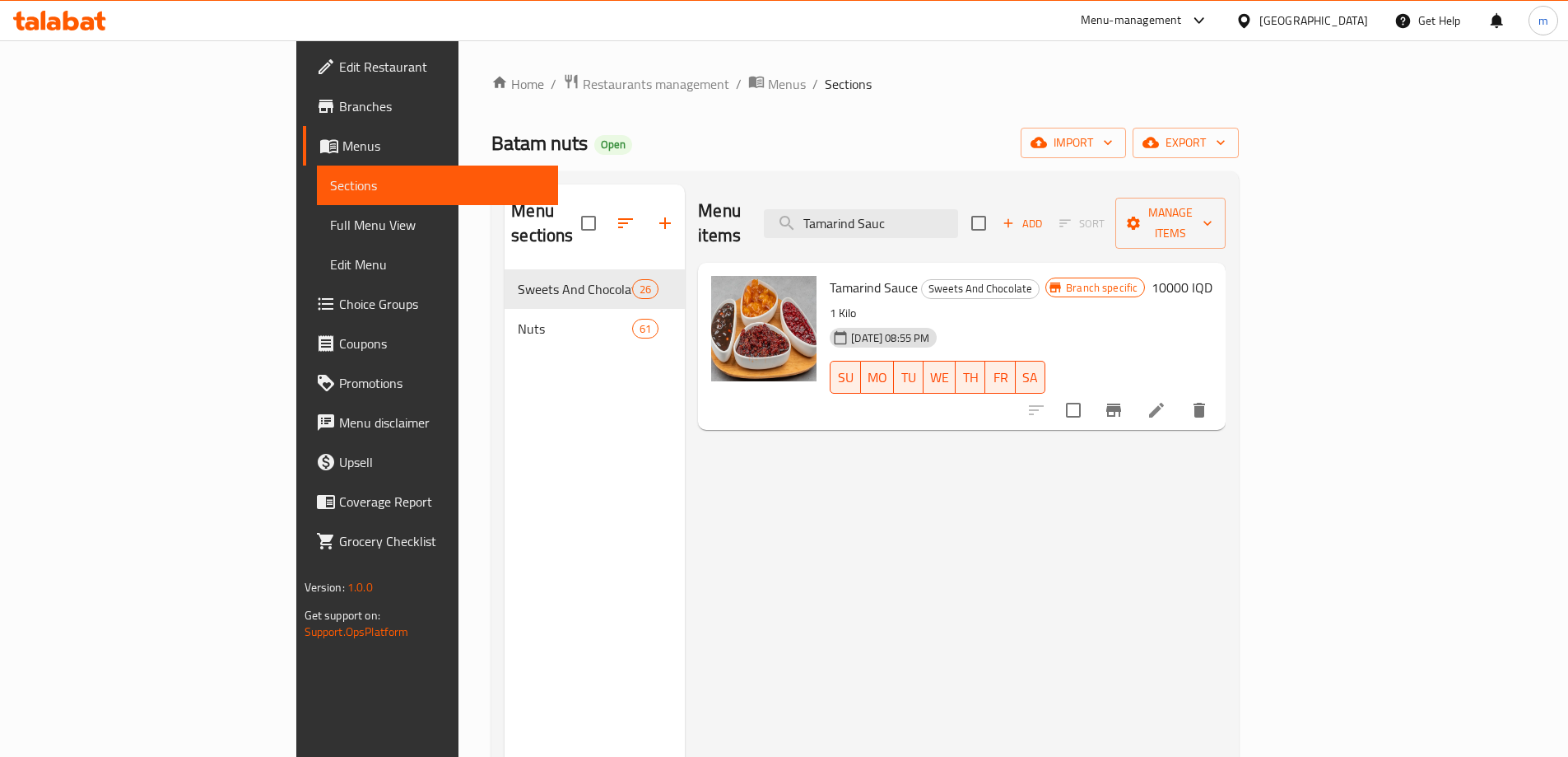
type input "Tamarind Sauc"
click at [1167, 400] on icon at bounding box center [1157, 410] width 20 height 20
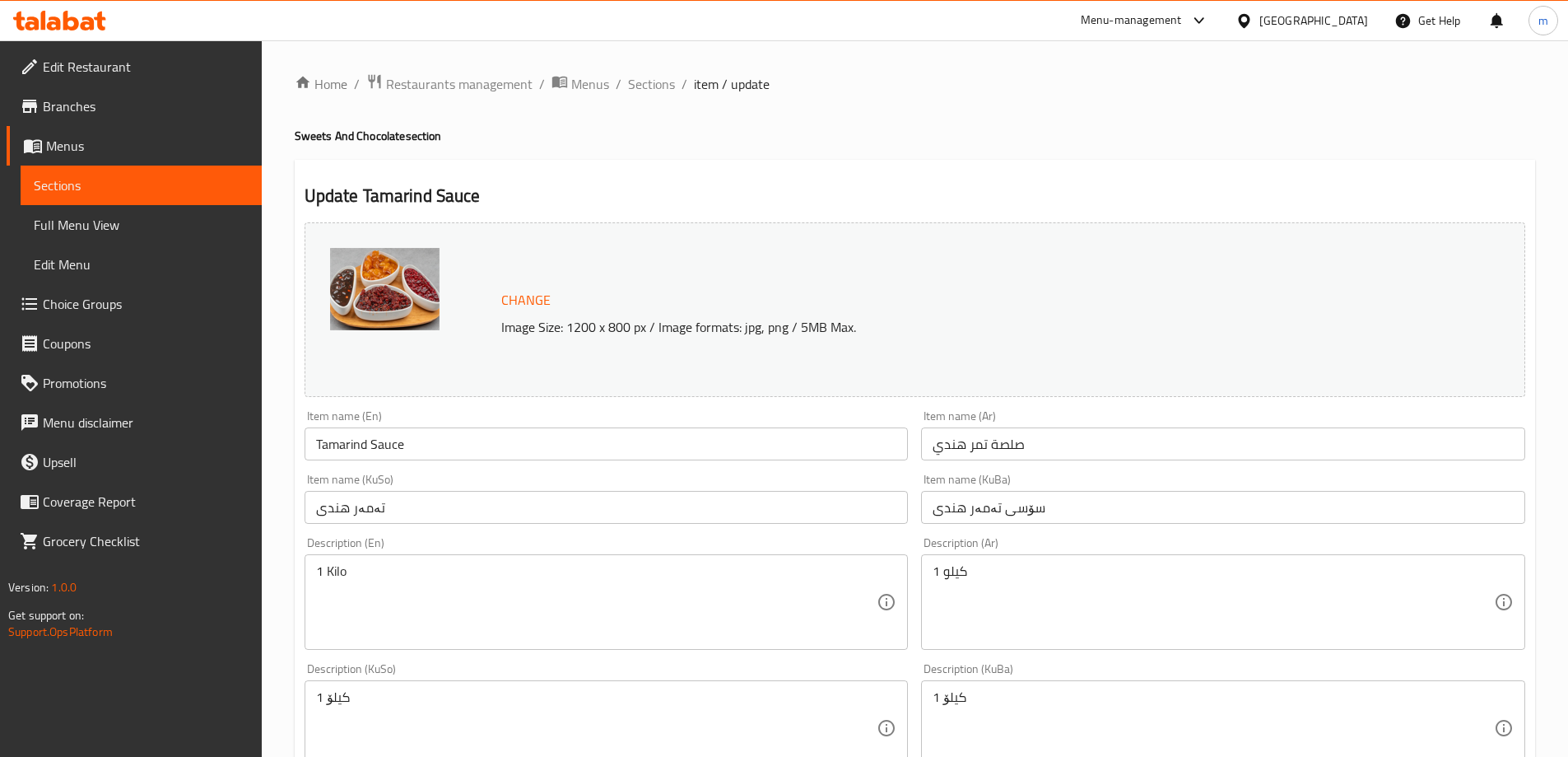
click at [559, 493] on input "تەمەر هندی" at bounding box center [607, 507] width 604 height 33
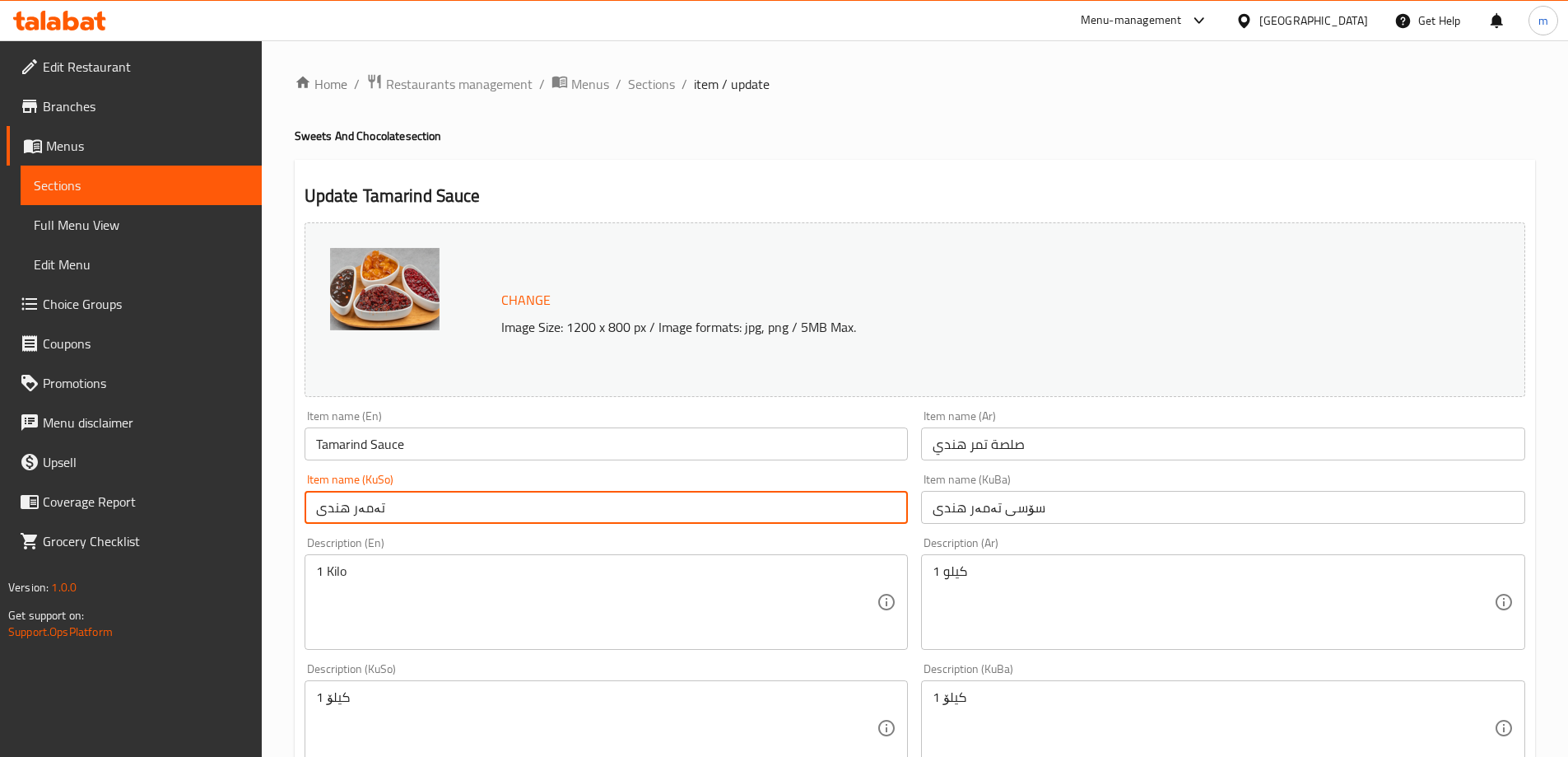
click at [1105, 522] on input "سۆسی تەمەر هندی" at bounding box center [1223, 507] width 604 height 33
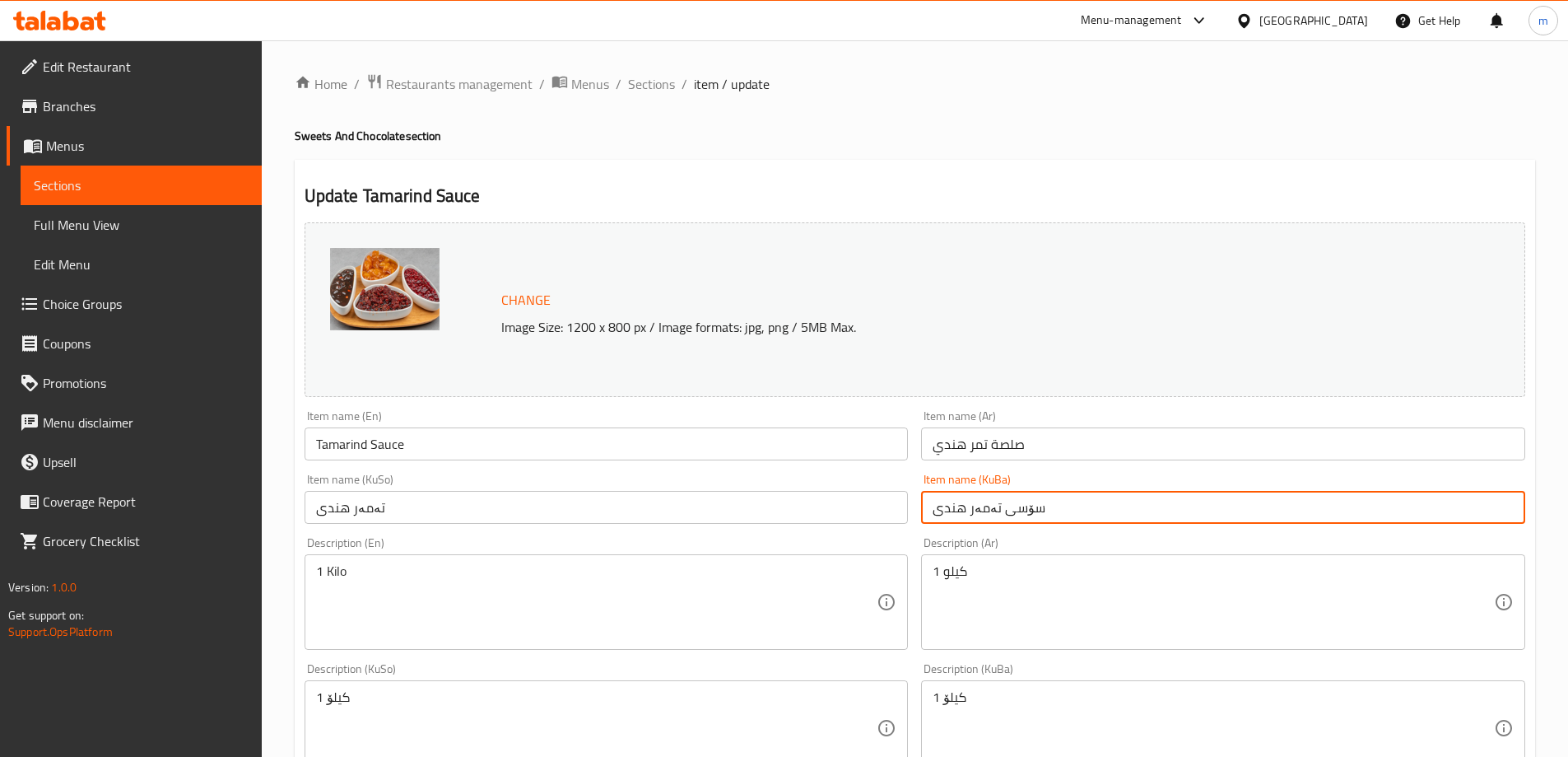
paste input "text"
type input "تەمەر هندی"
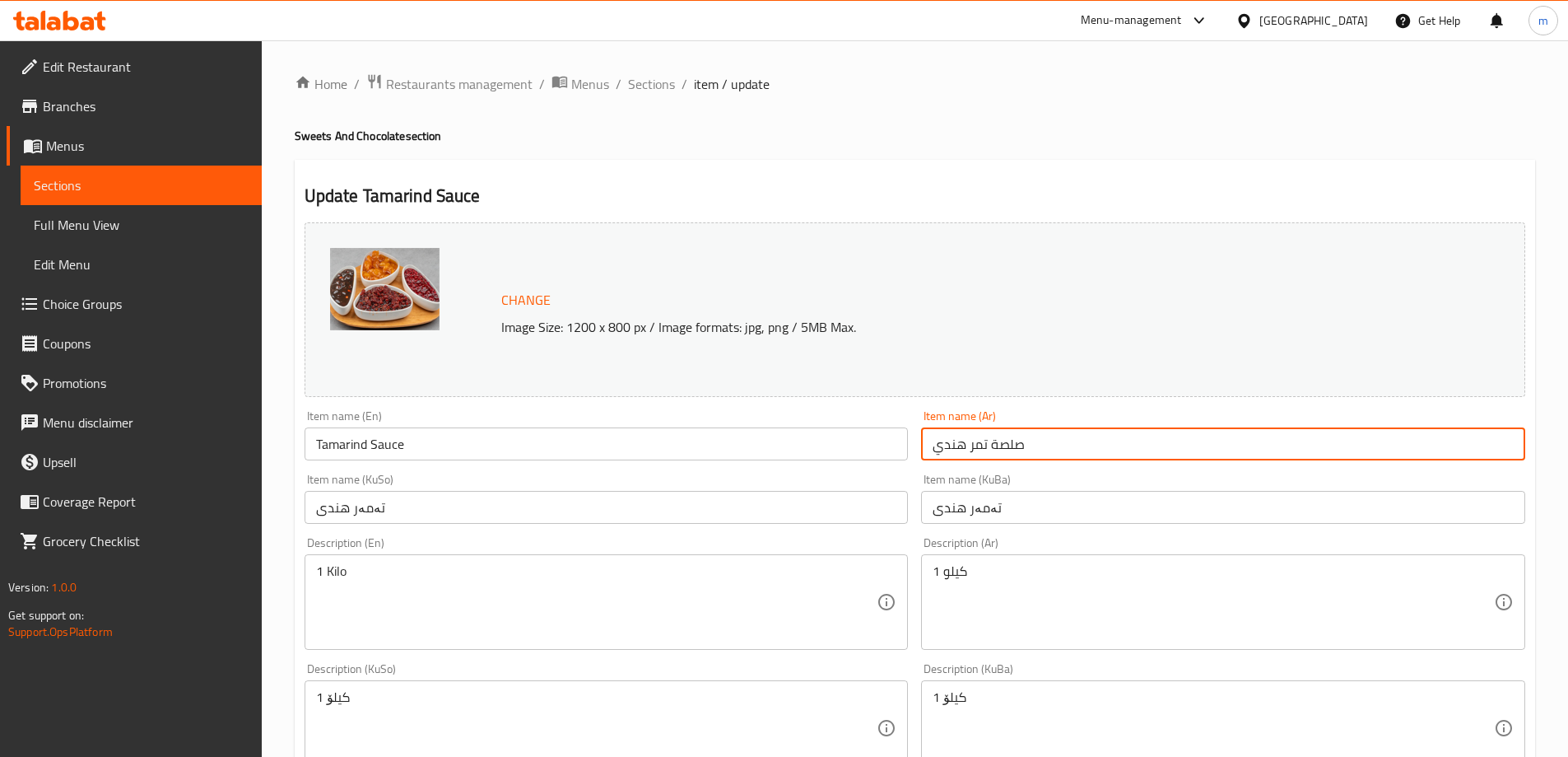
drag, startPoint x: 985, startPoint y: 439, endPoint x: 1036, endPoint y: 439, distance: 51.0
click at [1036, 439] on input "صلصة تمر هندي" at bounding box center [1223, 444] width 604 height 33
click at [987, 449] on input "صلصة تمر هندي" at bounding box center [1223, 444] width 604 height 33
click at [1059, 450] on input "صلصة تمر هندي" at bounding box center [1223, 444] width 604 height 33
drag, startPoint x: 1476, startPoint y: 442, endPoint x: 1534, endPoint y: 436, distance: 58.3
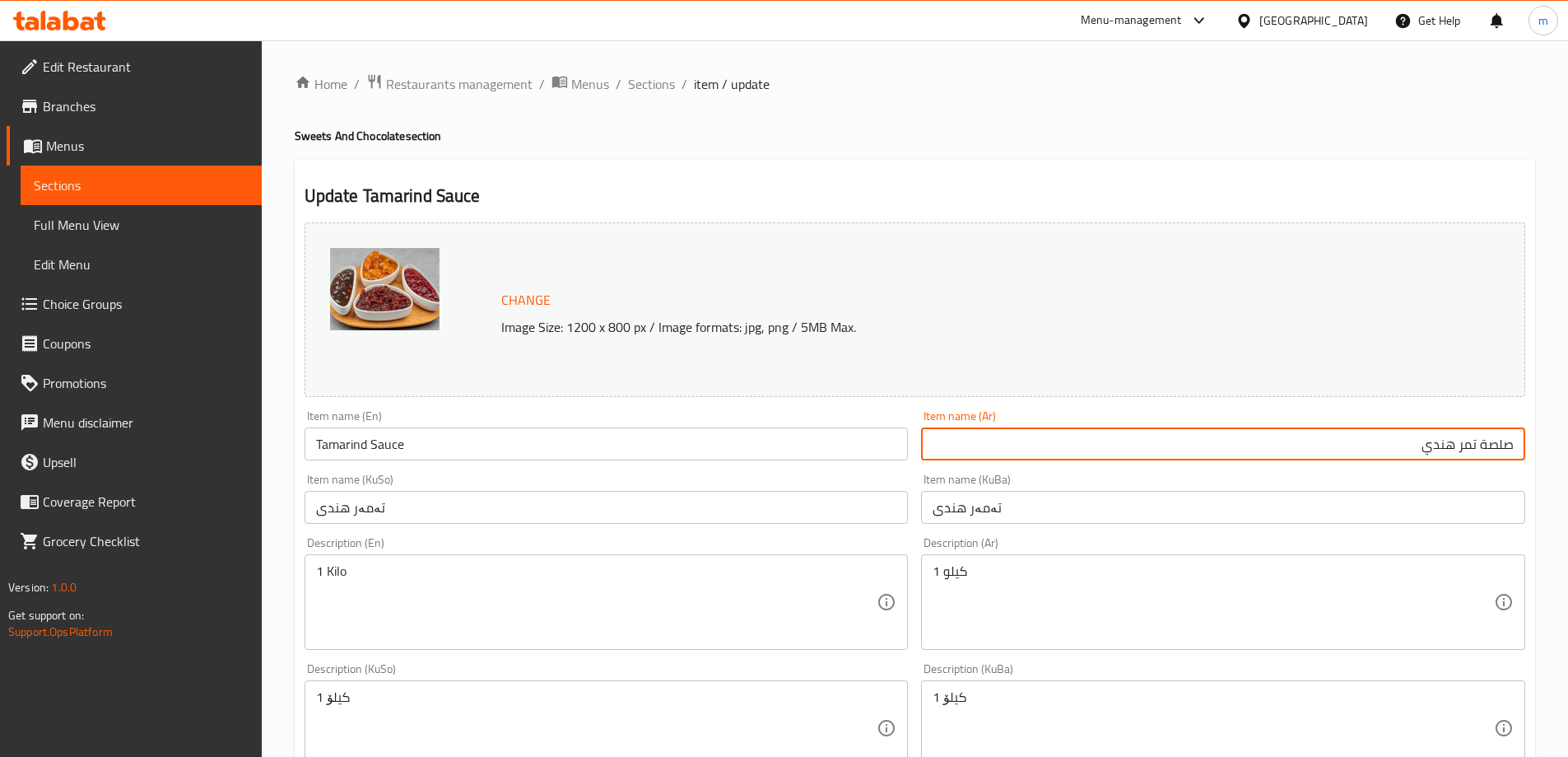
click at [1534, 436] on div "Update Tamarind Sauce Change Image Size: 1200 x 800 px / Image formats: jpg, pn…" at bounding box center [915, 746] width 1241 height 1172
type input "تمر هندي"
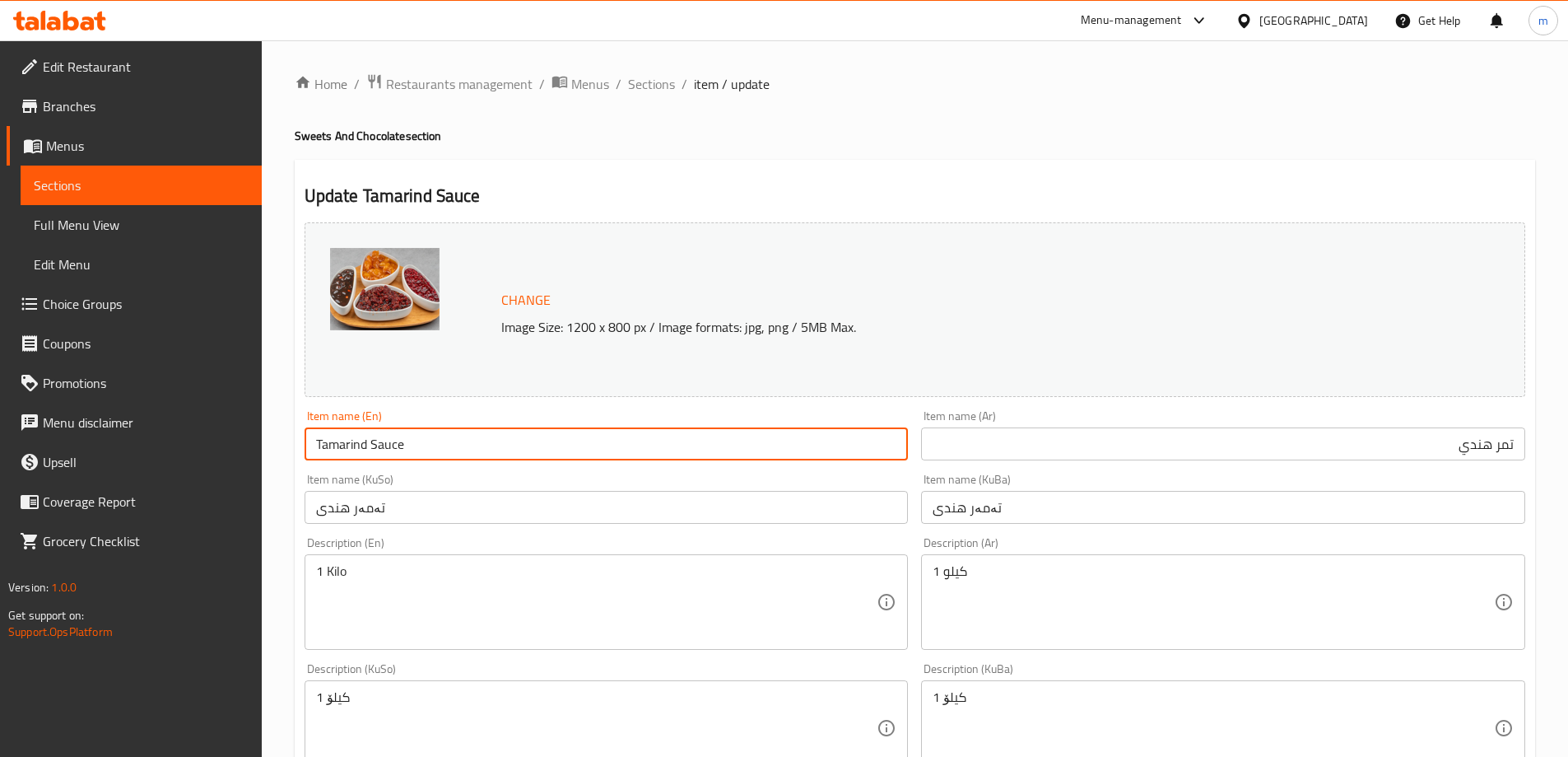
drag, startPoint x: 411, startPoint y: 447, endPoint x: 367, endPoint y: 440, distance: 44.6
click at [367, 440] on input "Tamarind Sauce" at bounding box center [607, 444] width 604 height 33
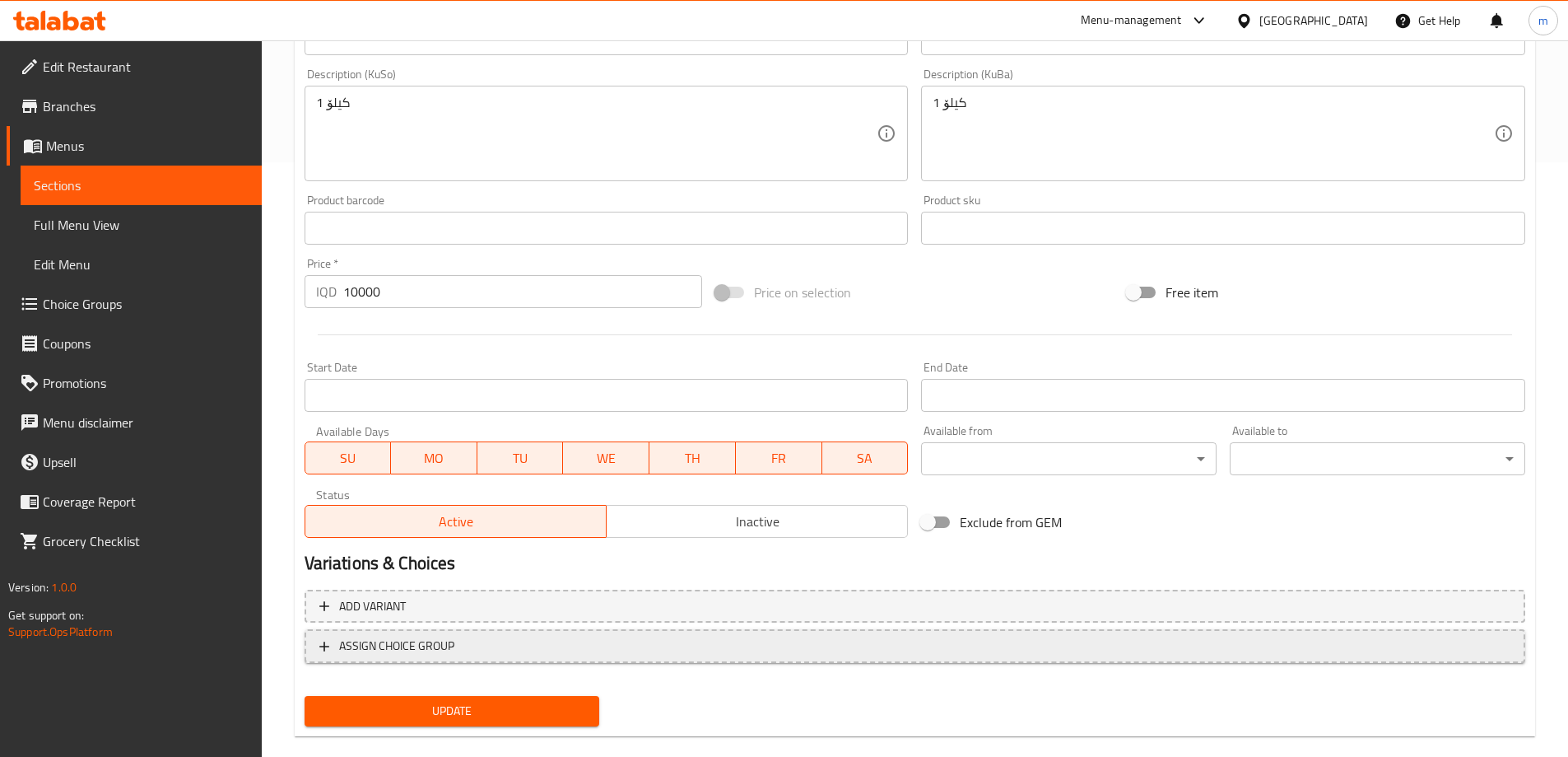
scroll to position [621, 0]
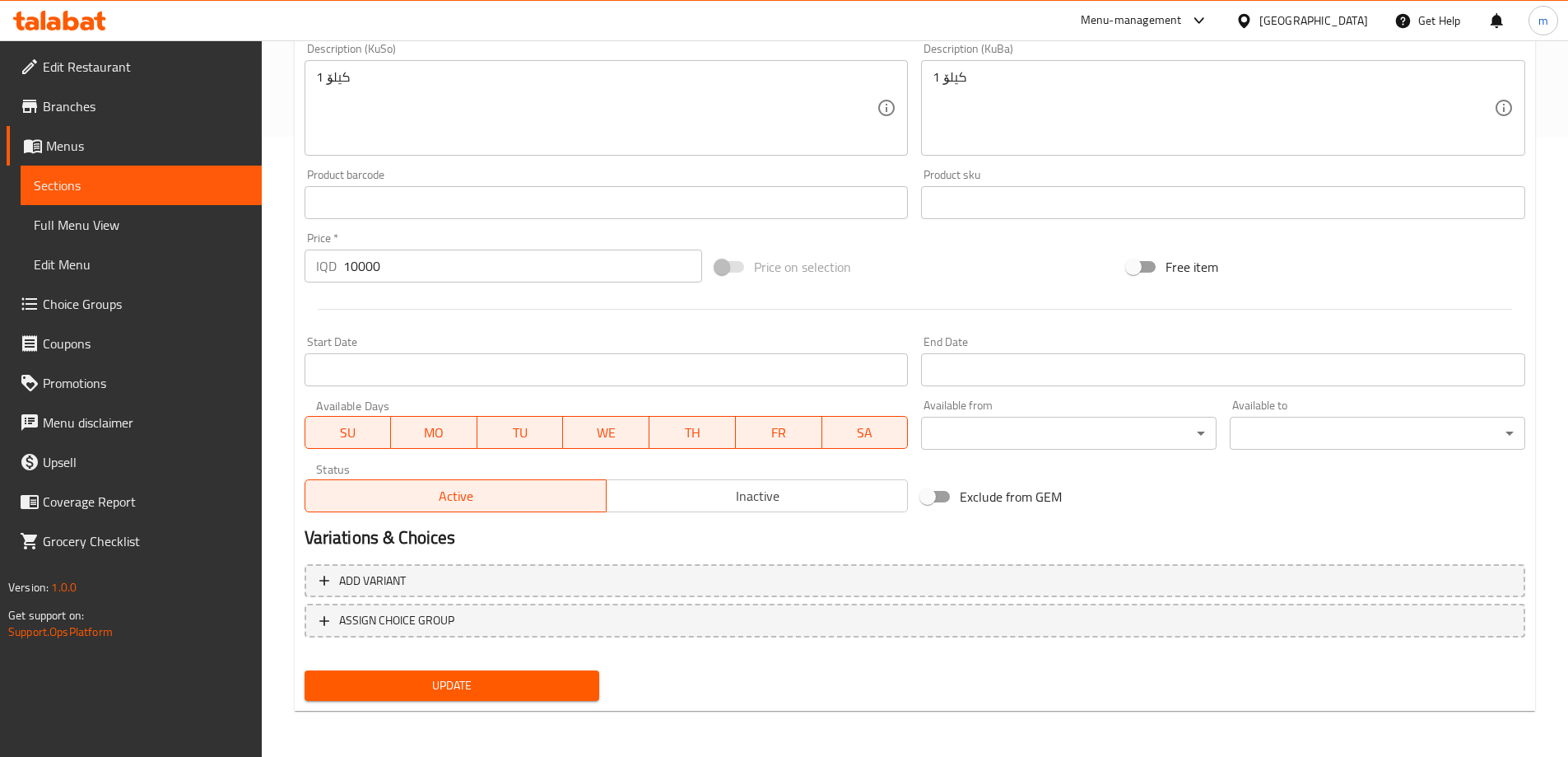
type input "Tamarind"
click at [481, 681] on span "Update" at bounding box center [452, 685] width 269 height 21
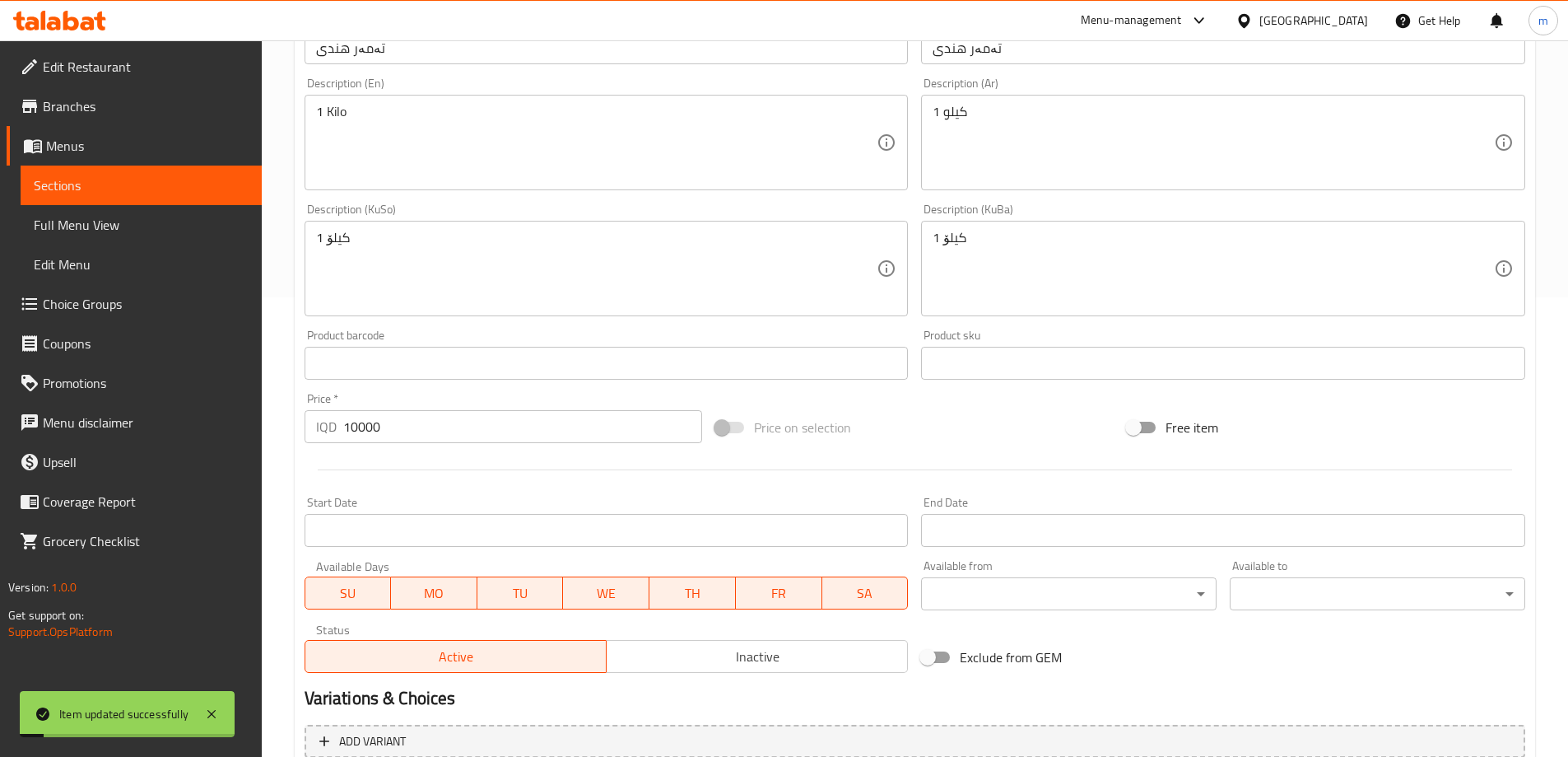
scroll to position [346, 0]
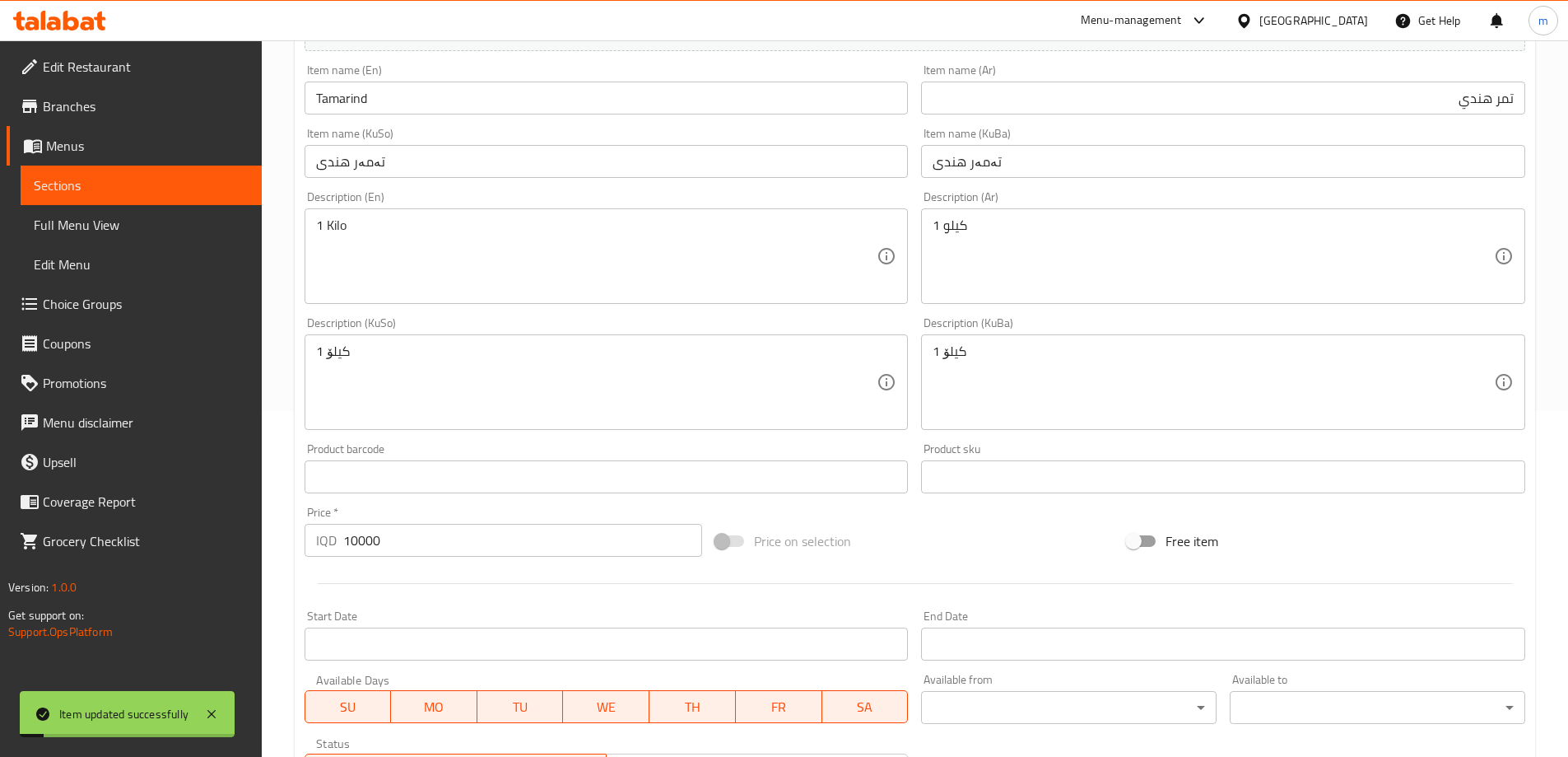
click at [109, 217] on span "Full Menu View" at bounding box center [141, 225] width 215 height 20
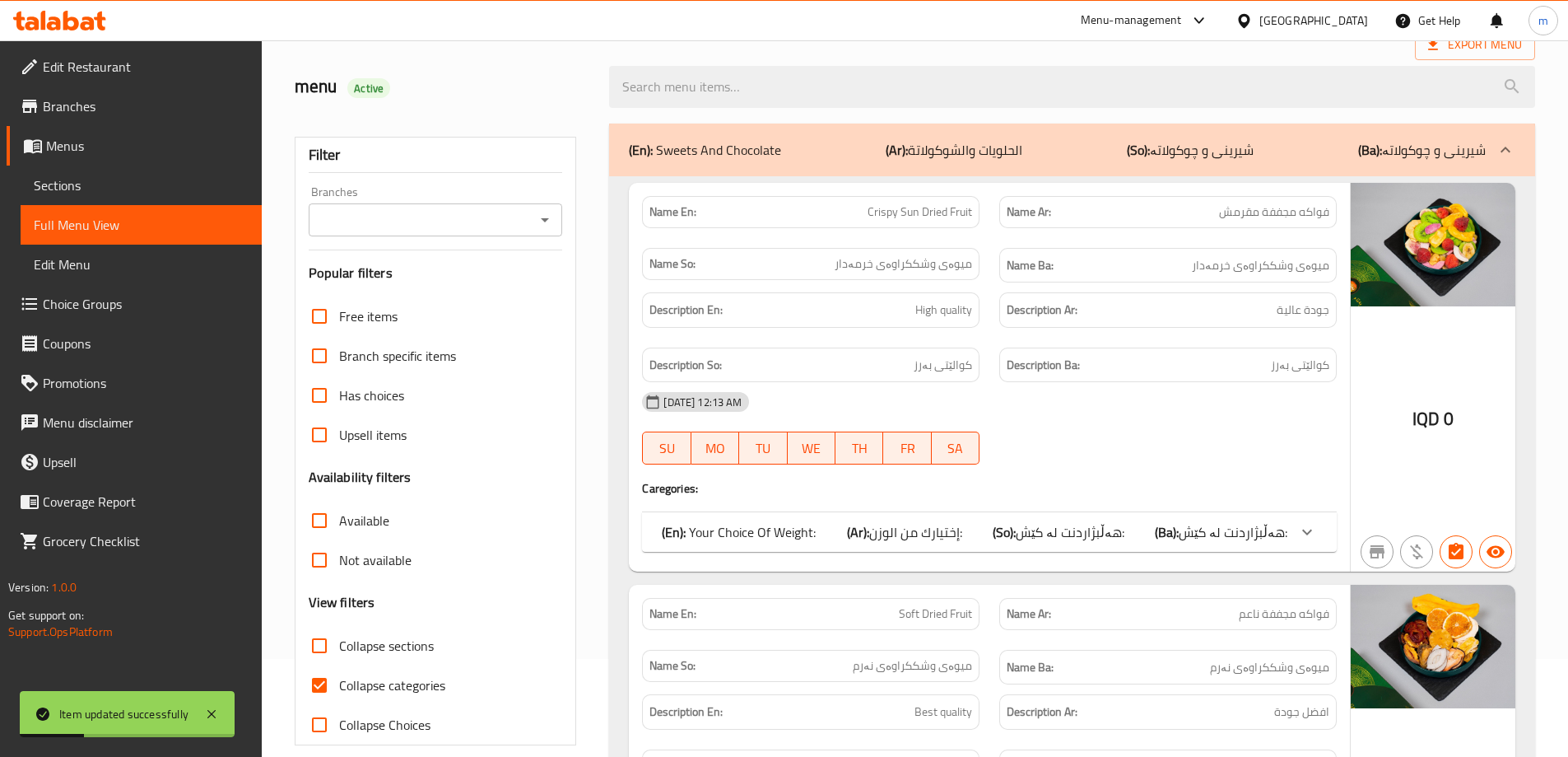
scroll to position [137, 0]
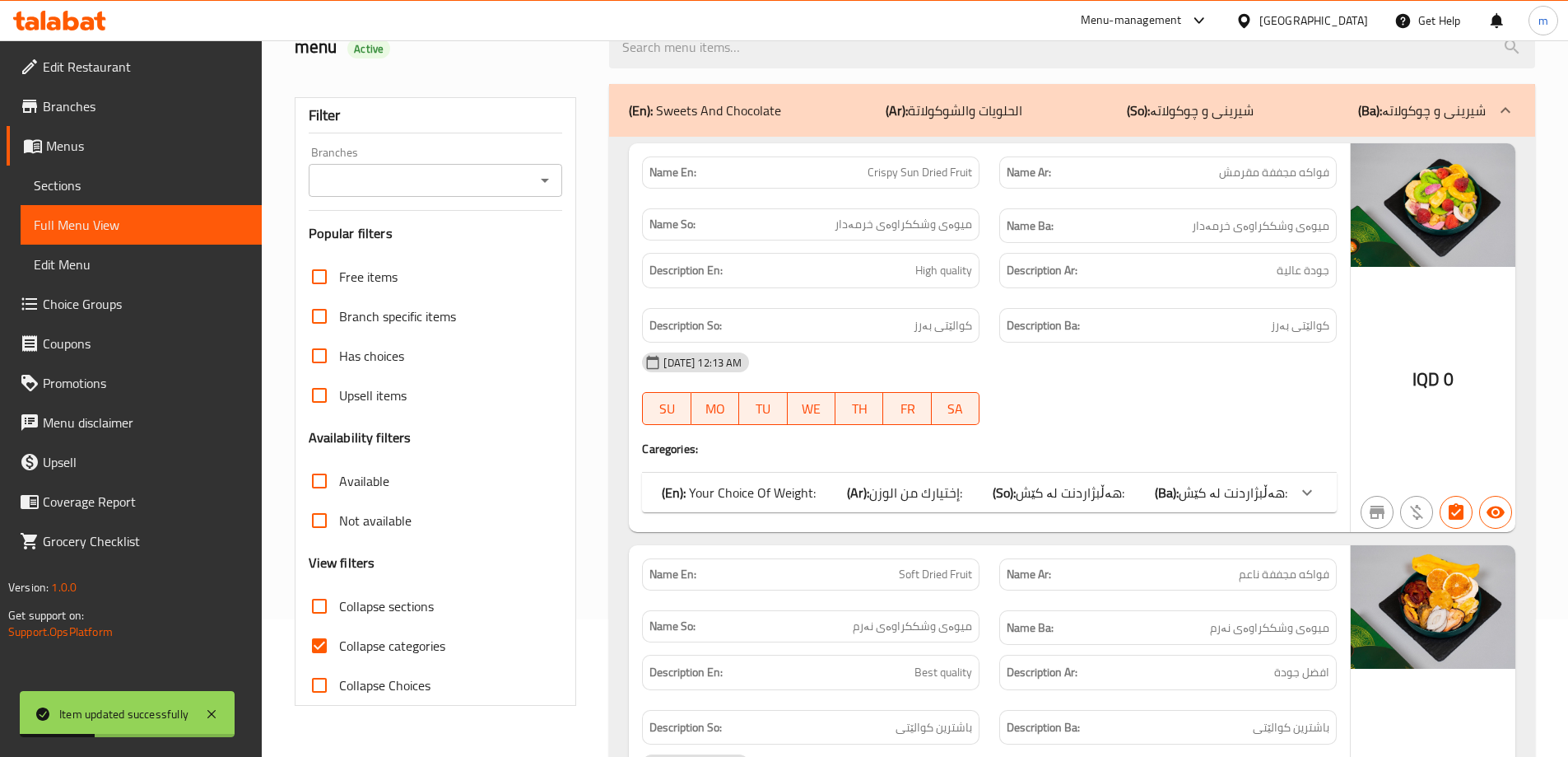
click at [399, 640] on span "Collapse categories" at bounding box center [392, 646] width 106 height 20
click at [339, 640] on input "Collapse categories" at bounding box center [318, 645] width 39 height 39
checkbox input "false"
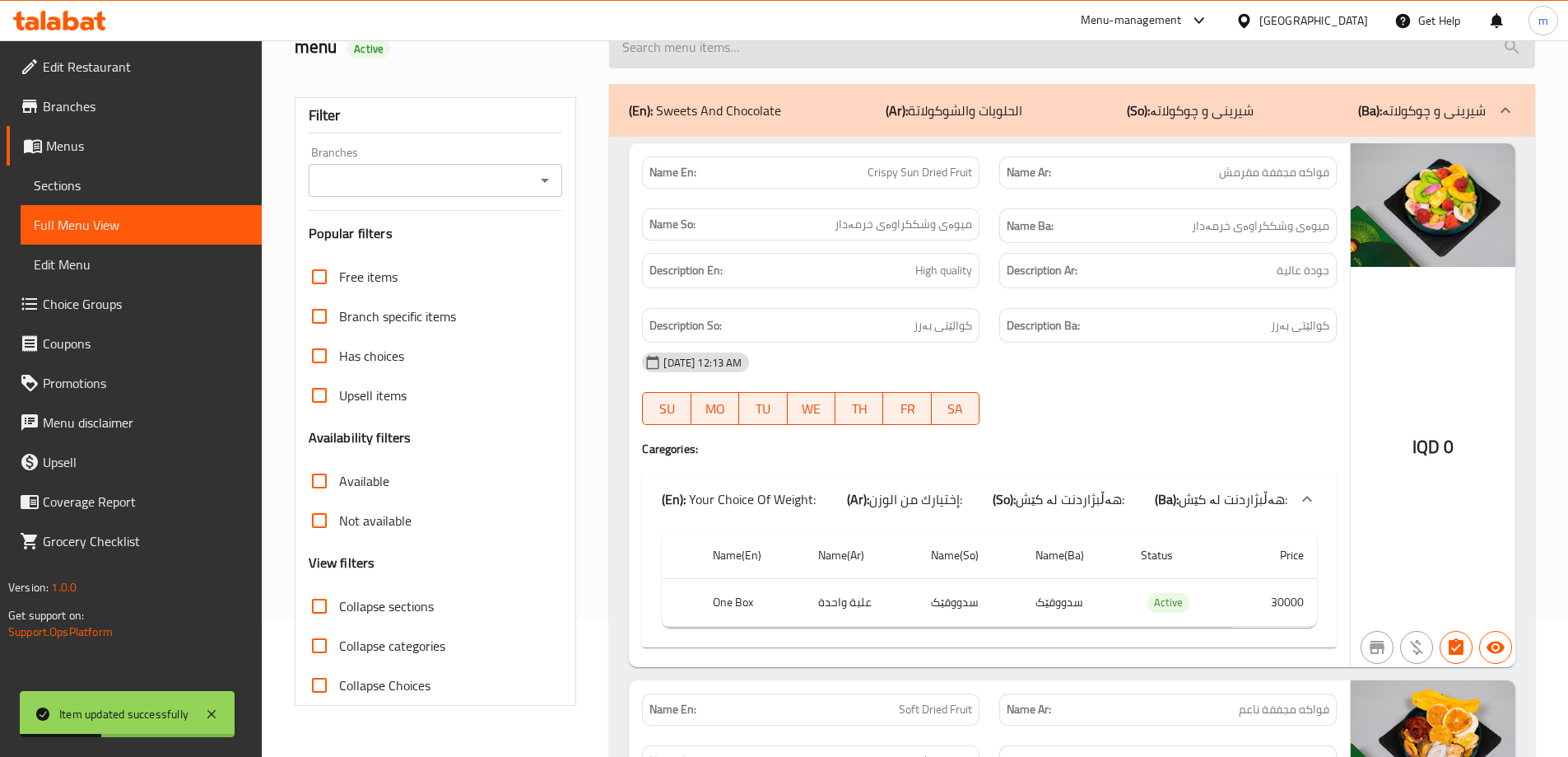
scroll to position [0, 0]
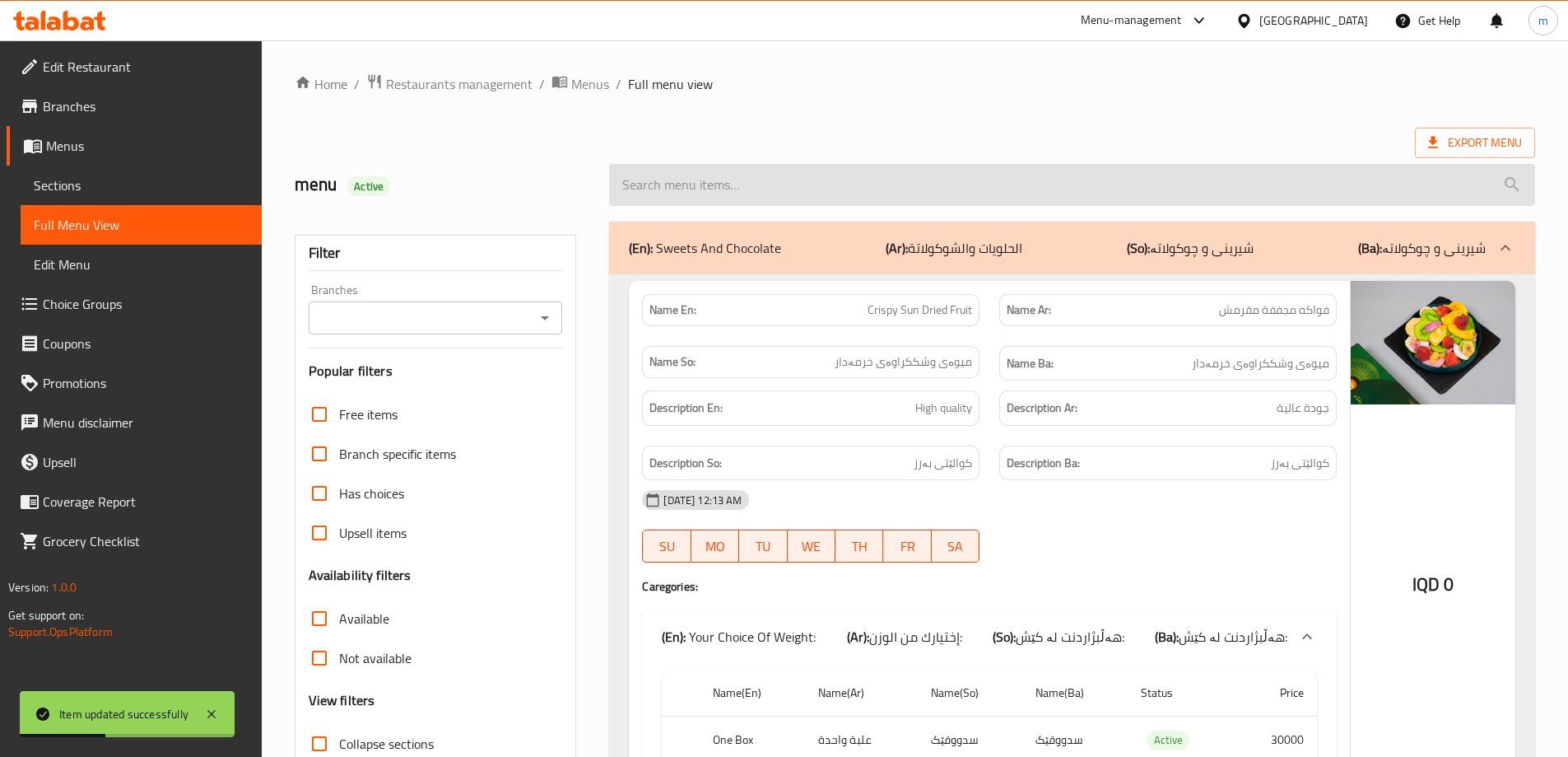
click at [805, 177] on input "search" at bounding box center [1072, 185] width 926 height 42
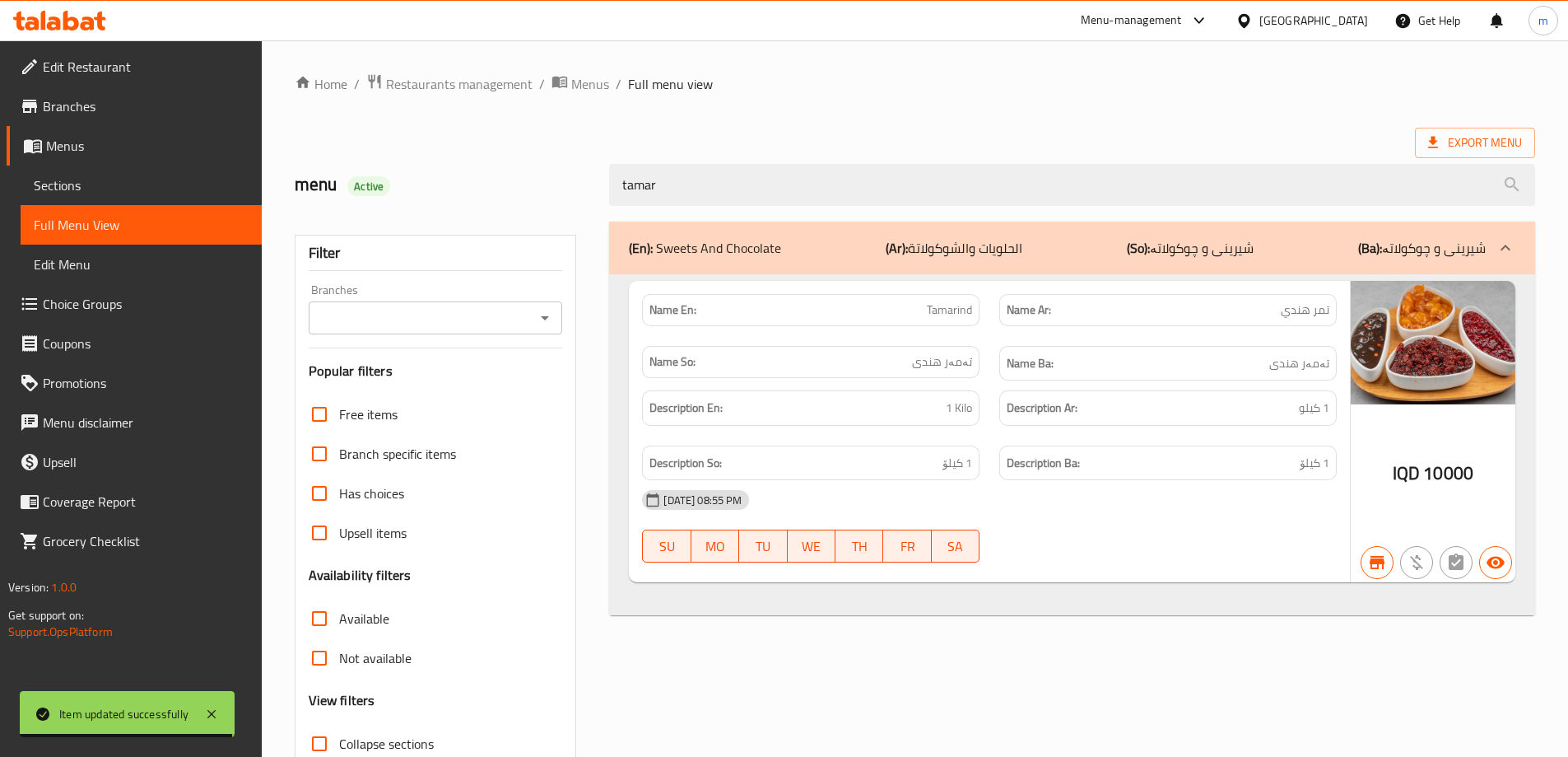
click at [412, 304] on div "Branches" at bounding box center [436, 318] width 255 height 33
type input "tamar"
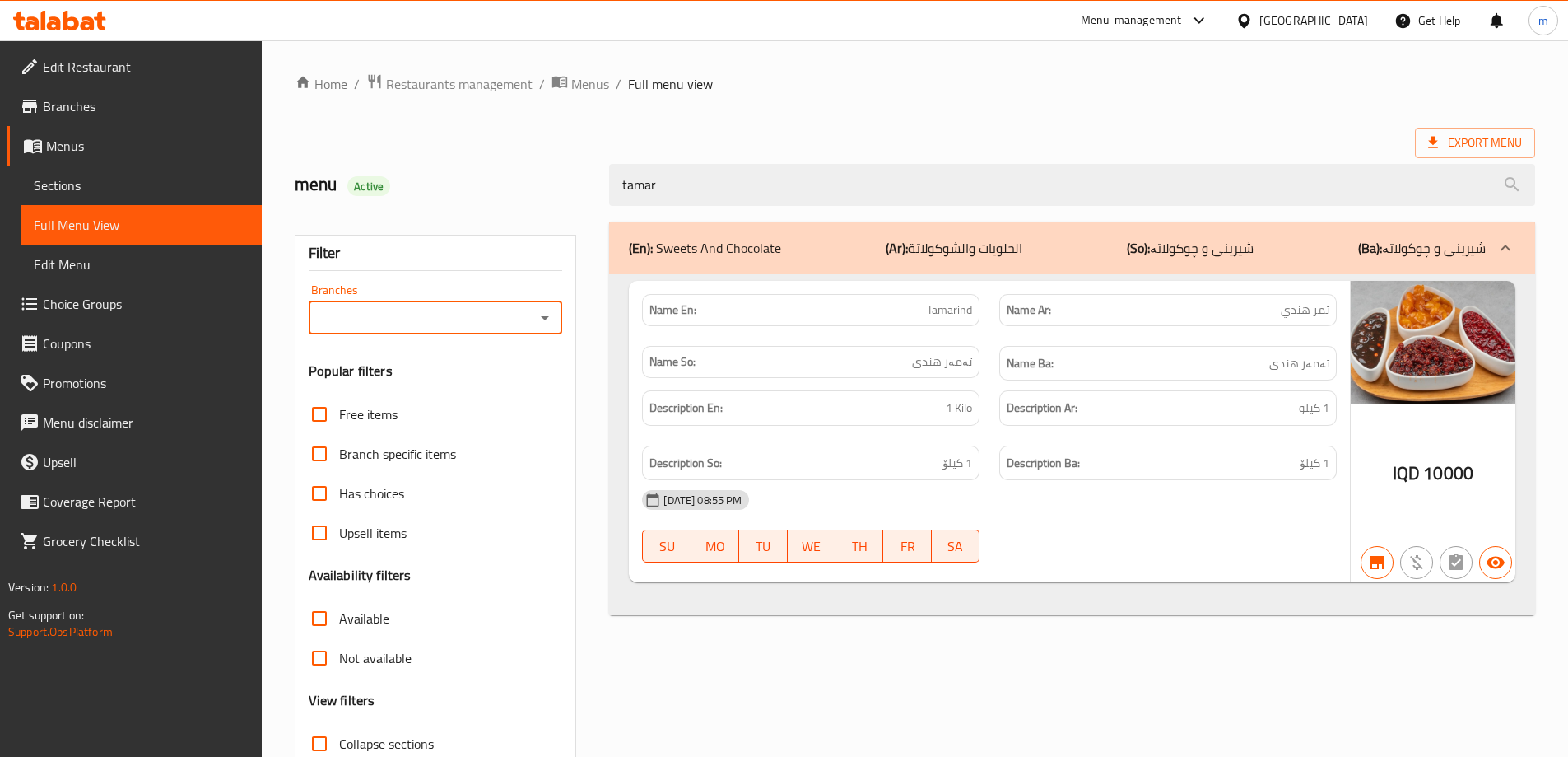
click at [437, 321] on input "Branches" at bounding box center [422, 318] width 217 height 23
click at [414, 389] on span "Batam nuts, Bakhtiary" at bounding box center [383, 389] width 126 height 20
type input "Batam nuts, Bakhtiary"
click at [1053, 138] on div "Export Menu" at bounding box center [915, 142] width 1241 height 30
click at [955, 313] on span "Tamarind" at bounding box center [950, 309] width 45 height 17
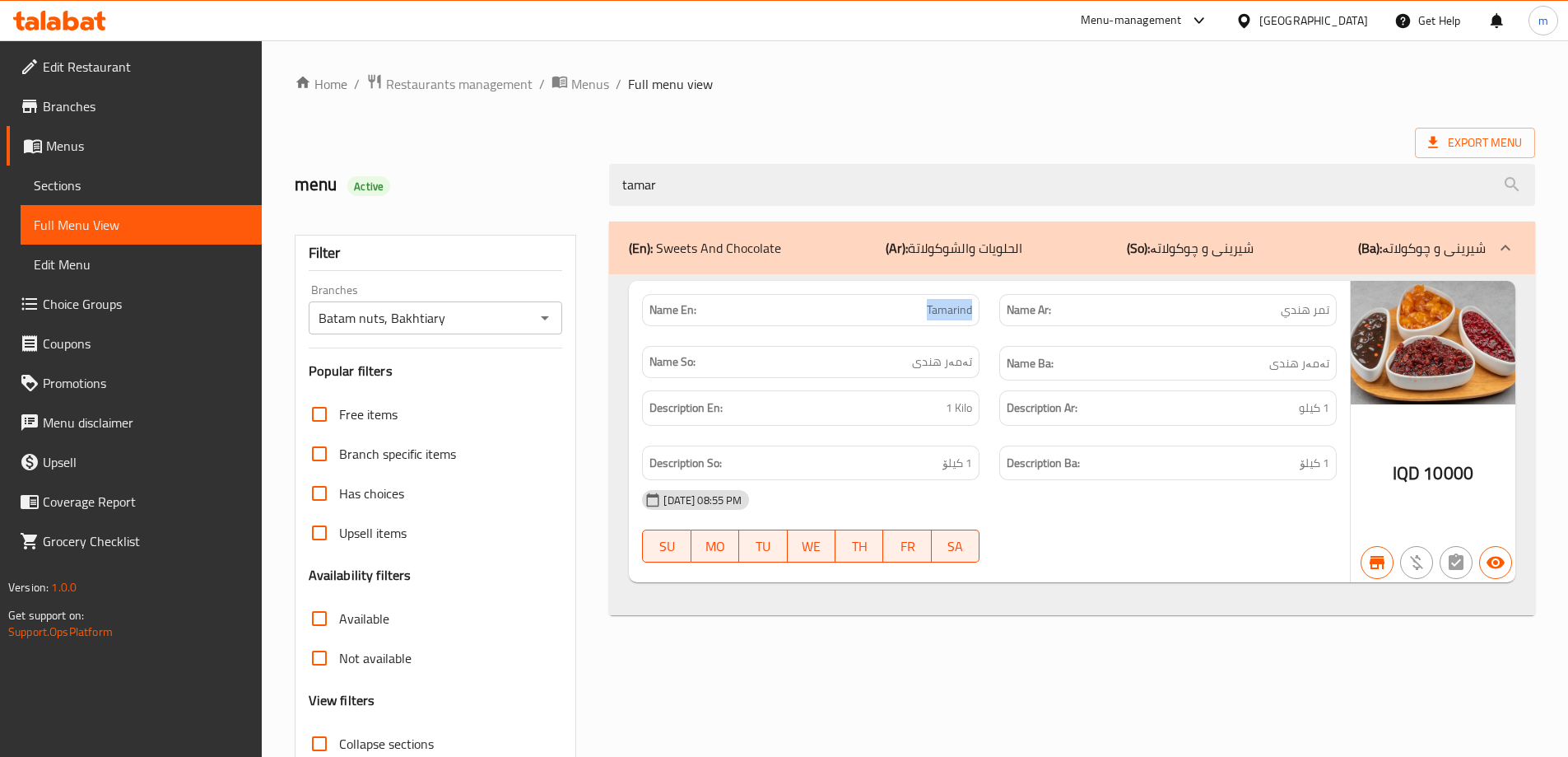
click at [955, 313] on span "Tamarind" at bounding box center [950, 309] width 45 height 17
copy span "Tamarind"
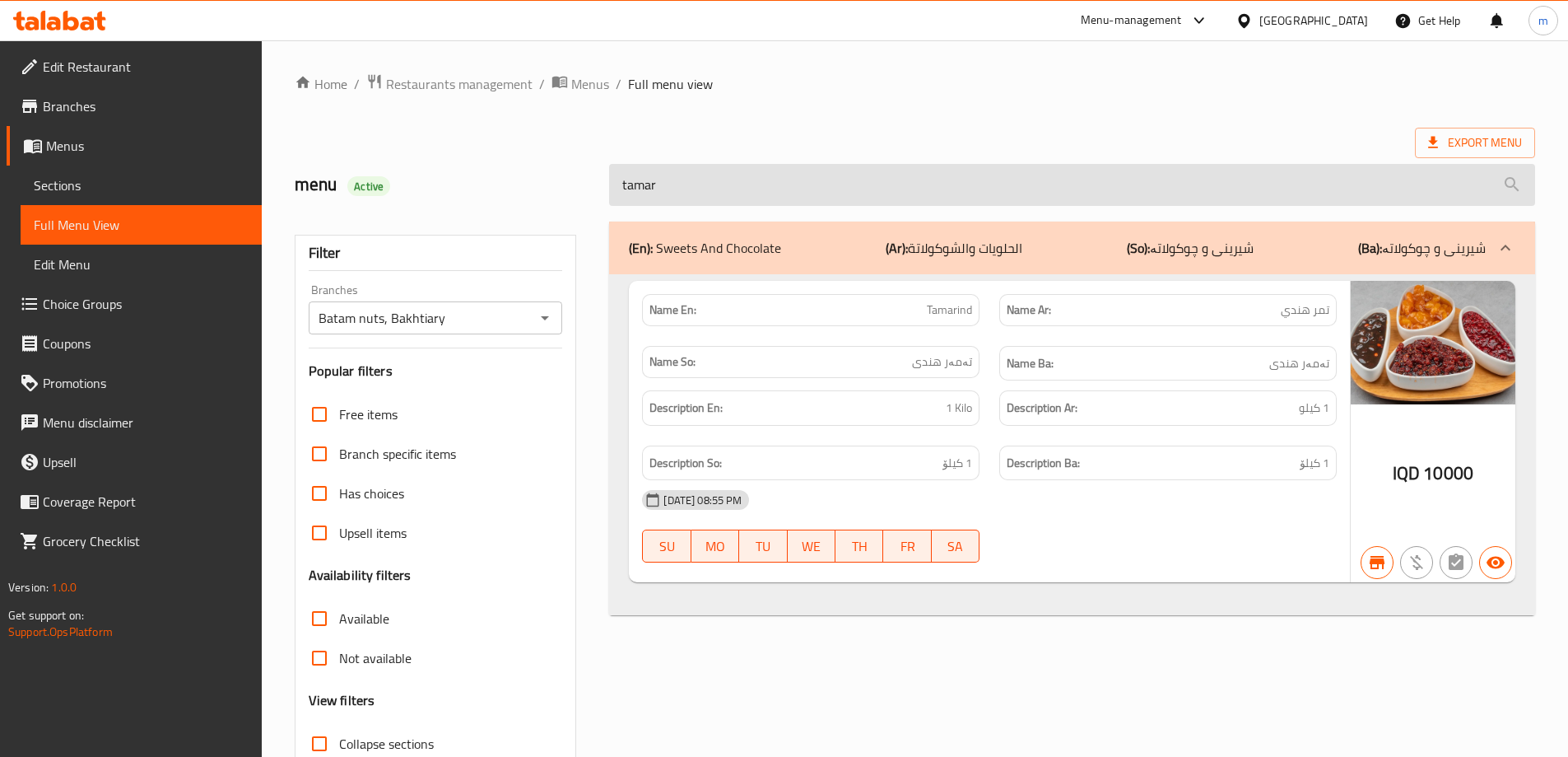
click at [799, 193] on input "tamar" at bounding box center [1072, 185] width 926 height 42
paste input "Tamarind"
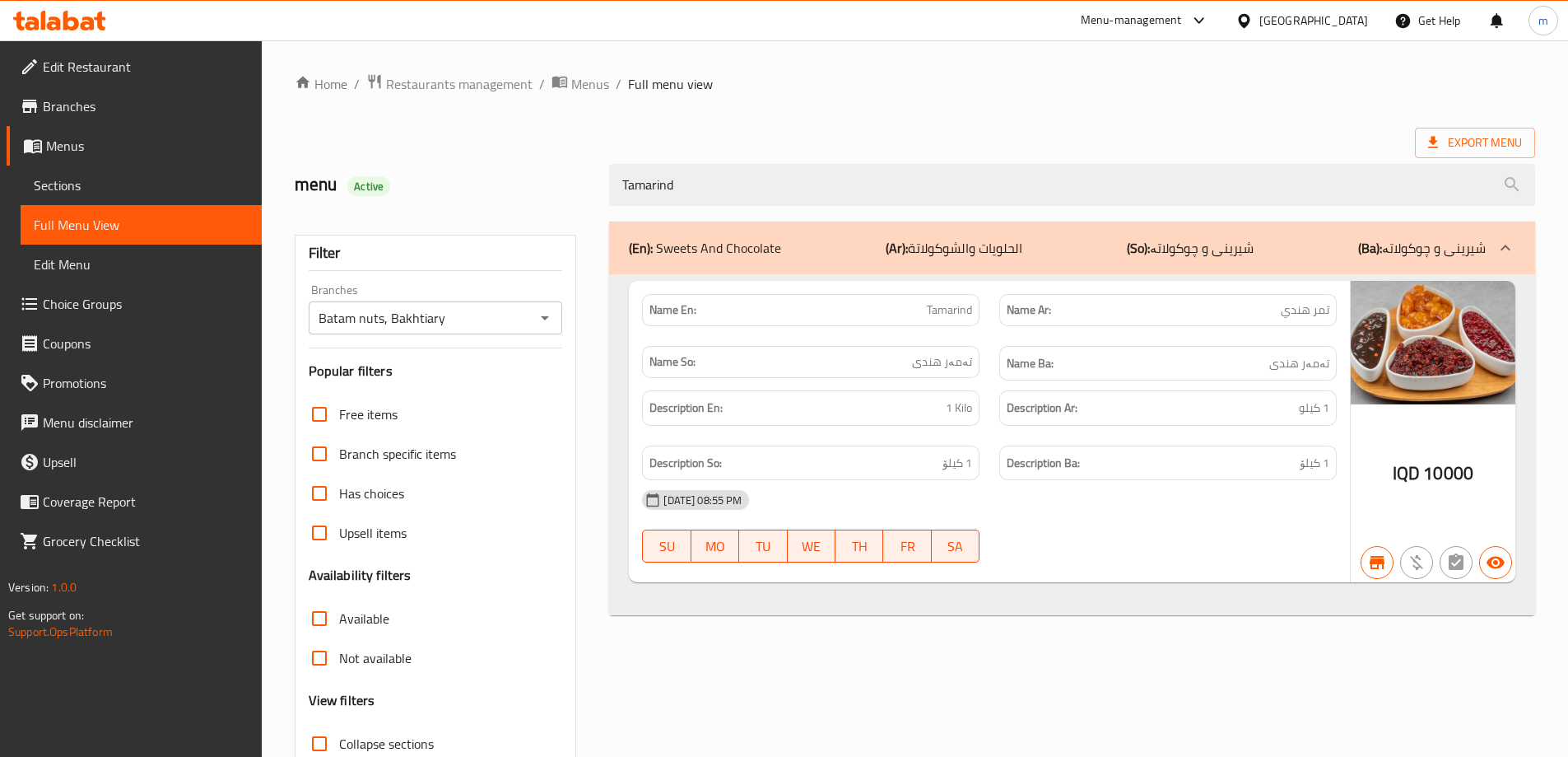
type input "Tamarind"
click at [1008, 110] on div "Home / Restaurants management / Menus / Full menu view Export Menu menu Active …" at bounding box center [915, 459] width 1241 height 770
click at [117, 149] on span "Menus" at bounding box center [147, 146] width 203 height 20
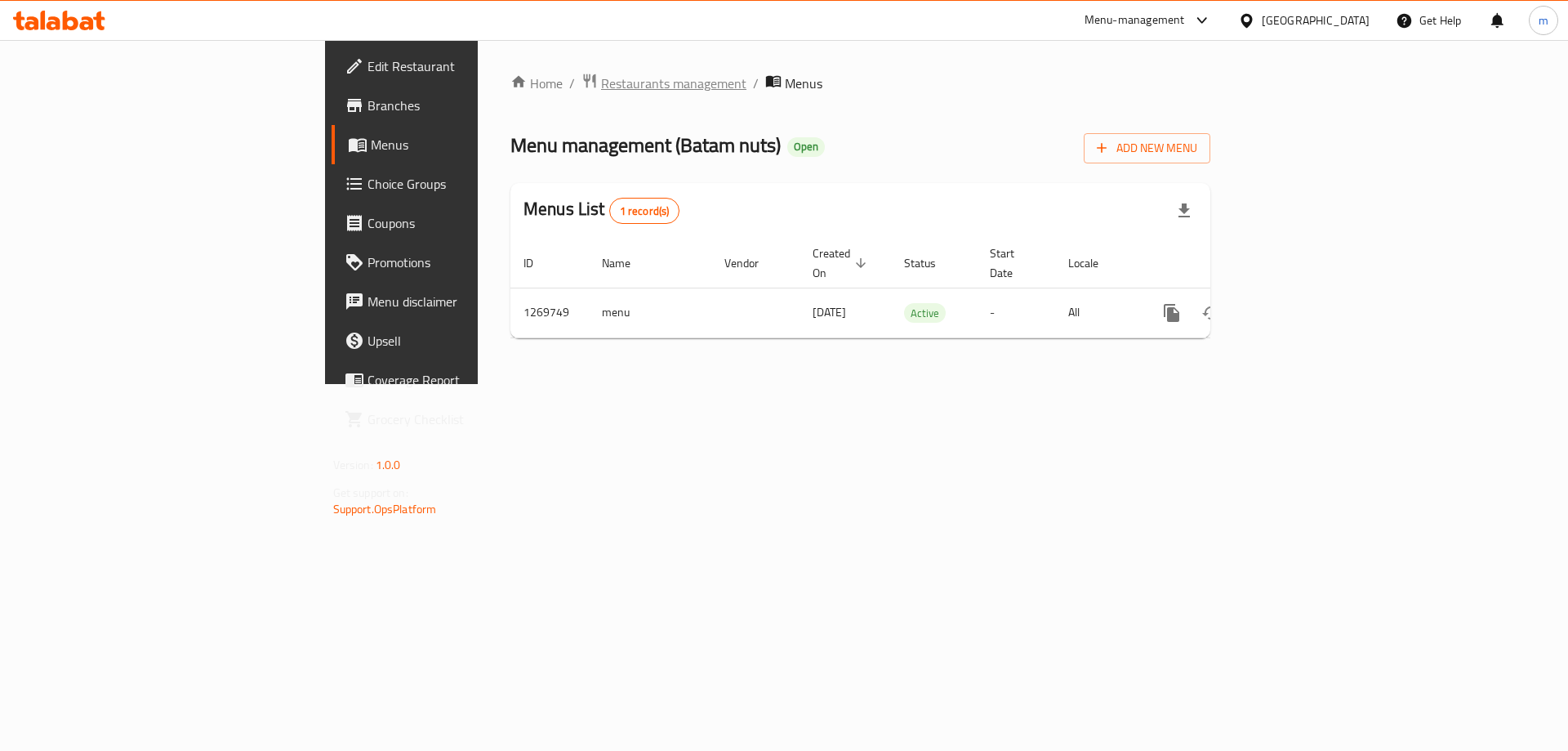
click at [601, 85] on span "Restaurants management" at bounding box center [673, 83] width 145 height 20
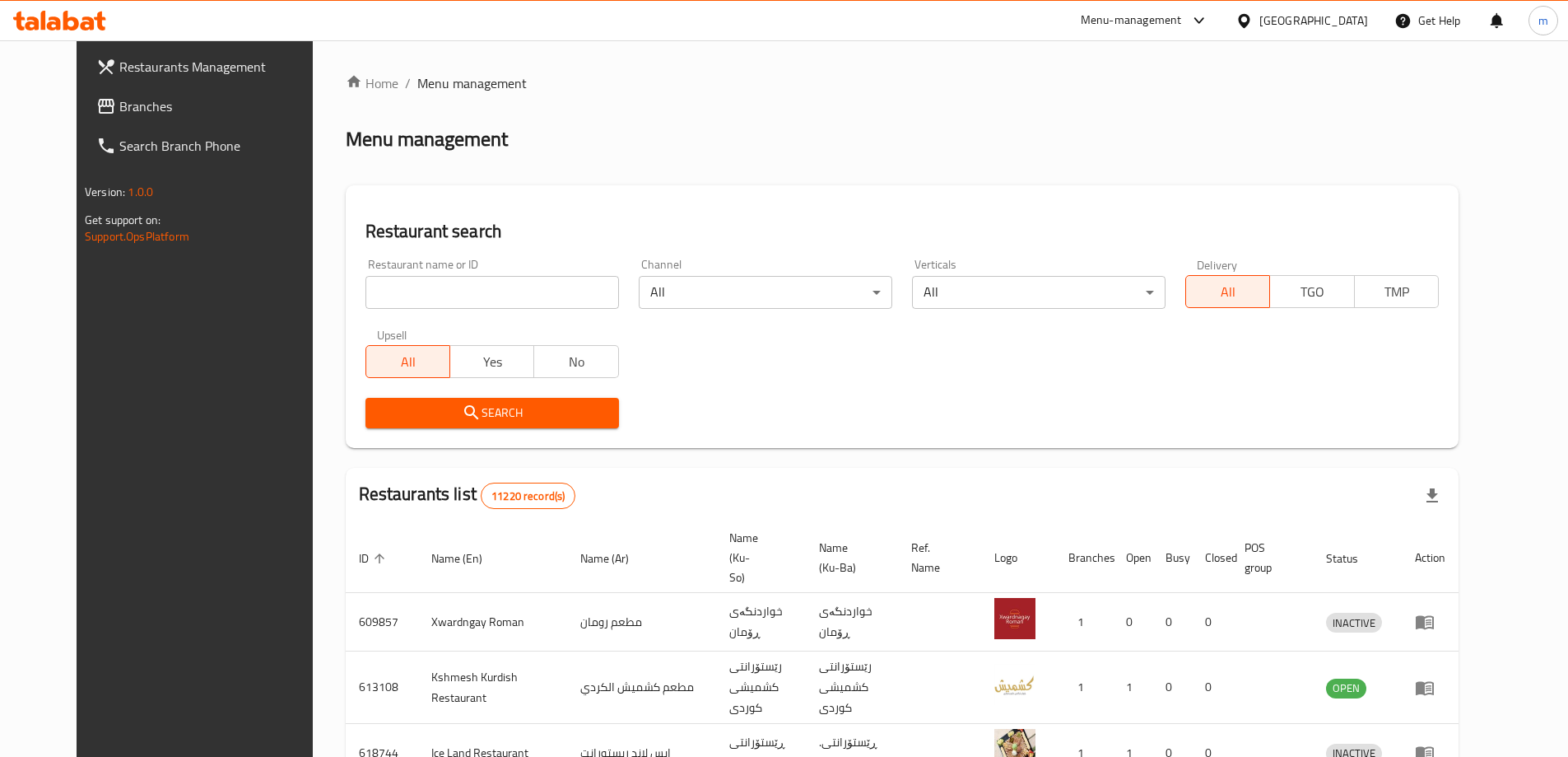
click at [434, 290] on input "search" at bounding box center [492, 292] width 254 height 33
paste input "749211"
type input "749211"
click at [552, 417] on span "Search" at bounding box center [492, 413] width 227 height 21
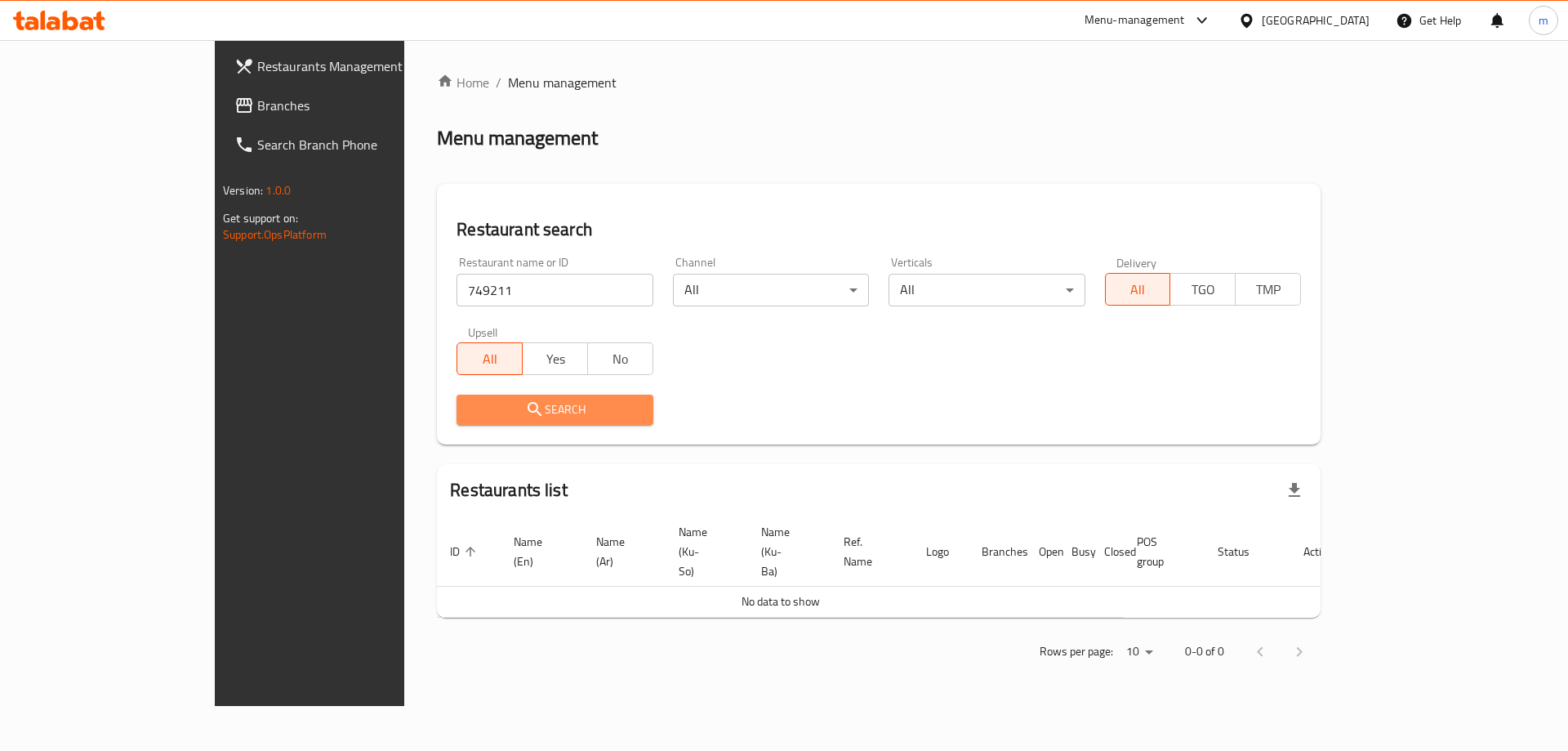
click at [505, 401] on span "Search" at bounding box center [554, 410] width 170 height 21
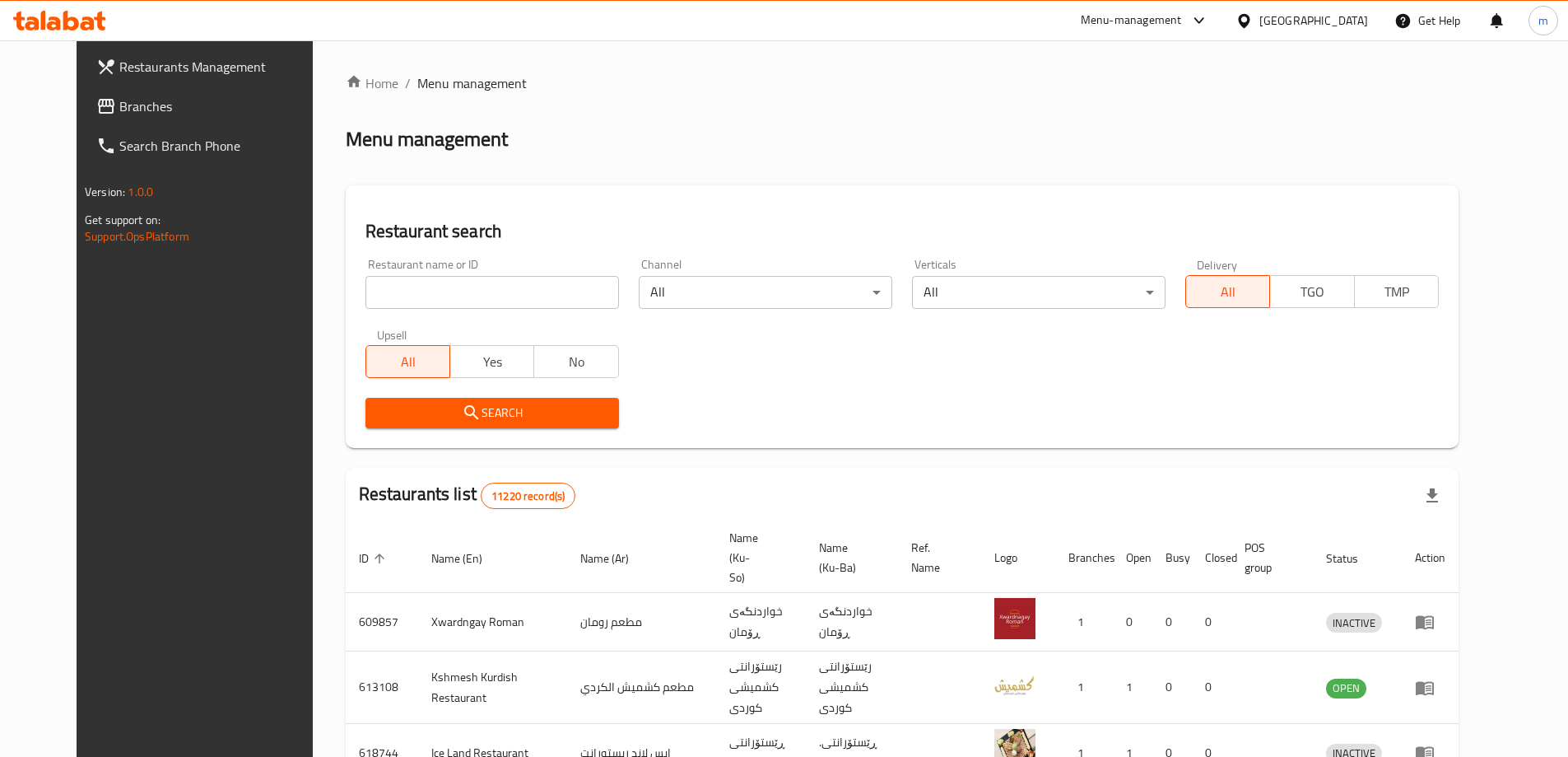
click at [106, 123] on link "Branches" at bounding box center [210, 106] width 256 height 39
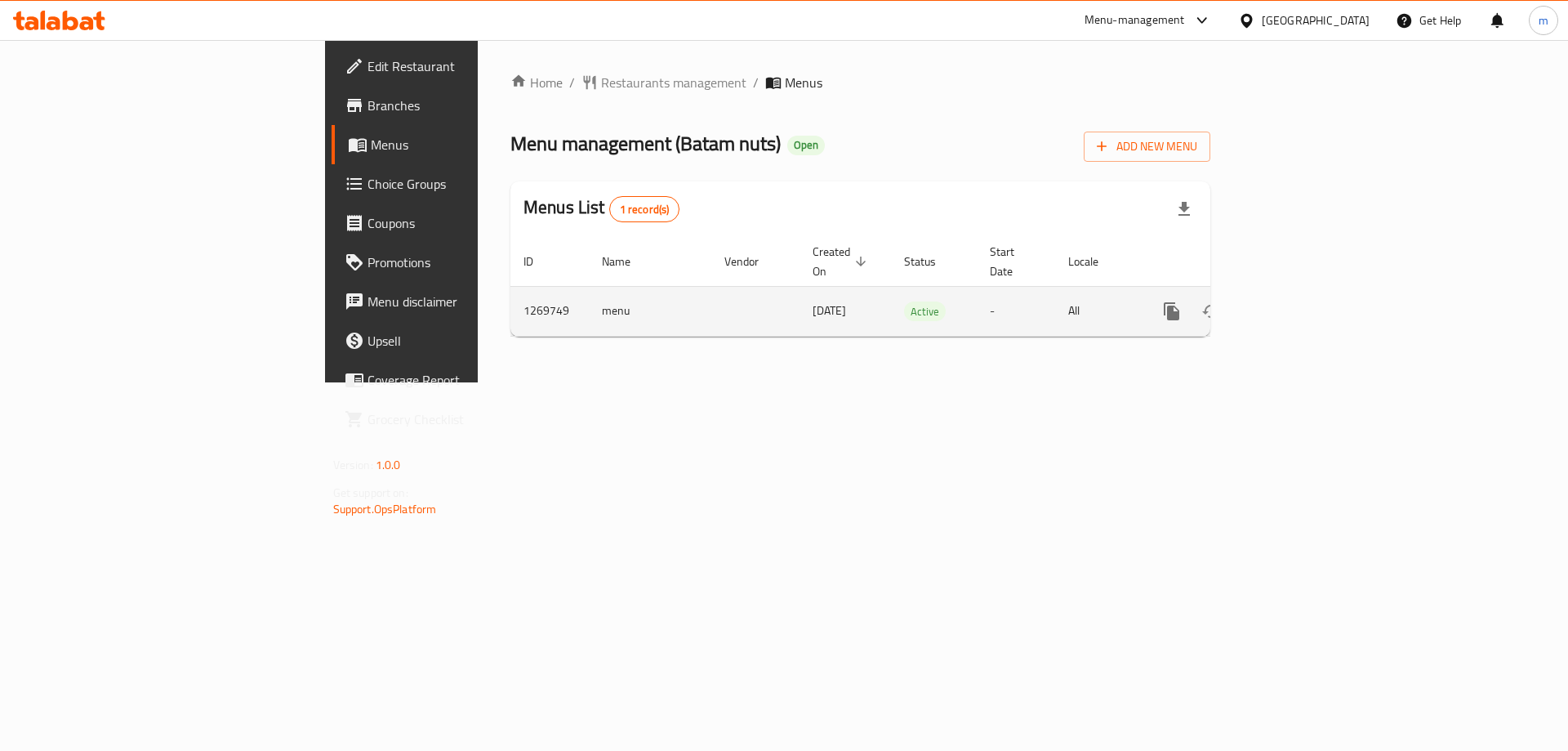
click at [1309, 292] on link "enhanced table" at bounding box center [1288, 311] width 39 height 39
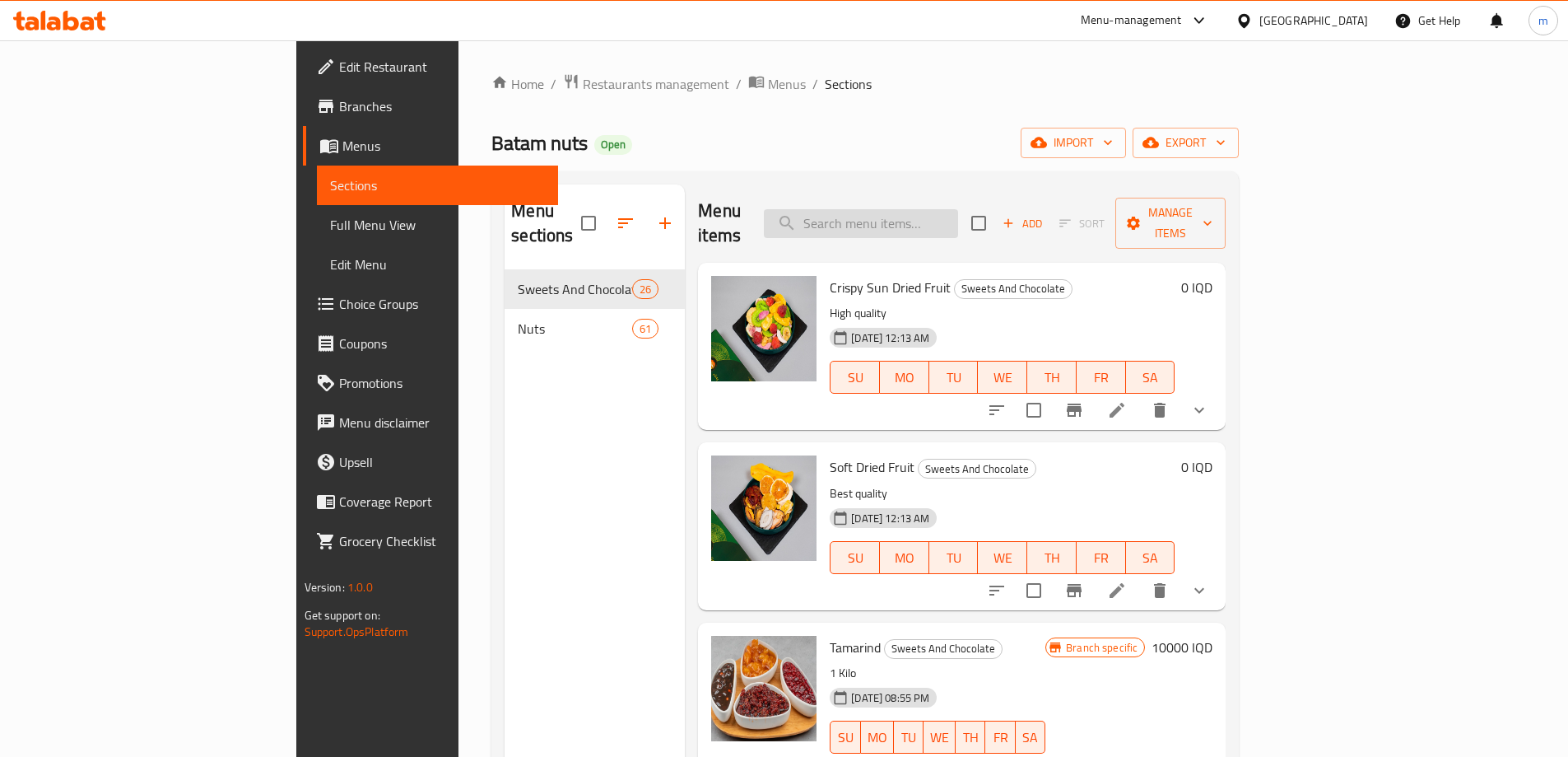
click at [959, 213] on input "search" at bounding box center [861, 224] width 195 height 29
paste input "Jelly"
type input "Jelly"
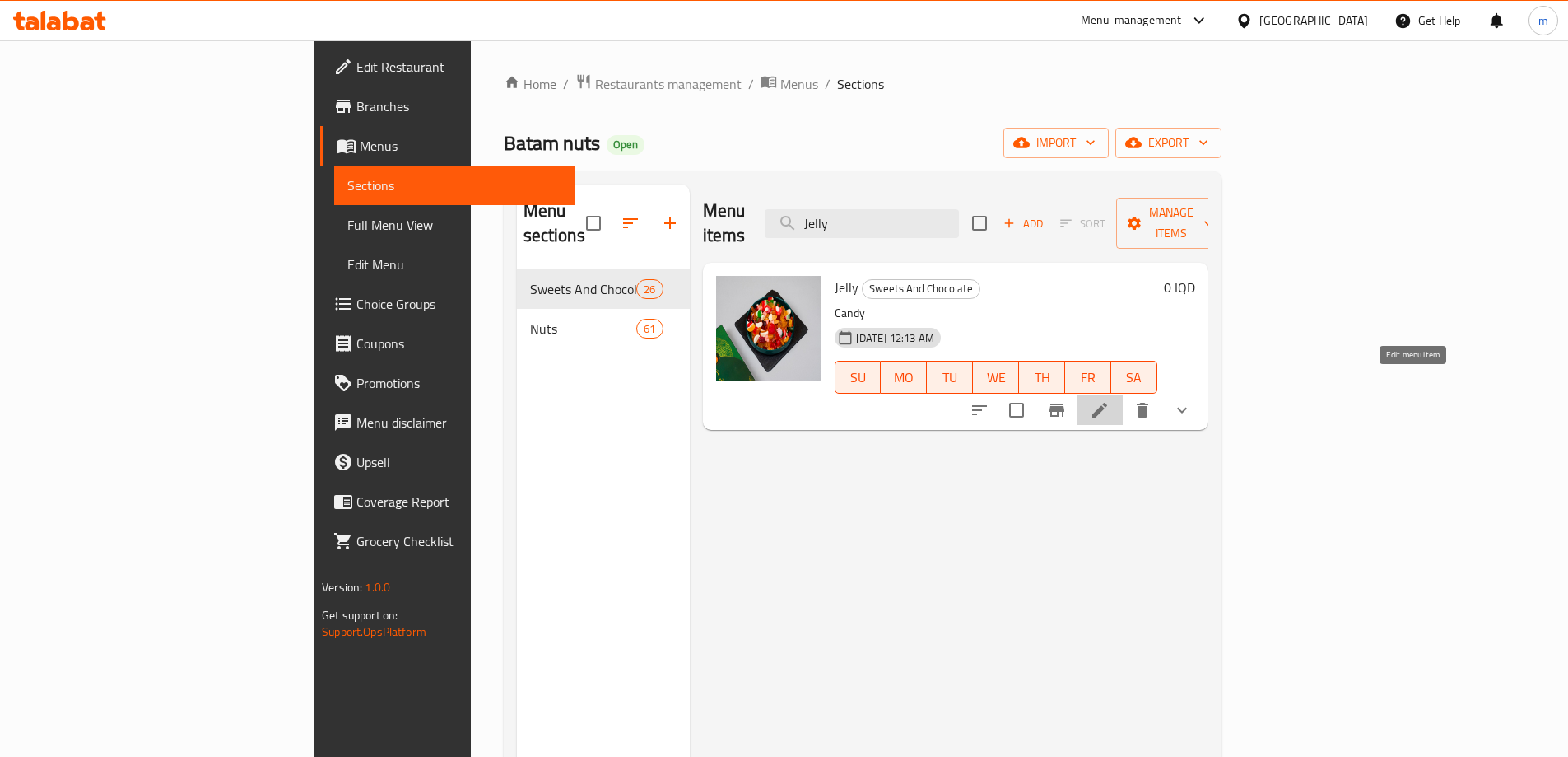
click at [1110, 400] on icon at bounding box center [1100, 410] width 20 height 20
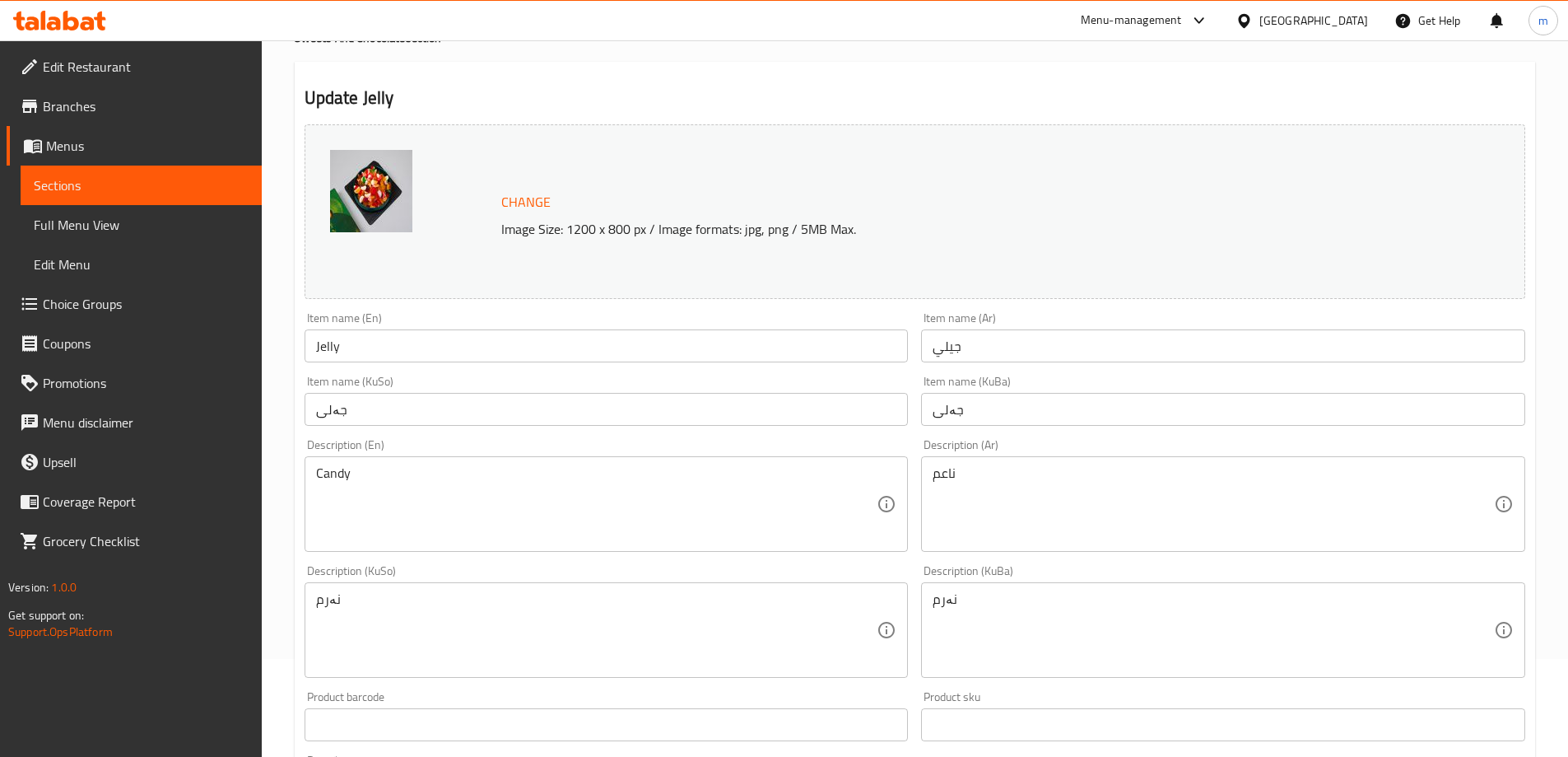
scroll to position [137, 0]
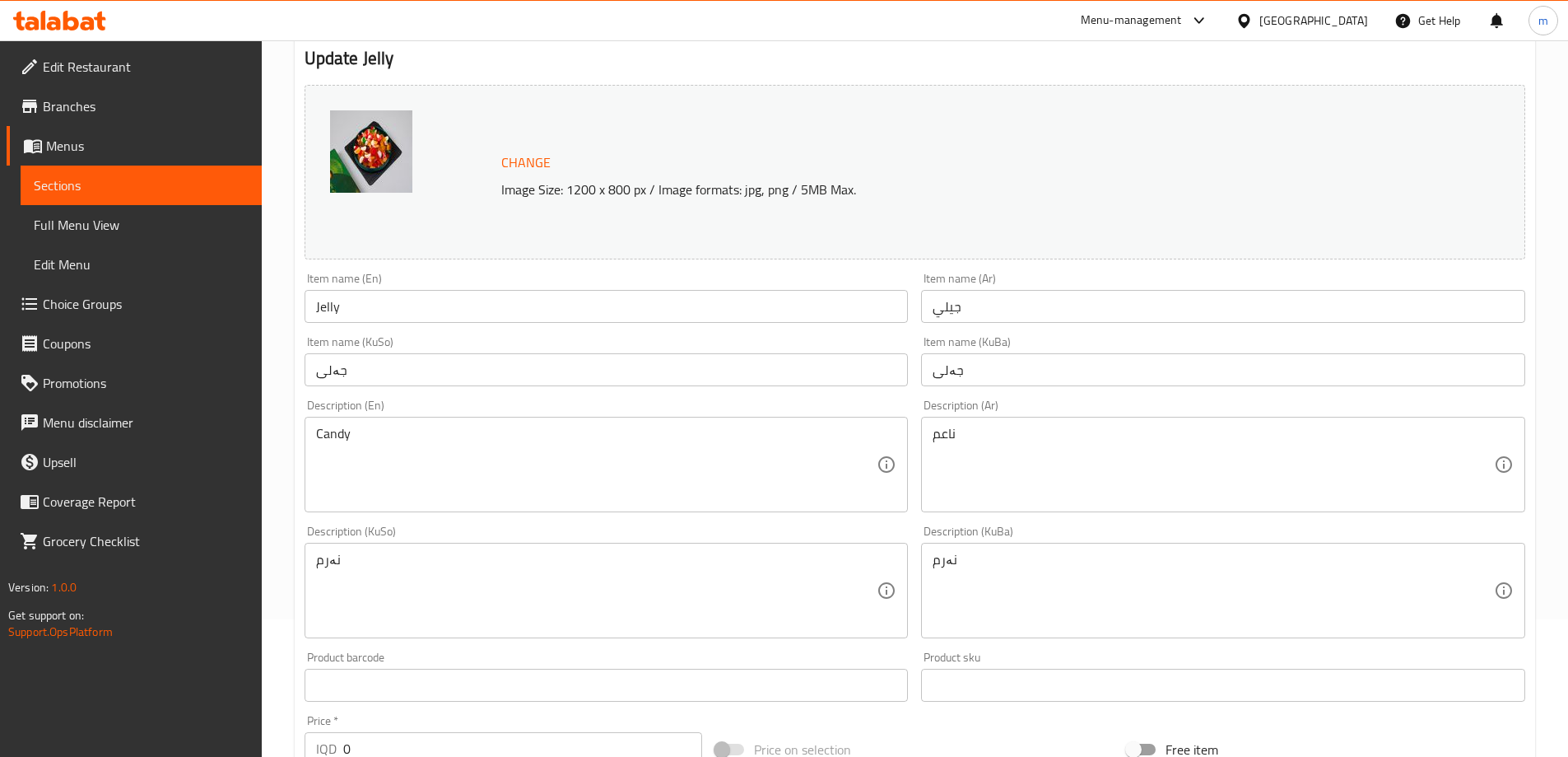
click at [995, 307] on input "جيلي" at bounding box center [1223, 307] width 604 height 33
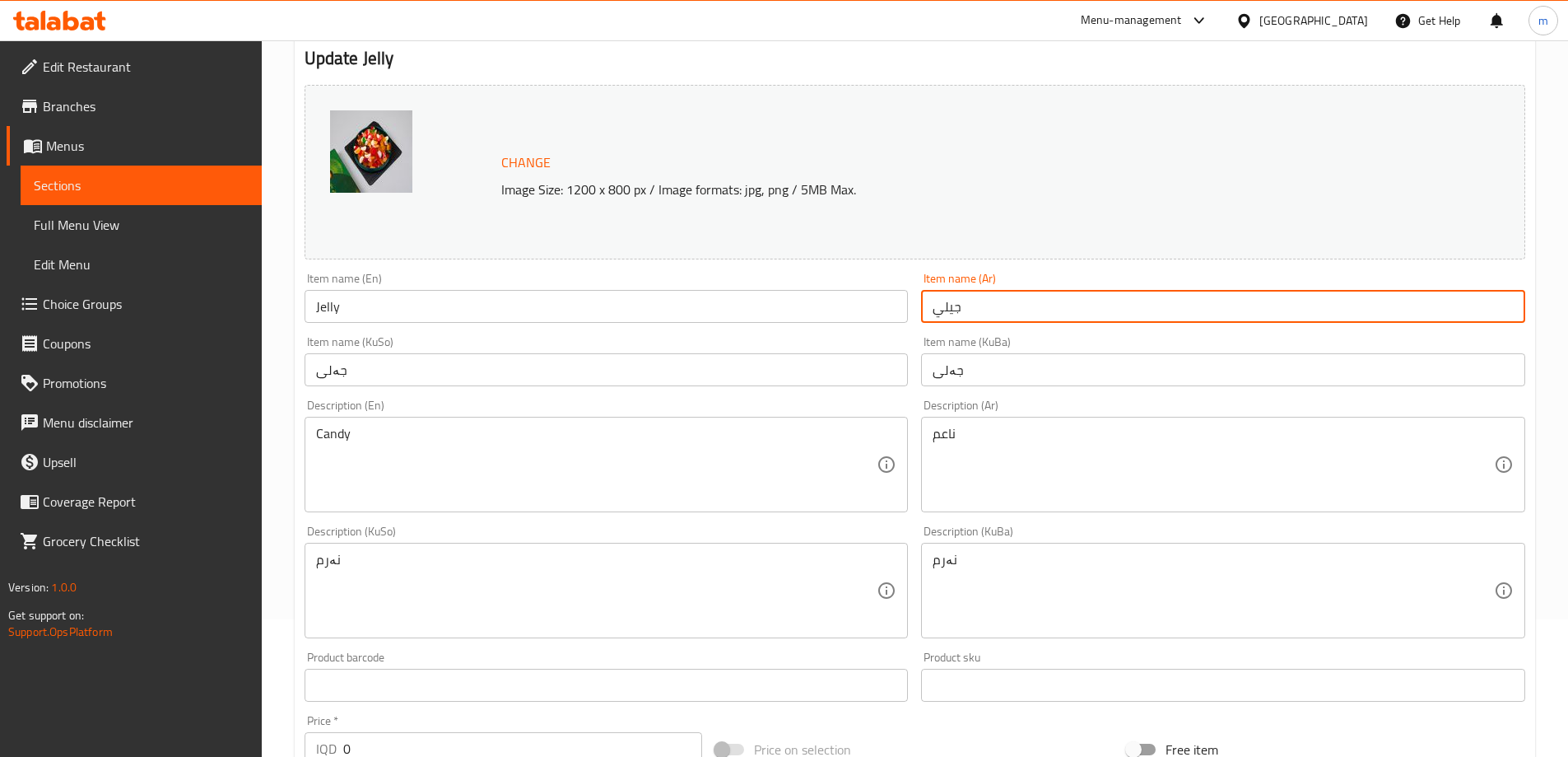
paste input "اتین"
click at [970, 359] on div "Item name (KuBa) جەلی Item name (KuBa)" at bounding box center [1223, 360] width 604 height 50
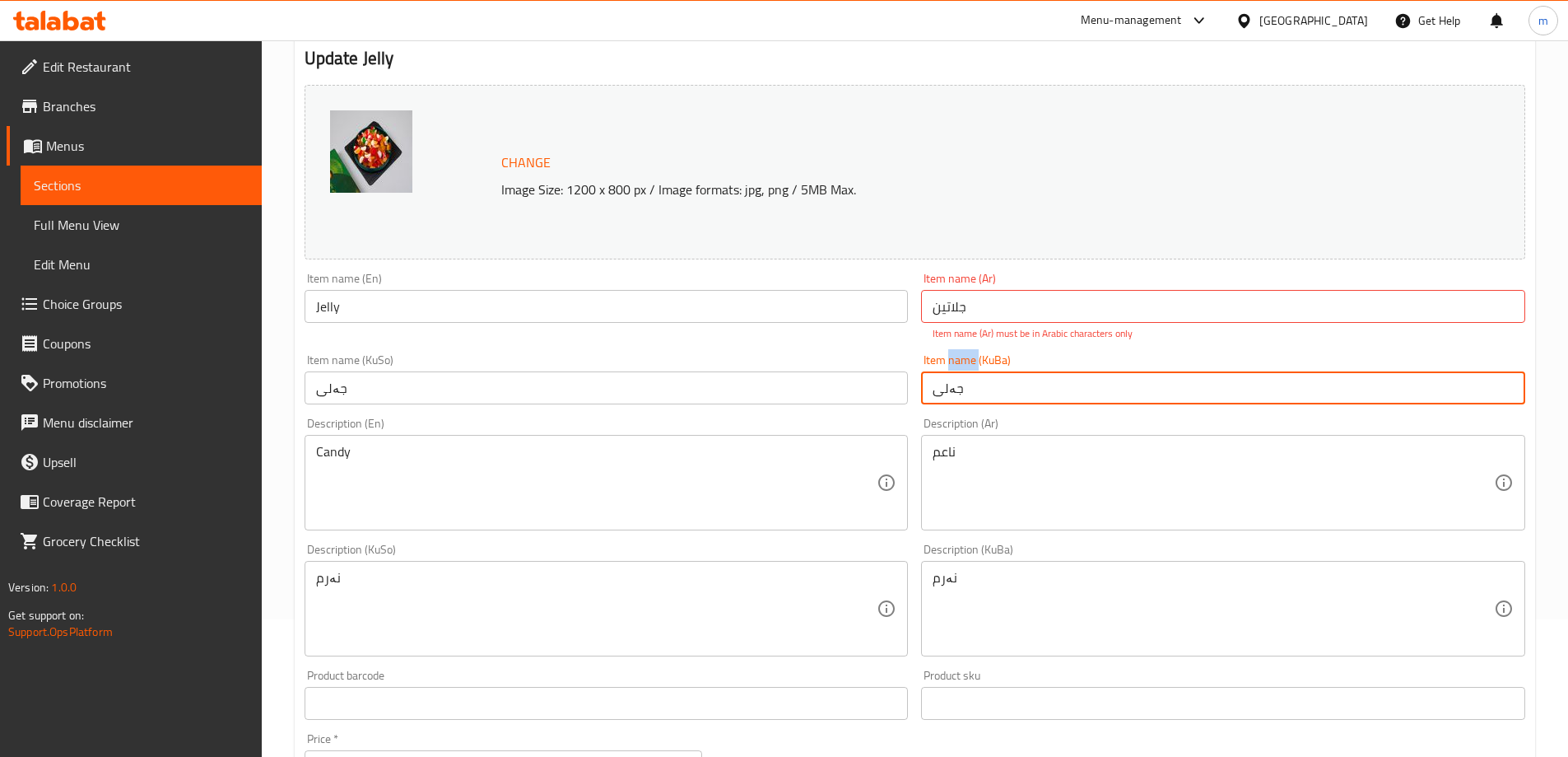
click at [970, 359] on div "Item name (KuBa) جەلی Item name (KuBa)" at bounding box center [1223, 378] width 604 height 50
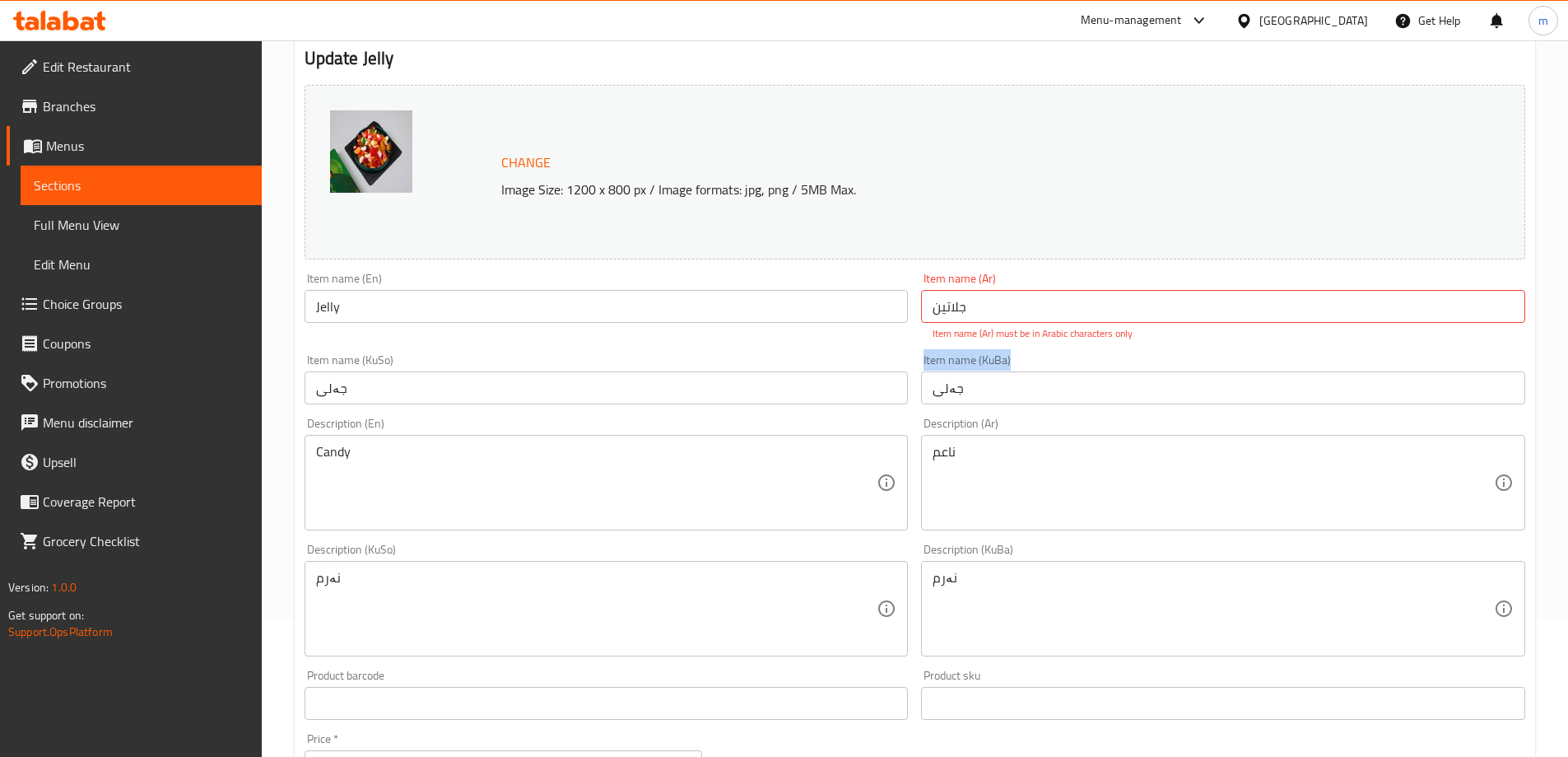
click at [970, 359] on div "Item name (KuBa) جەلی Item name (KuBa)" at bounding box center [1223, 378] width 604 height 50
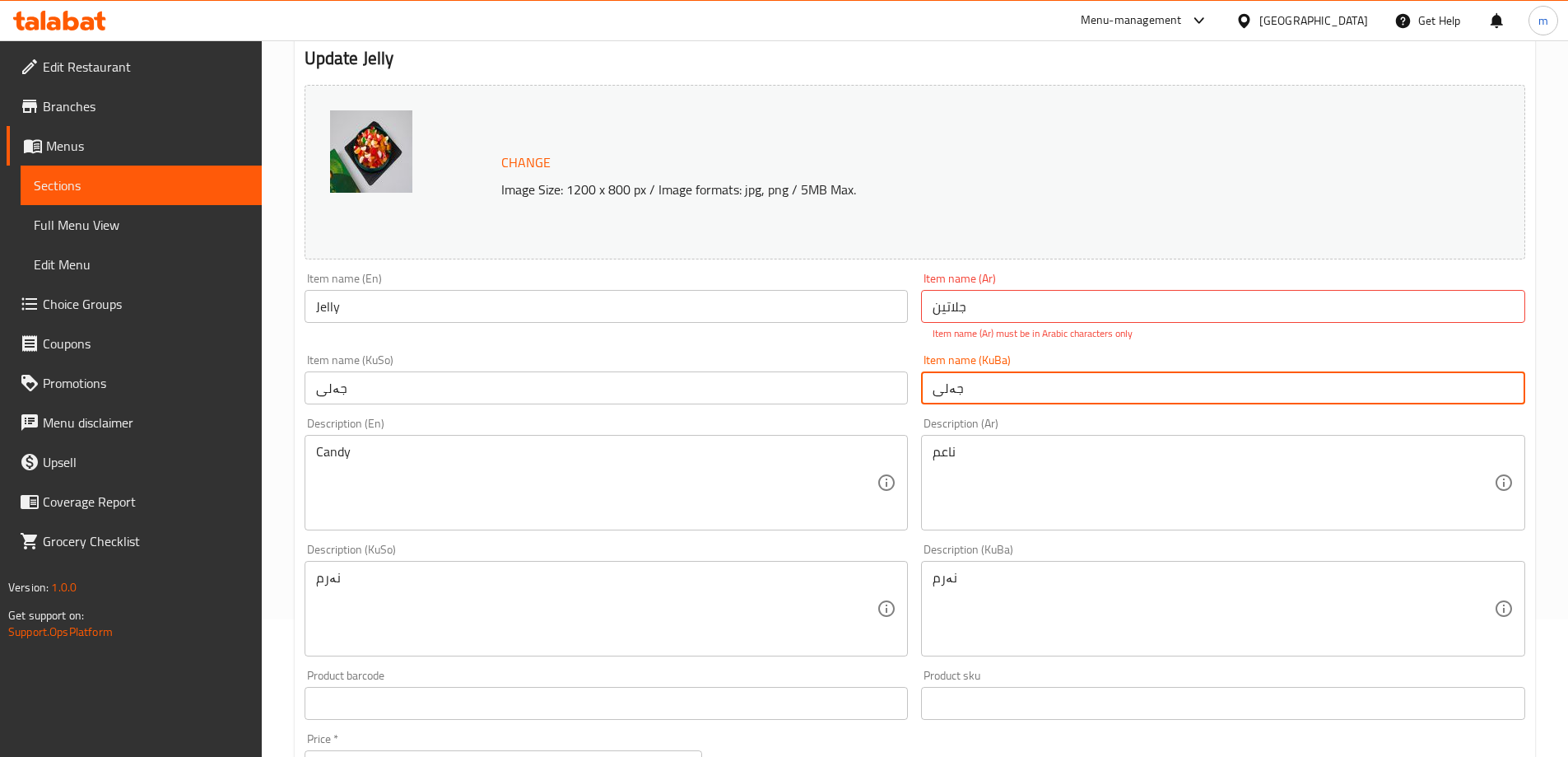
click at [1002, 388] on input "جەلی" at bounding box center [1223, 388] width 604 height 33
click at [975, 303] on input "جلاتین" at bounding box center [1223, 307] width 604 height 33
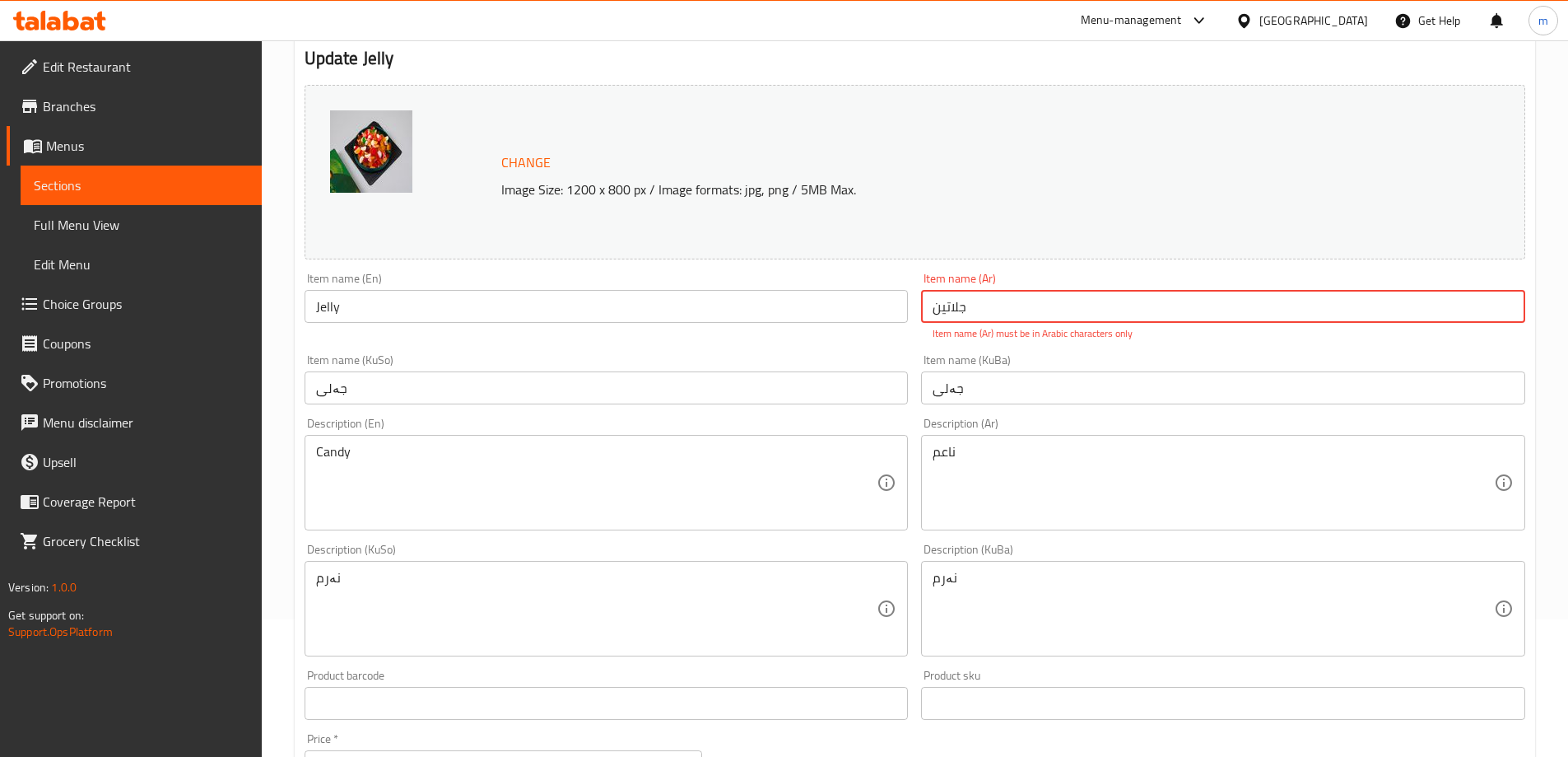
click at [930, 308] on input "جلاتین" at bounding box center [1223, 307] width 604 height 33
click at [960, 315] on input "جلاتین" at bounding box center [1223, 307] width 604 height 33
click at [1004, 315] on input "جلاتین" at bounding box center [1223, 307] width 604 height 33
click at [1220, 317] on input "جلاتین" at bounding box center [1223, 307] width 604 height 33
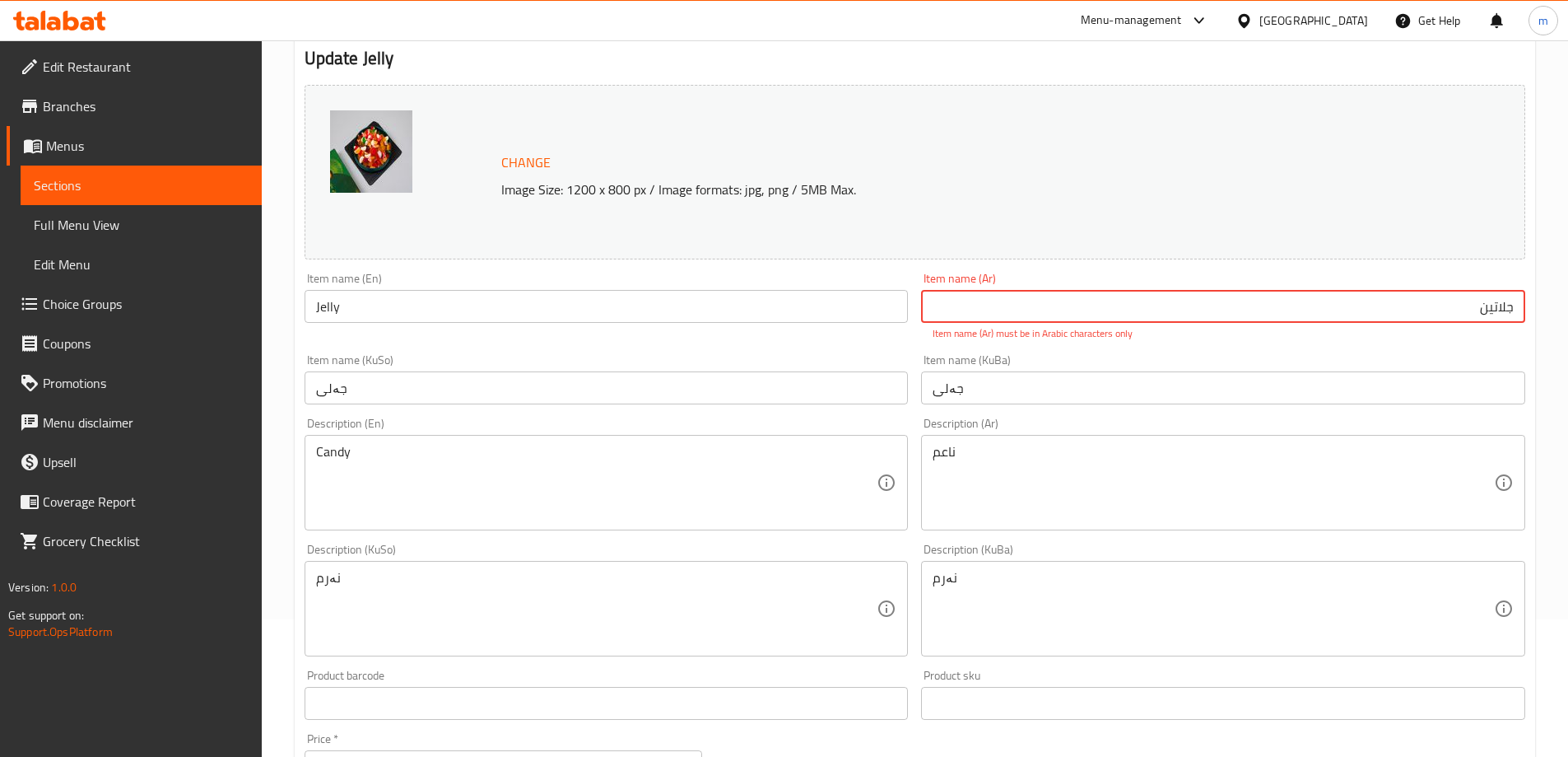
click at [1220, 317] on input "جلاتین" at bounding box center [1223, 307] width 604 height 33
type input "ج"
type input "جلاتين"
click at [1156, 351] on div "Item name (KuBa) جەلی Item name (KuBa)" at bounding box center [1223, 379] width 618 height 64
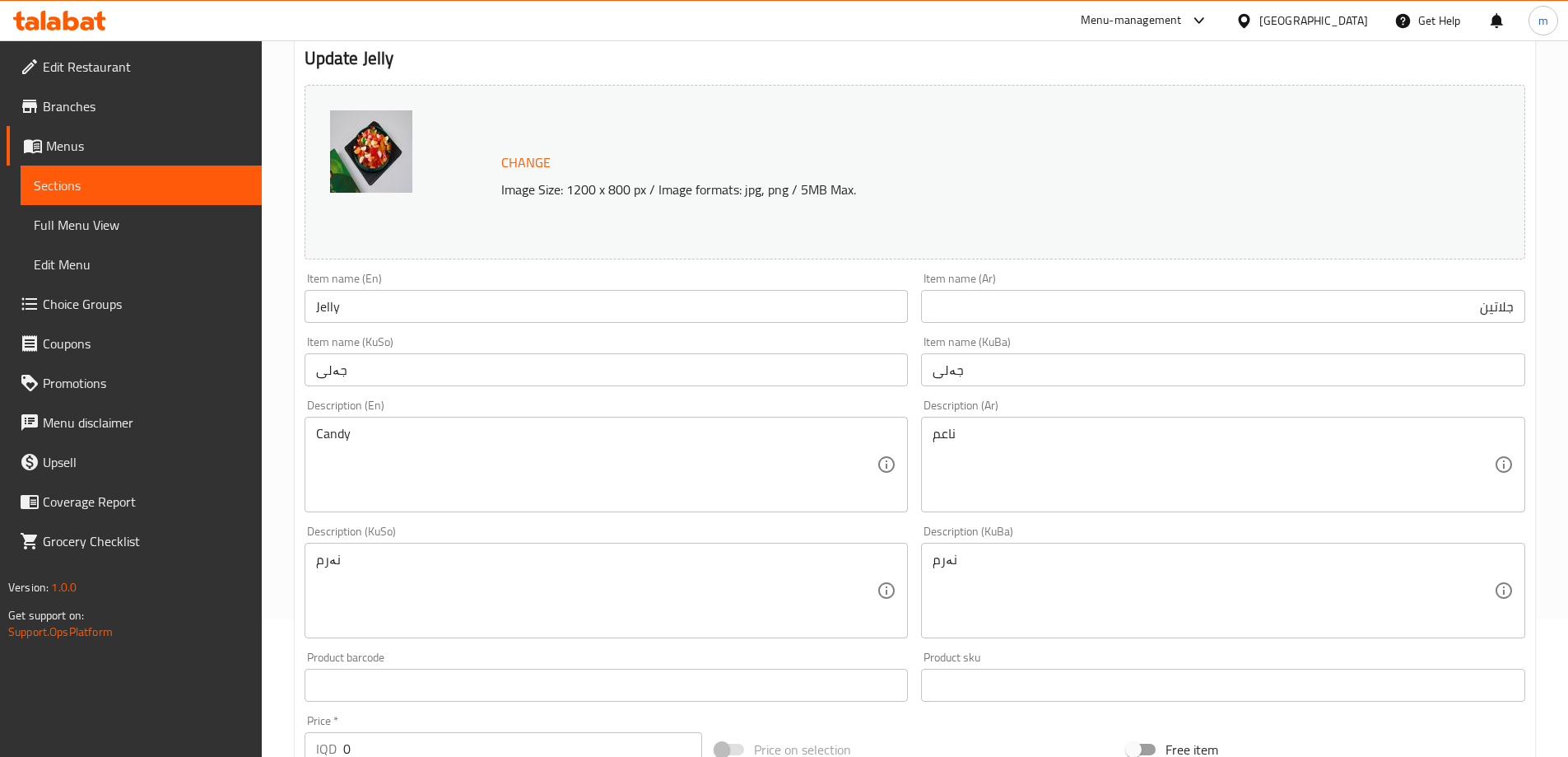
click at [1101, 375] on input "جەلی" at bounding box center [1223, 369] width 604 height 33
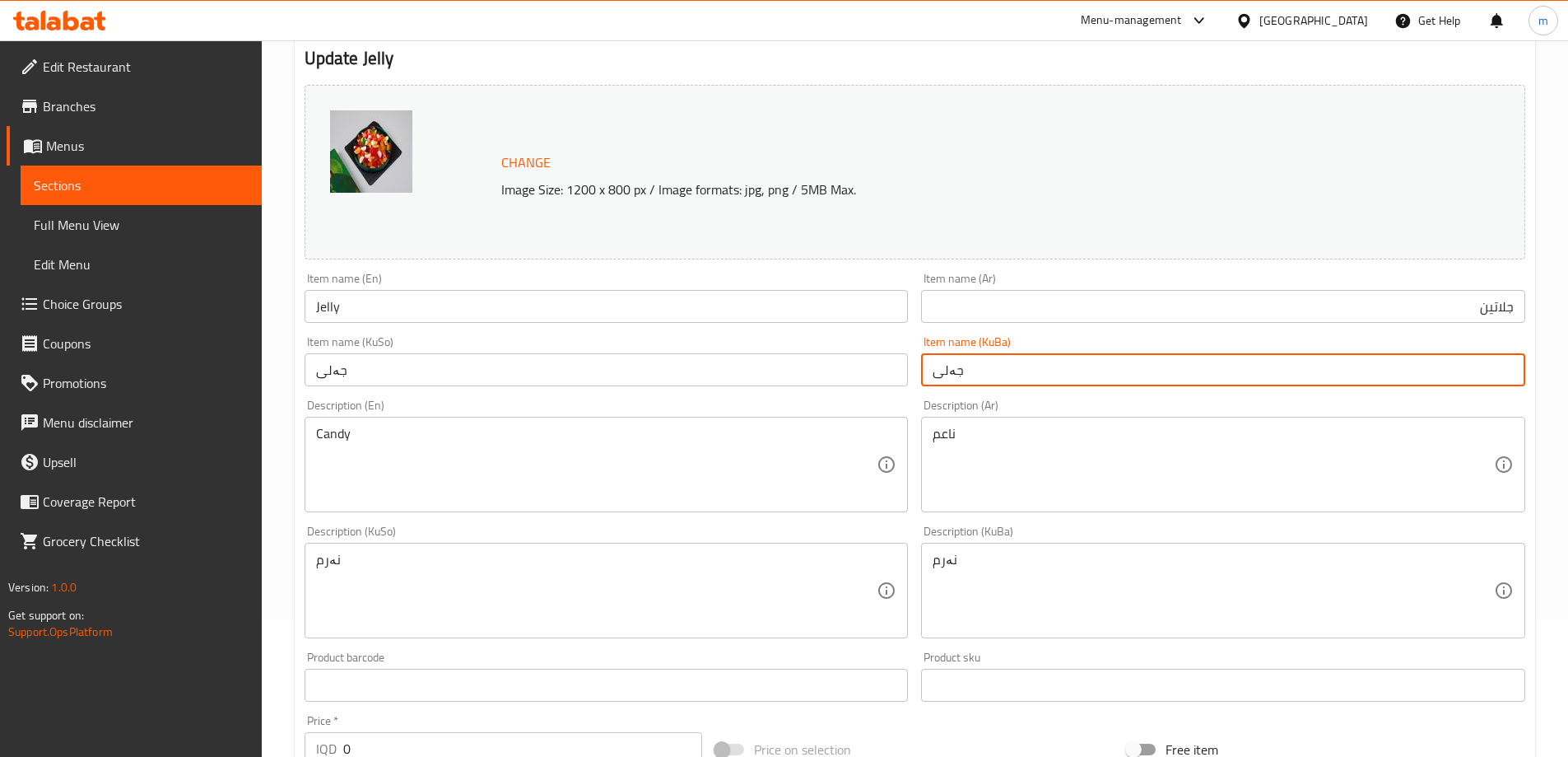
click at [512, 308] on input "Jelly" at bounding box center [607, 307] width 604 height 33
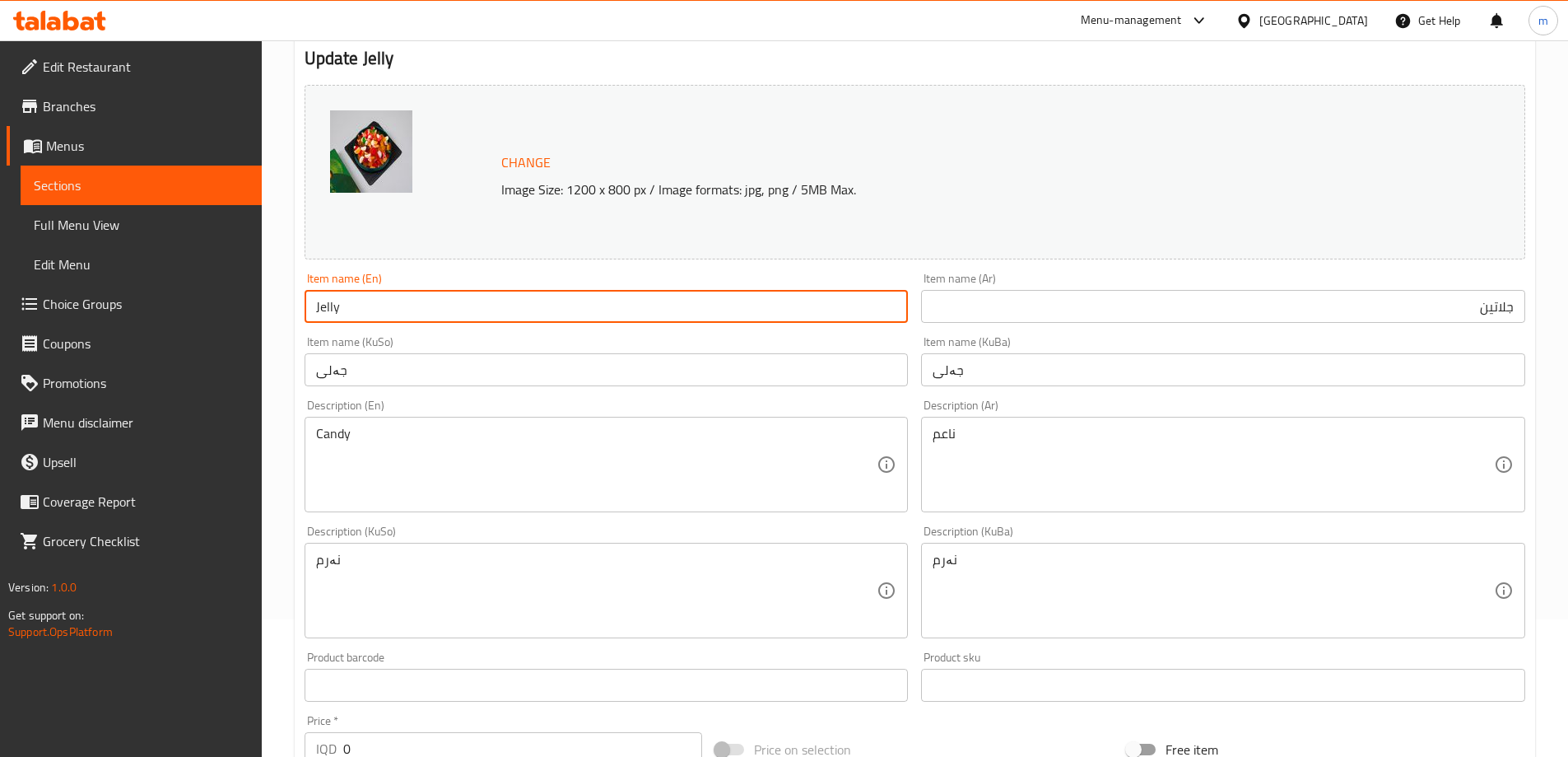
click at [512, 308] on input "Jelly" at bounding box center [607, 307] width 604 height 33
paste input "Gelatin"
type input "Gelatin"
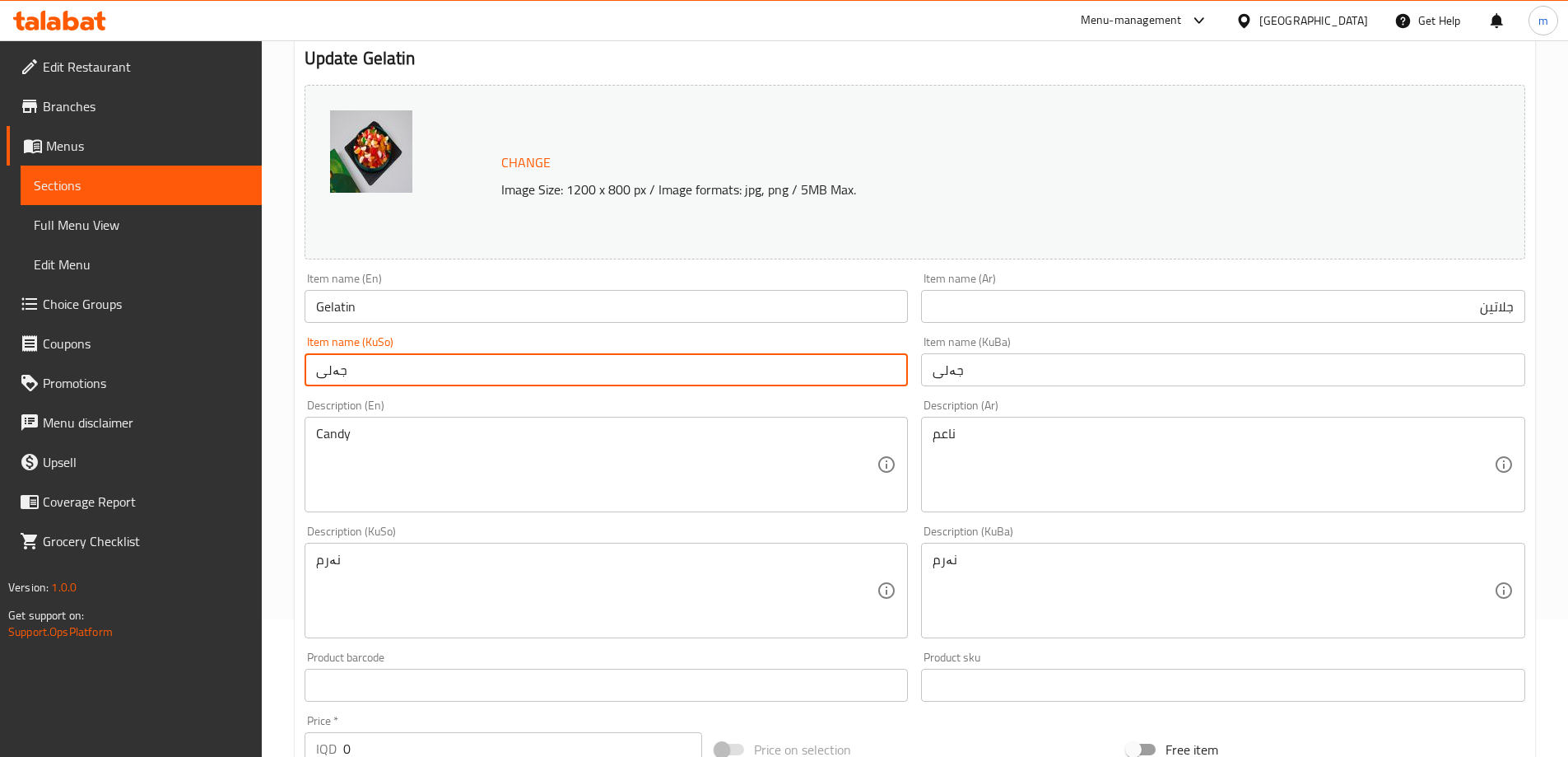
click at [583, 367] on input "جەلی" at bounding box center [607, 369] width 604 height 33
type input "جەلاتین"
click at [992, 368] on input "جەلی" at bounding box center [1223, 369] width 604 height 33
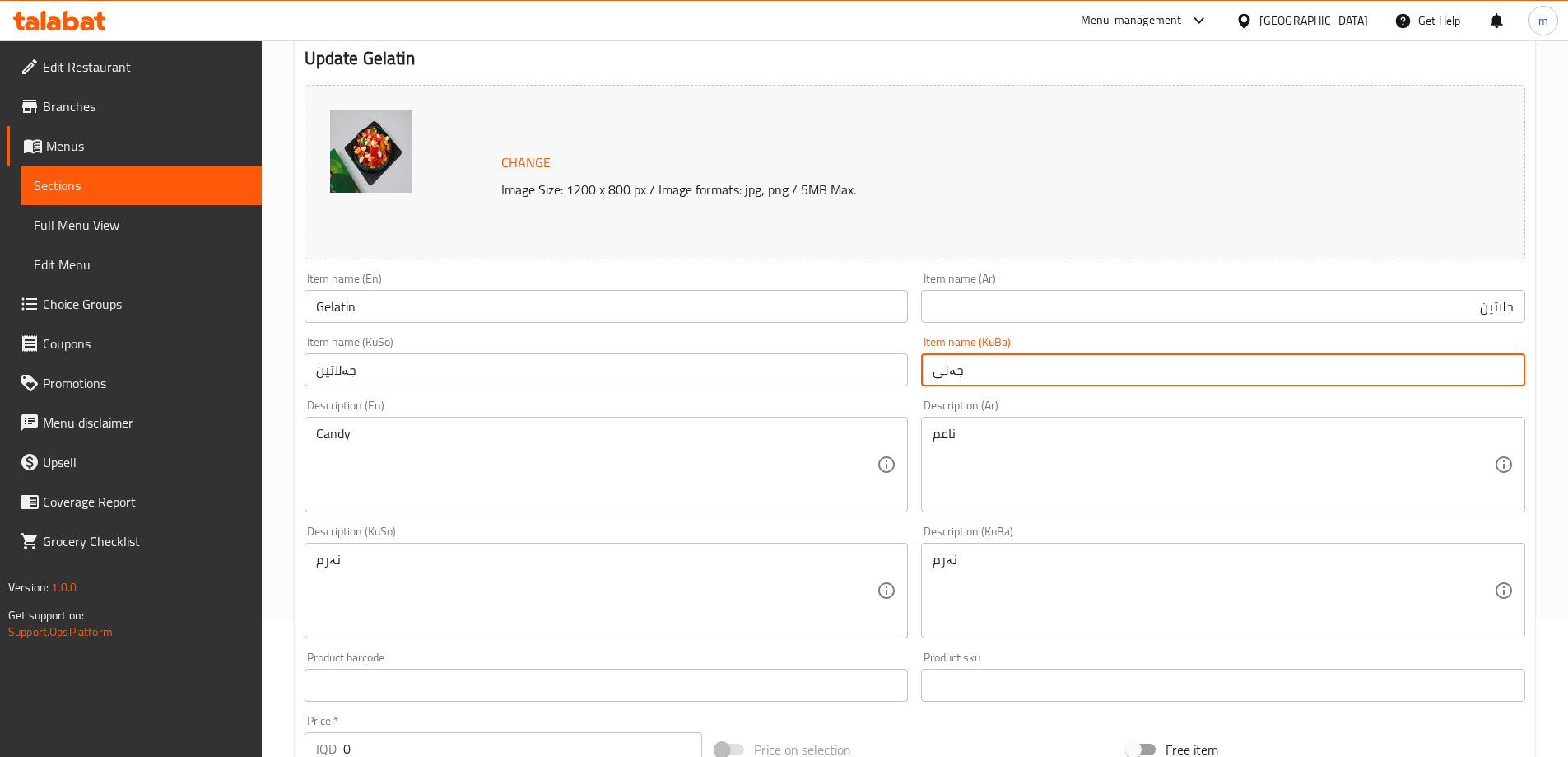
click at [992, 368] on input "جەلی" at bounding box center [1223, 369] width 604 height 33
click at [578, 349] on div "Item name (KuSo) جەلاتین Item name (KuSo)" at bounding box center [607, 360] width 604 height 50
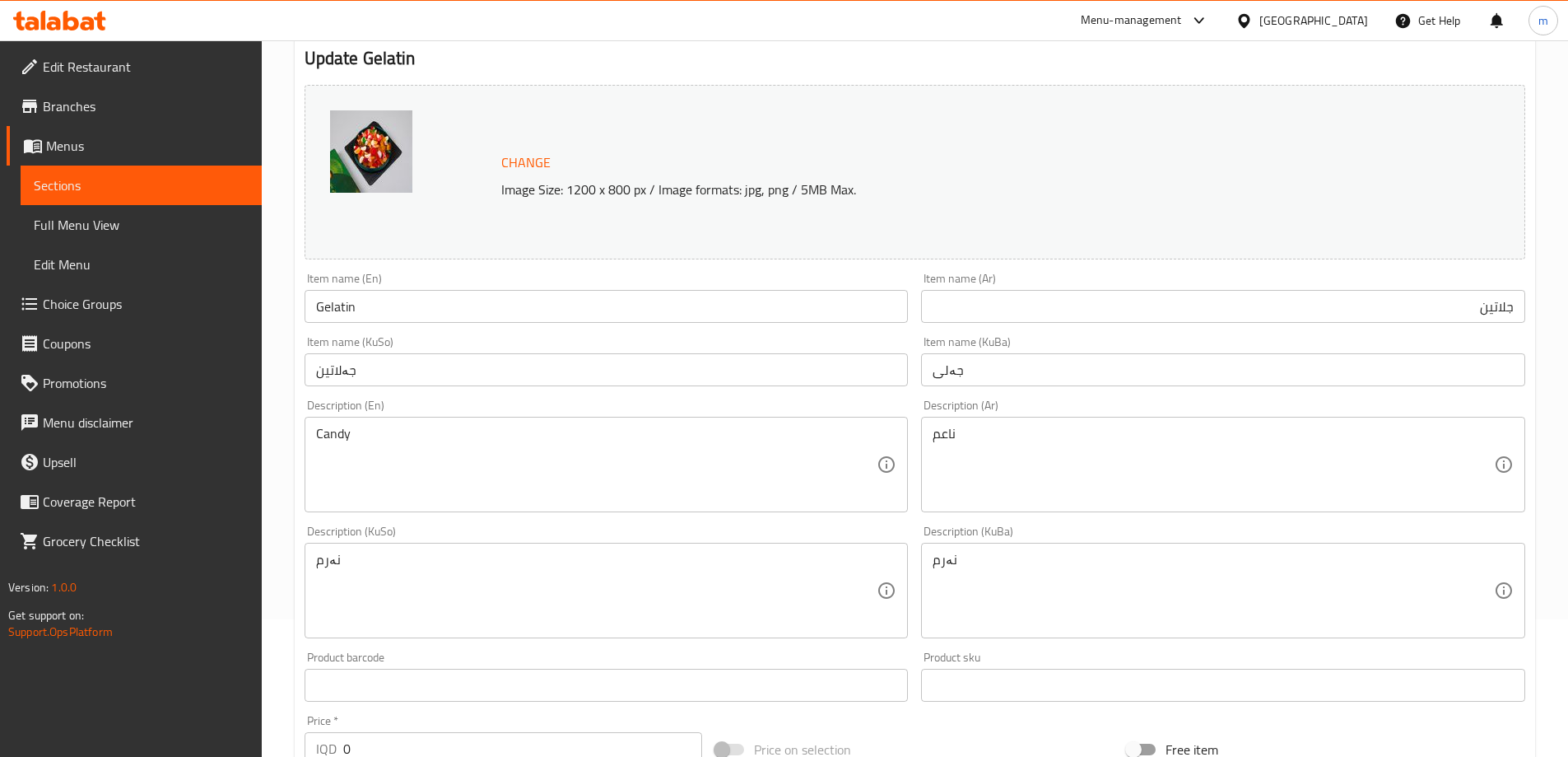
click at [563, 368] on input "جەلاتین" at bounding box center [607, 369] width 604 height 33
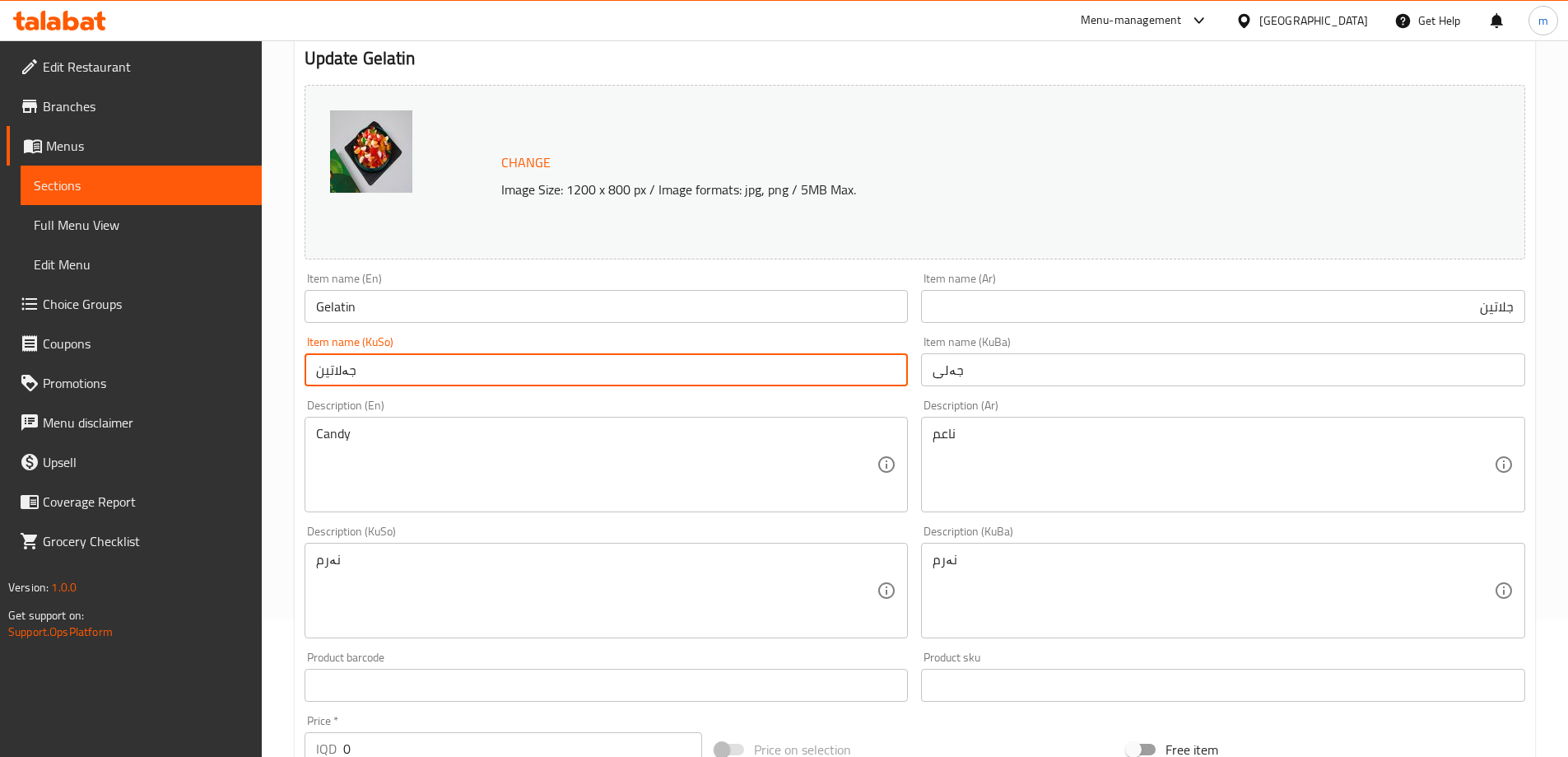
click at [950, 360] on input "جەلی" at bounding box center [1223, 369] width 604 height 33
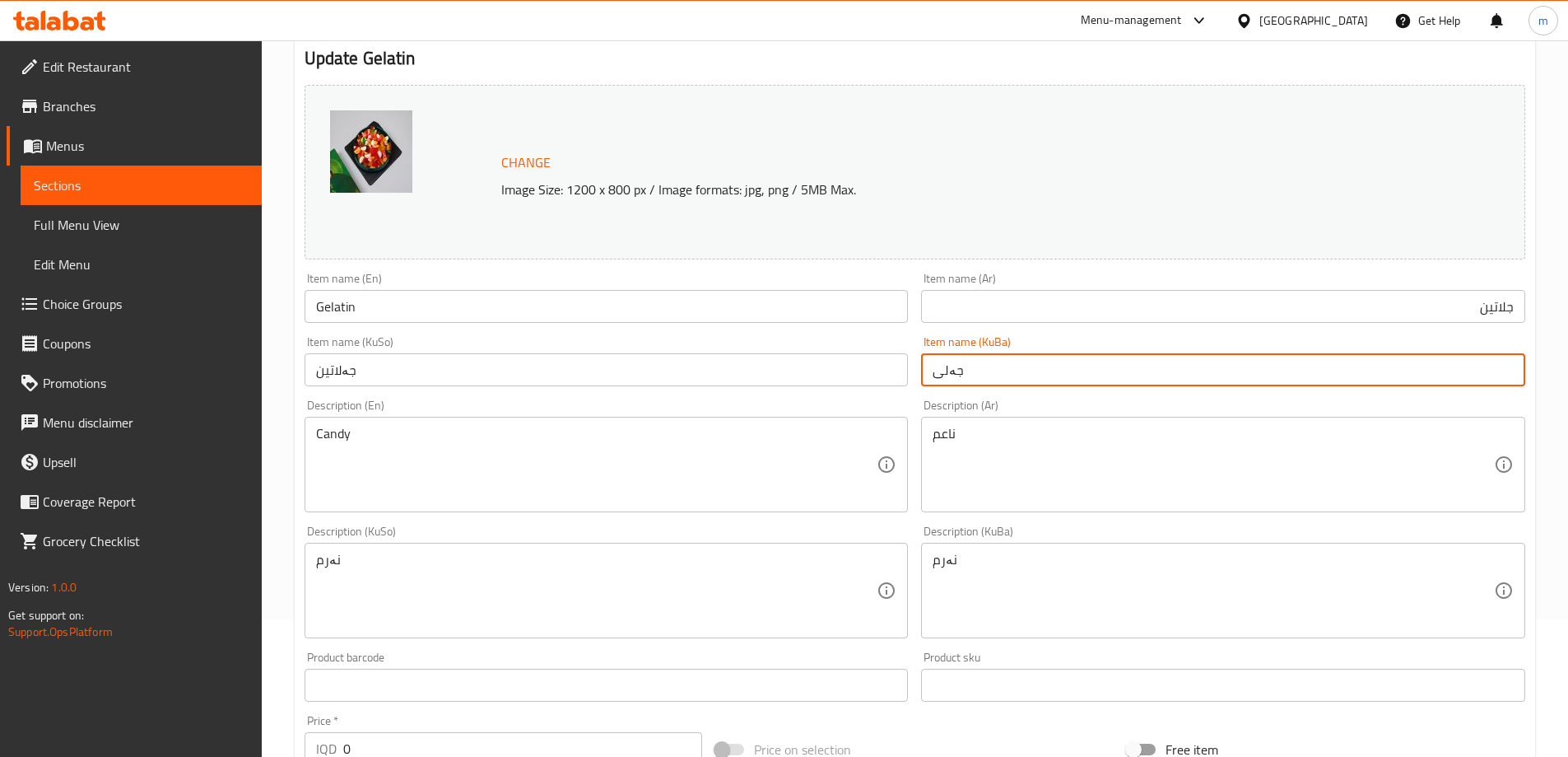
paste input "جەلاتین"
paste input "لاتین"
type input "جەلاتین"
click at [915, 340] on div "Item name (KuBa) جەلاتین Item name (KuBa)" at bounding box center [1223, 361] width 618 height 64
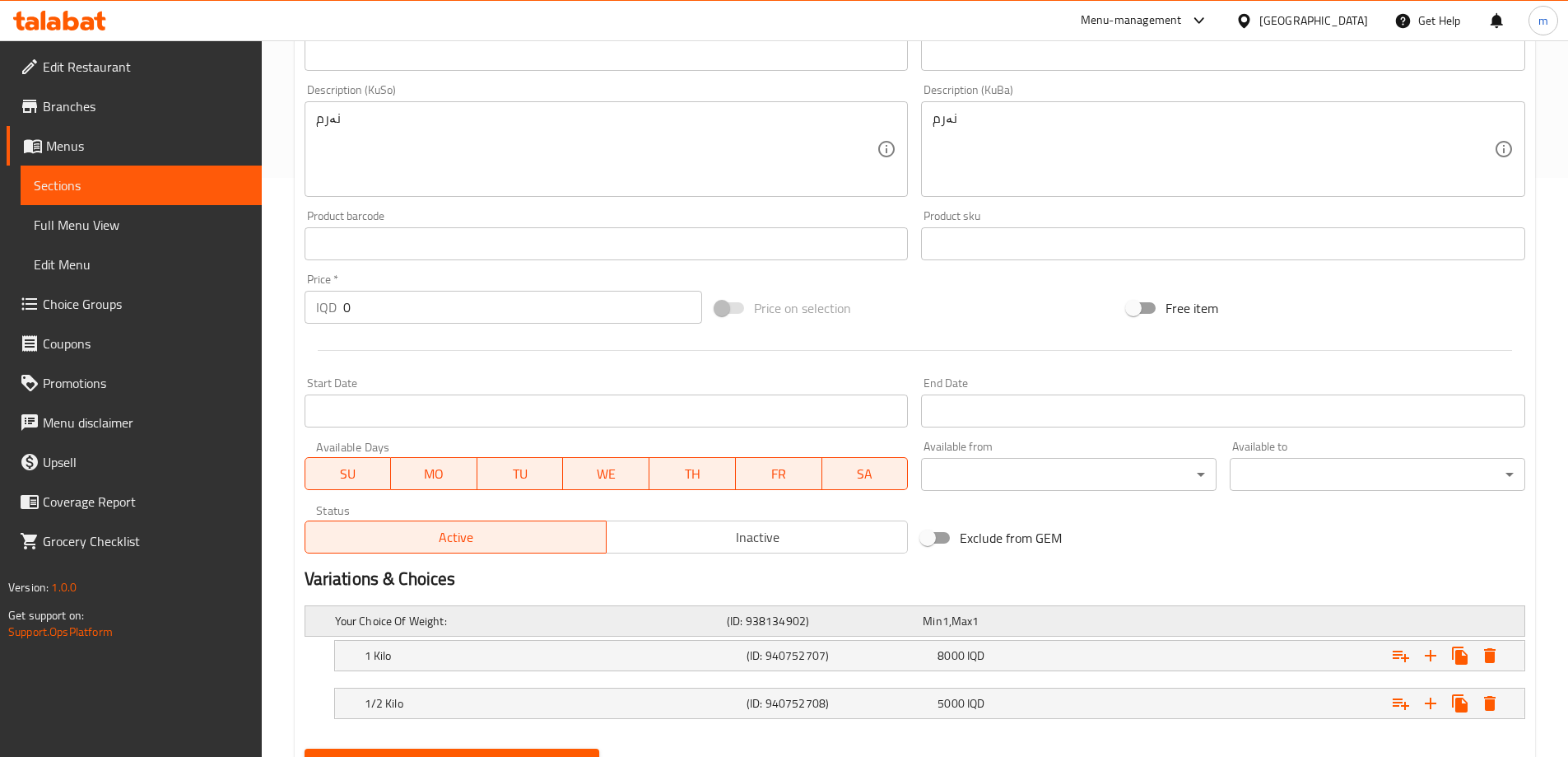
scroll to position [657, 0]
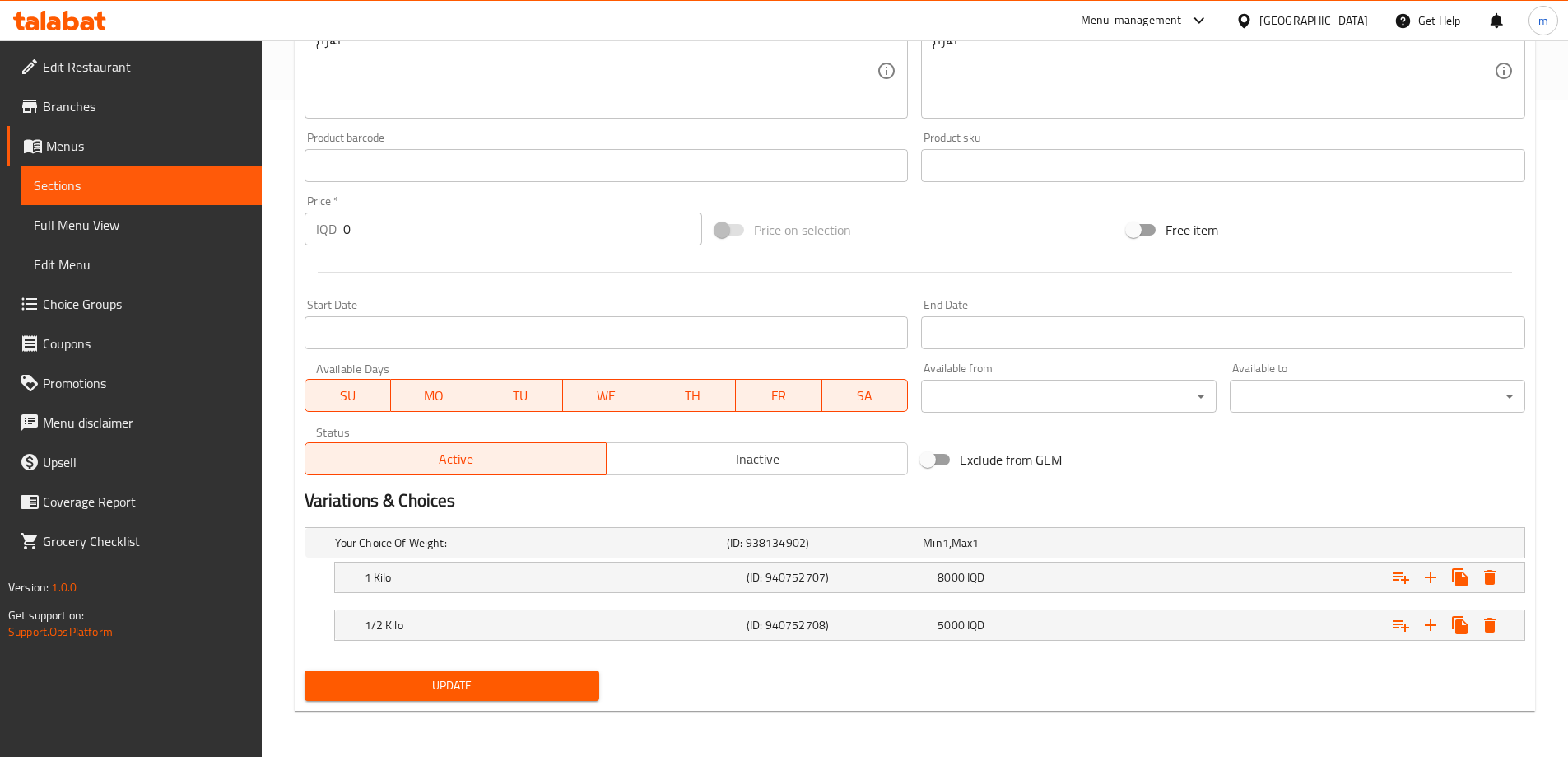
click at [435, 681] on span "Update" at bounding box center [452, 685] width 269 height 21
click at [103, 227] on span "Full Menu View" at bounding box center [141, 225] width 215 height 20
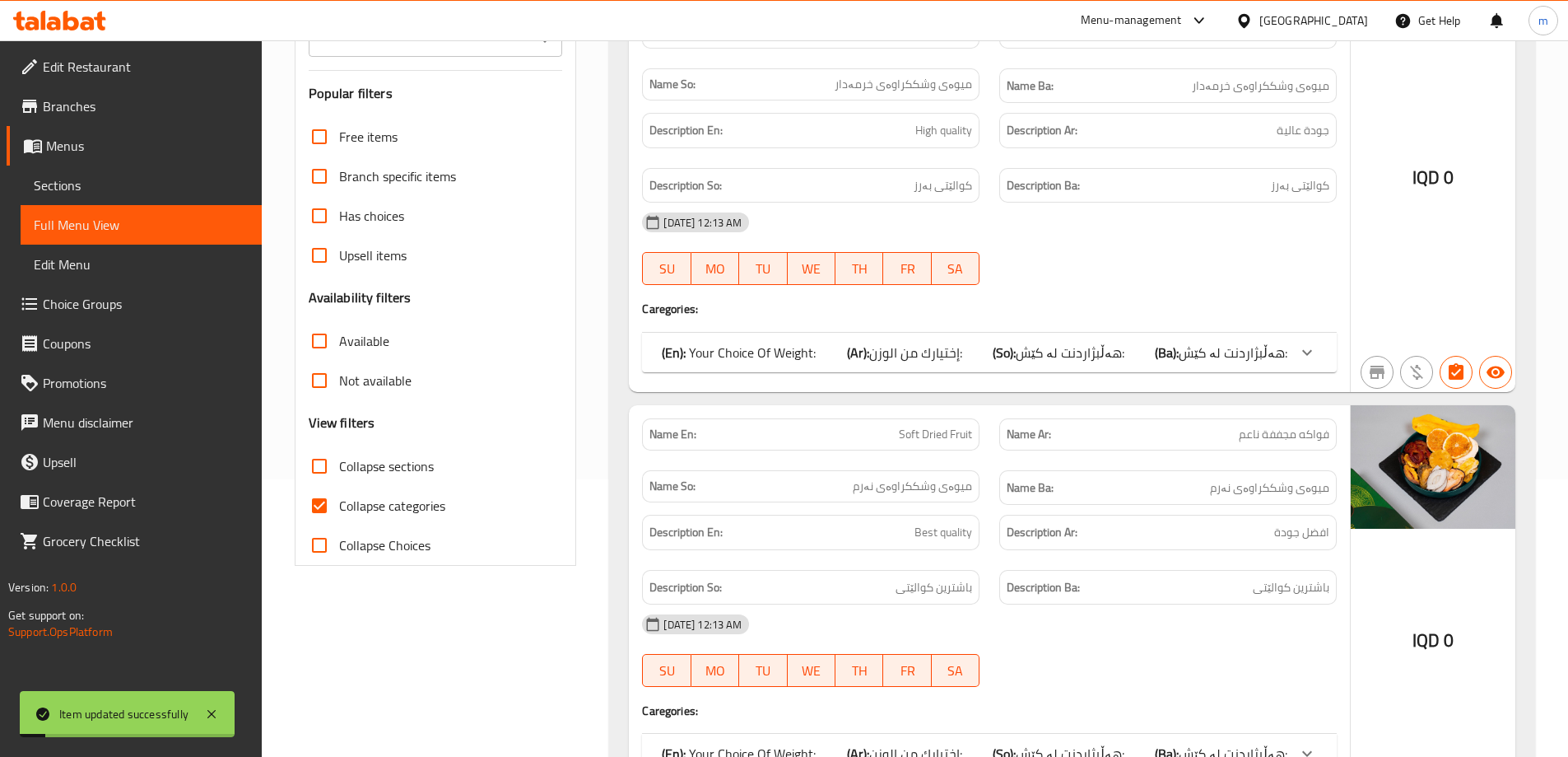
scroll to position [246, 0]
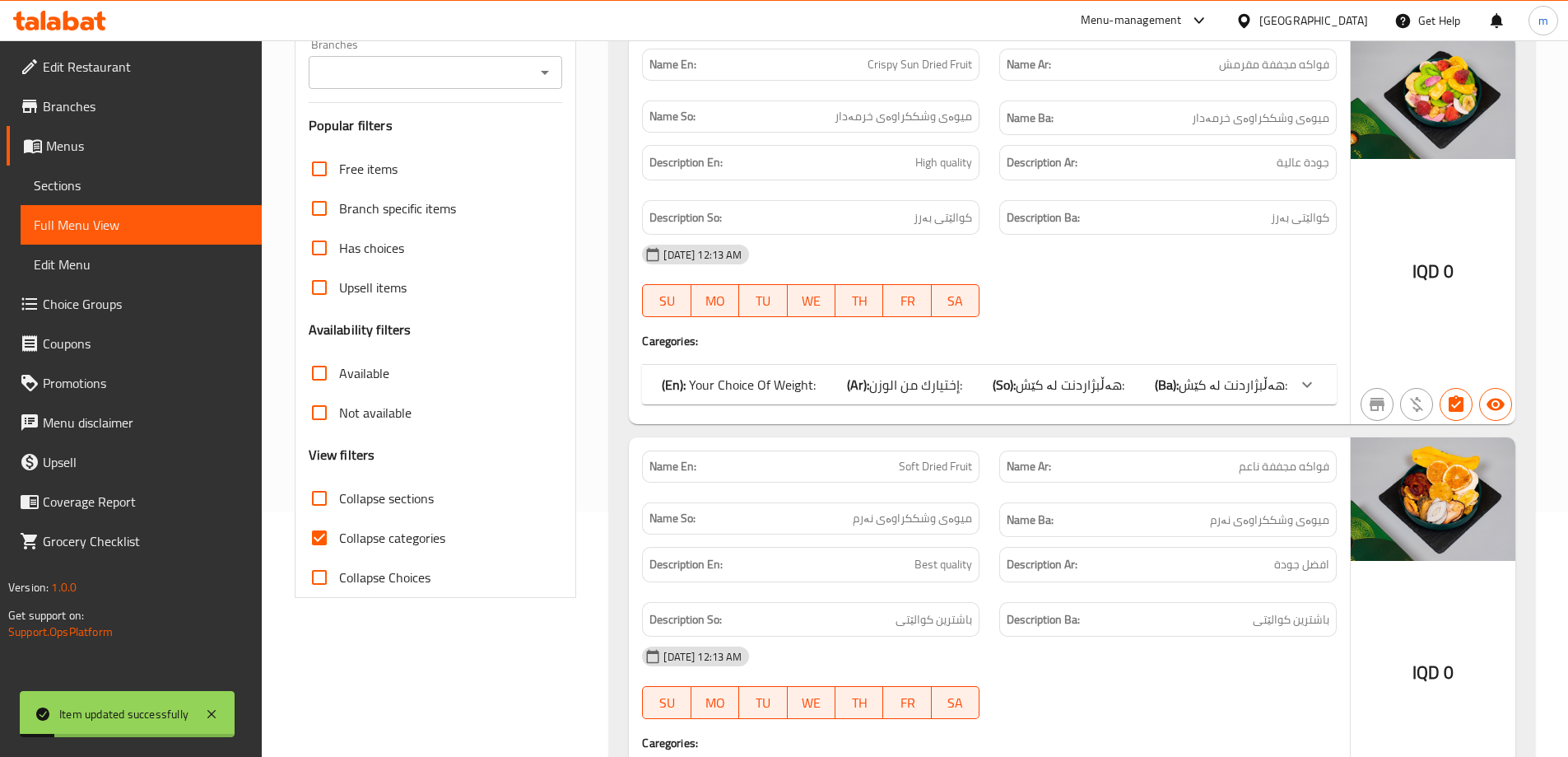
click at [365, 528] on span "Collapse categories" at bounding box center [392, 538] width 106 height 20
click at [339, 526] on input "Collapse categories" at bounding box center [318, 537] width 39 height 39
checkbox input "false"
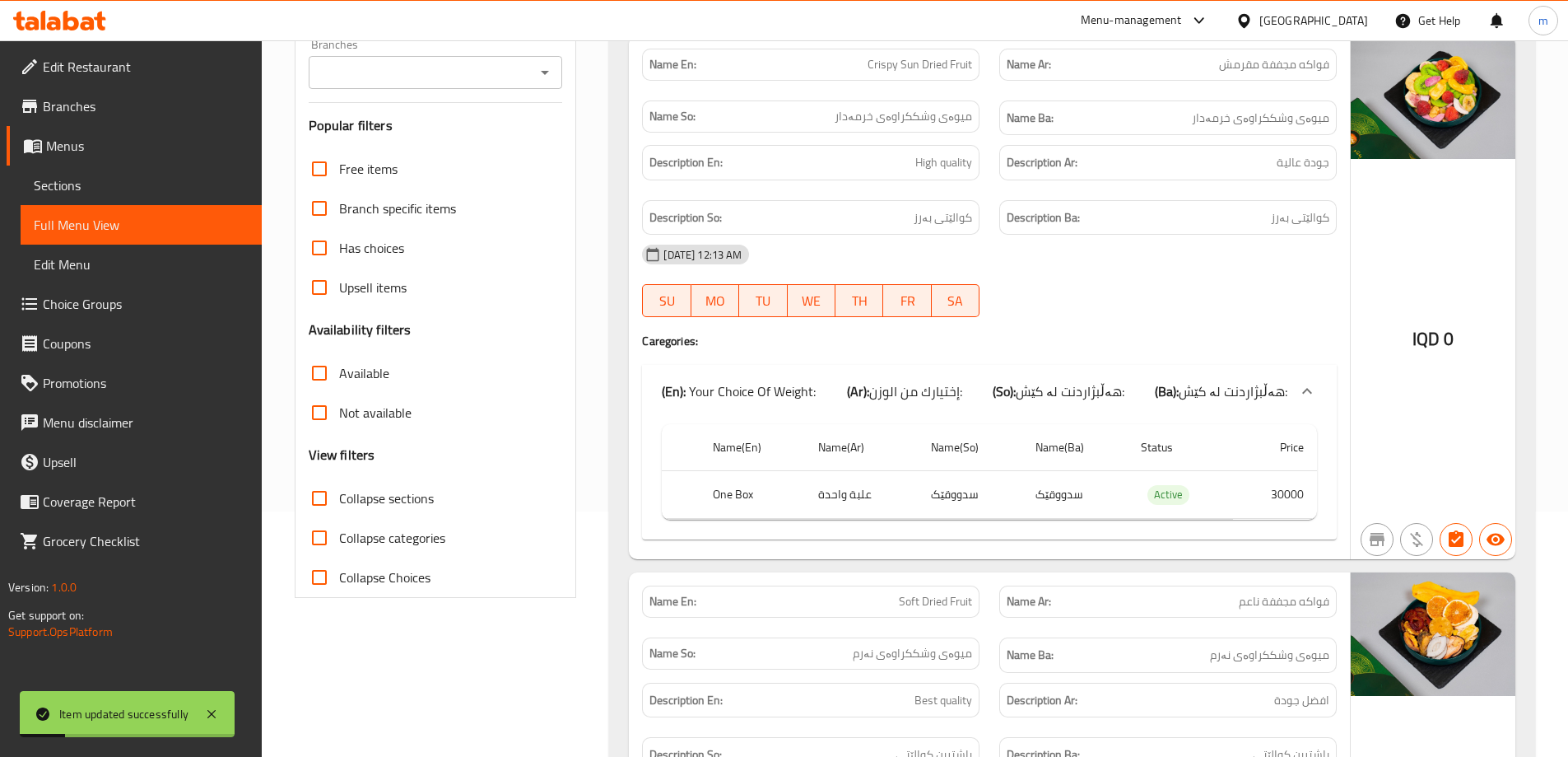
scroll to position [0, 0]
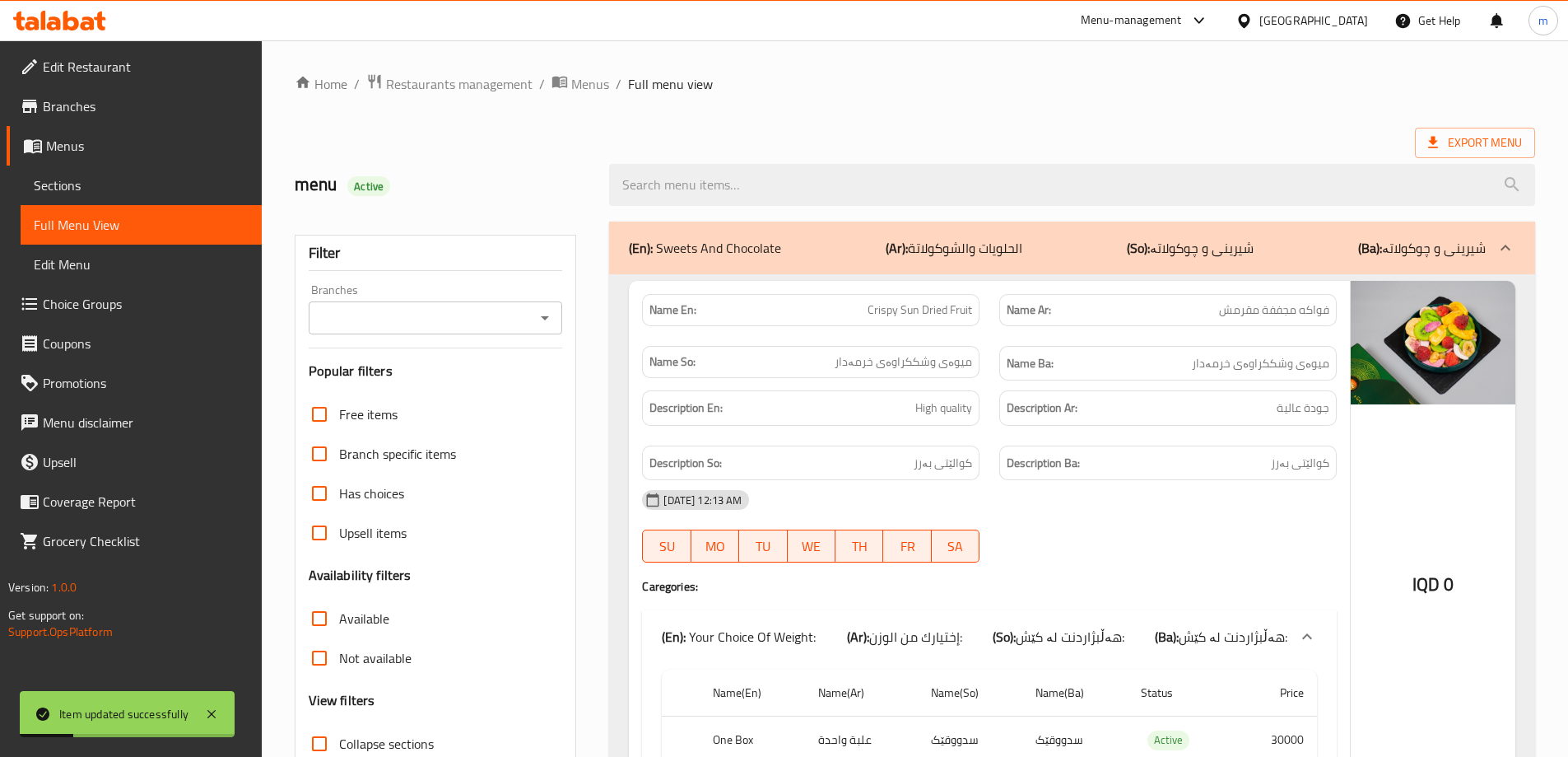
click at [412, 352] on div "Filter Branches Branches Popular filters Free items Branch specific items Has c…" at bounding box center [436, 539] width 282 height 609
click at [425, 334] on div "Filter Branches Branches Popular filters Free items Branch specific items Has c…" at bounding box center [436, 539] width 282 height 609
click at [433, 328] on input "Branches" at bounding box center [422, 318] width 217 height 23
click at [390, 378] on span "Batam nuts, Bakhtiary" at bounding box center [383, 389] width 126 height 20
type input "Batam nuts, Bakhtiary"
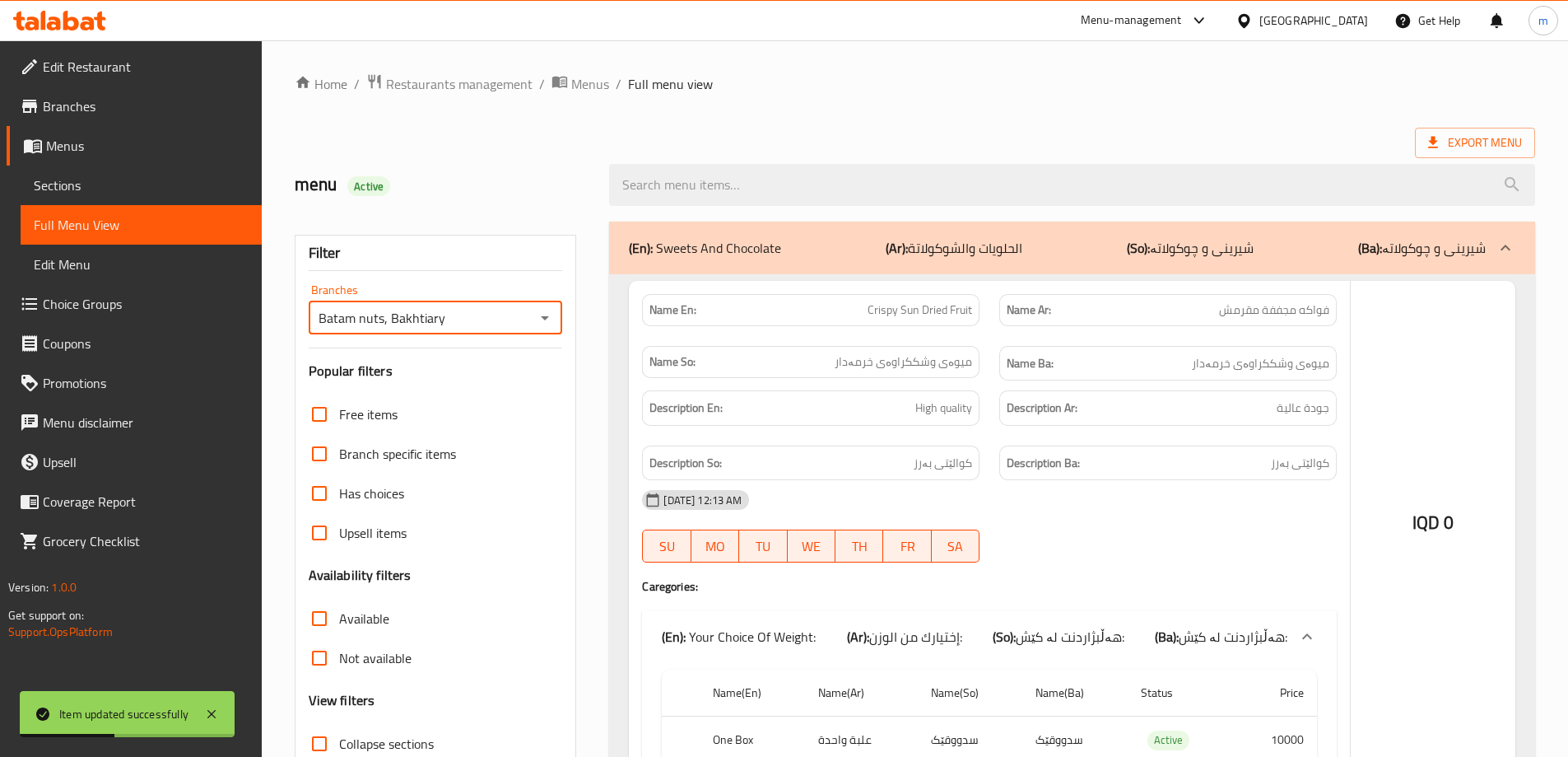
click at [759, 180] on input "search" at bounding box center [1072, 185] width 926 height 42
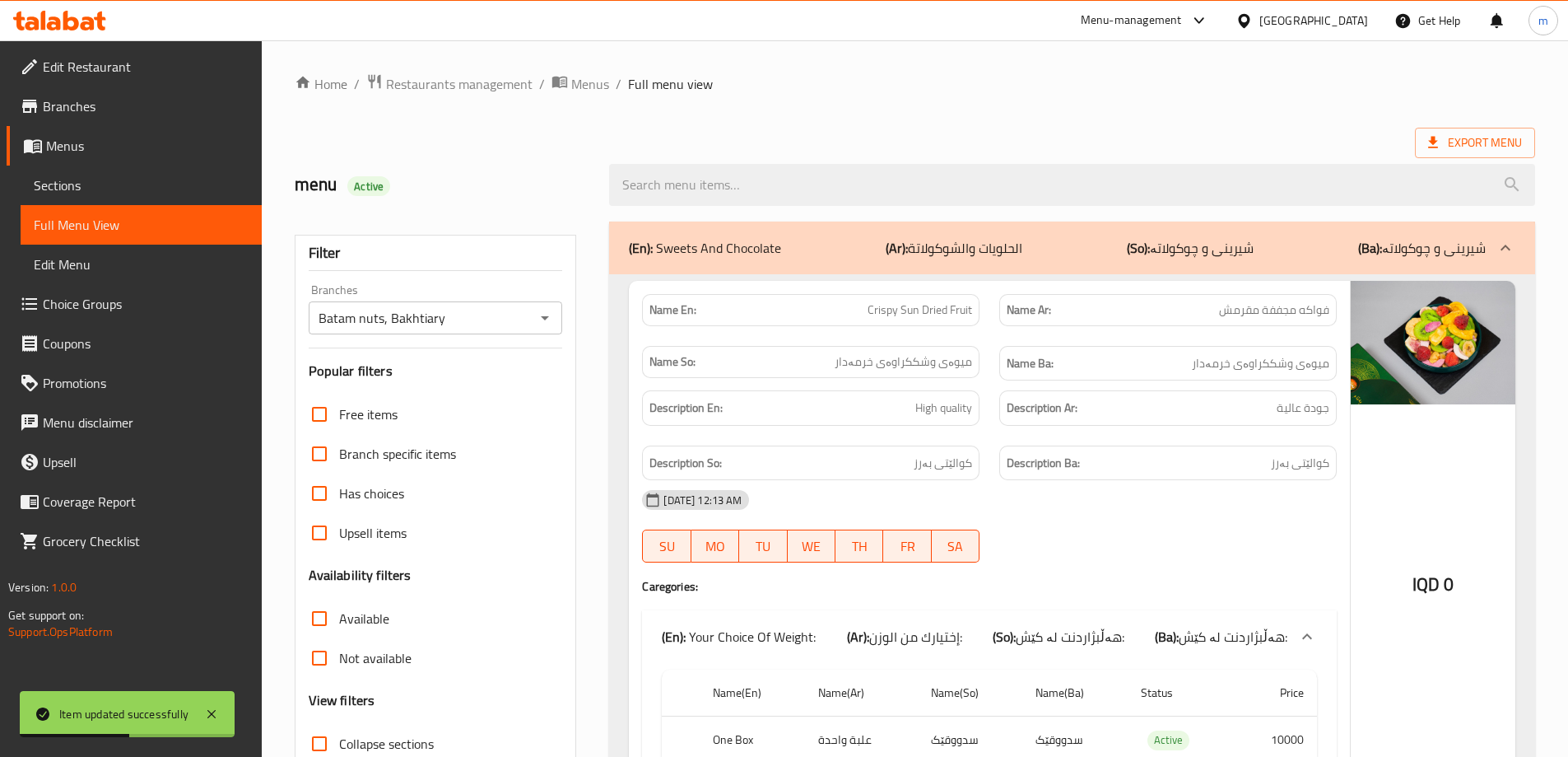
type input "گ"
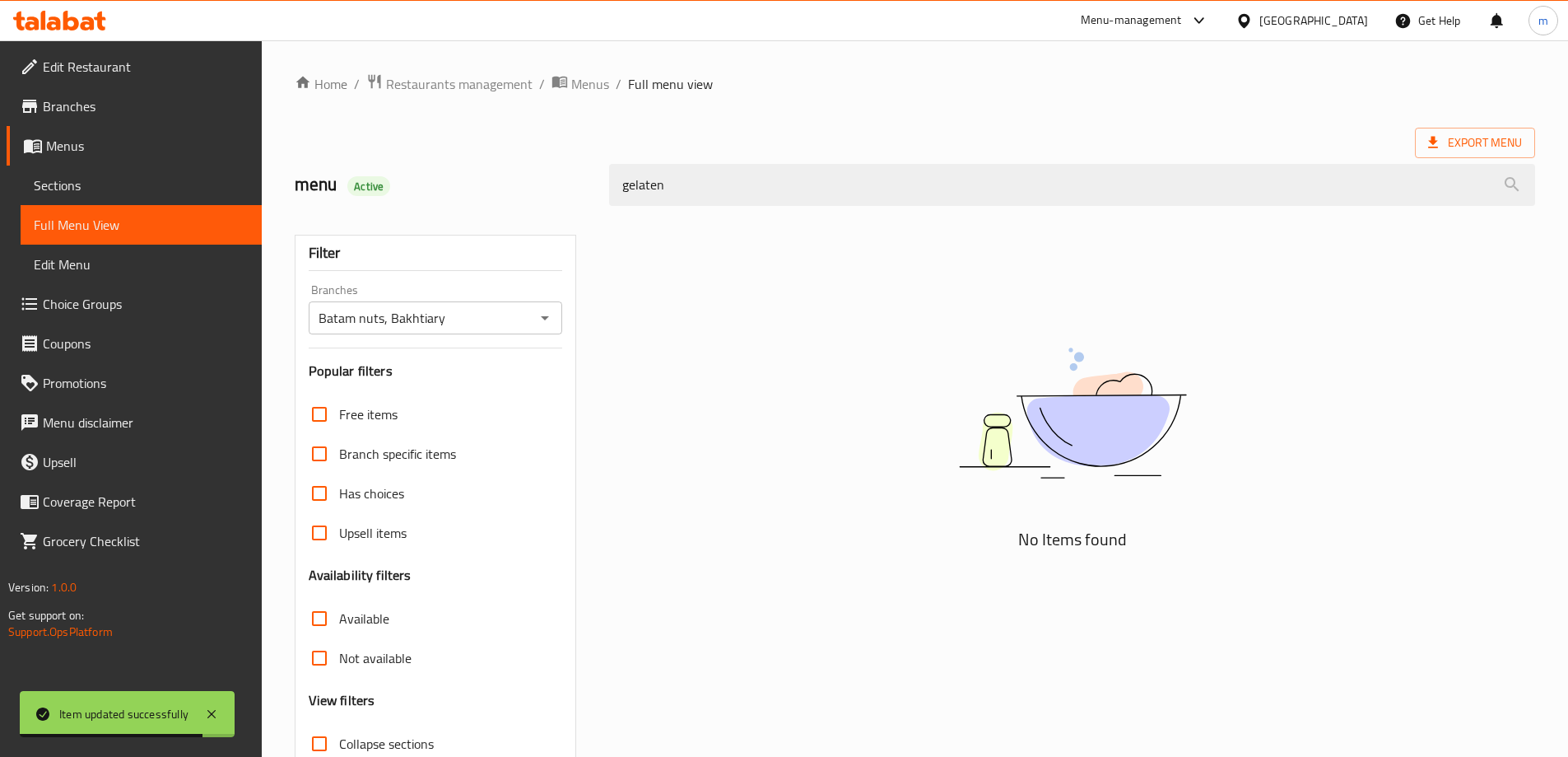
click at [759, 180] on input "gelaten" at bounding box center [1072, 185] width 926 height 42
paste input "Gelati"
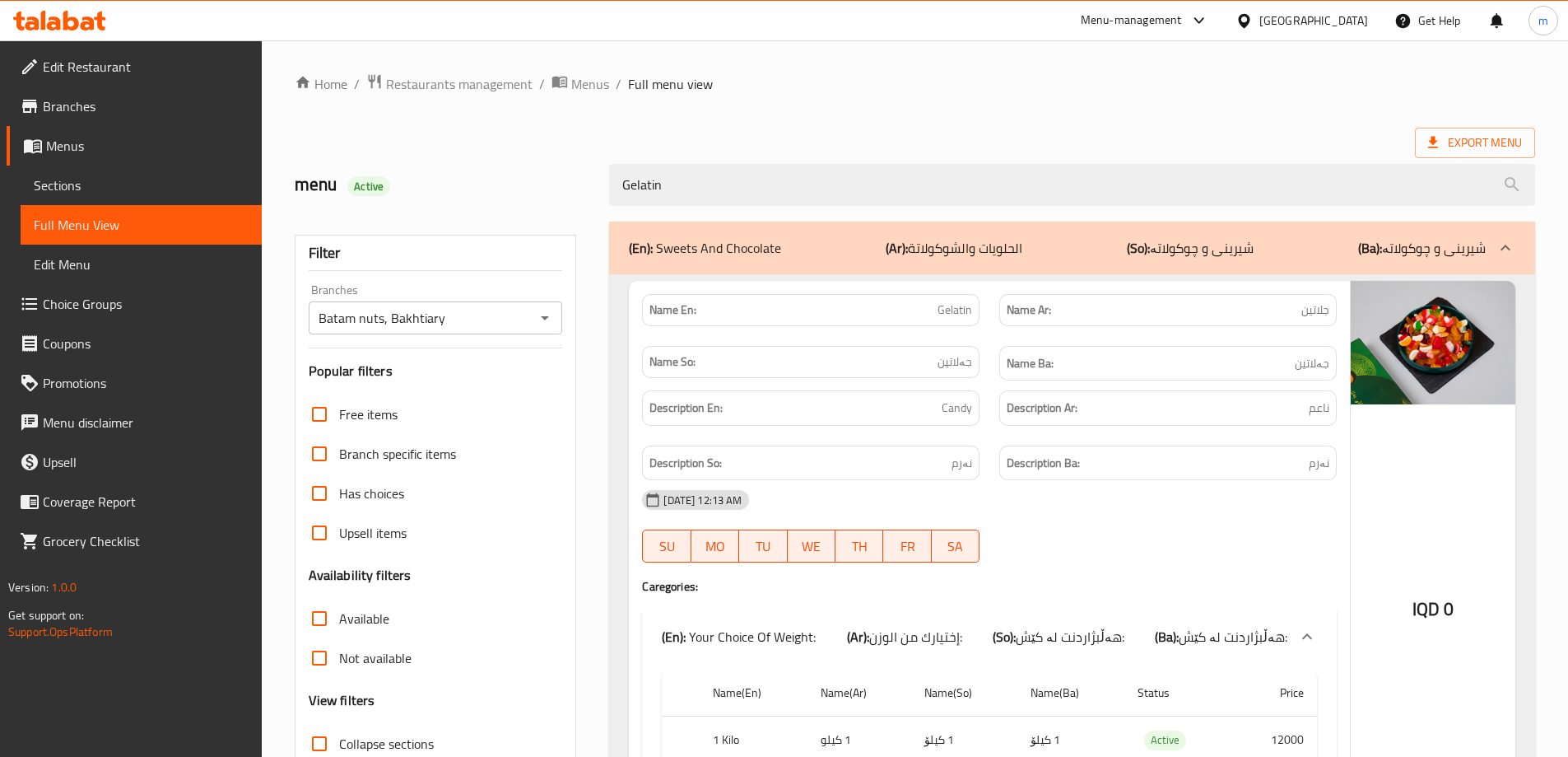
type input "Gelatin"
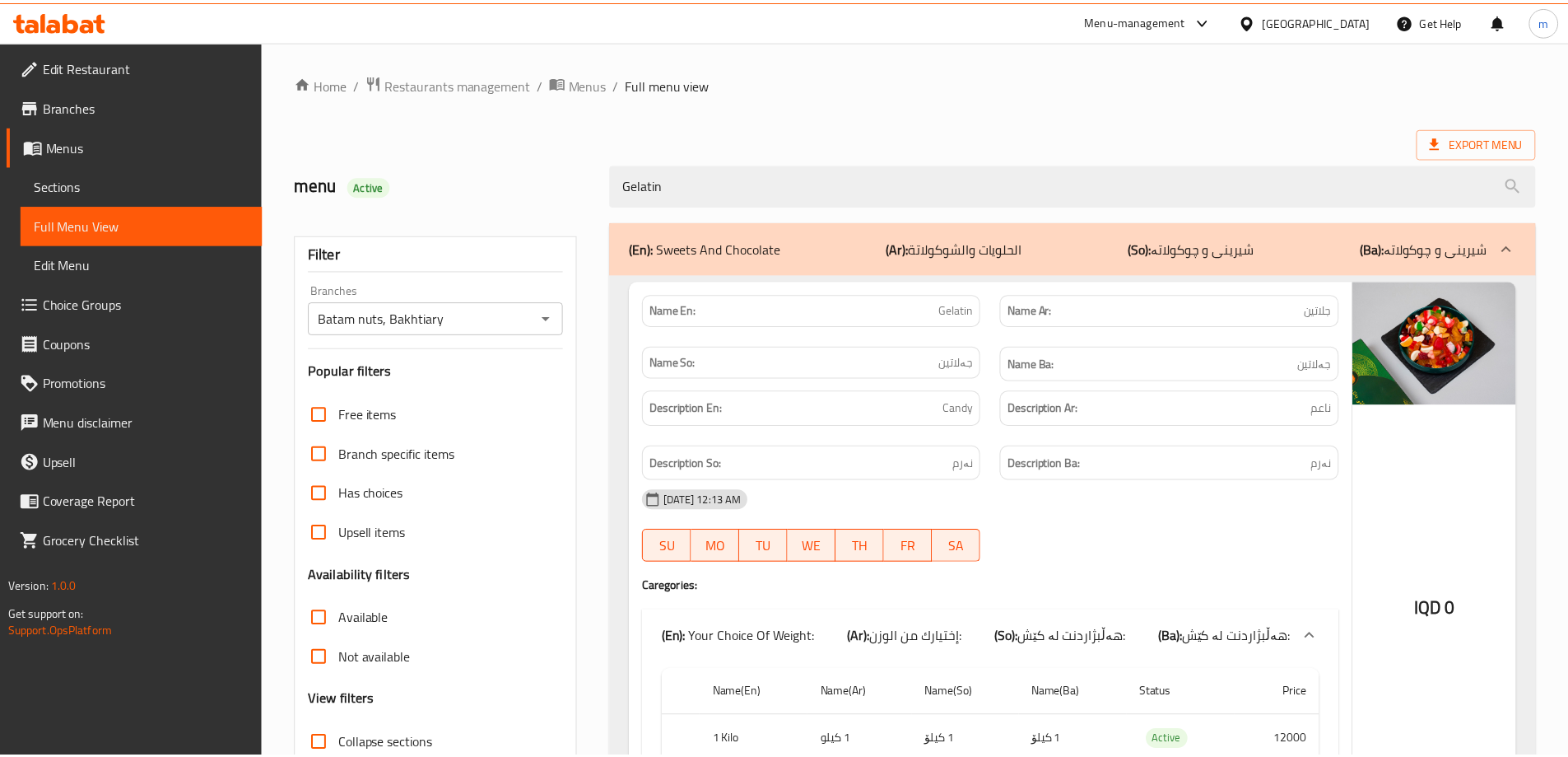
scroll to position [163, 0]
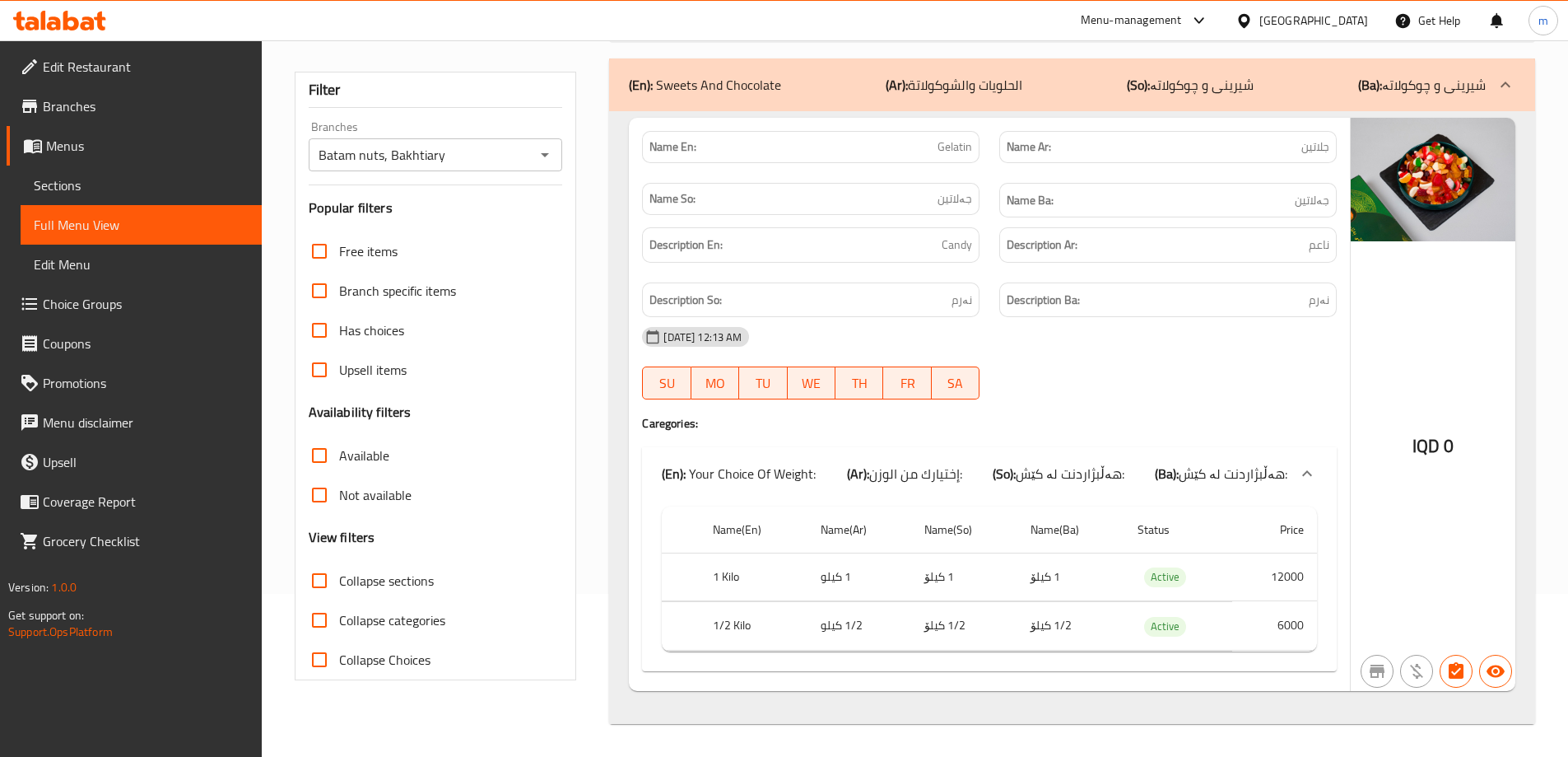
click at [78, 105] on span "Branches" at bounding box center [146, 106] width 206 height 20
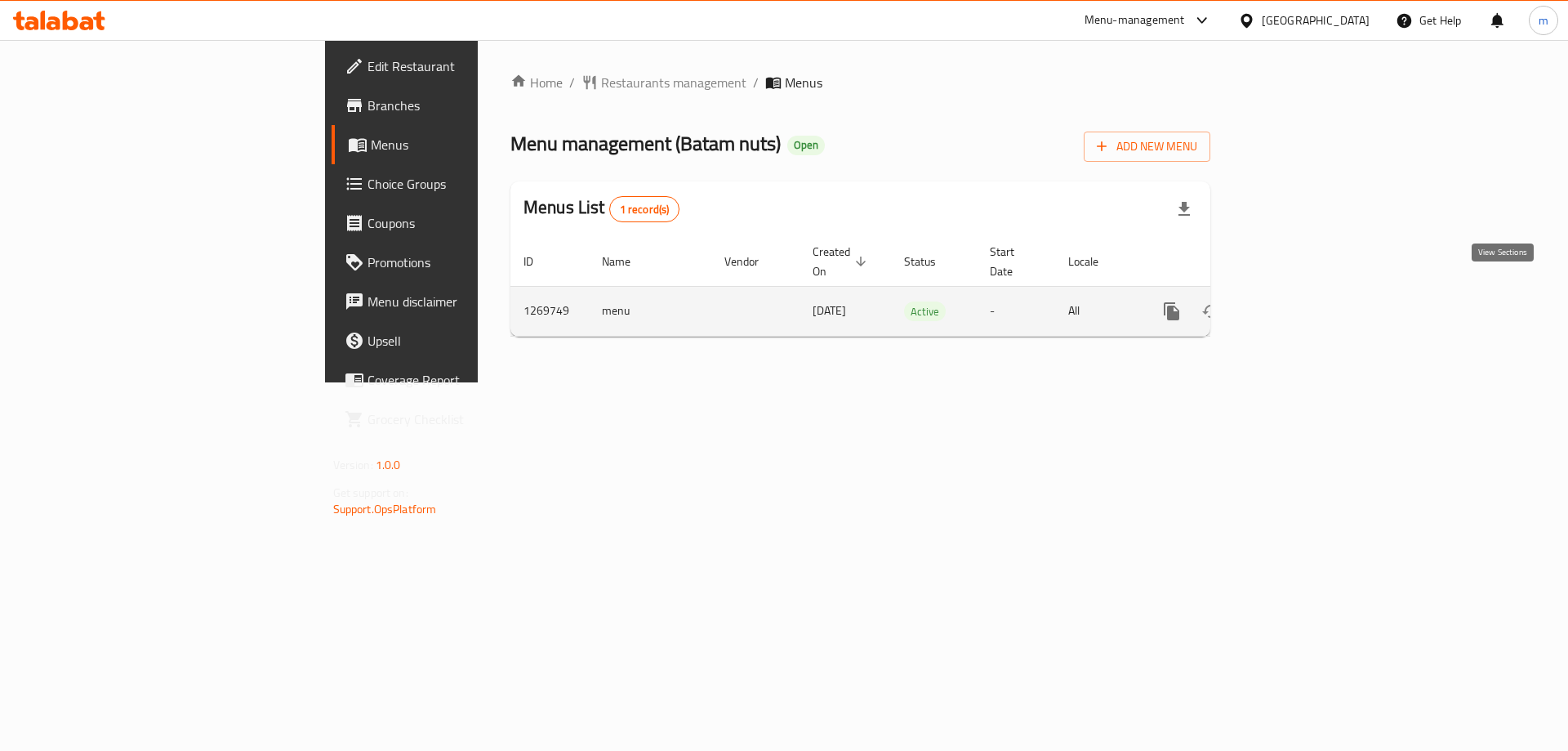
click at [1299, 301] on icon "enhanced table" at bounding box center [1289, 311] width 20 height 20
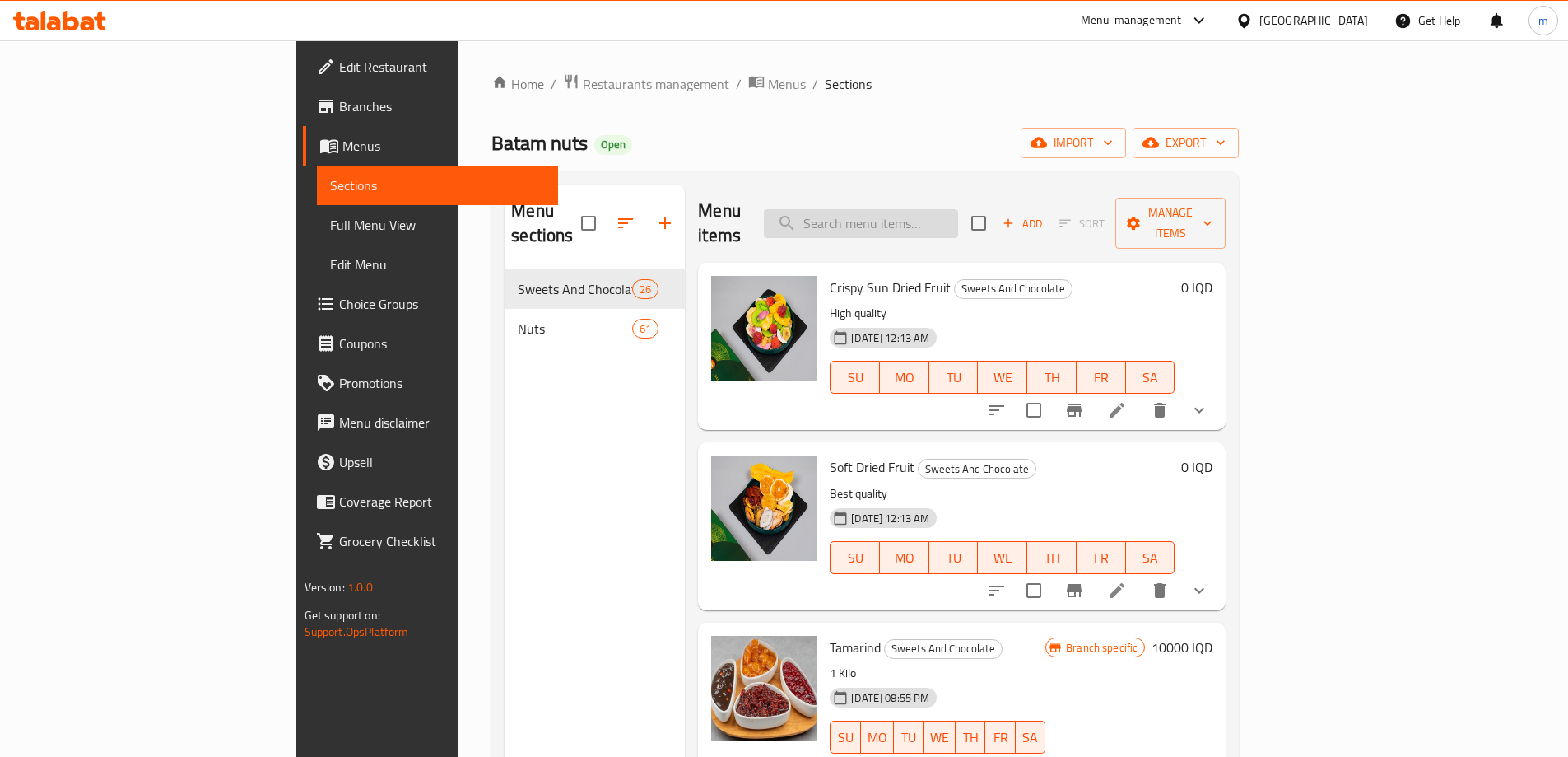
click at [959, 210] on input "search" at bounding box center [861, 224] width 195 height 29
paste input "Soft Dried Fruit ( [GEOGRAPHIC_DATA])"
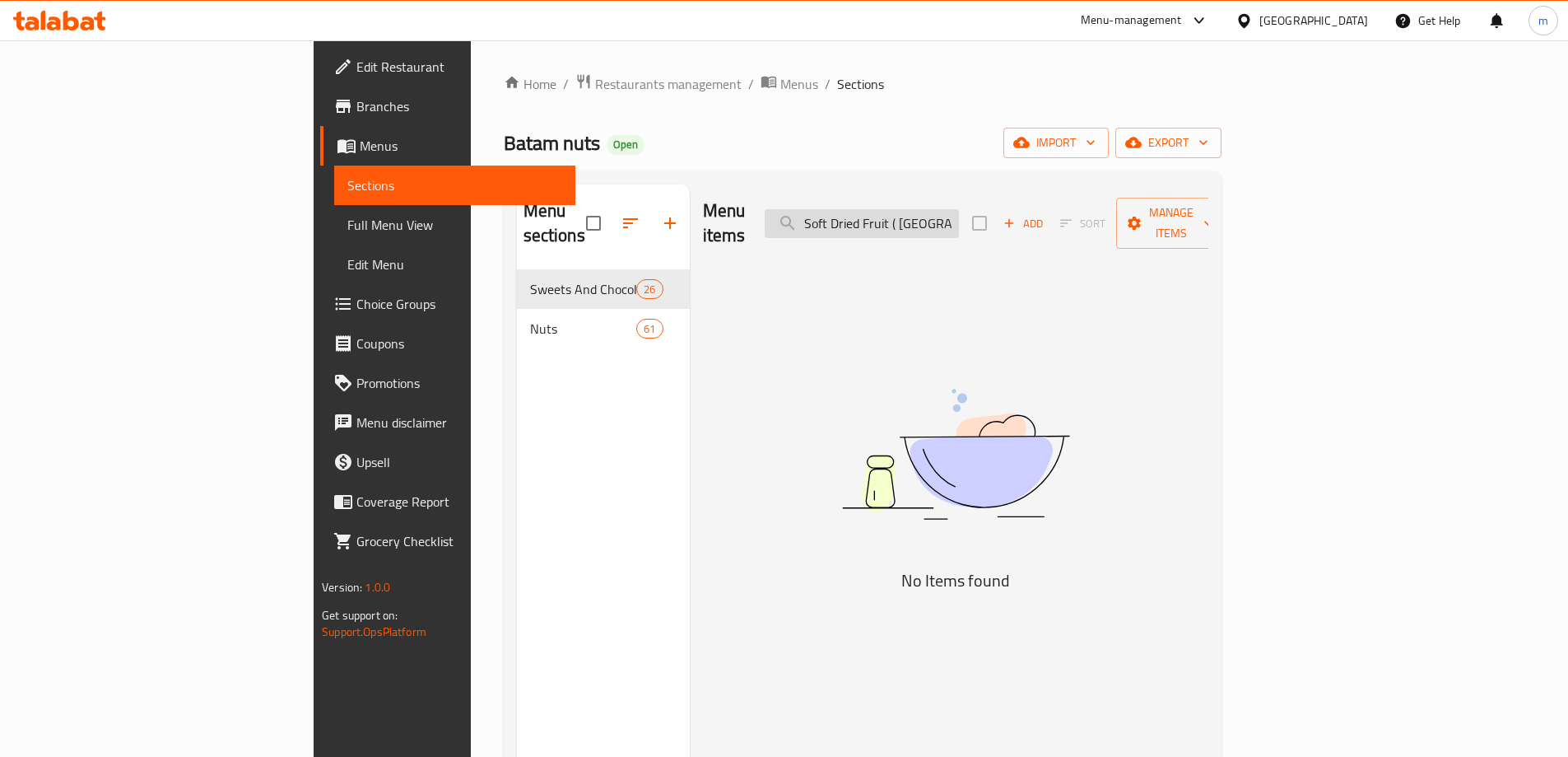
click at [959, 215] on input "Soft Dried Fruit ( [GEOGRAPHIC_DATA])" at bounding box center [862, 224] width 195 height 29
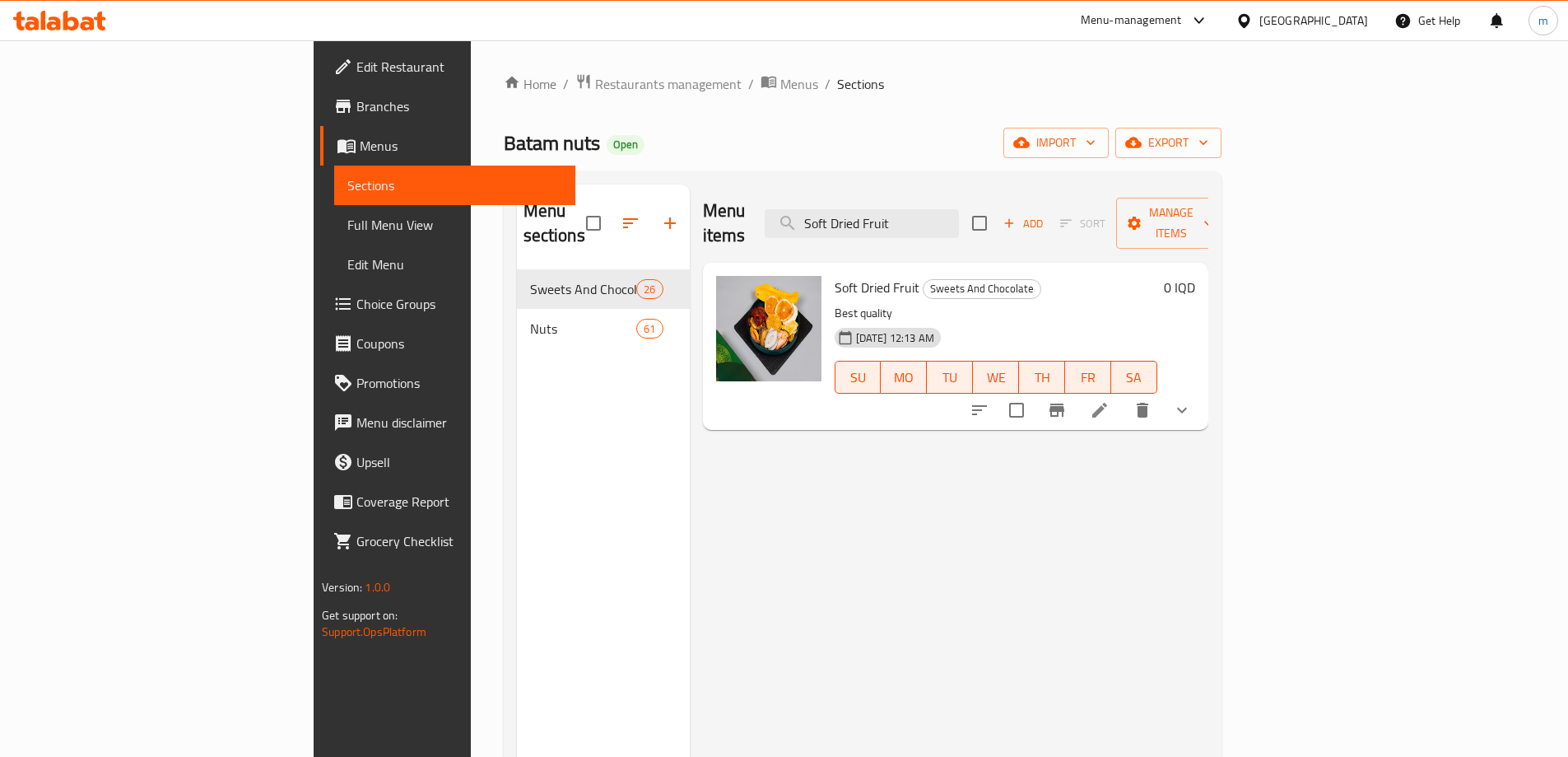
click at [835, 275] on span "Soft Dried Fruit" at bounding box center [877, 287] width 85 height 25
copy h6 "Soft Dried Fruit"
click at [347, 189] on span "Sections" at bounding box center [455, 186] width 215 height 20
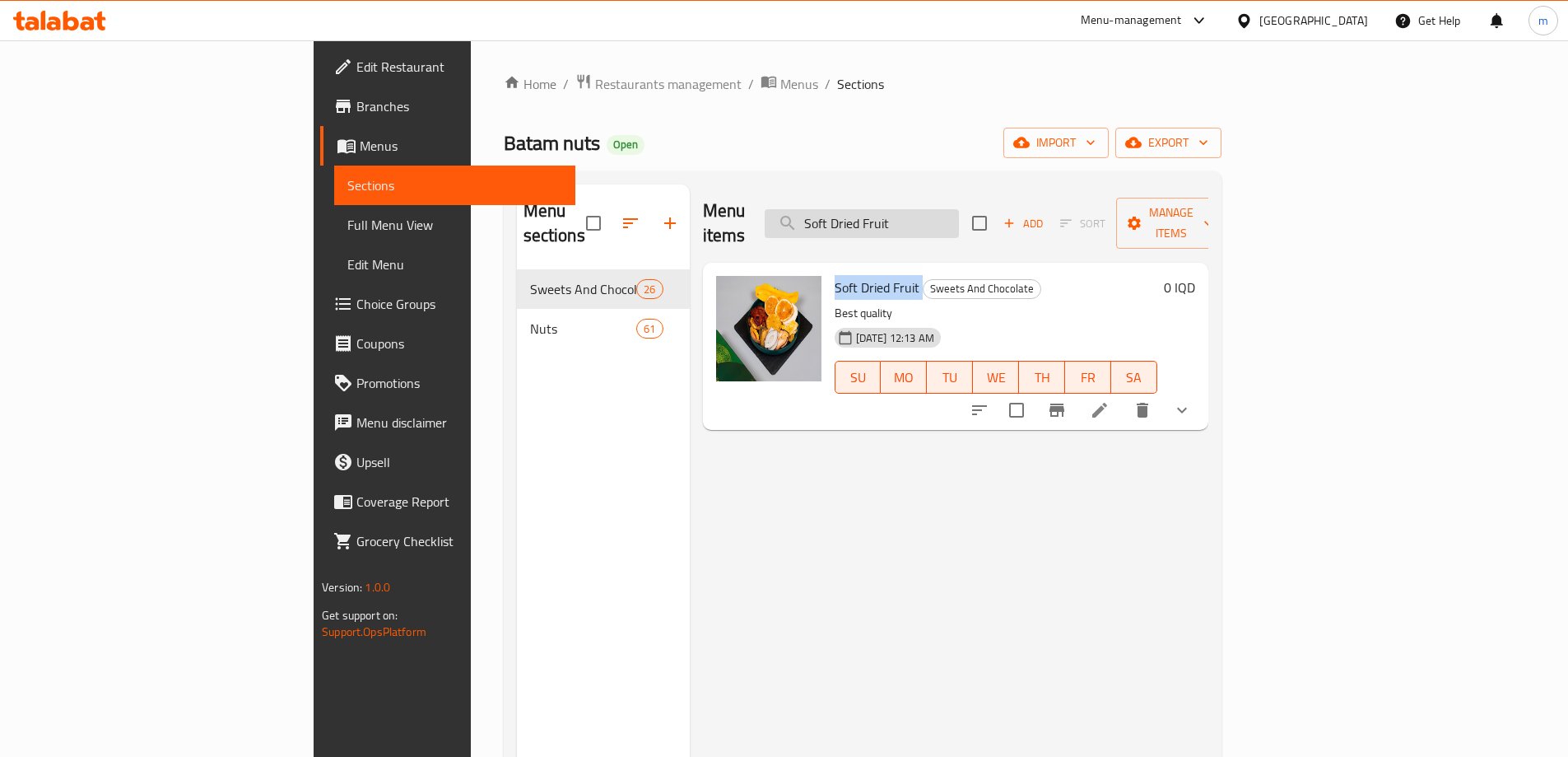
click at [959, 219] on input "Soft Dried Fruit" at bounding box center [862, 224] width 195 height 29
paste input "search"
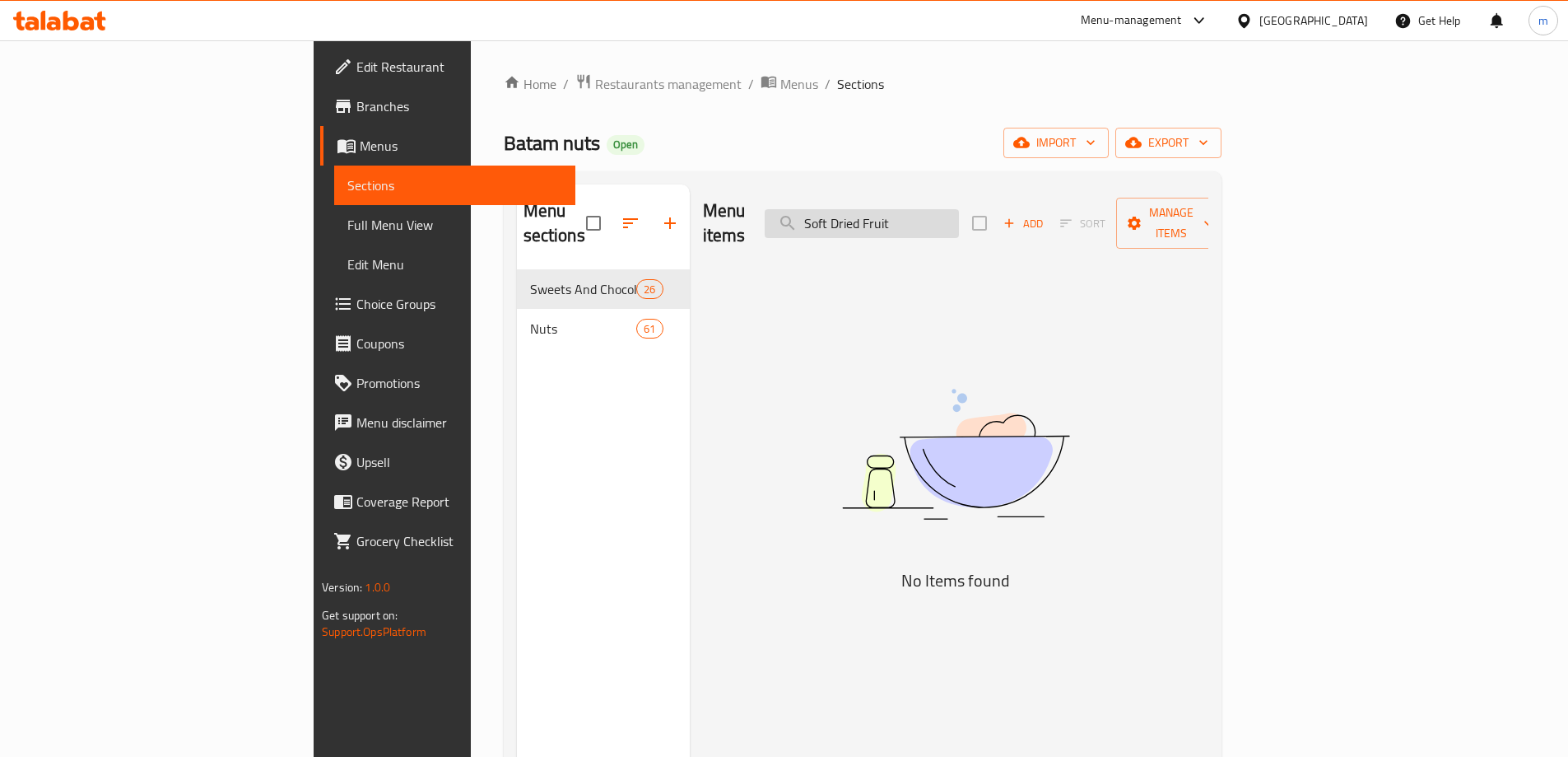
type input "Soft Dried Fruit"
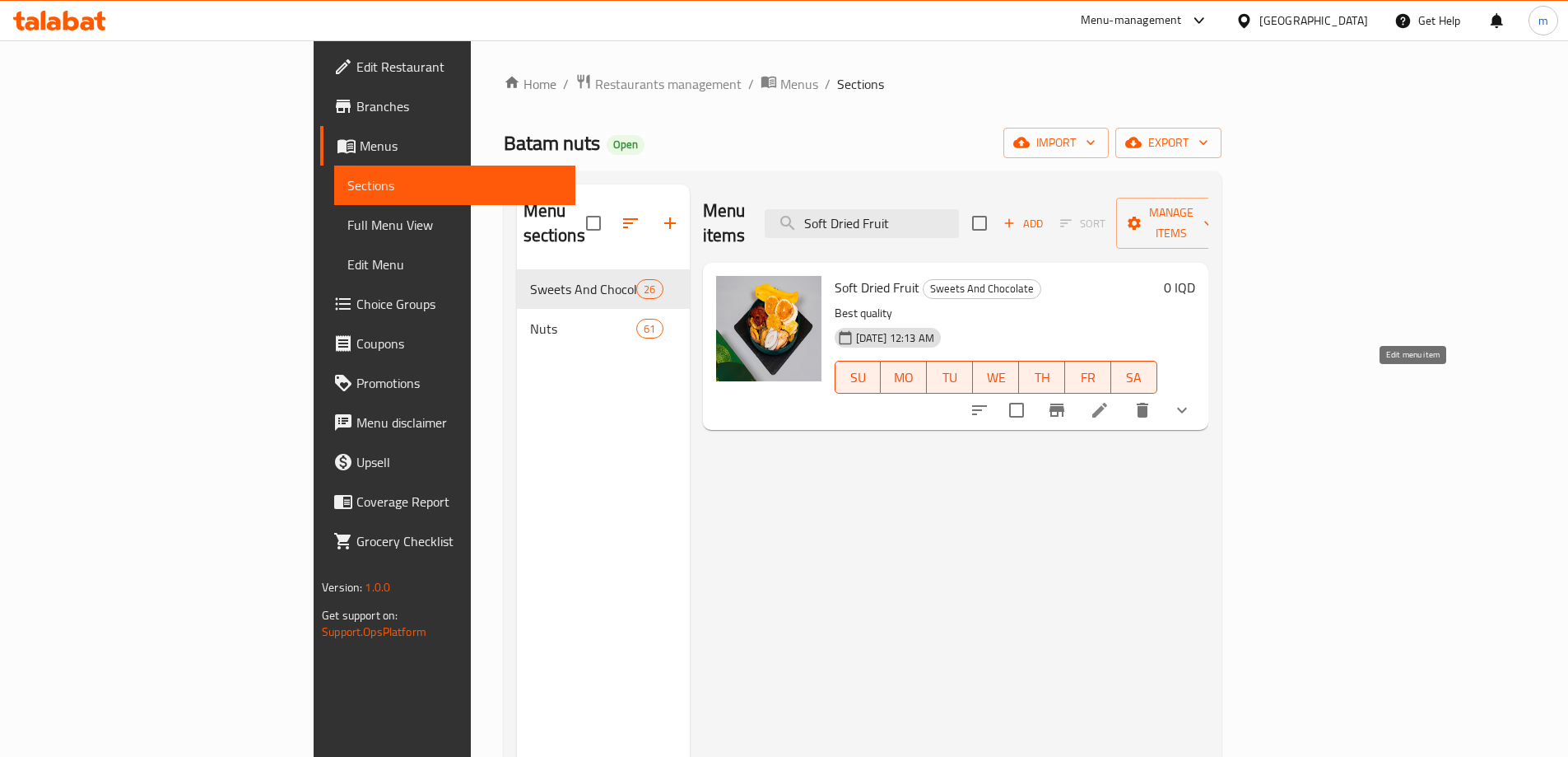
click at [1110, 400] on icon at bounding box center [1100, 410] width 20 height 20
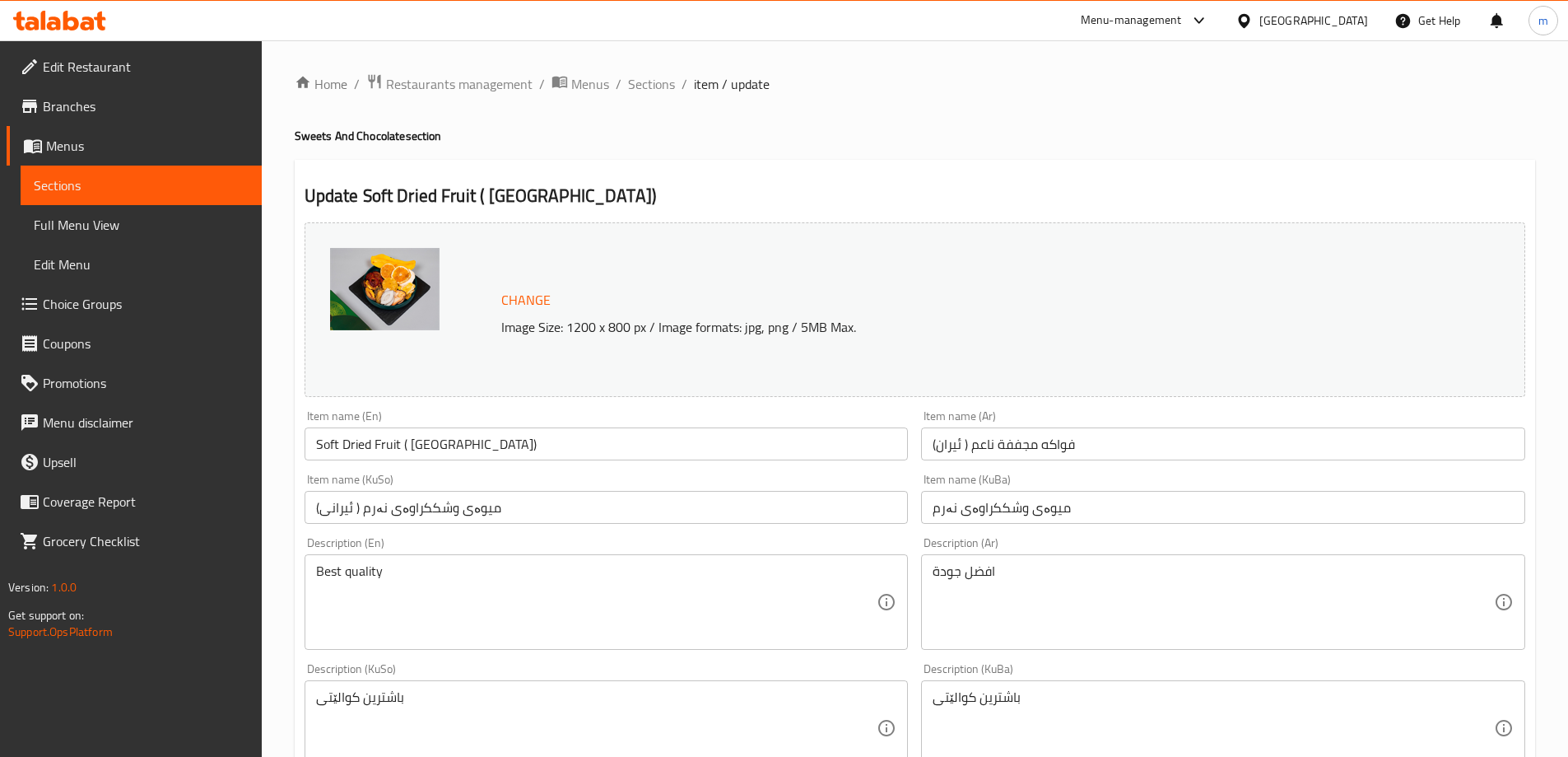
click at [496, 437] on input "Soft Dried Fruit ( [GEOGRAPHIC_DATA])" at bounding box center [607, 444] width 604 height 33
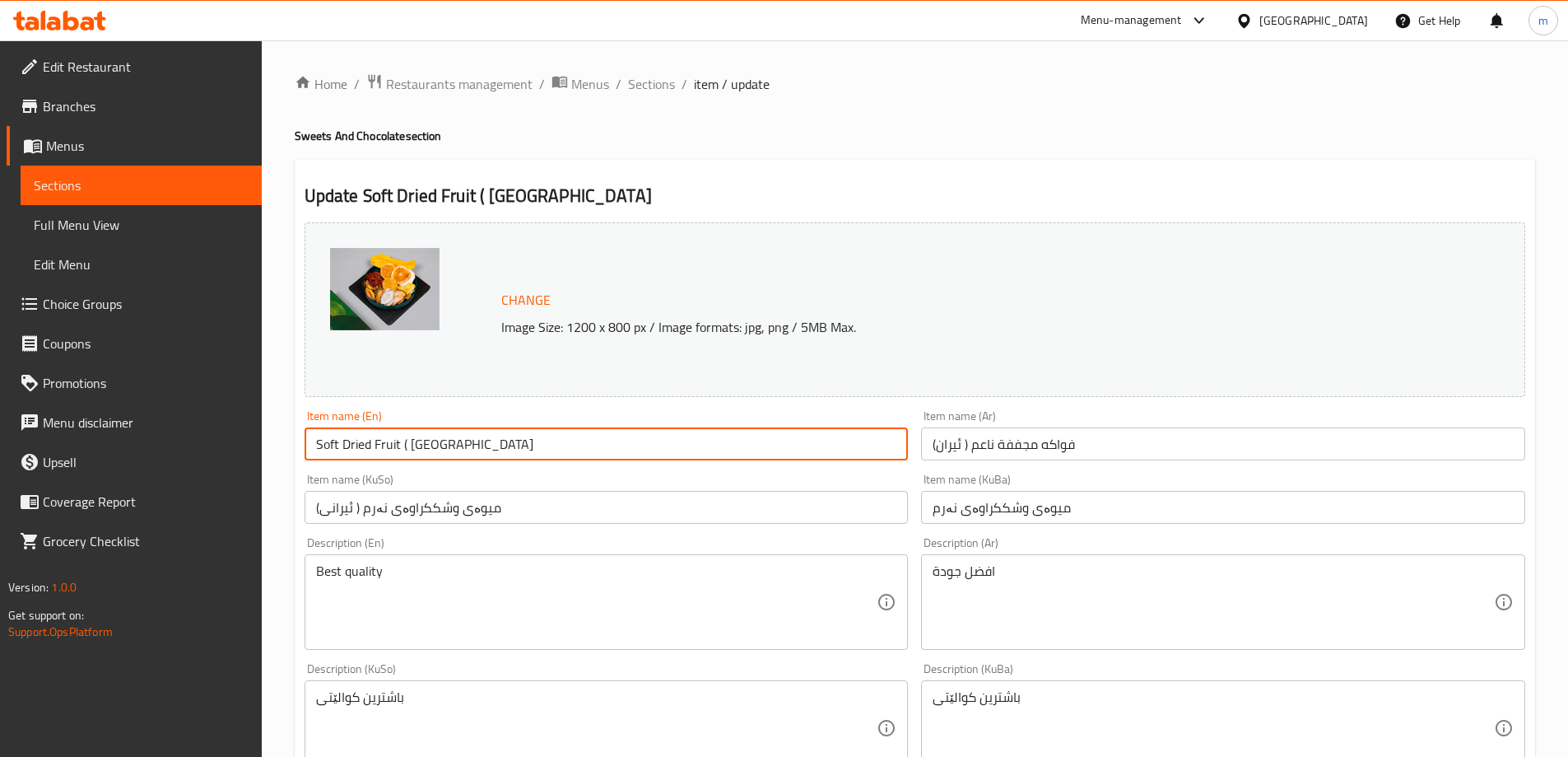
click at [409, 439] on input "Soft Dried Fruit ( [GEOGRAPHIC_DATA]" at bounding box center [607, 444] width 604 height 33
click at [443, 447] on input "Soft Dried Fruit Iran" at bounding box center [607, 444] width 604 height 33
drag, startPoint x: 407, startPoint y: 447, endPoint x: 677, endPoint y: 451, distance: 270.0
click at [677, 451] on input "Soft Dried Fruit Irani" at bounding box center [607, 444] width 604 height 33
type input "Soft Dried Fruit Irani"
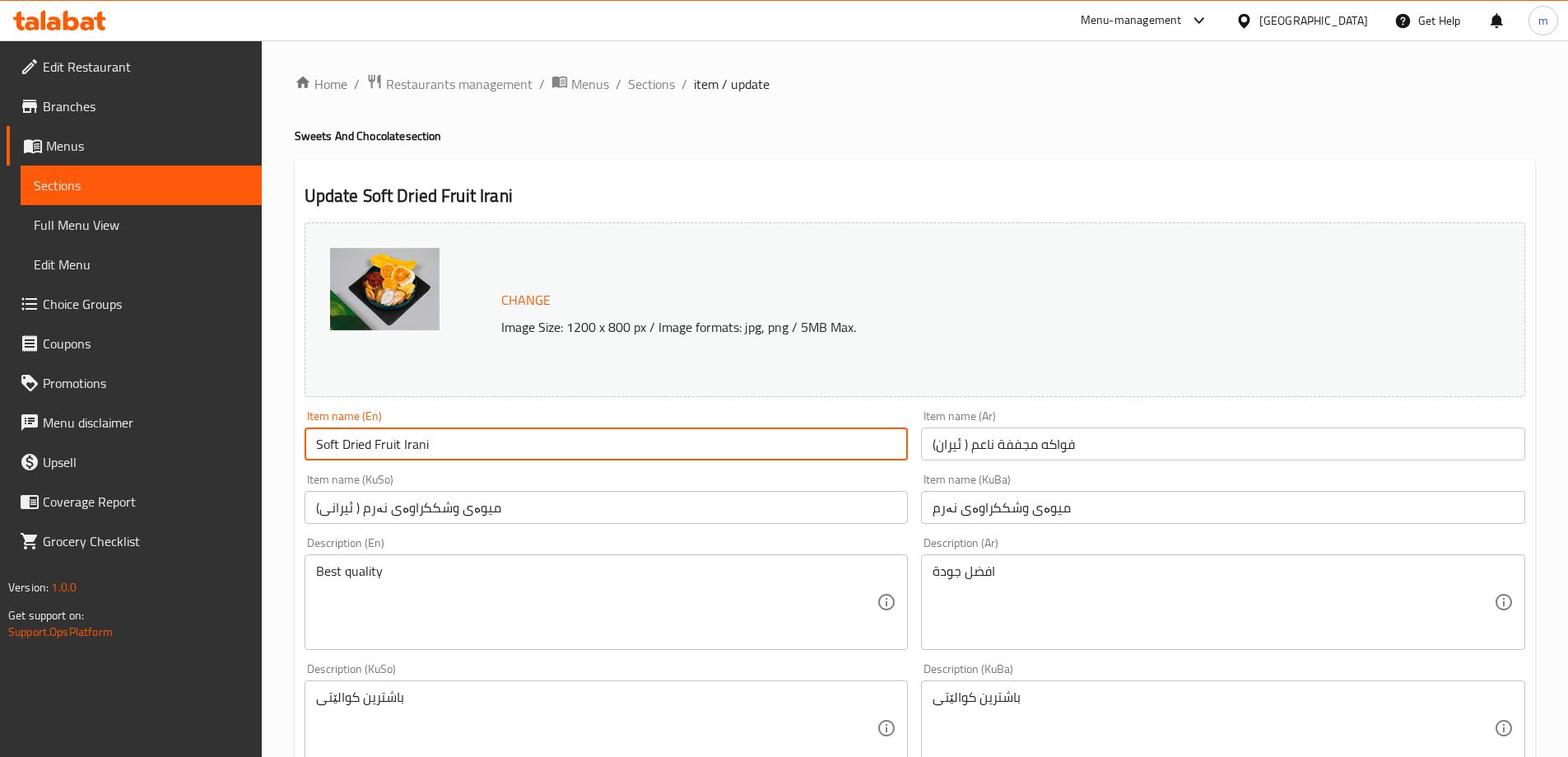
click at [994, 447] on input "فواكه مجففة ناعم ( ئیران)" at bounding box center [1223, 444] width 604 height 33
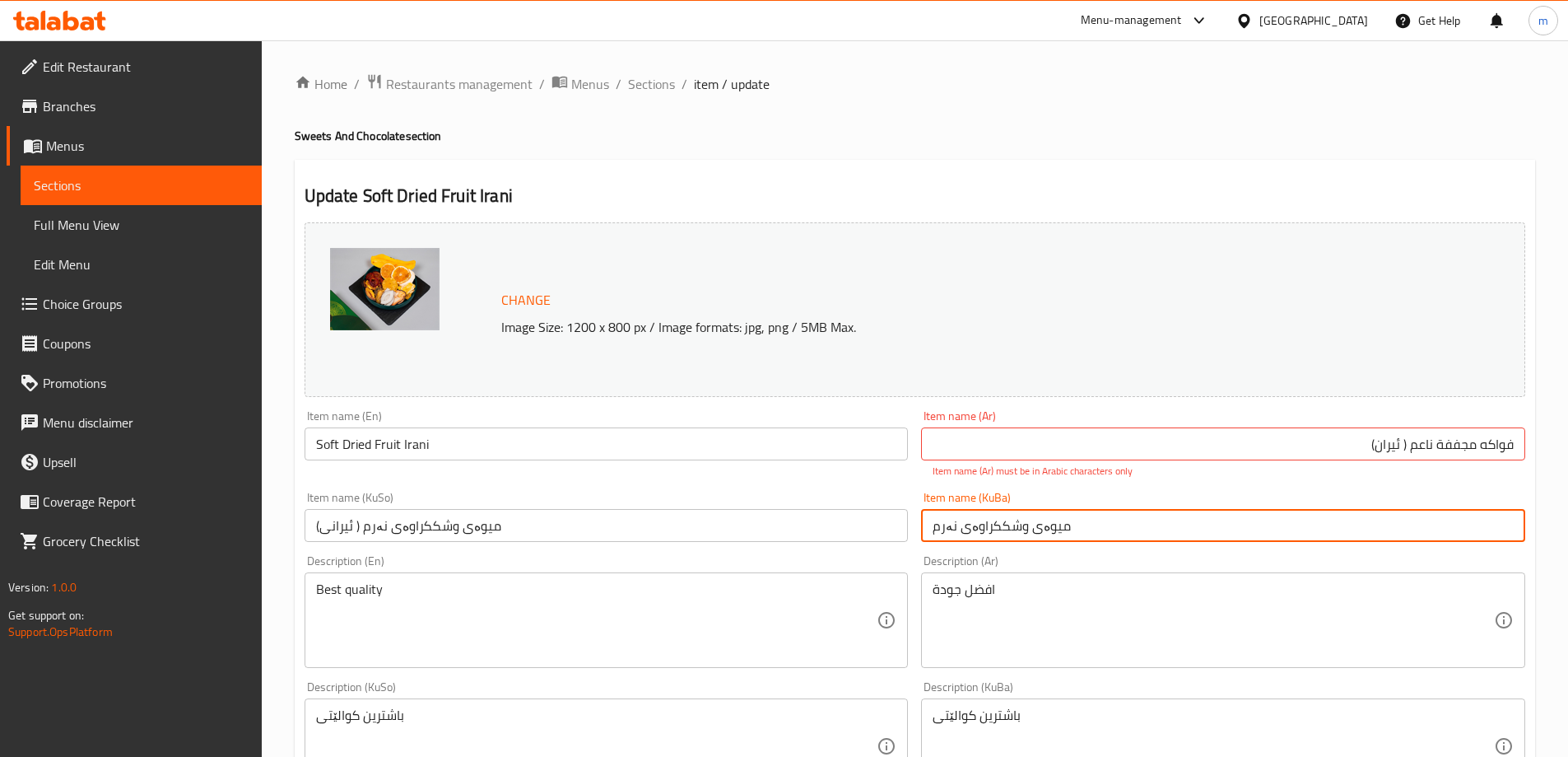
click at [990, 508] on div "Item name (KuBa) میوەی وشککراوەی نەرم Item name (KuBa)" at bounding box center [1223, 516] width 604 height 50
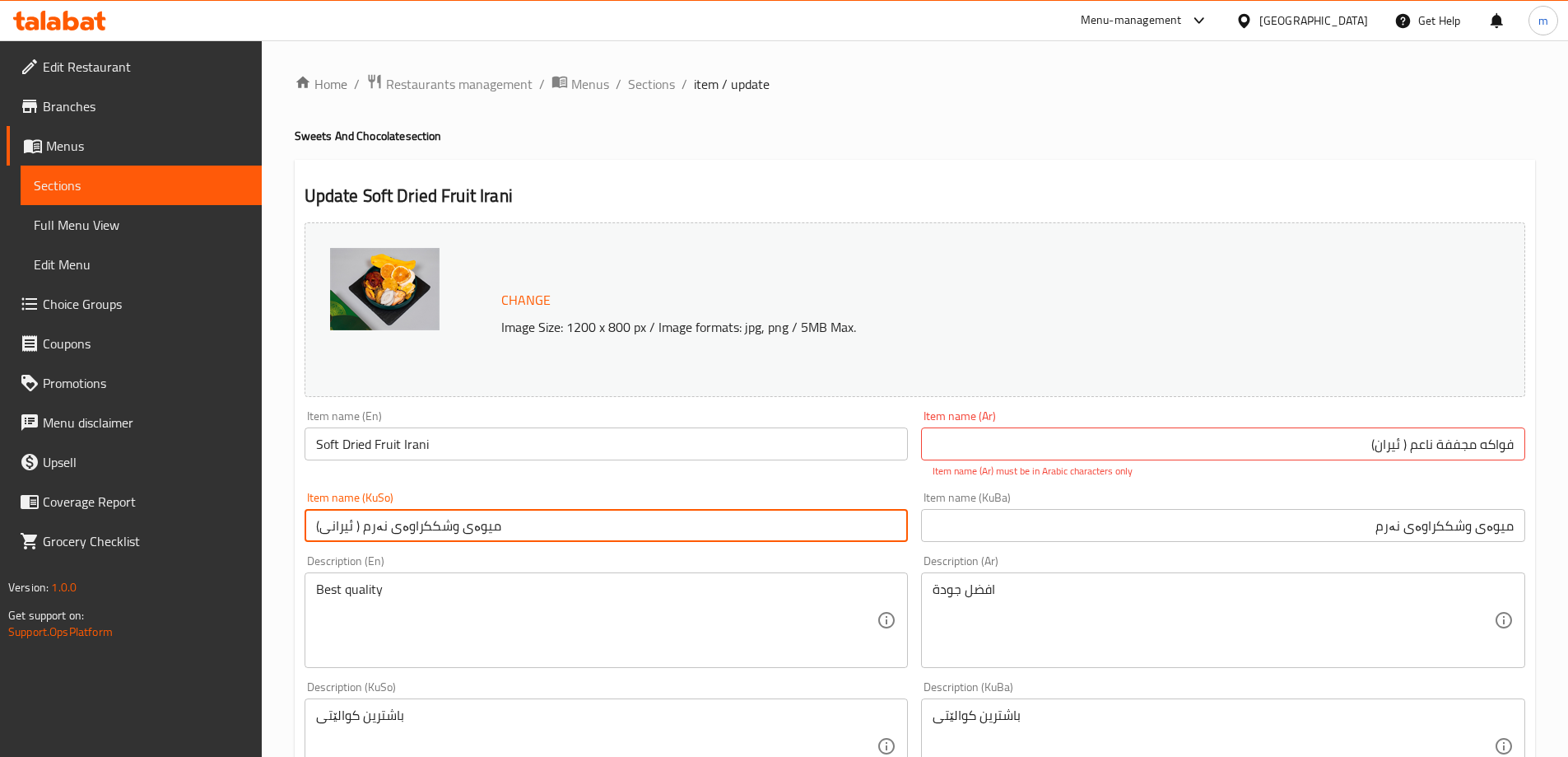
click at [729, 531] on input "میوەی وشککراوەی نەرم ( ئیرانی)" at bounding box center [607, 525] width 604 height 33
click at [759, 528] on input "میوەی وشککراوەی نەرم ( ئیرانی" at bounding box center [607, 525] width 604 height 33
type input "میوەی وشککراوەی نەرمی ئیرانی"
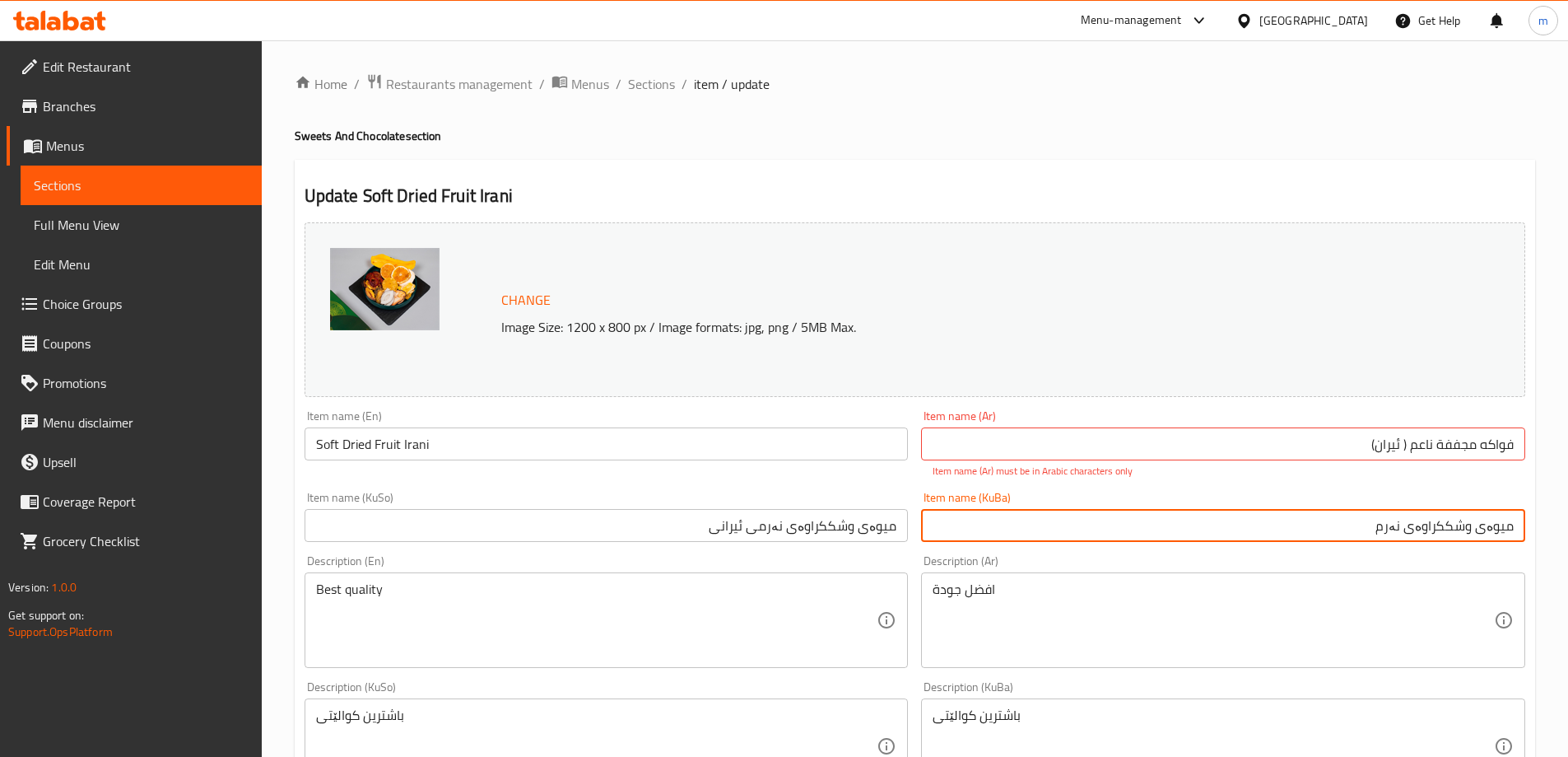
click at [1051, 519] on input "میوەی وشککراوەی نەرم" at bounding box center [1223, 525] width 604 height 33
paste input "ی ئیرانی"
type input "میوەی وشککراوەی نەرمی ئیرانی"
click at [1402, 440] on input "فواكه مجففة ناعم ( ئیران)" at bounding box center [1223, 444] width 604 height 33
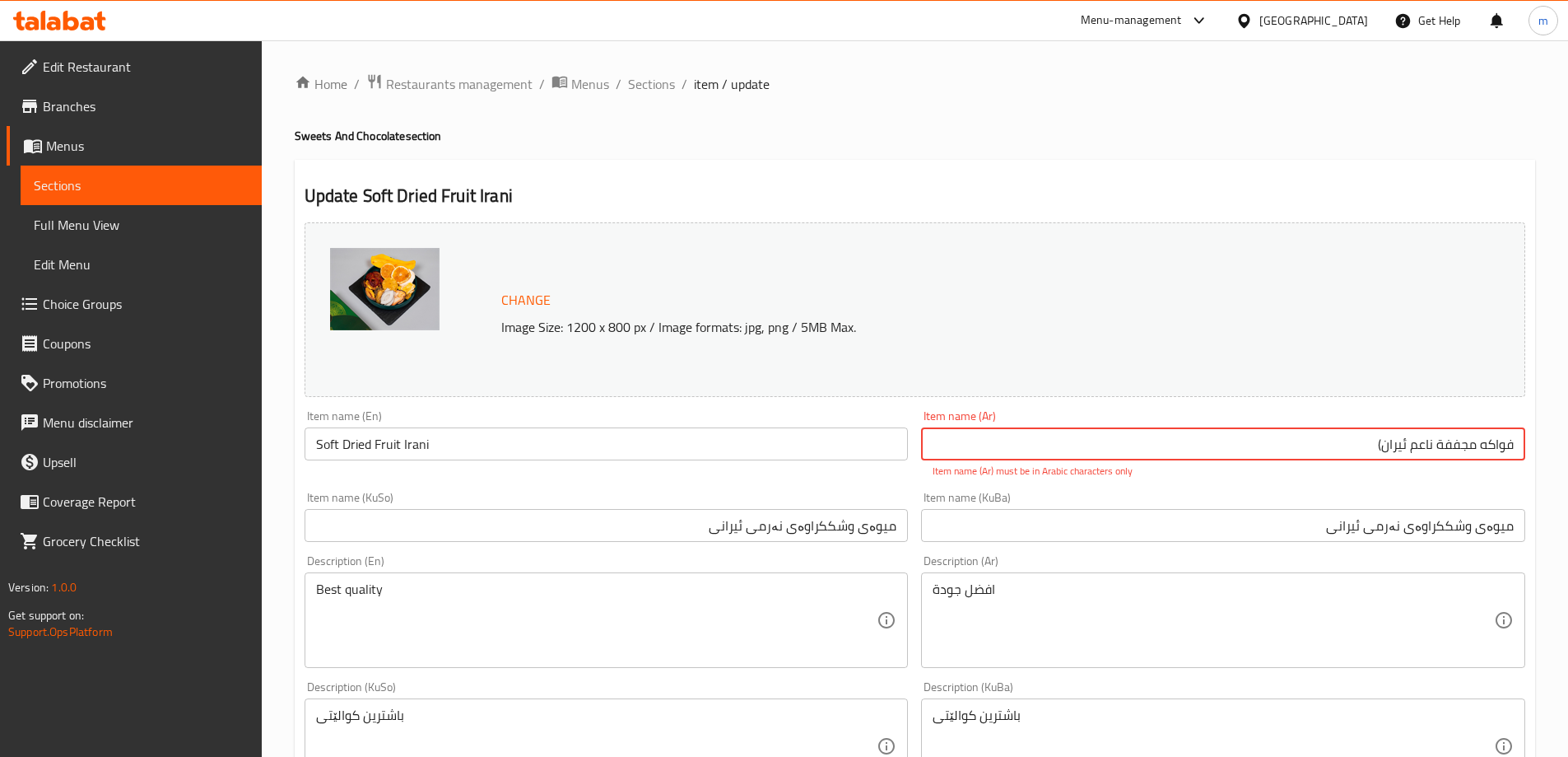
click at [1373, 449] on input "فواكه مجففة ناعم ئیران)" at bounding box center [1223, 444] width 604 height 33
click at [1321, 464] on p "Item name (Ar) must be in Arabic characters only" at bounding box center [1223, 471] width 581 height 15
click at [1481, 444] on input "فواكه مجففة ناعم ئیراني" at bounding box center [1223, 444] width 604 height 33
click at [1488, 480] on div "Item name (Ar) فواكه مجففة ناعم ئیراني Item name (Ar) Item name (Ar) must be in…" at bounding box center [1223, 445] width 618 height 82
click at [1436, 442] on input "فواكه مجففة ناعم ئیراني" at bounding box center [1223, 444] width 604 height 33
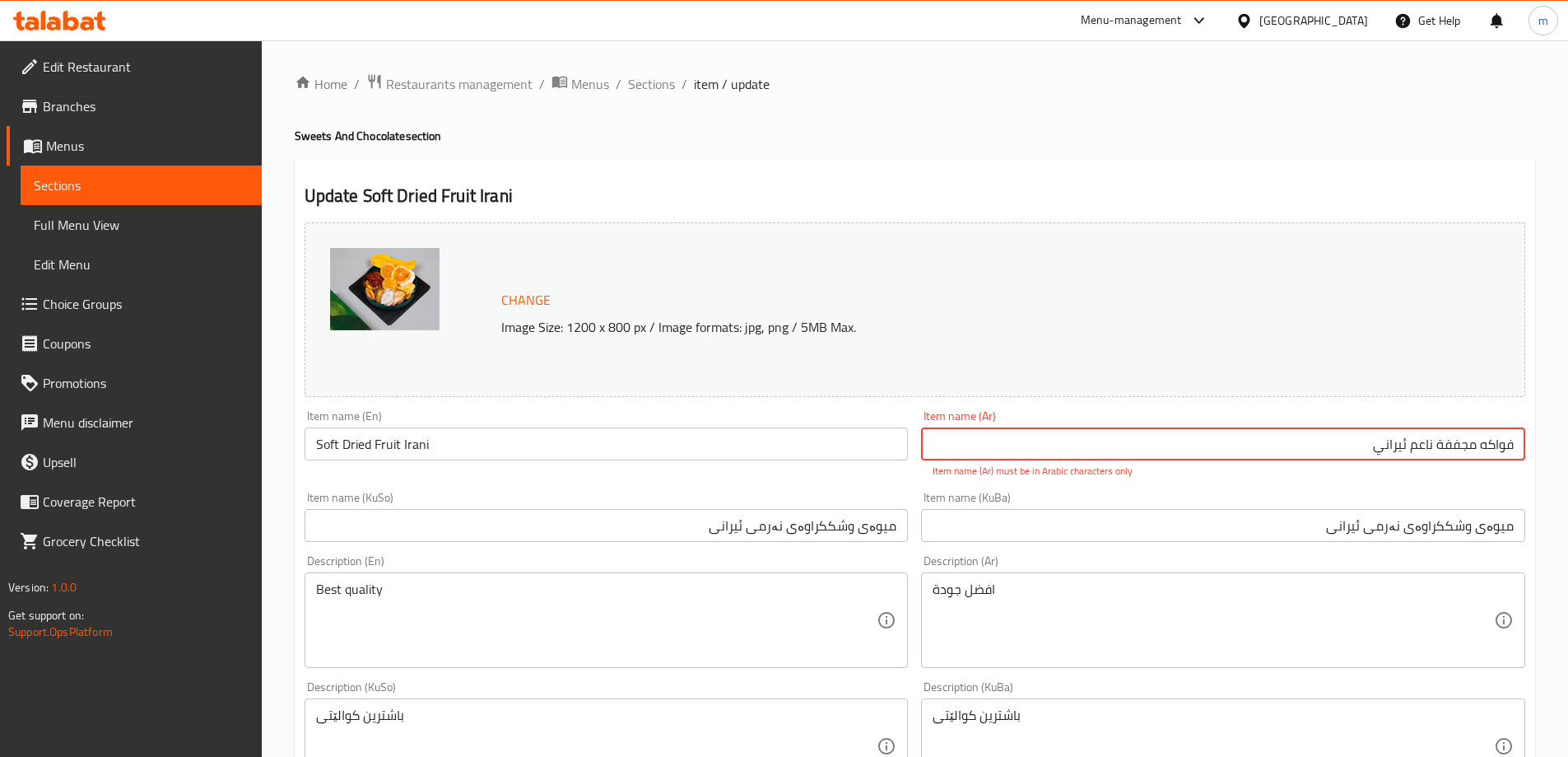
click at [1423, 447] on input "فواكه مجففة ناعم ئیراني" at bounding box center [1223, 444] width 604 height 33
click at [1388, 439] on input "فواكه مجففة ناعم ئیراني" at bounding box center [1223, 444] width 604 height 33
type input "فواكه مجففة ناعم ايراني"
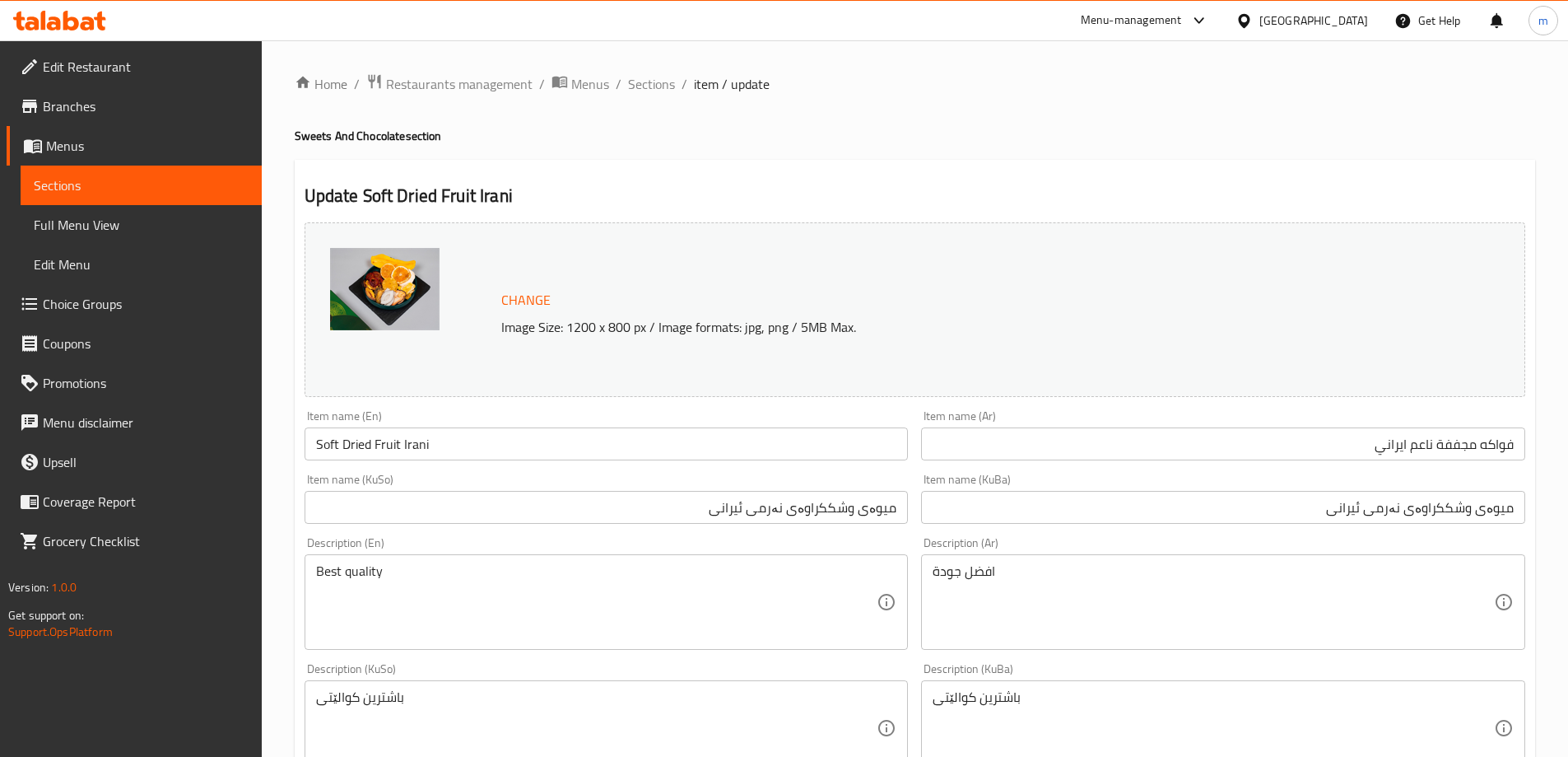
click at [417, 444] on input "Soft Dried Fruit Irani" at bounding box center [607, 444] width 604 height 33
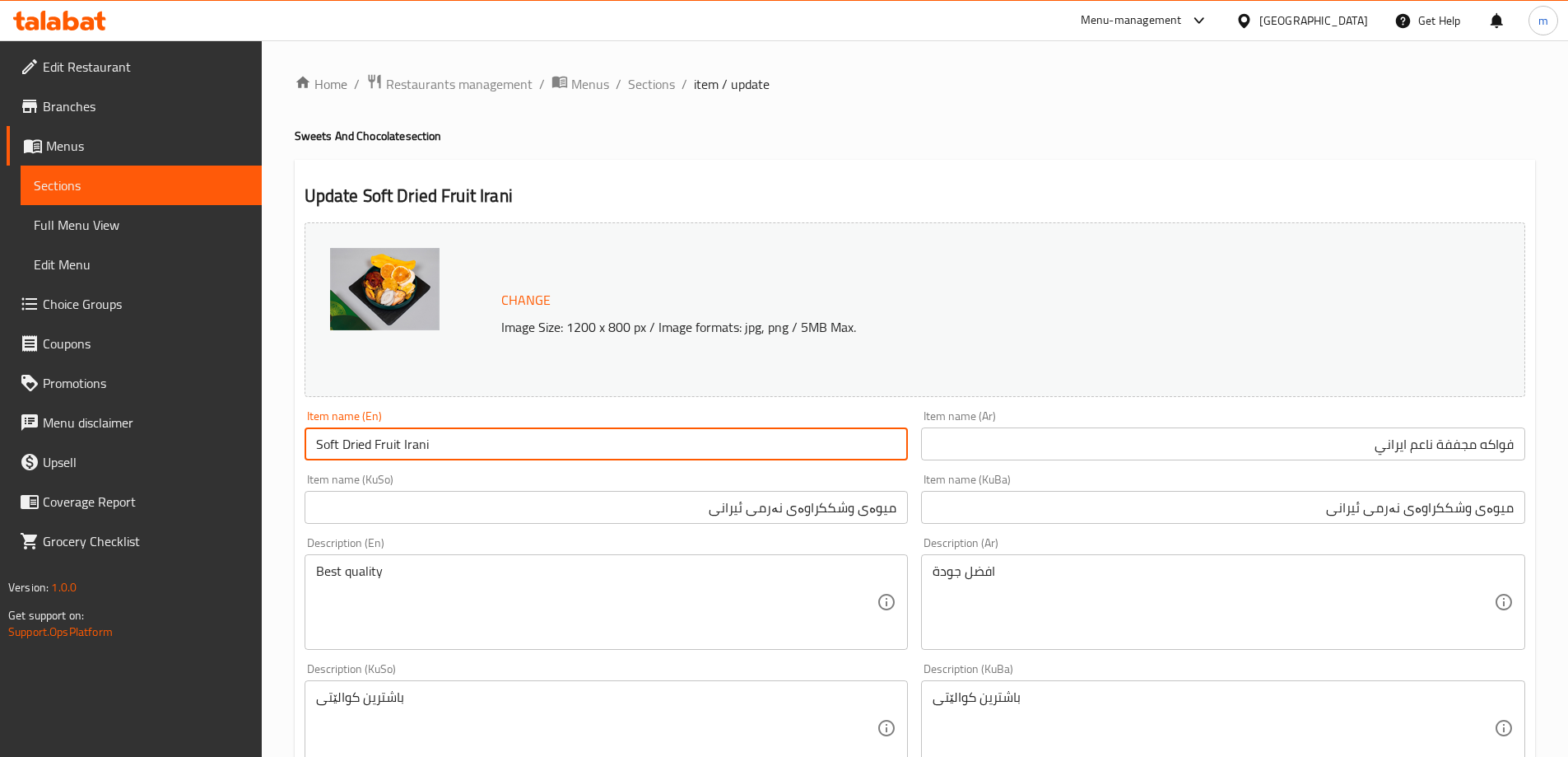
click at [417, 444] on input "Soft Dried Fruit Irani" at bounding box center [607, 444] width 604 height 33
click at [320, 440] on input "Soft Dried Fruit" at bounding box center [607, 444] width 604 height 33
click at [317, 439] on input "Soft Dried Fruit" at bounding box center [607, 444] width 604 height 33
paste input "Irani"
type input "Iranian Soft Dried Fruit"
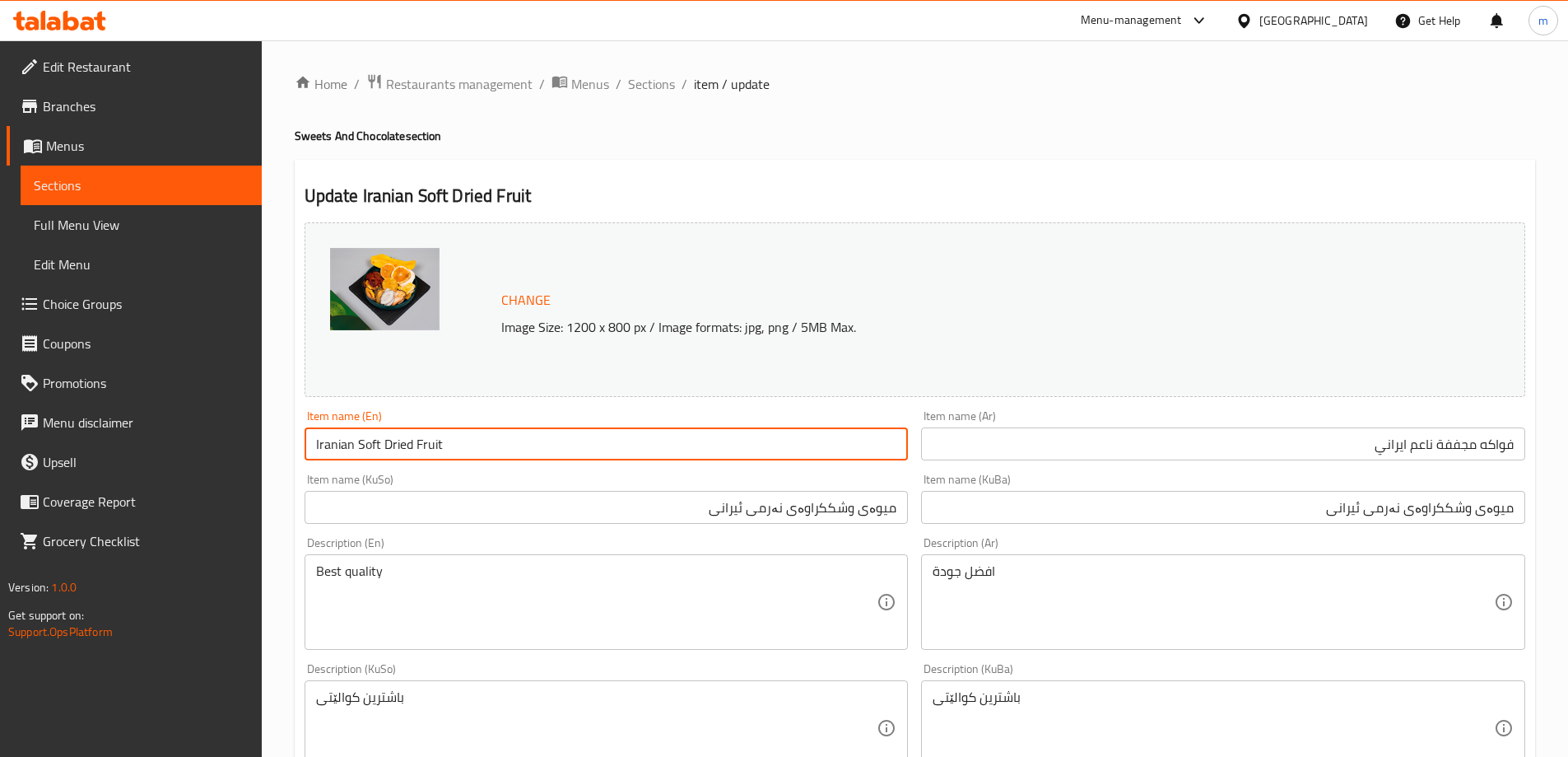
click at [1361, 516] on input "میوەی وشککراوەی نەرمی ئیرانی" at bounding box center [1223, 507] width 604 height 33
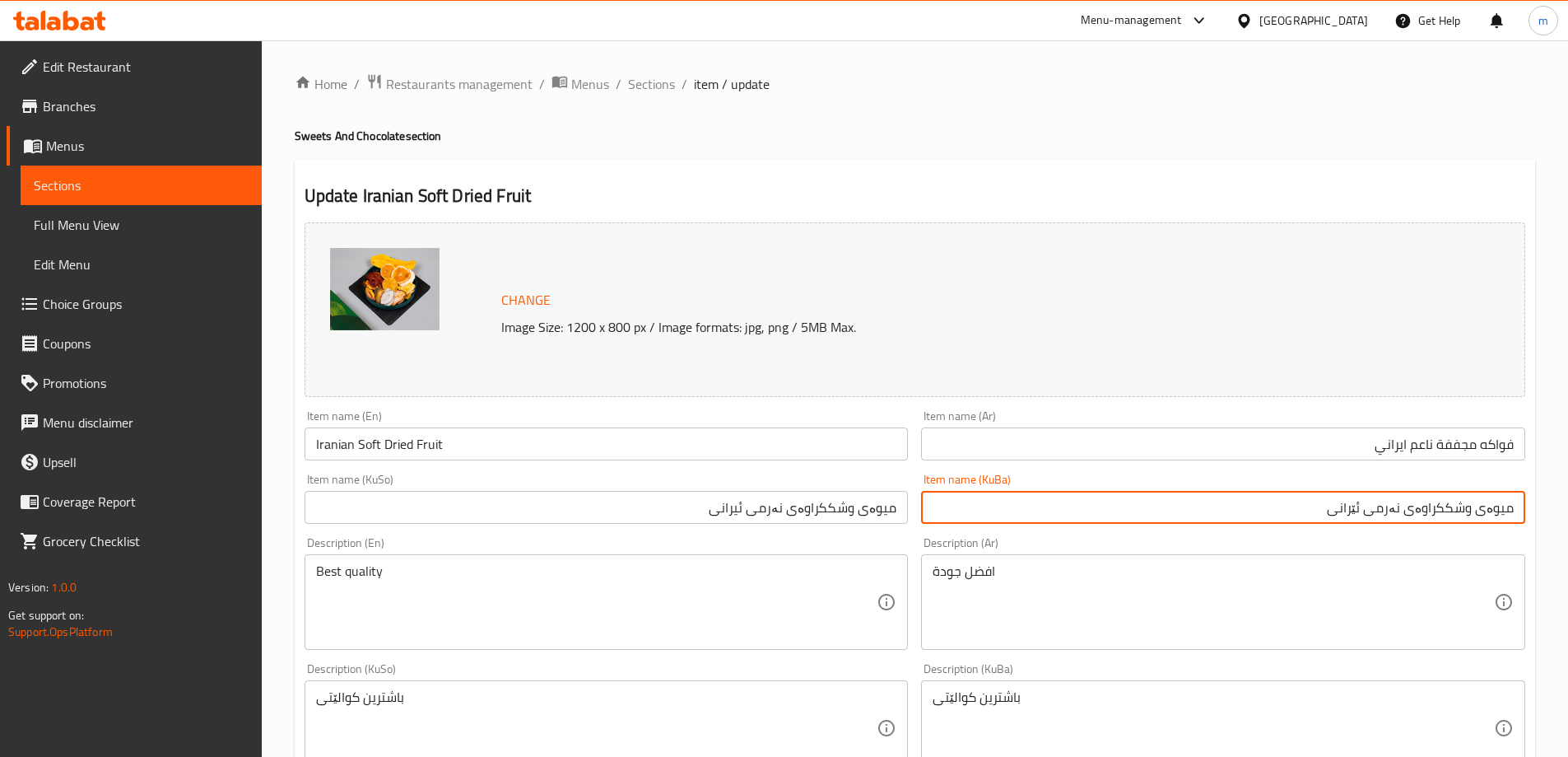
type input "میوەی وشککراوەی نەرمی ئێرانی"
click at [711, 514] on input "میوەی وشککراوەی نەرمی ئیرانی" at bounding box center [607, 507] width 604 height 33
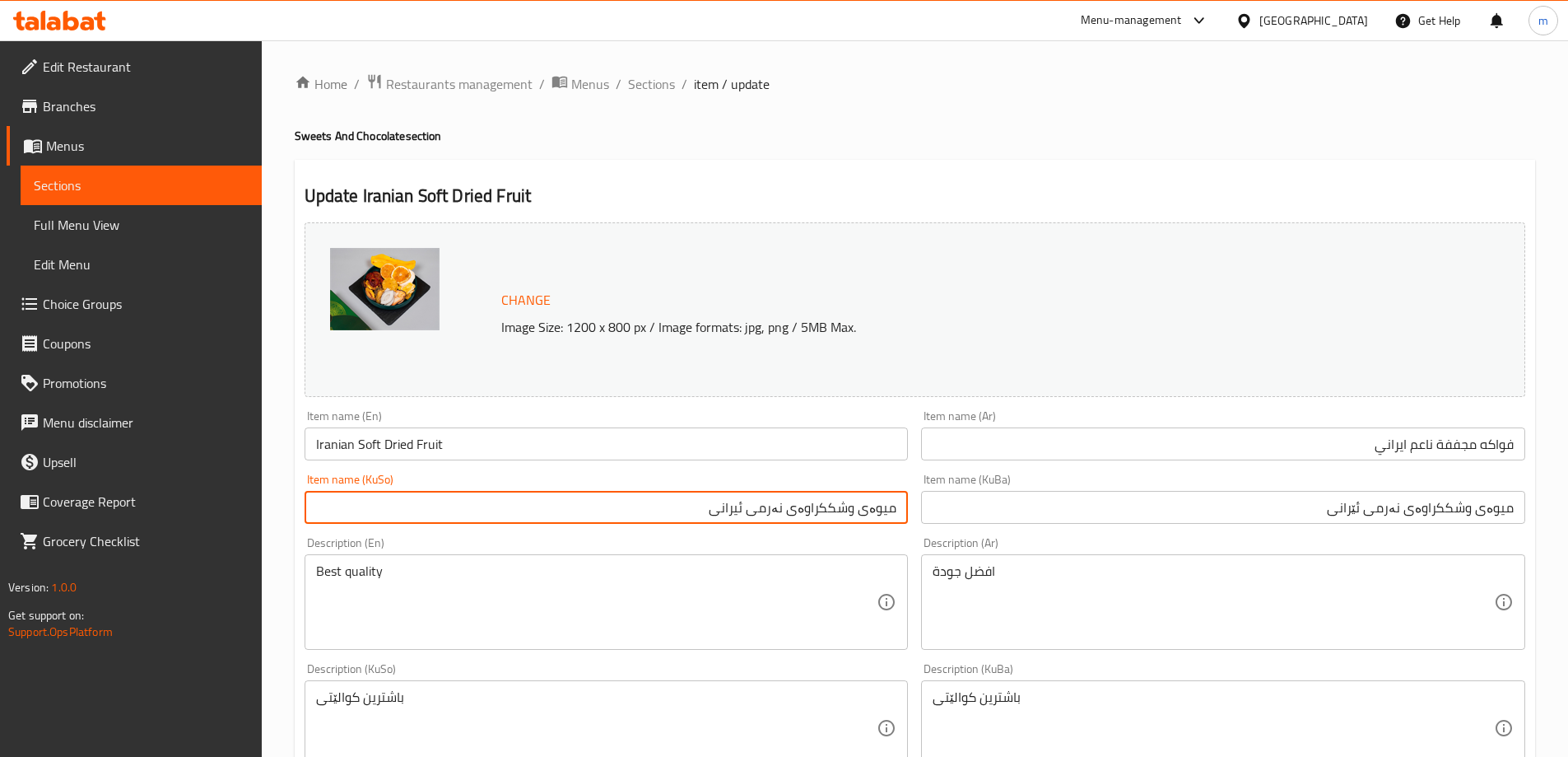
paste input "text"
type input "میوەی وشککراوەی نەرمی ئێرانی"
click at [926, 469] on div "Item name (KuBa) میوەی وشککراوەی نەرمی ئێرانی Item name (KuBa)" at bounding box center [1223, 499] width 618 height 64
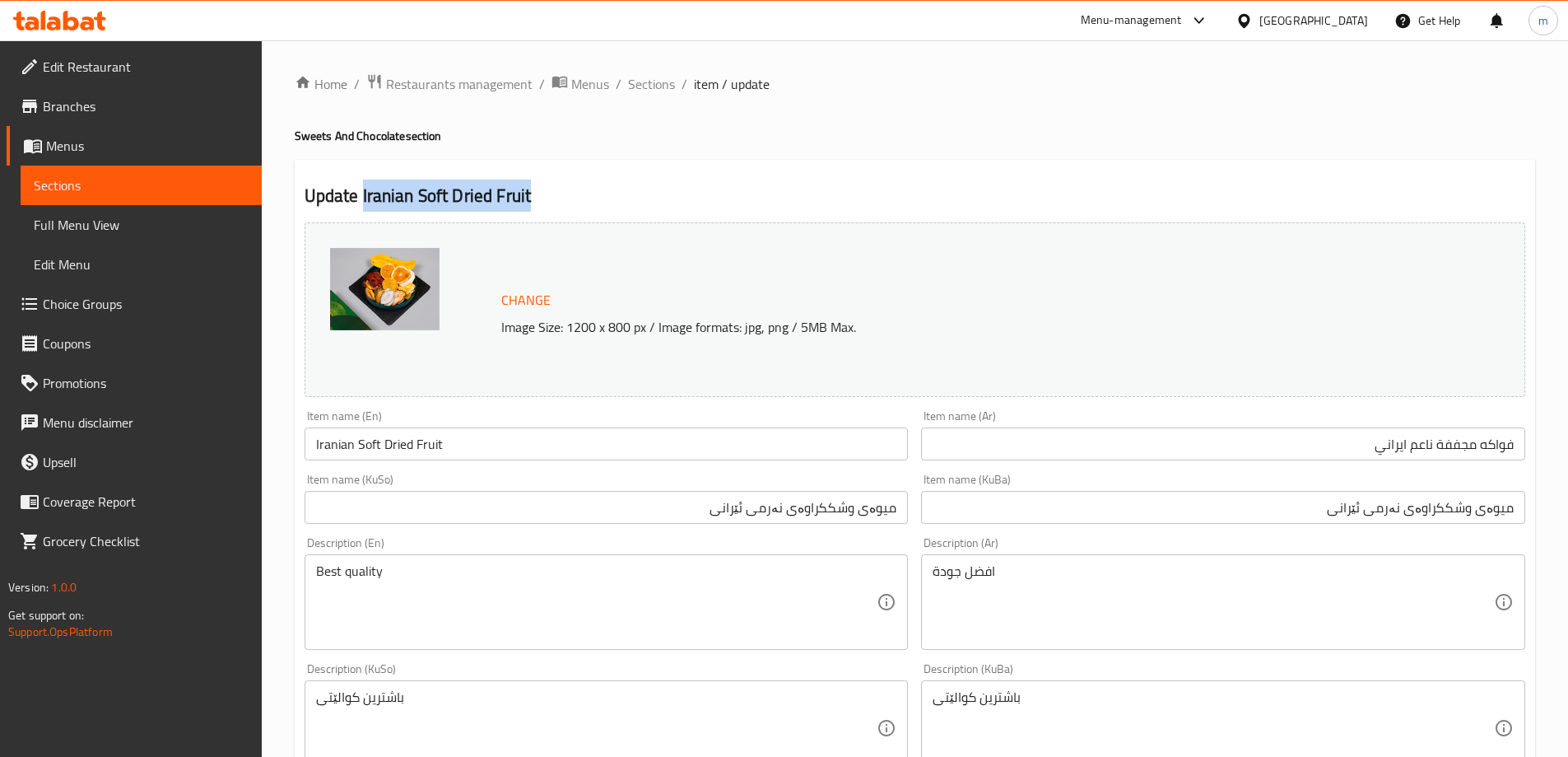
copy h2 "Iranian Soft Dried Fruit"
drag, startPoint x: 362, startPoint y: 193, endPoint x: 526, endPoint y: 197, distance: 164.0
click at [526, 197] on h2 "Update Iranian Soft Dried Fruit" at bounding box center [915, 196] width 1221 height 25
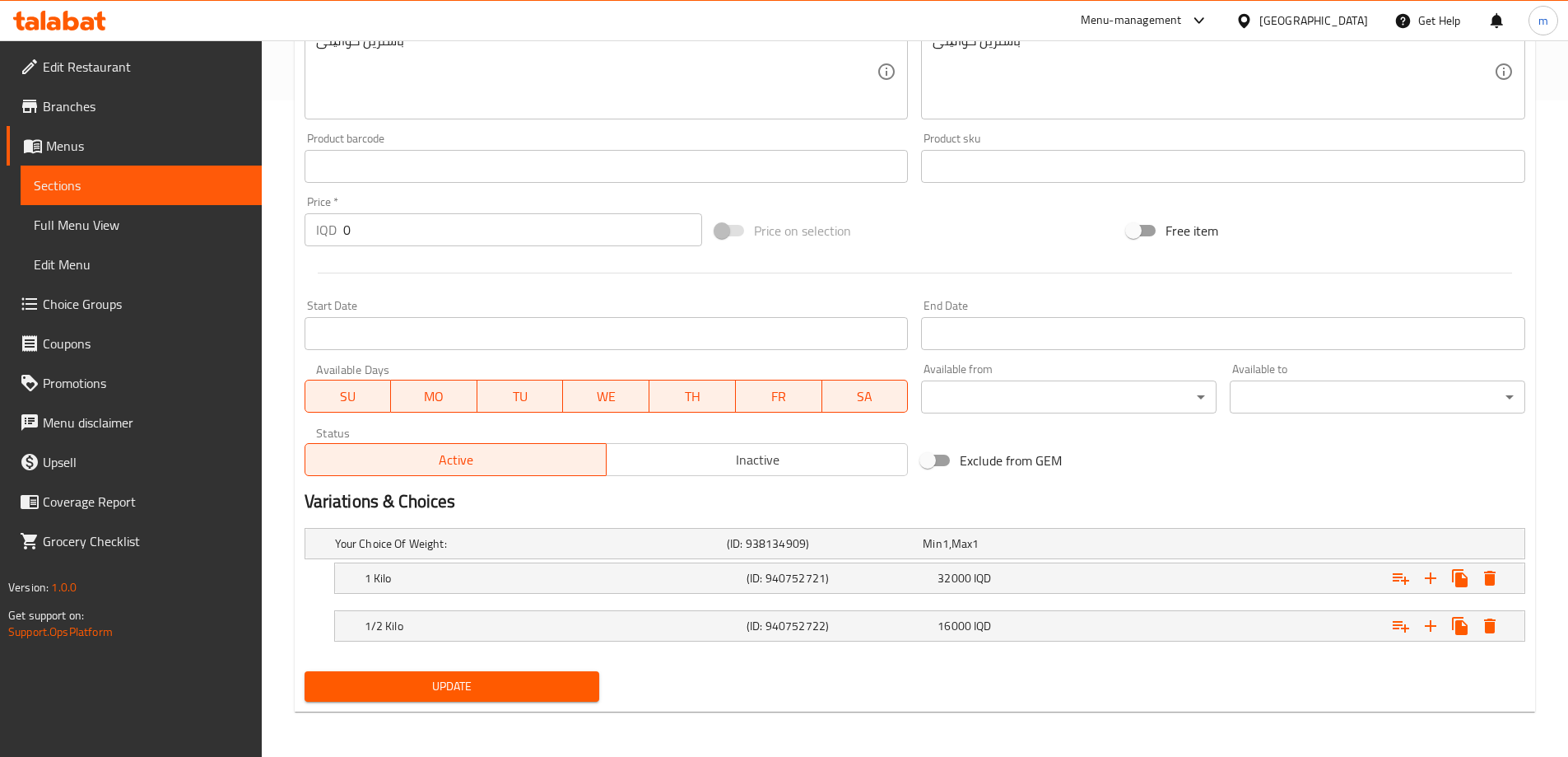
scroll to position [657, 0]
click at [399, 681] on span "Update" at bounding box center [452, 685] width 269 height 21
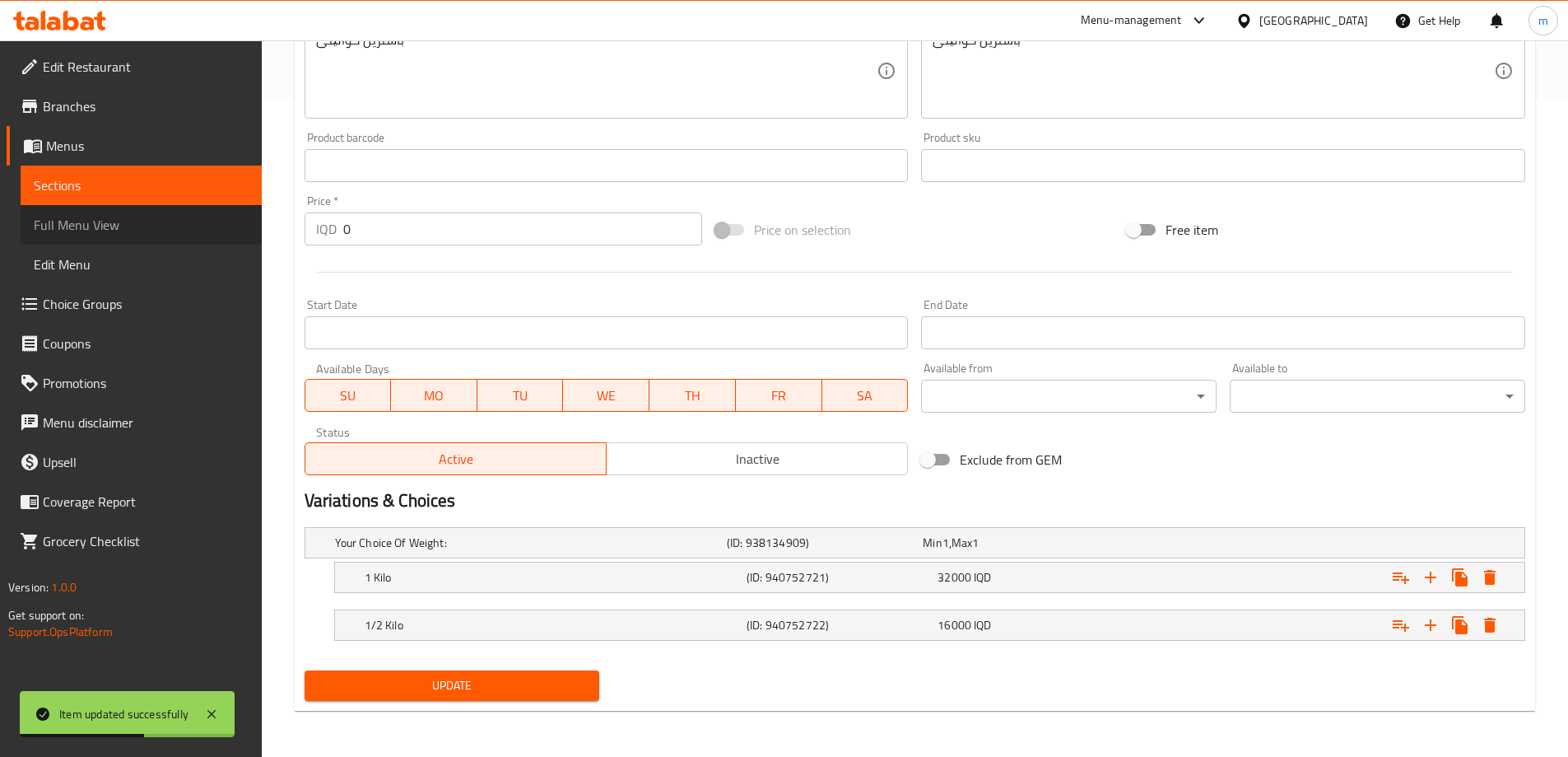
click at [155, 217] on span "Full Menu View" at bounding box center [141, 225] width 215 height 20
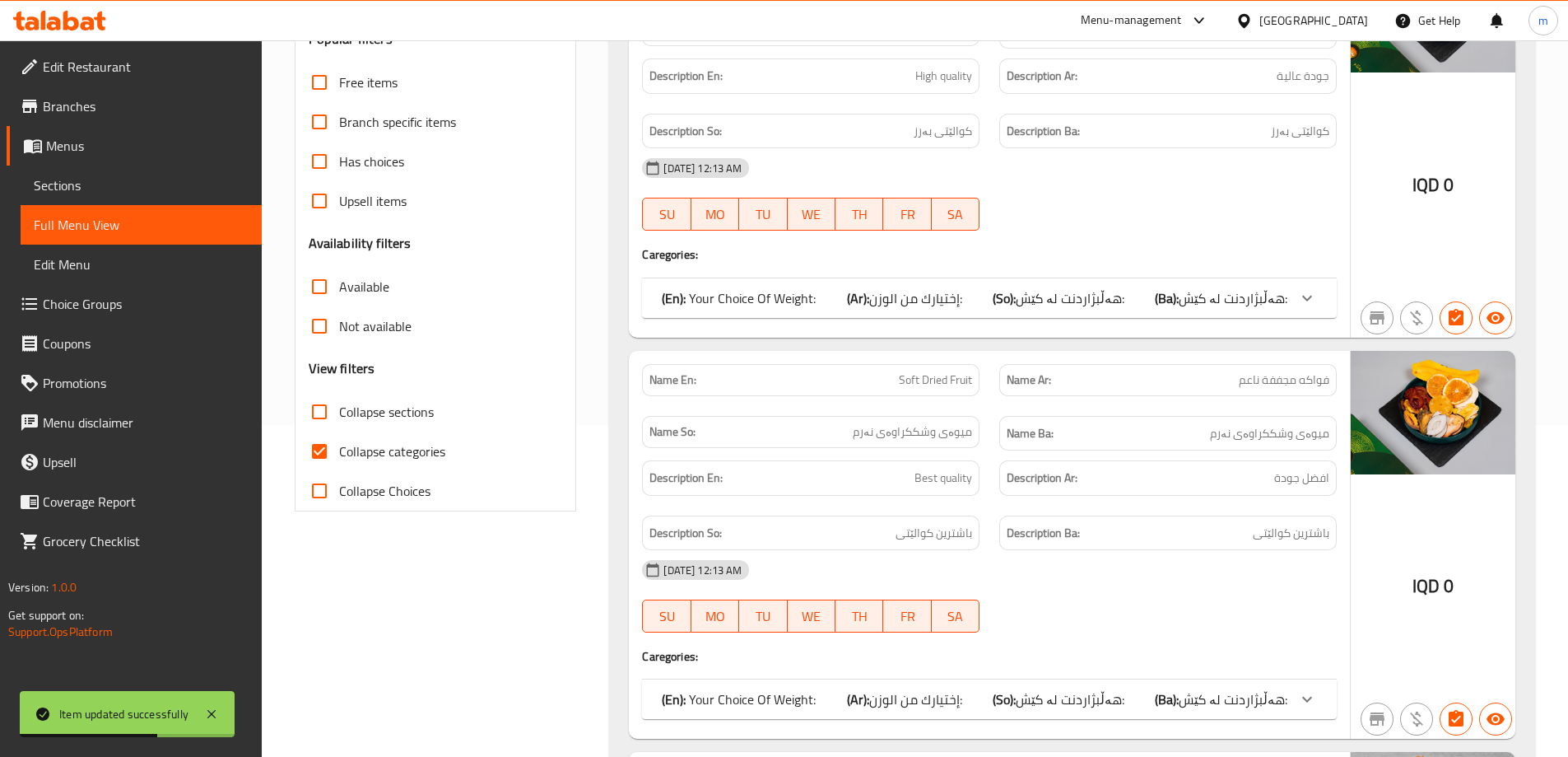
scroll to position [246, 0]
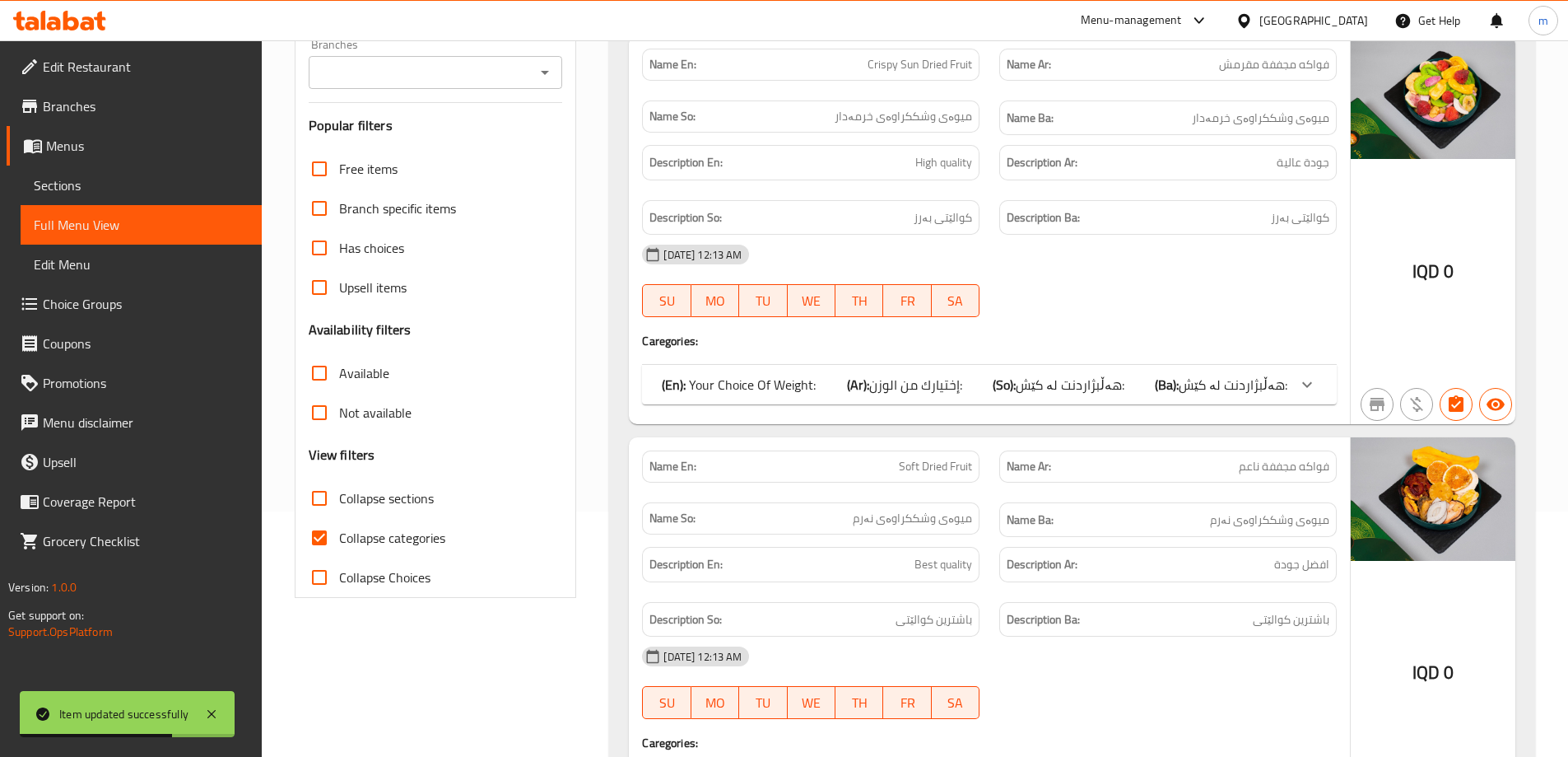
click at [436, 75] on input "Branches" at bounding box center [422, 72] width 217 height 23
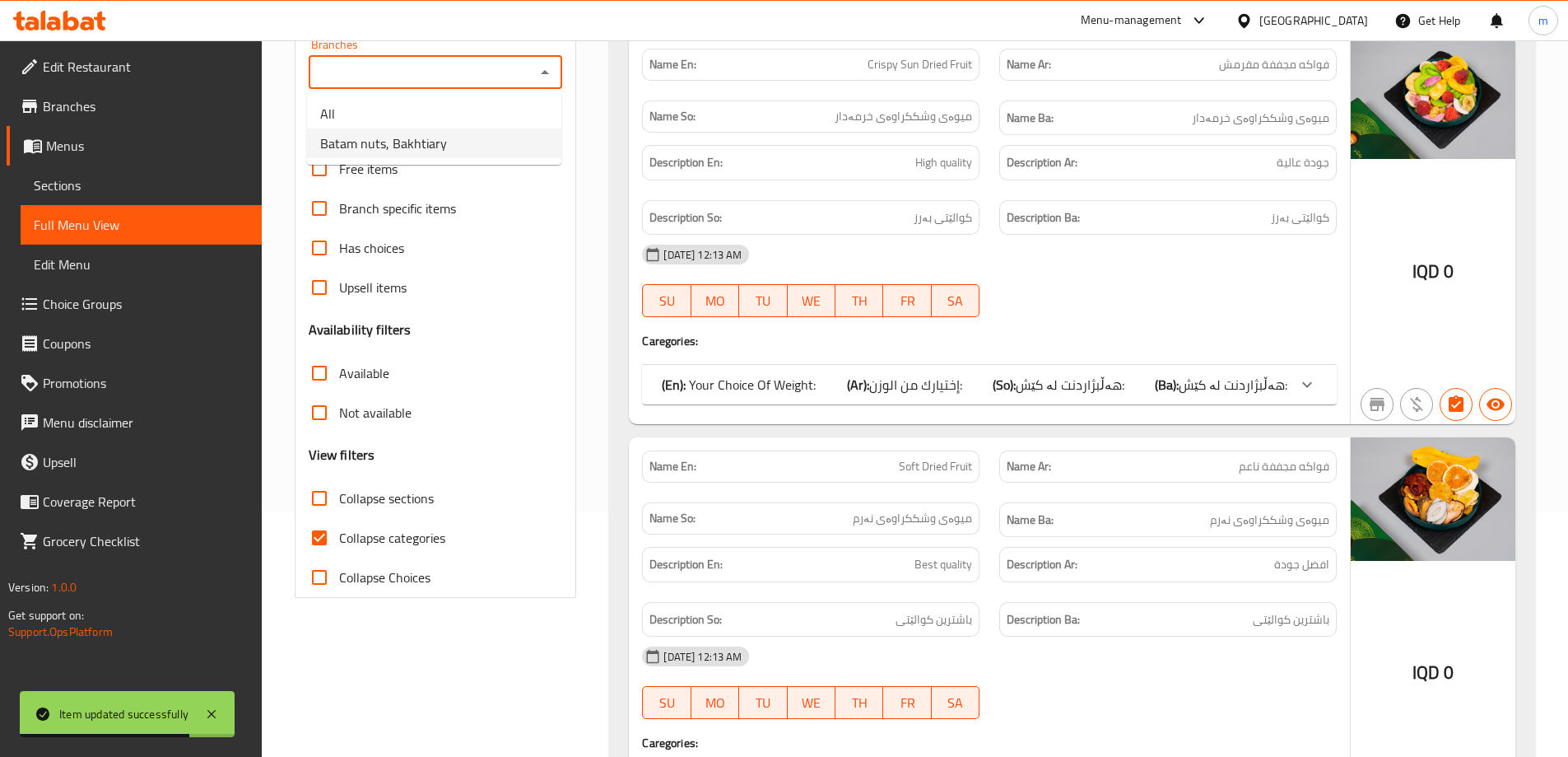
click at [412, 146] on span "Batam nuts, Bakhtiary" at bounding box center [383, 144] width 126 height 20
type input "Batam nuts, Bakhtiary"
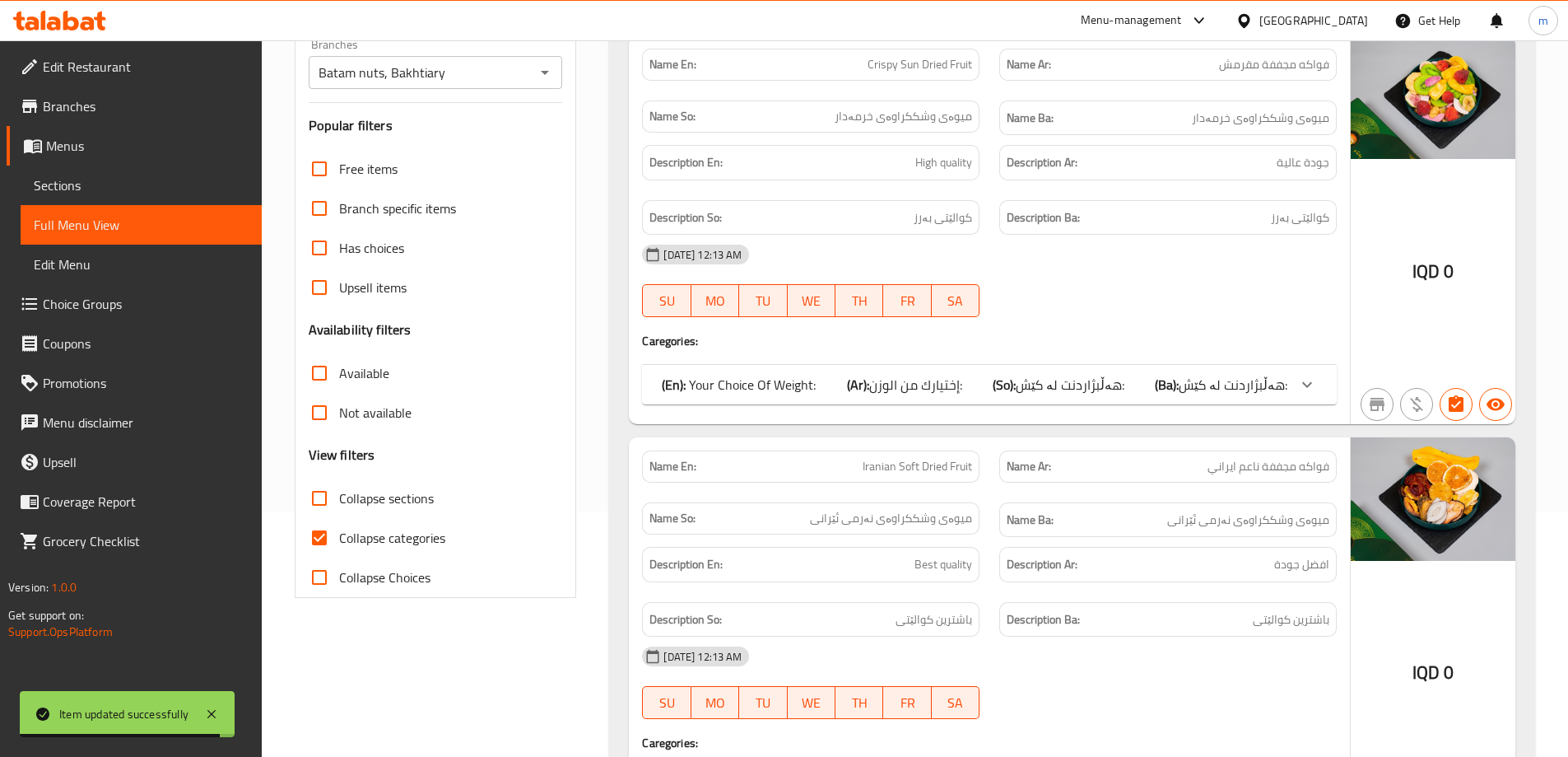
click at [398, 540] on span "Collapse categories" at bounding box center [392, 538] width 106 height 20
click at [339, 540] on input "Collapse categories" at bounding box center [318, 537] width 39 height 39
checkbox input "false"
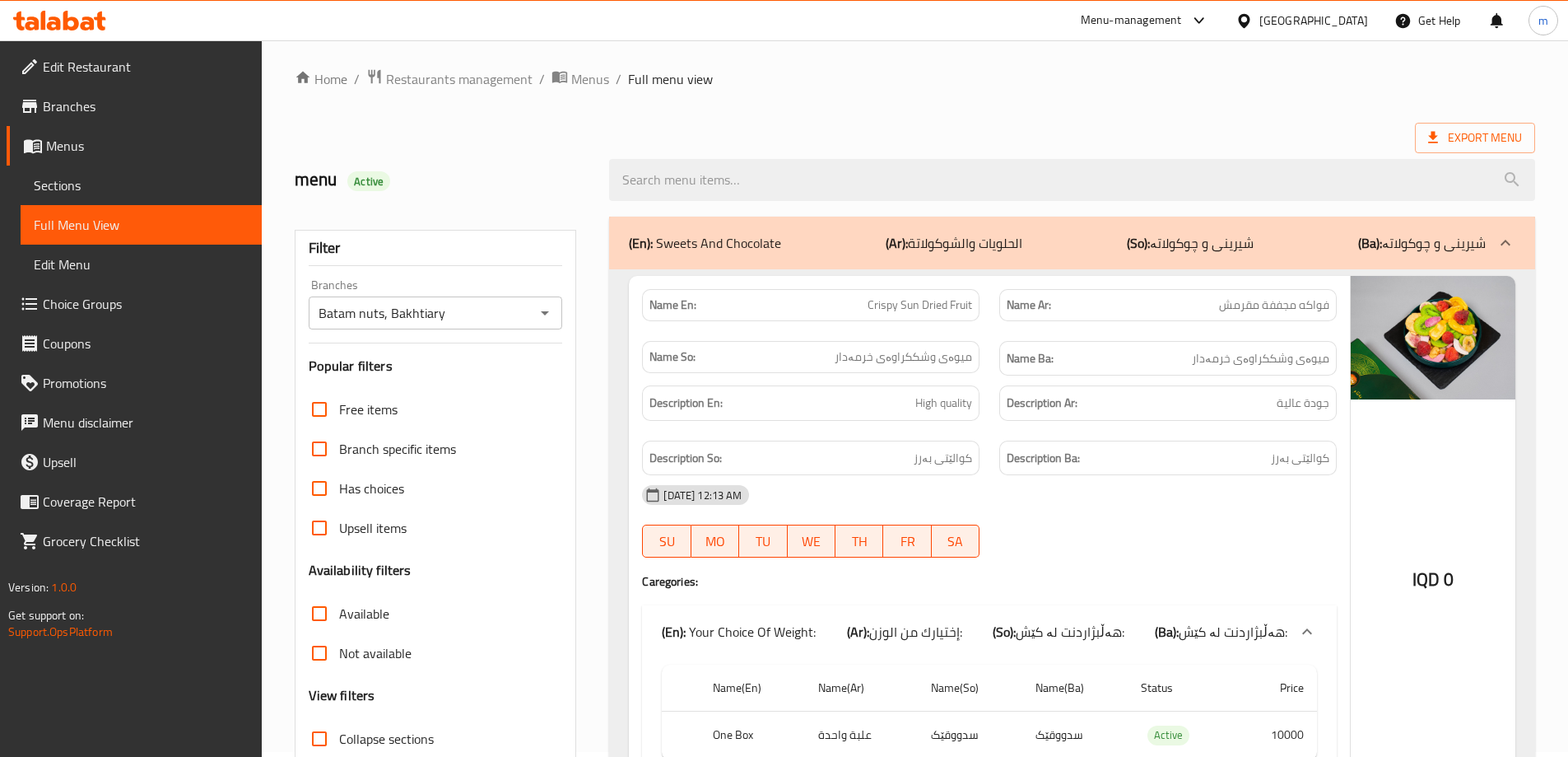
scroll to position [0, 0]
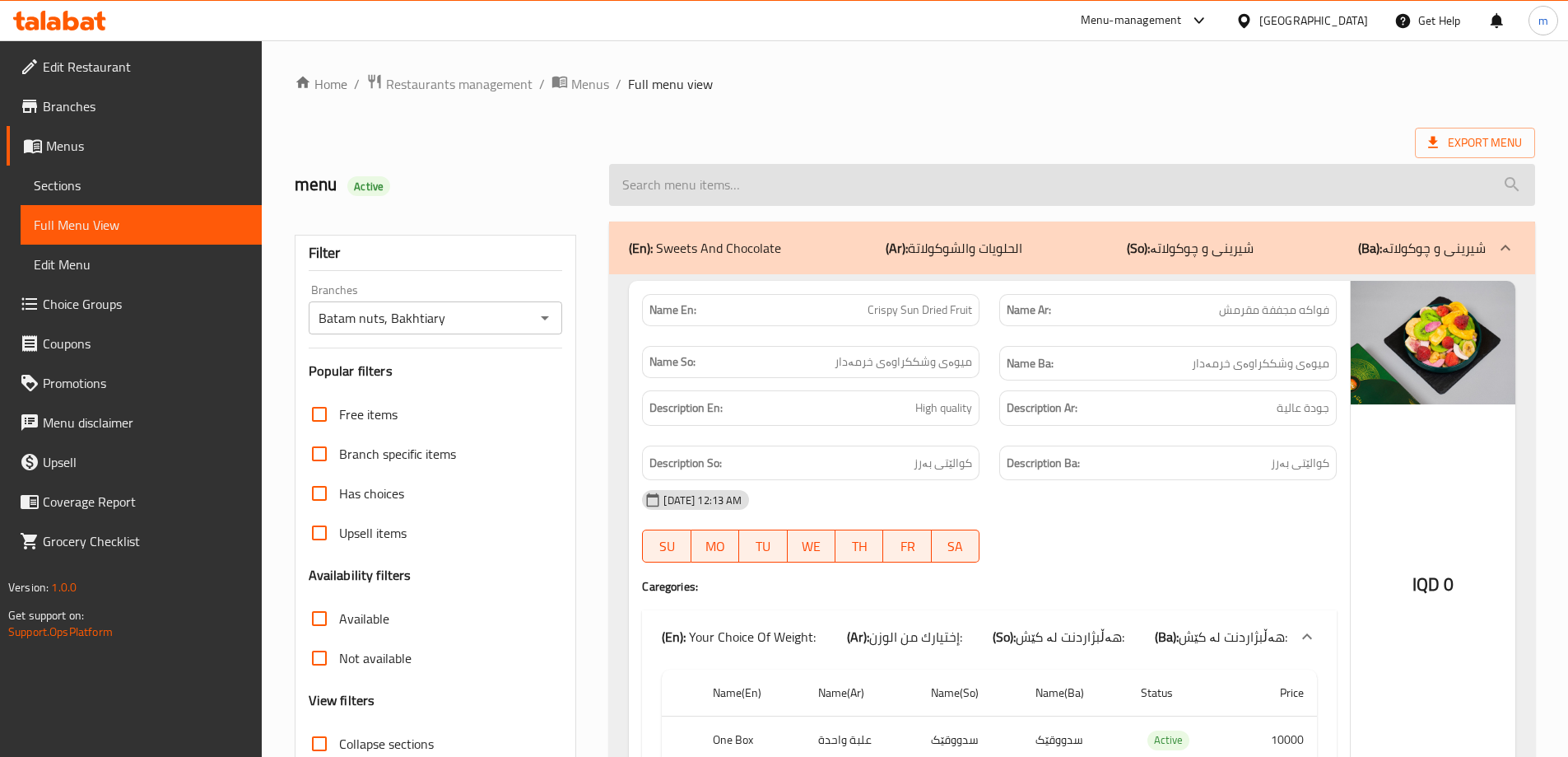
click at [890, 190] on input "search" at bounding box center [1072, 185] width 926 height 42
paste input "Iranian Soft Dried Fruit"
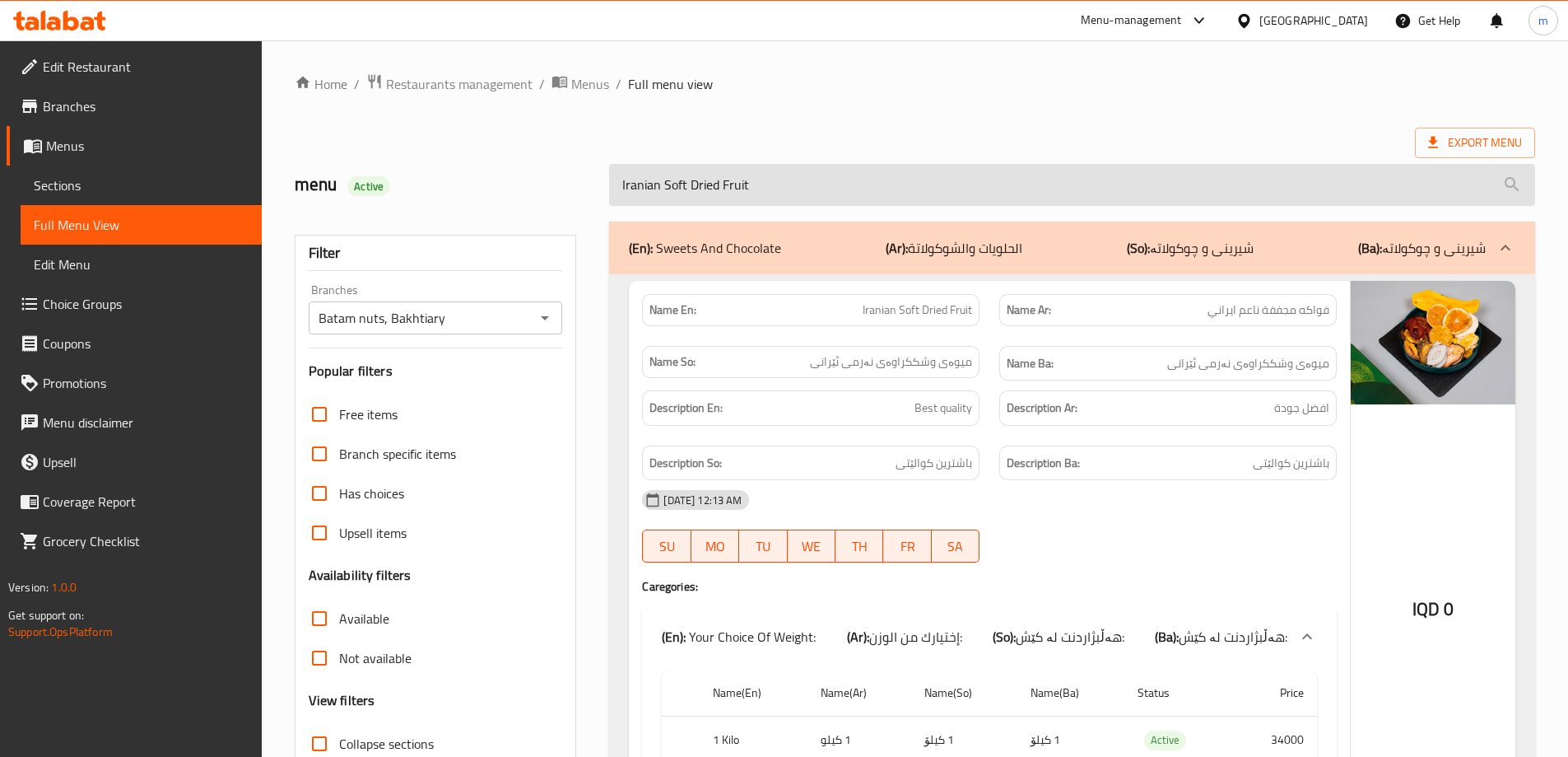
click at [824, 185] on input "Iranian Soft Dried Fruit" at bounding box center [1072, 185] width 926 height 42
paste input "Crispy Sun Dried Fruit One Box"
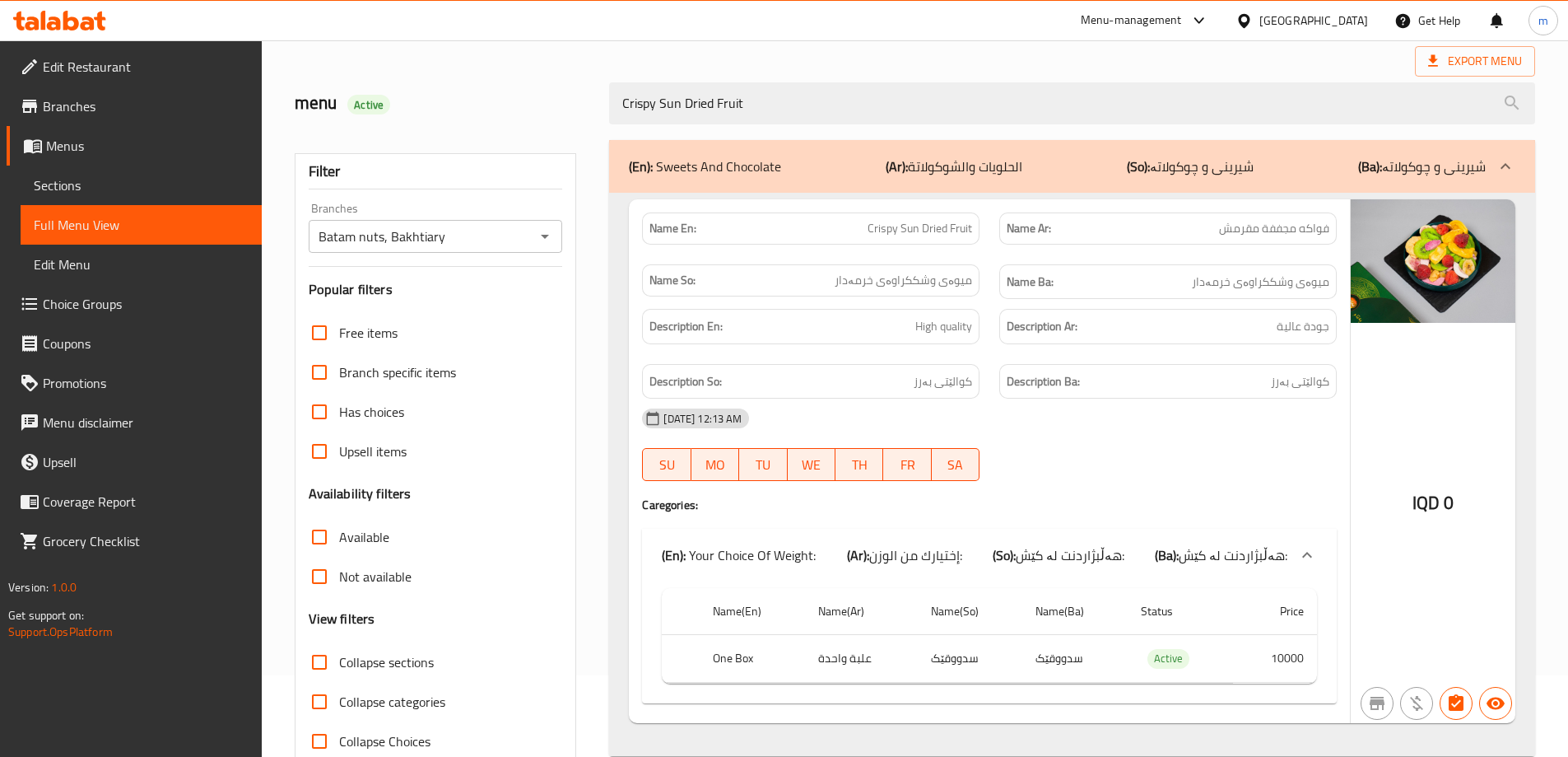
scroll to position [119, 0]
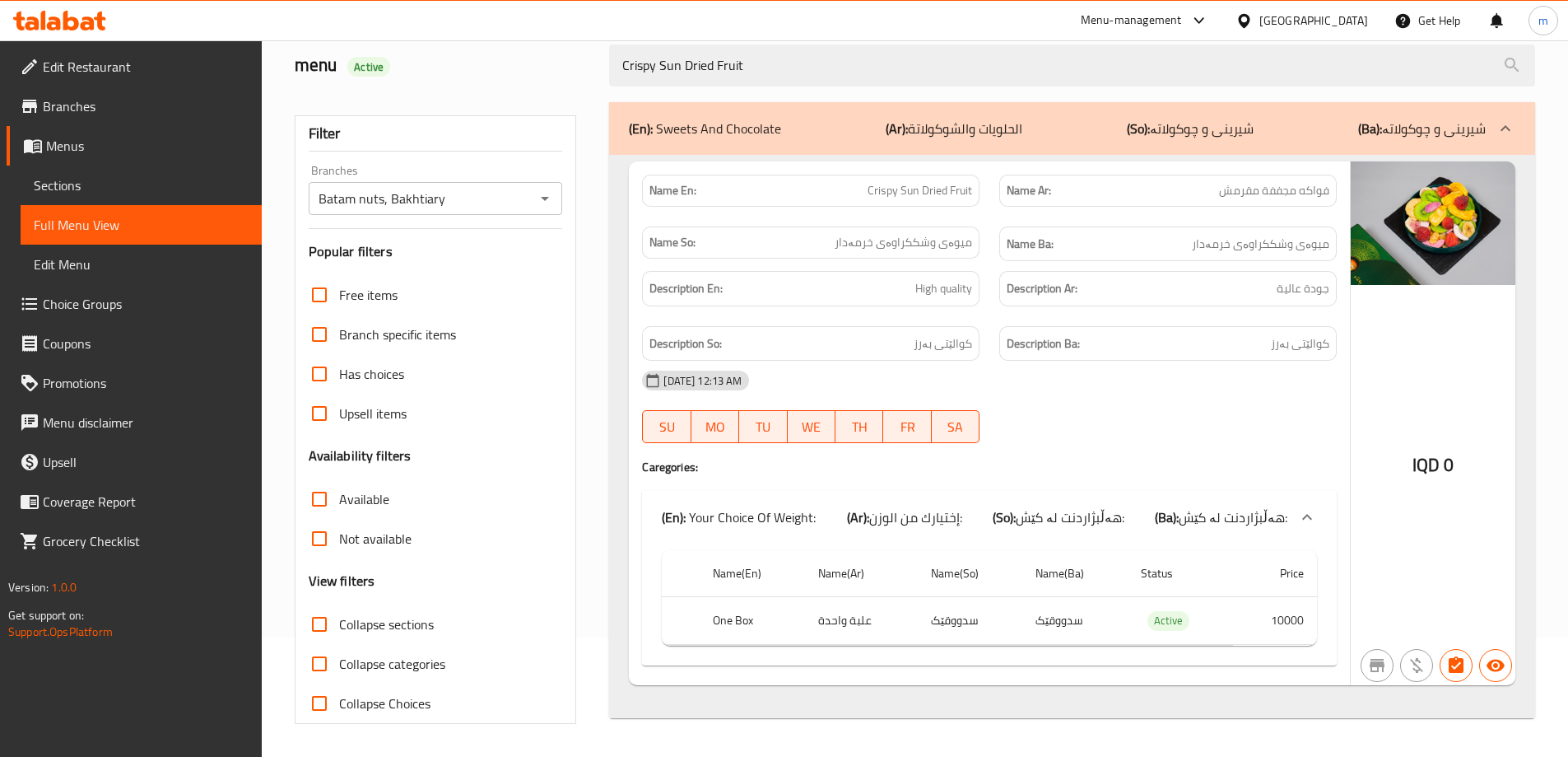
type input "Crispy Sun Dried Fruit"
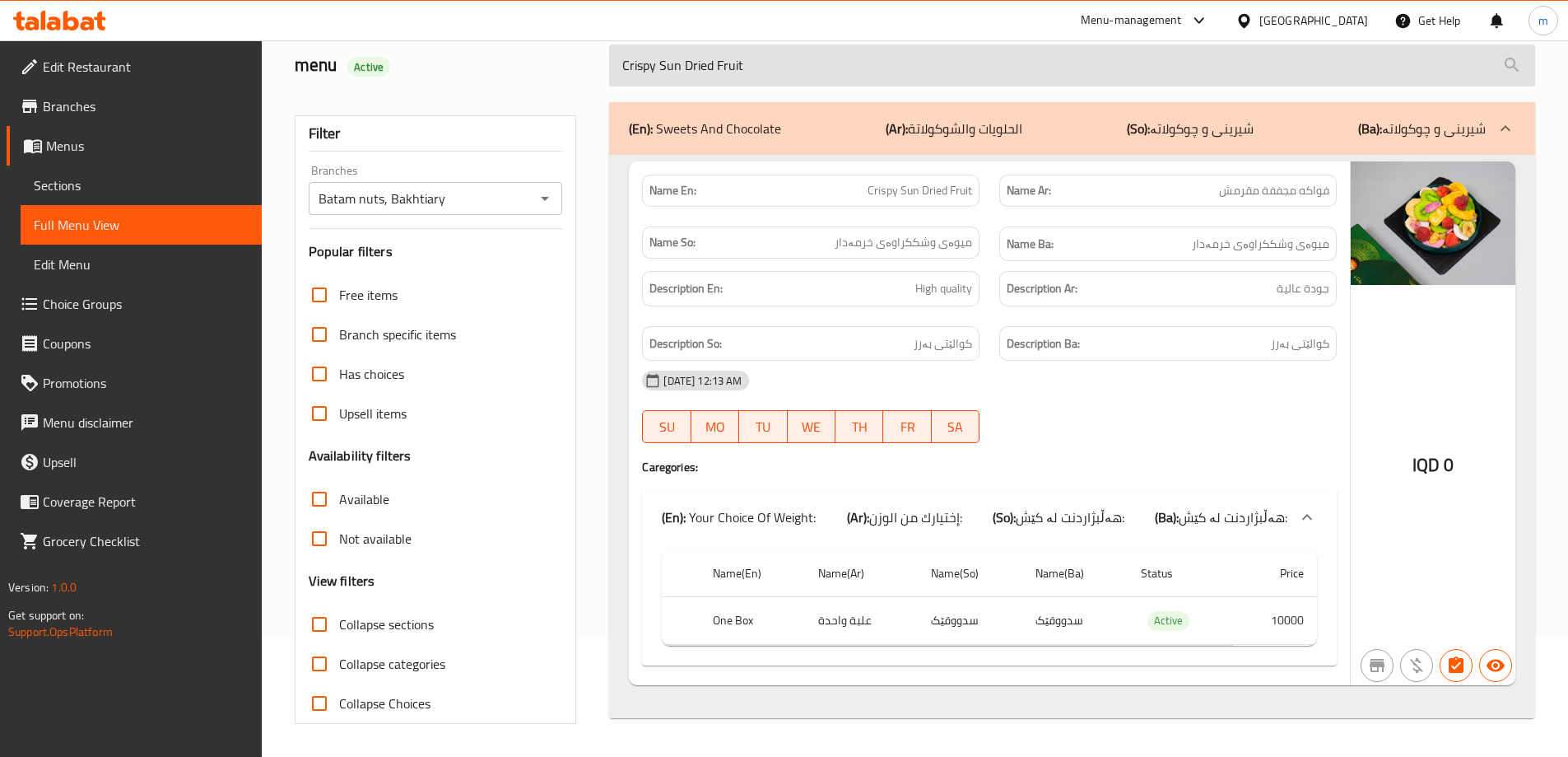
click at [724, 56] on input "Crispy Sun Dried Fruit" at bounding box center [1072, 66] width 926 height 42
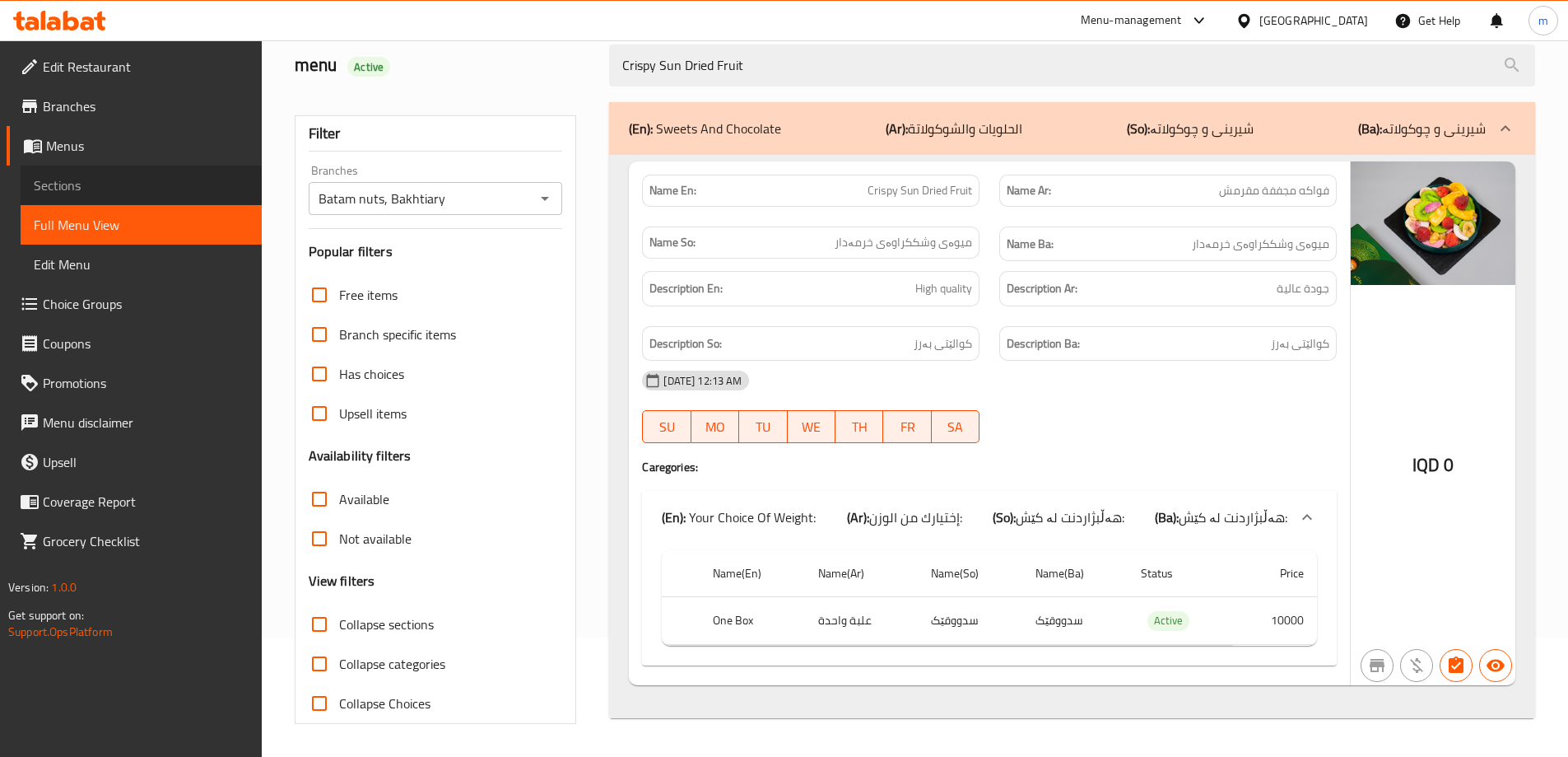
click at [178, 179] on span "Sections" at bounding box center [141, 186] width 215 height 20
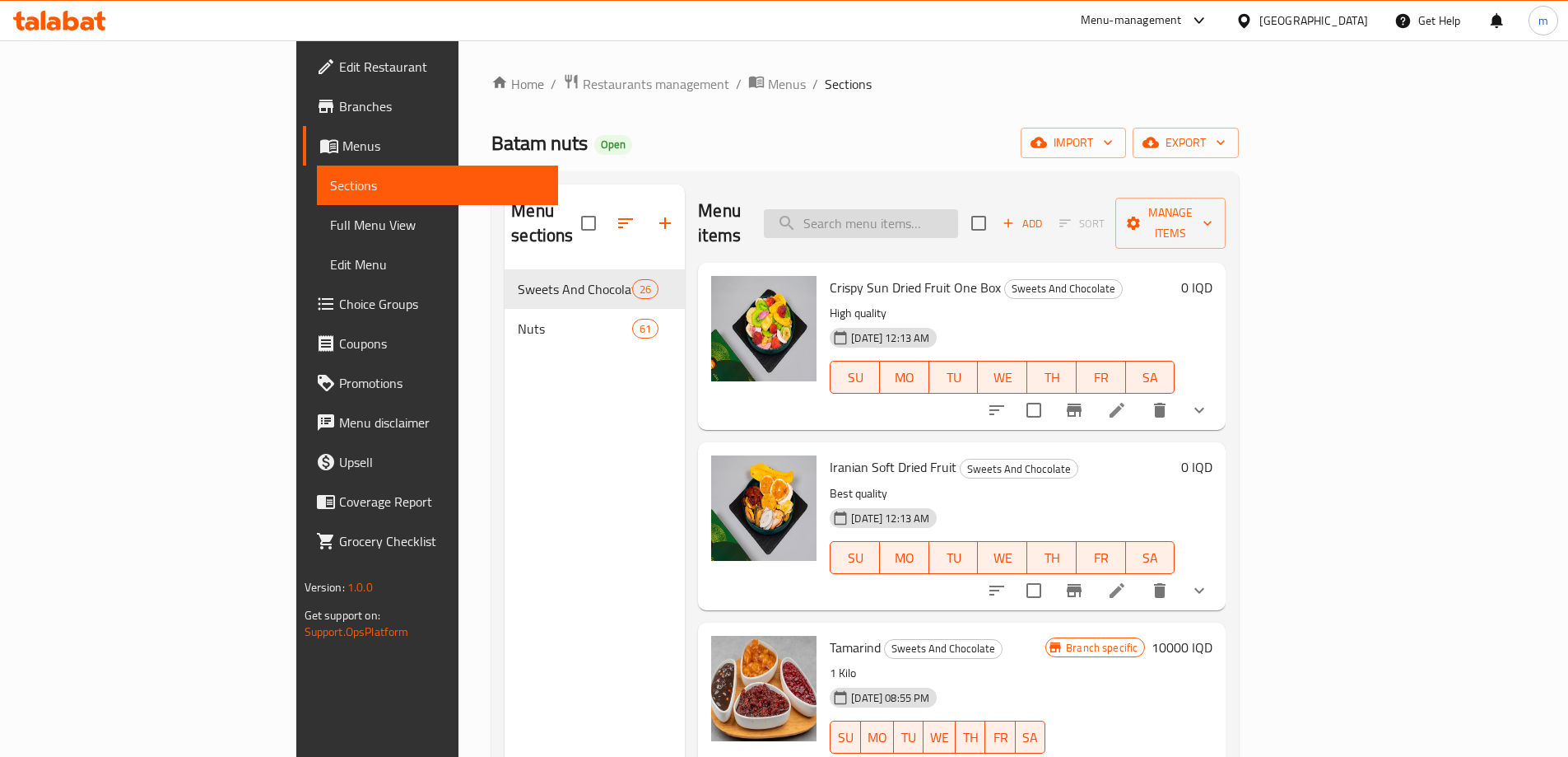
click at [918, 211] on input "search" at bounding box center [861, 224] width 195 height 29
paste input "Crispy Sun Dried Fruit"
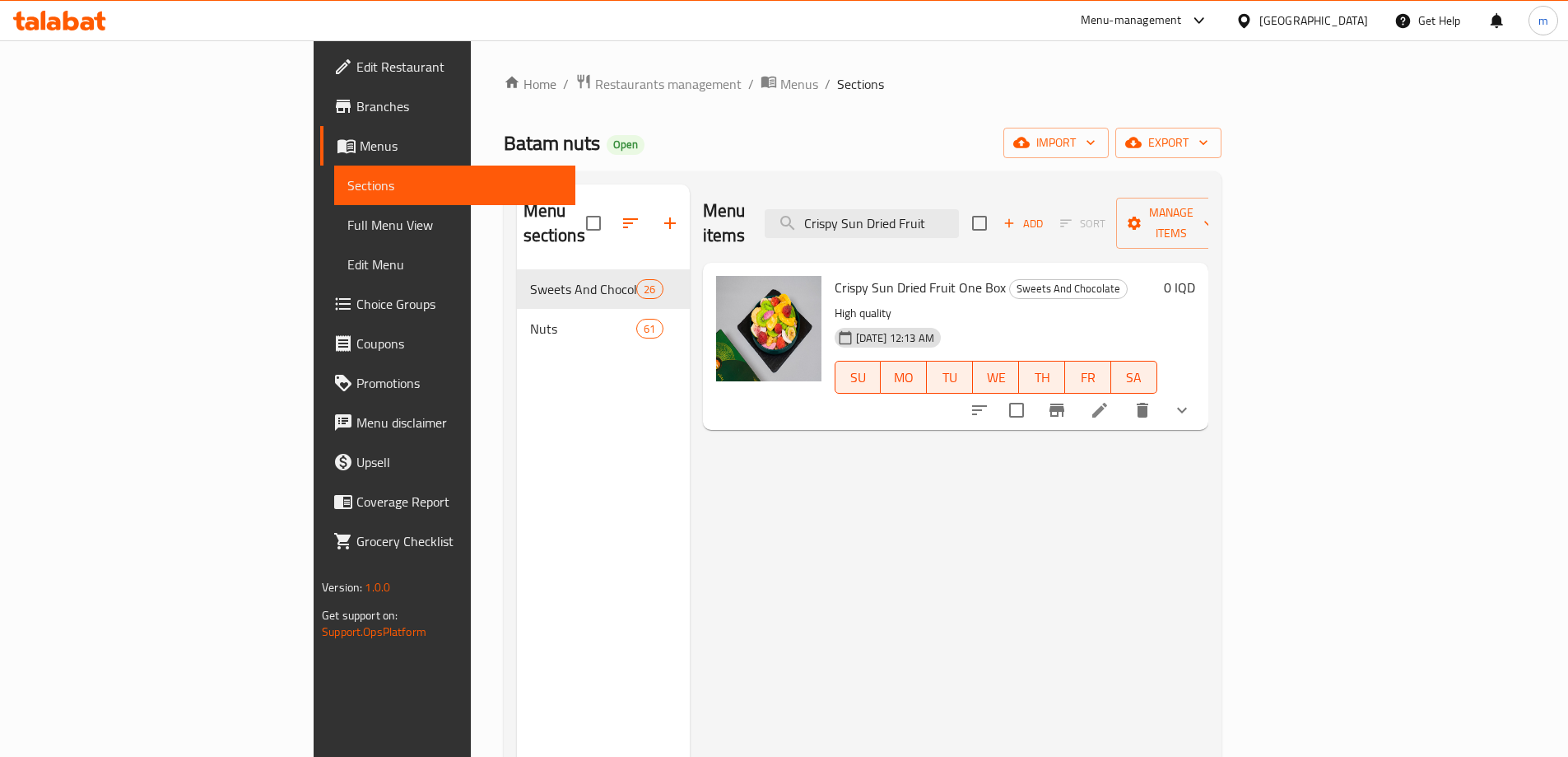
type input "Crispy Sun Dried Fruit"
click at [1123, 395] on li at bounding box center [1100, 409] width 46 height 30
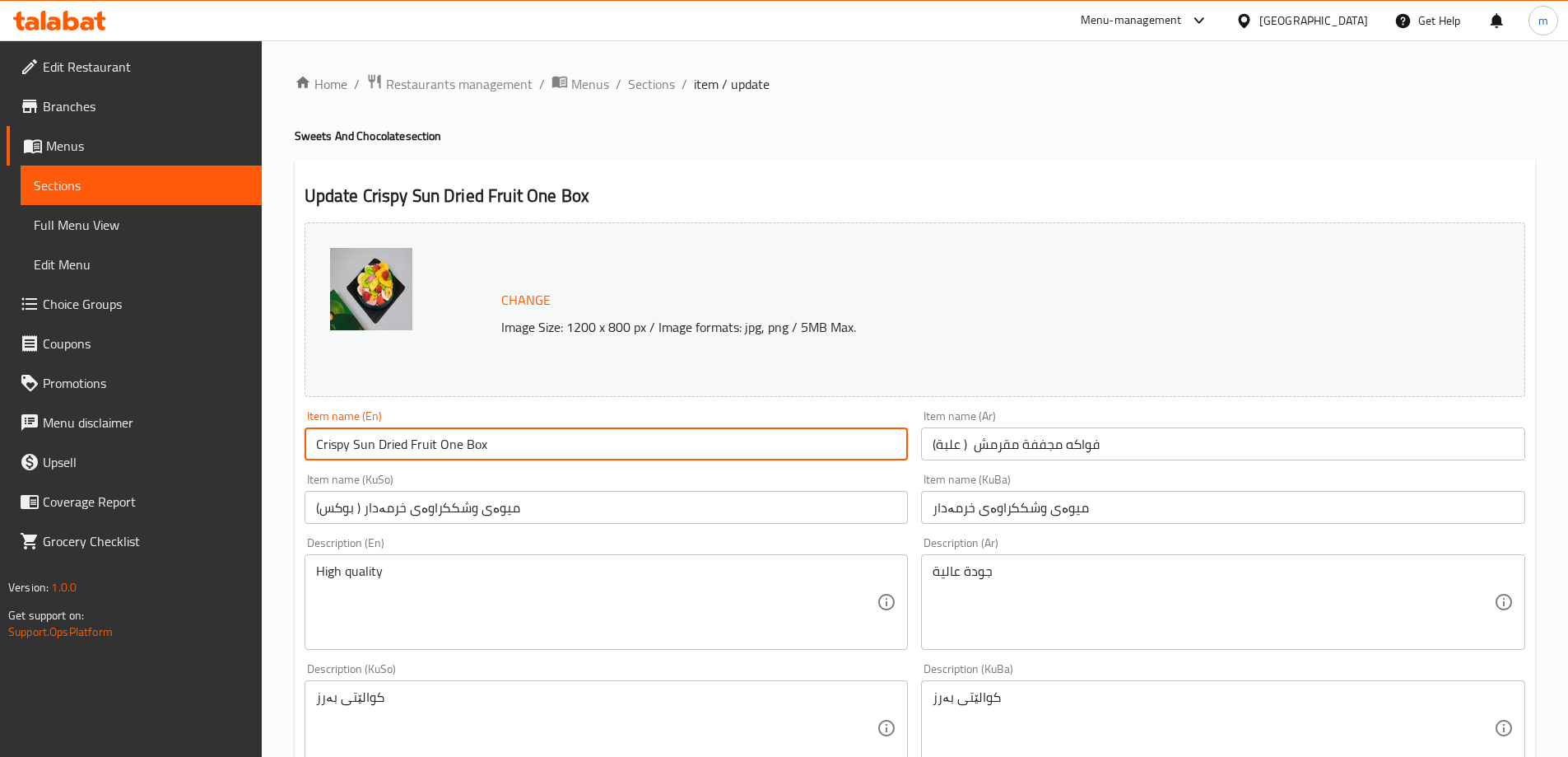
drag, startPoint x: 437, startPoint y: 440, endPoint x: 457, endPoint y: 441, distance: 20.0
click at [457, 441] on input "Crispy Sun Dried Fruit One Box" at bounding box center [607, 444] width 604 height 33
click at [461, 446] on input "Crispy Sun Dried Fruit 1 Box" at bounding box center [607, 444] width 604 height 33
type input "Crispy Sun Dried Fruit 1 Box"
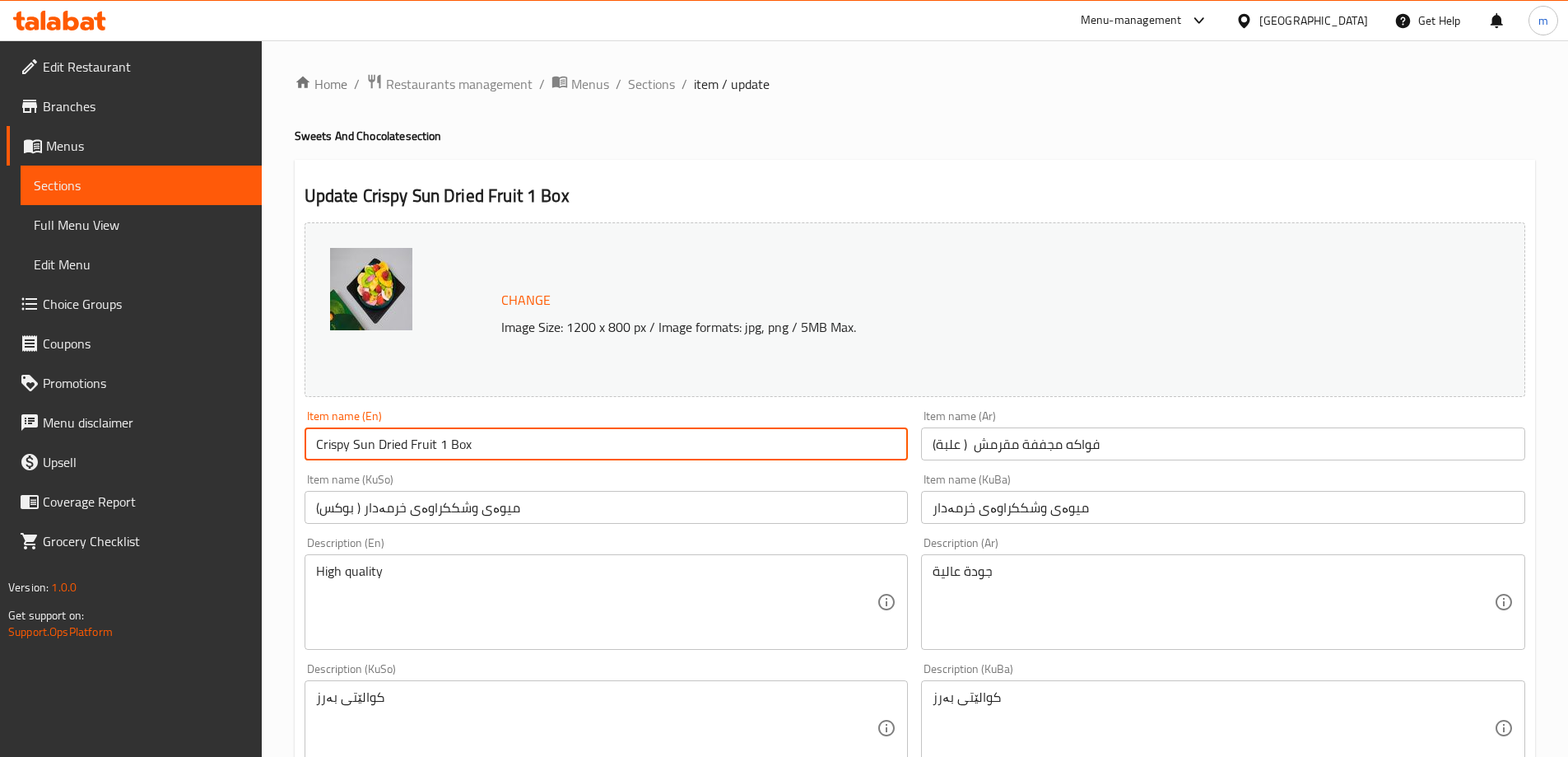
click at [959, 442] on input "فواكه مجففة مقرمش ( علبة)" at bounding box center [1223, 444] width 604 height 33
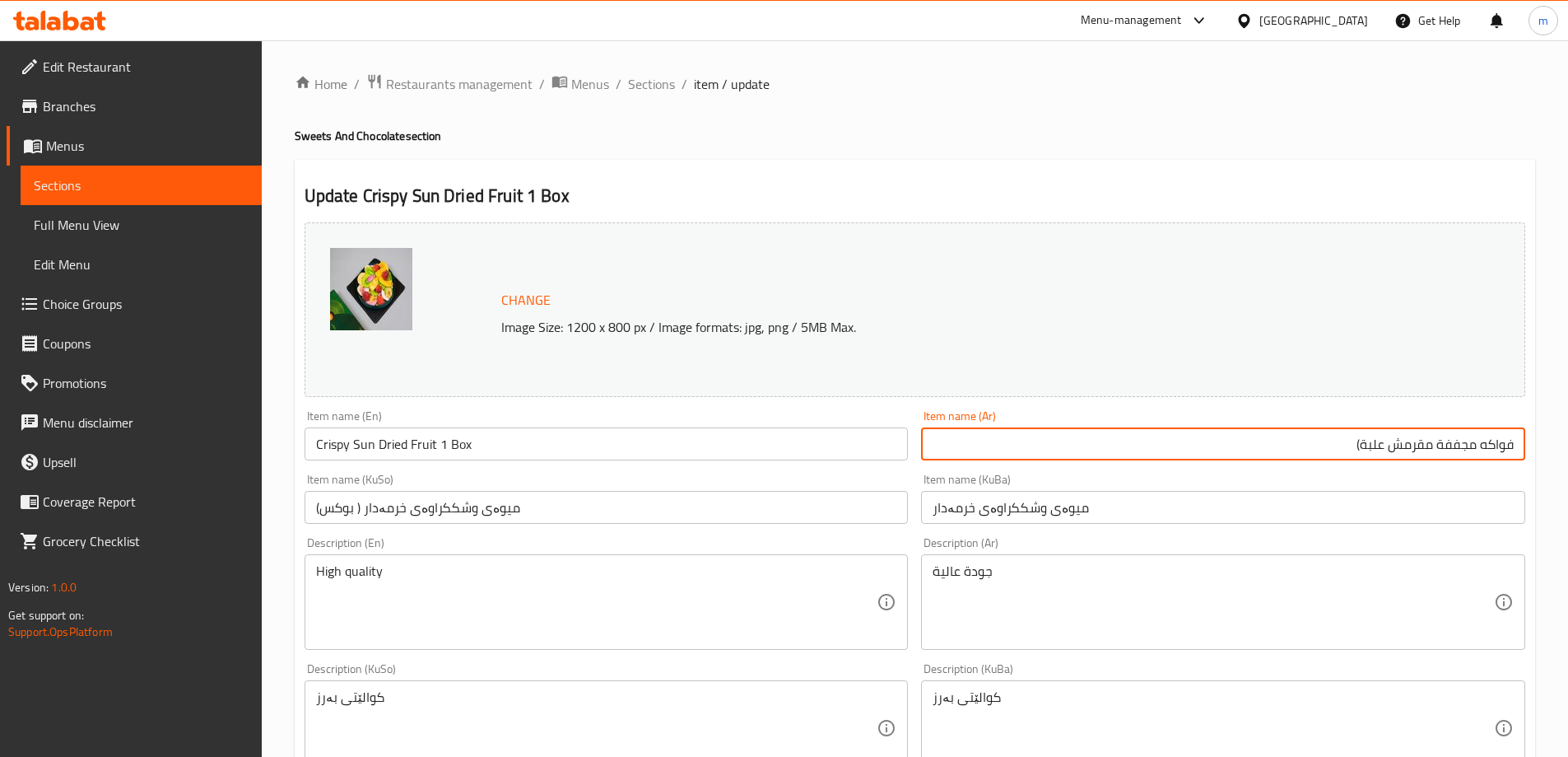
click at [1319, 439] on input "فواكه مجففة مقرمش علبة)" at bounding box center [1223, 444] width 604 height 33
click at [1389, 441] on input "فواكه مجففة مقرمش علبة" at bounding box center [1223, 444] width 604 height 33
type input "فواكه مجففة مقرمش 1 علبة"
click at [973, 508] on input "میوەی وشککراوەی خرمەدار" at bounding box center [1223, 507] width 604 height 33
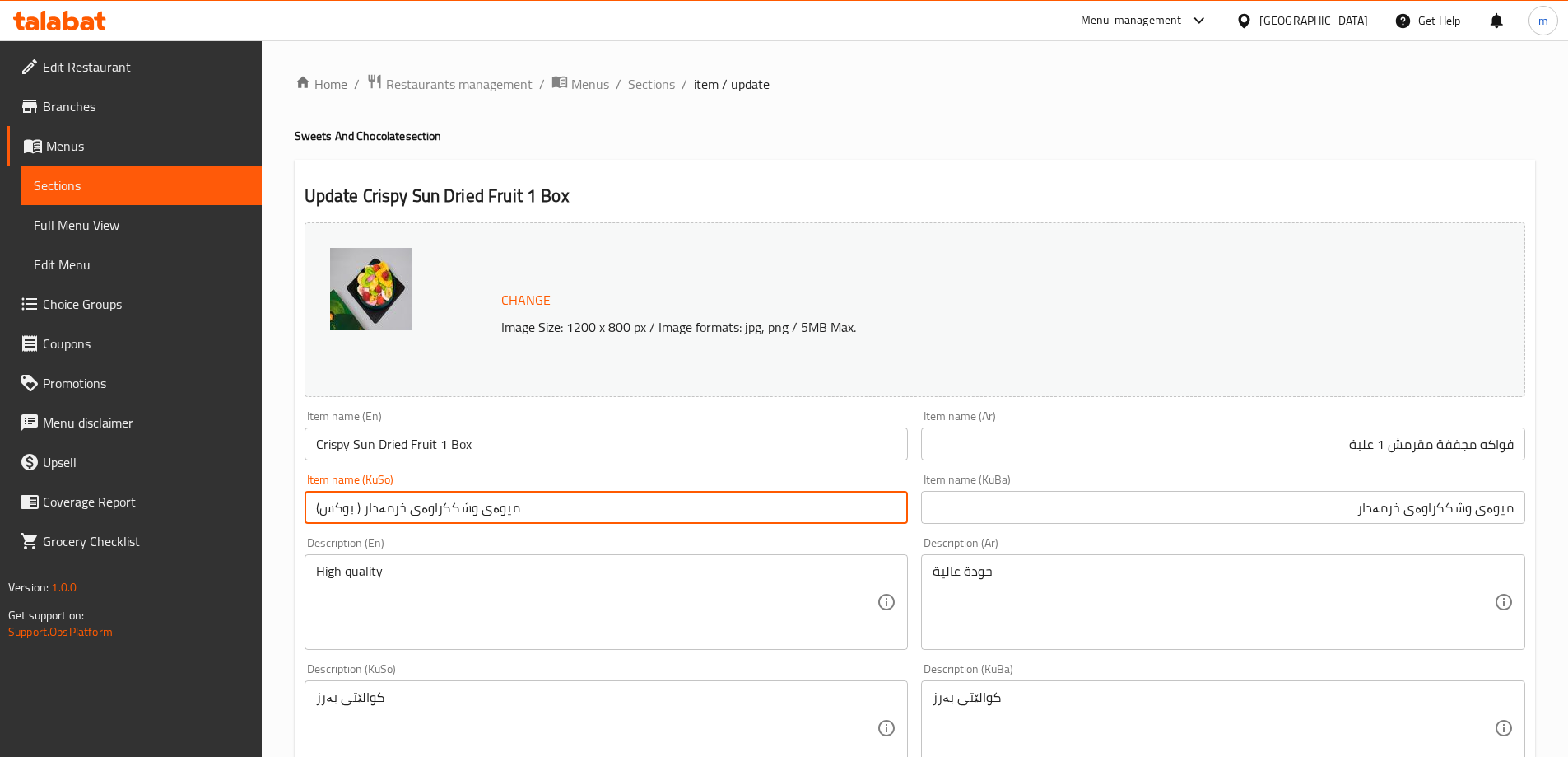
click at [769, 515] on input "میوەی وشککراوەی خرمەدار ( بوكس)" at bounding box center [607, 507] width 604 height 33
click at [727, 510] on input "میوەی وشککراوەی خرمەدار ( بوكس)" at bounding box center [607, 507] width 604 height 33
click at [739, 504] on input "میوەی وشککراوەی خرمەدار ( بوكس)" at bounding box center [607, 507] width 604 height 33
click at [689, 504] on input "میوەی وشککراوەی خرمەدار 1 بوكس)" at bounding box center [607, 507] width 604 height 33
type input "میوەی وشککراوەی خرمەدار 1 بوكس"
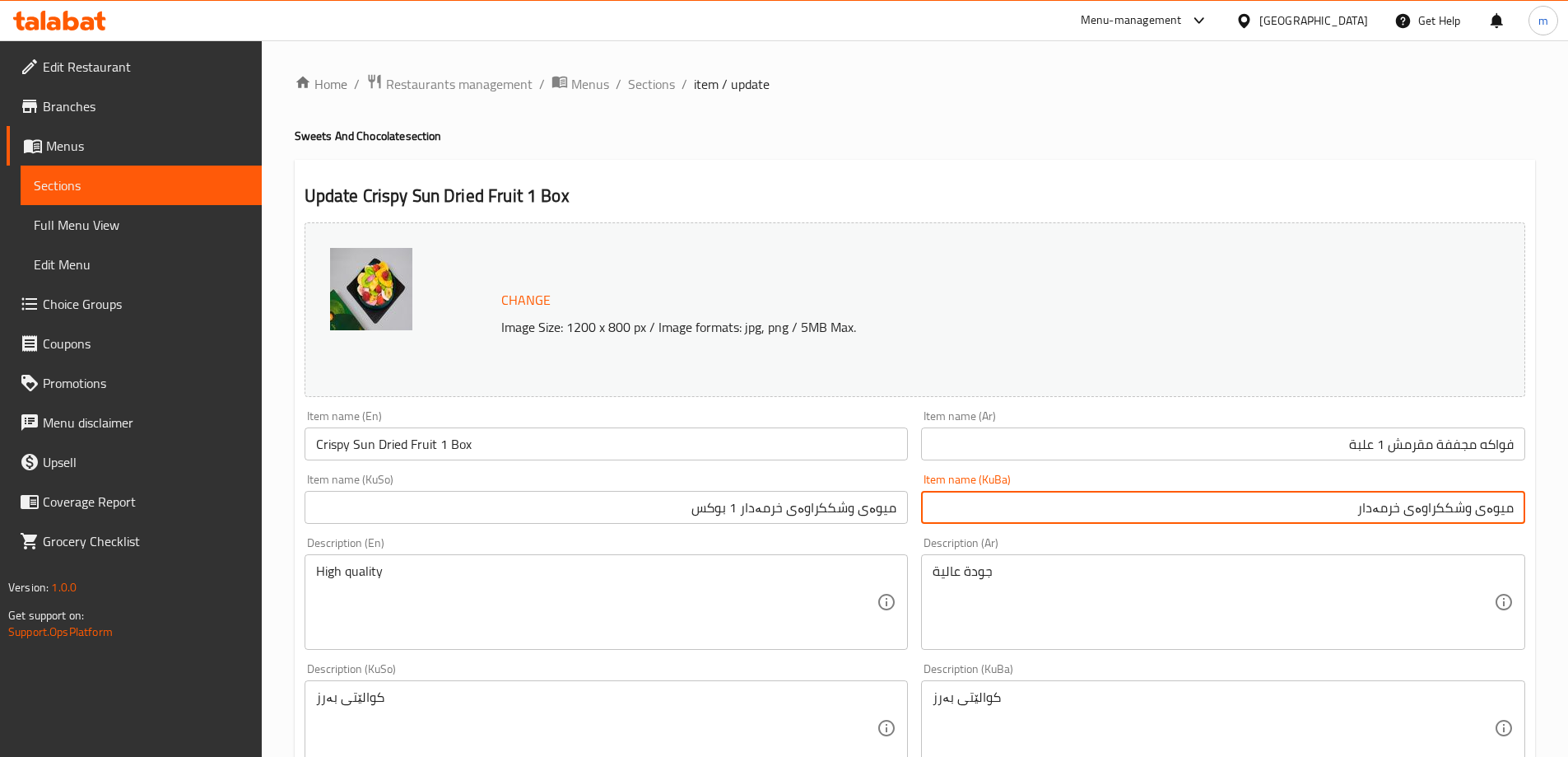
click at [1083, 498] on input "میوەی وشککراوەی خرمەدار" at bounding box center [1223, 507] width 604 height 33
paste input "سندووق"
click at [845, 505] on input "میوەی وشککراوەی خرمەدار 1 بوكس" at bounding box center [607, 507] width 604 height 33
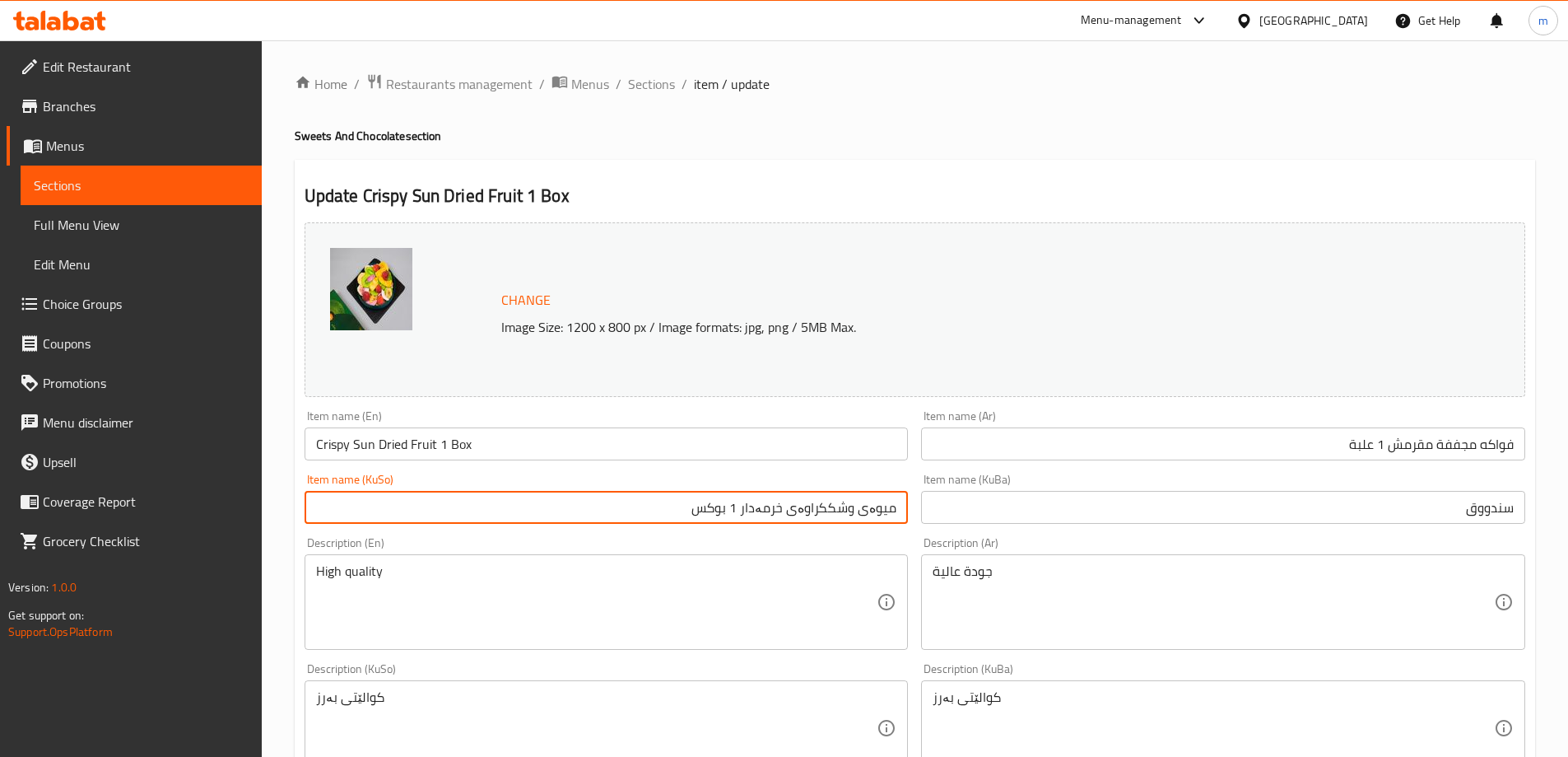
click at [1029, 514] on input "سندووق" at bounding box center [1223, 507] width 604 height 33
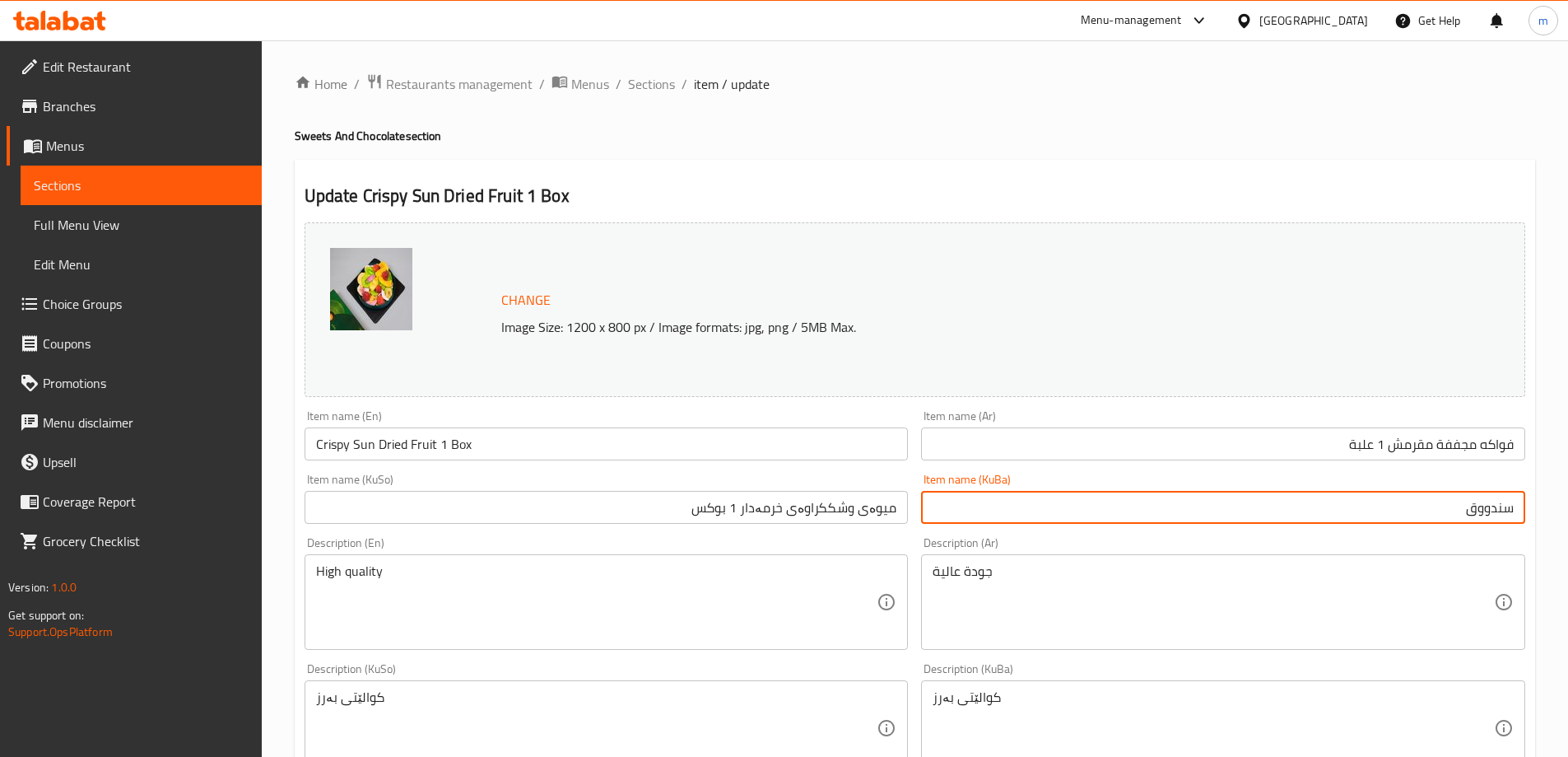
paste input "میوەی وشککراوەی خرمەدار 1 بوكس"
type input "میوەی وشککراوەی خرمەدار 1 بوكس"
click at [900, 483] on div "Item name (KuSo) میوەی وشککراوەی خرمەدار 1 بوكس Item name (KuSo)" at bounding box center [607, 498] width 604 height 50
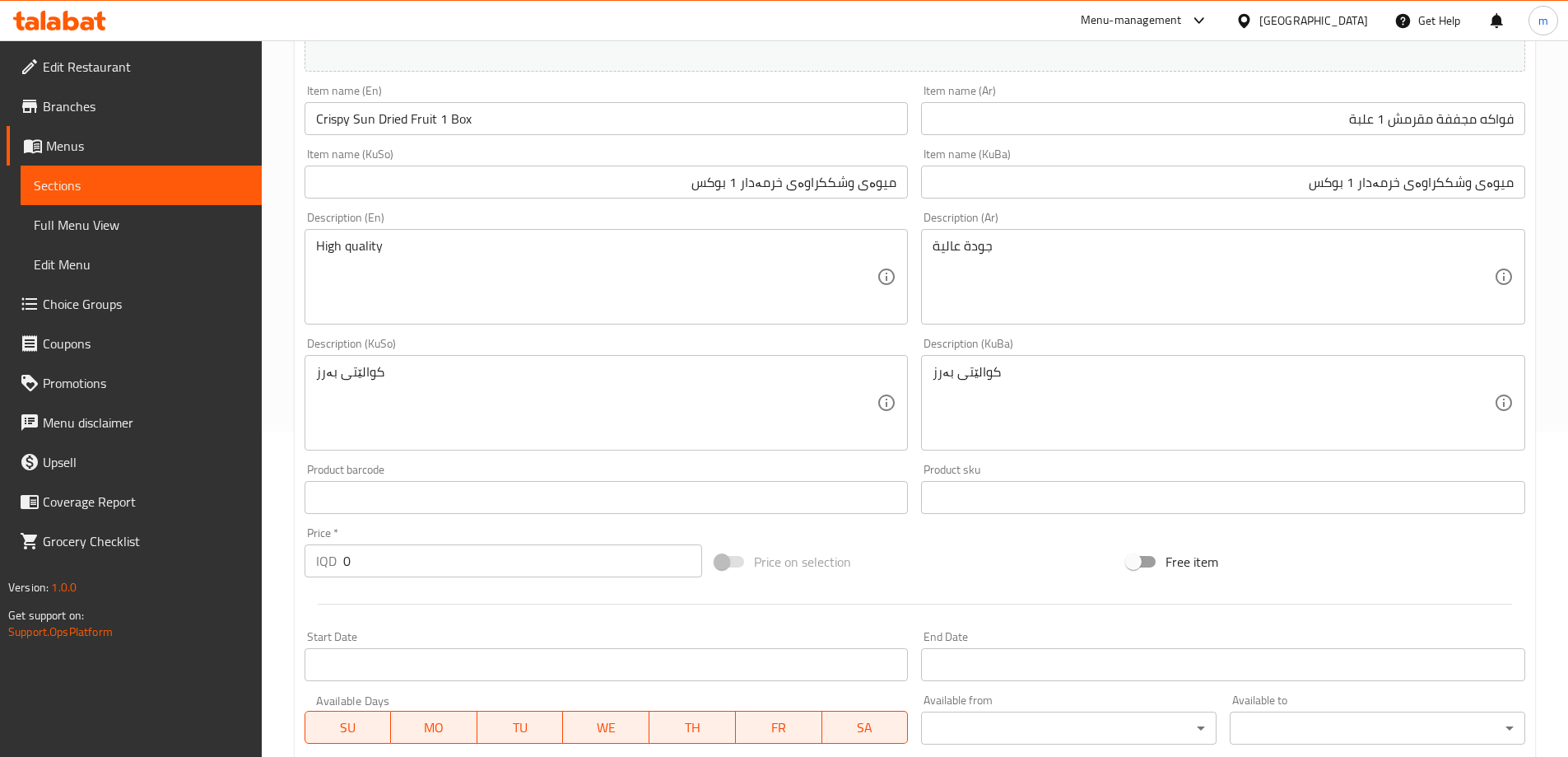
scroll to position [60, 0]
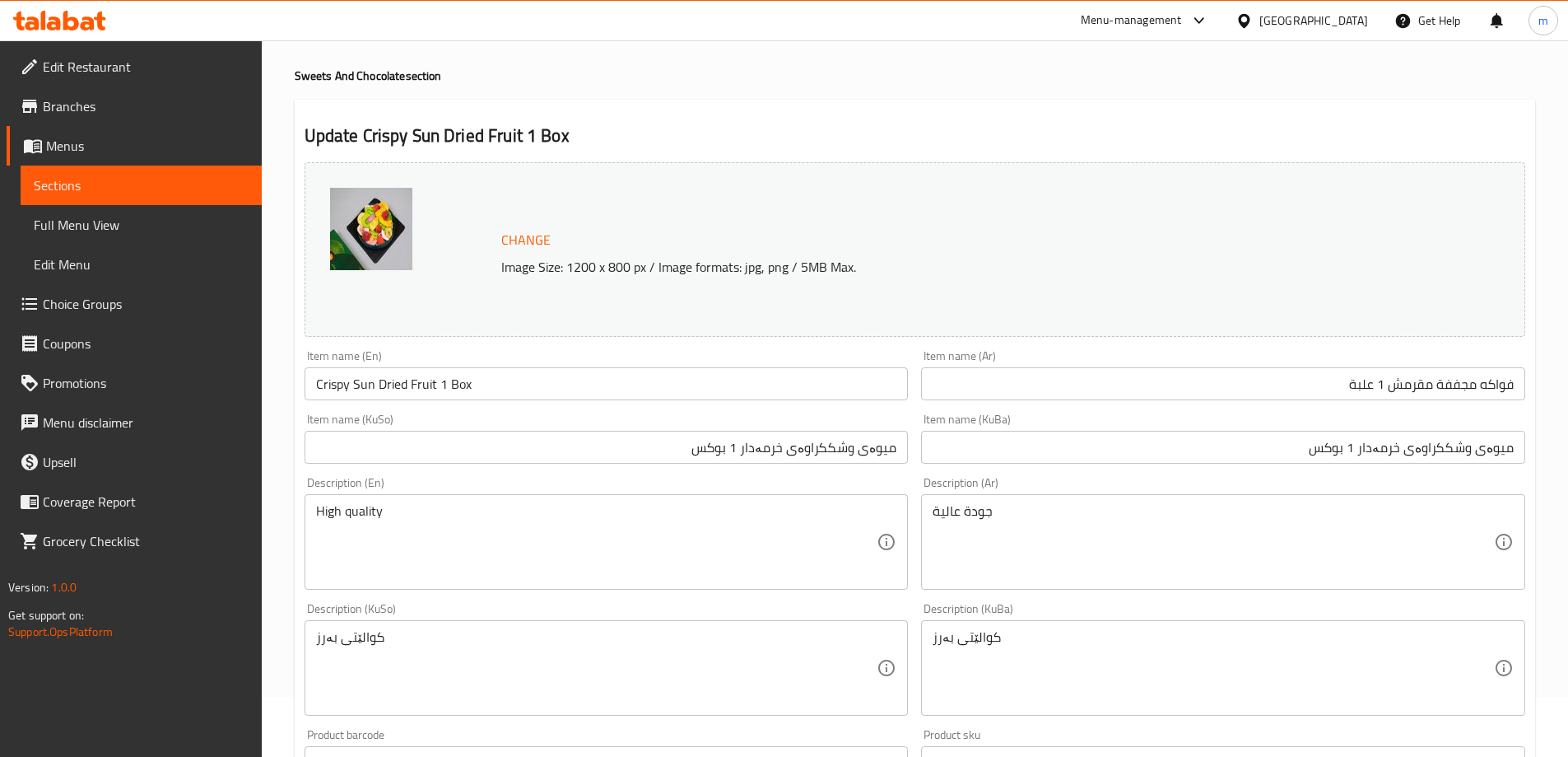
click at [493, 386] on input "Crispy Sun Dried Fruit 1 Box" at bounding box center [607, 384] width 604 height 33
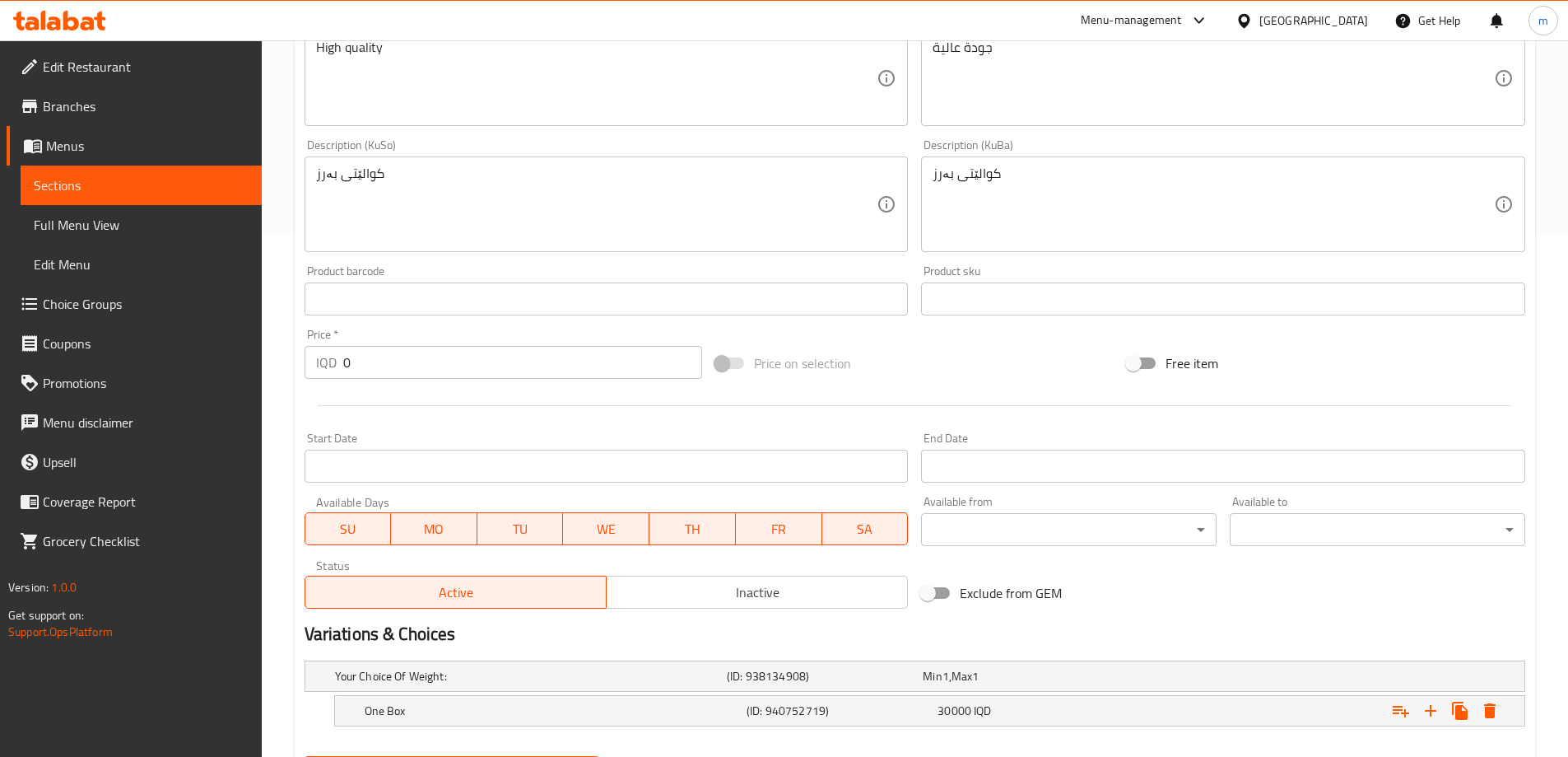
scroll to position [610, 0]
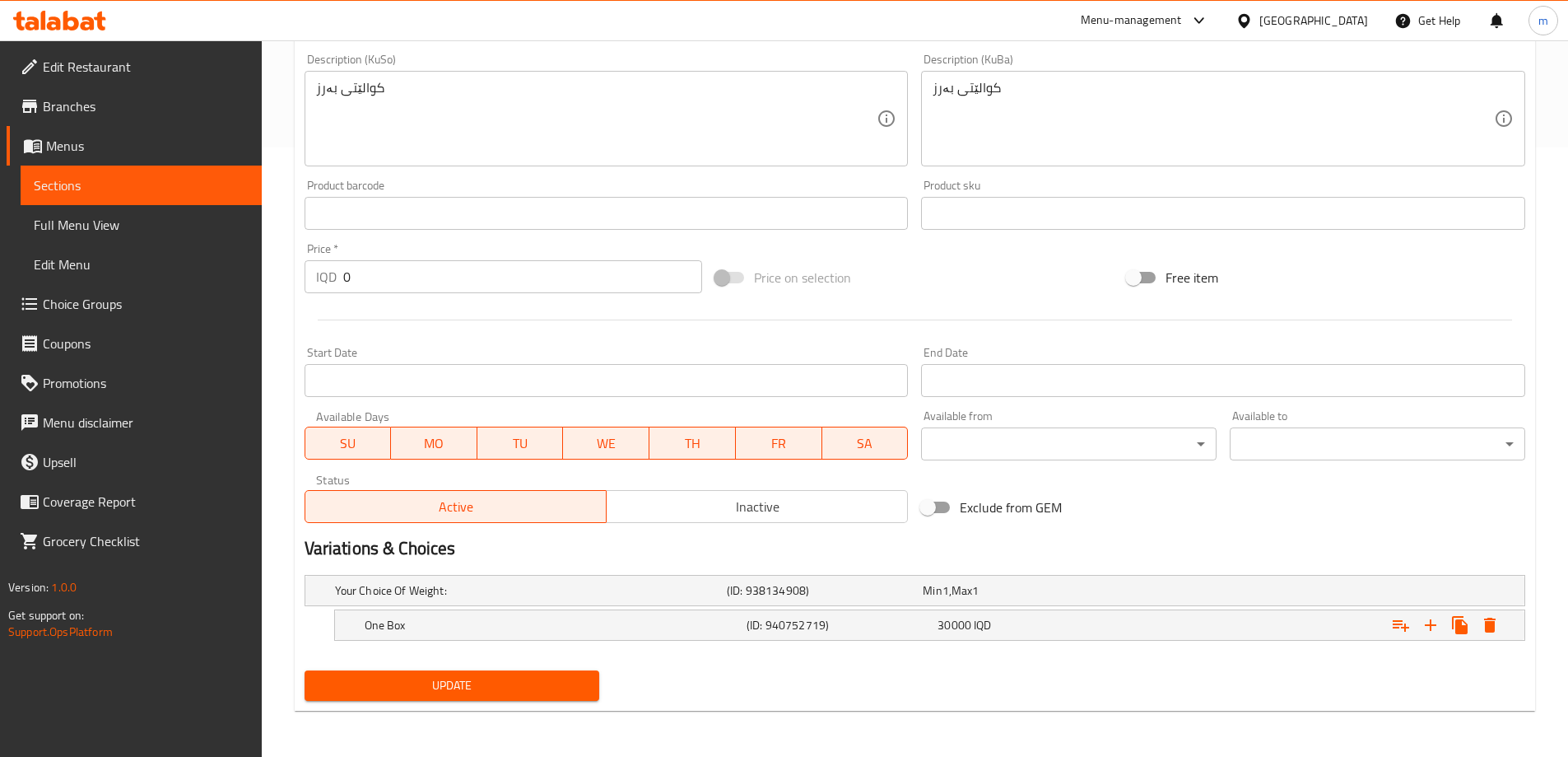
click at [449, 676] on span "Update" at bounding box center [452, 685] width 269 height 21
click at [131, 223] on span "Full Menu View" at bounding box center [141, 225] width 215 height 20
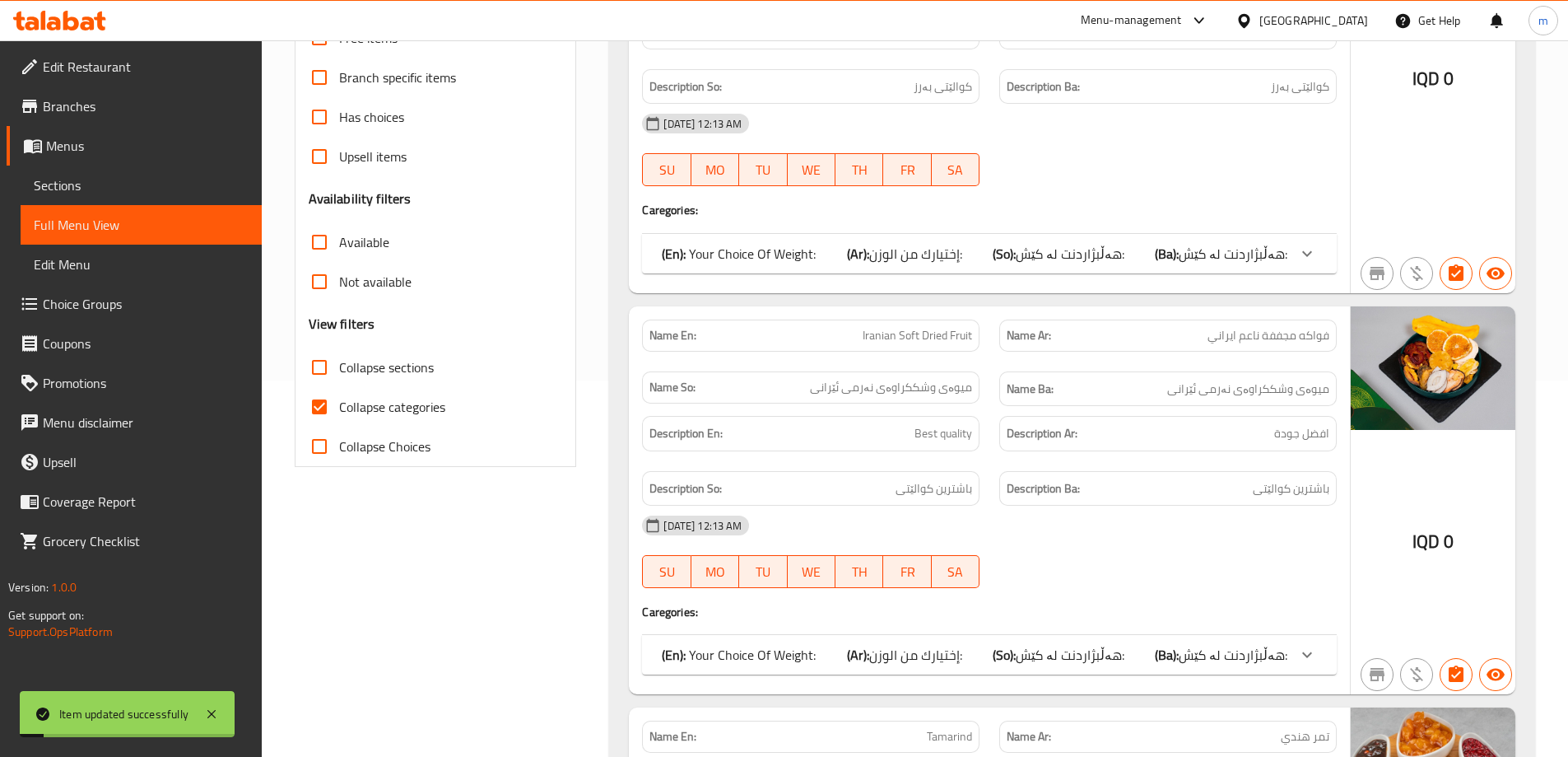
scroll to position [335, 0]
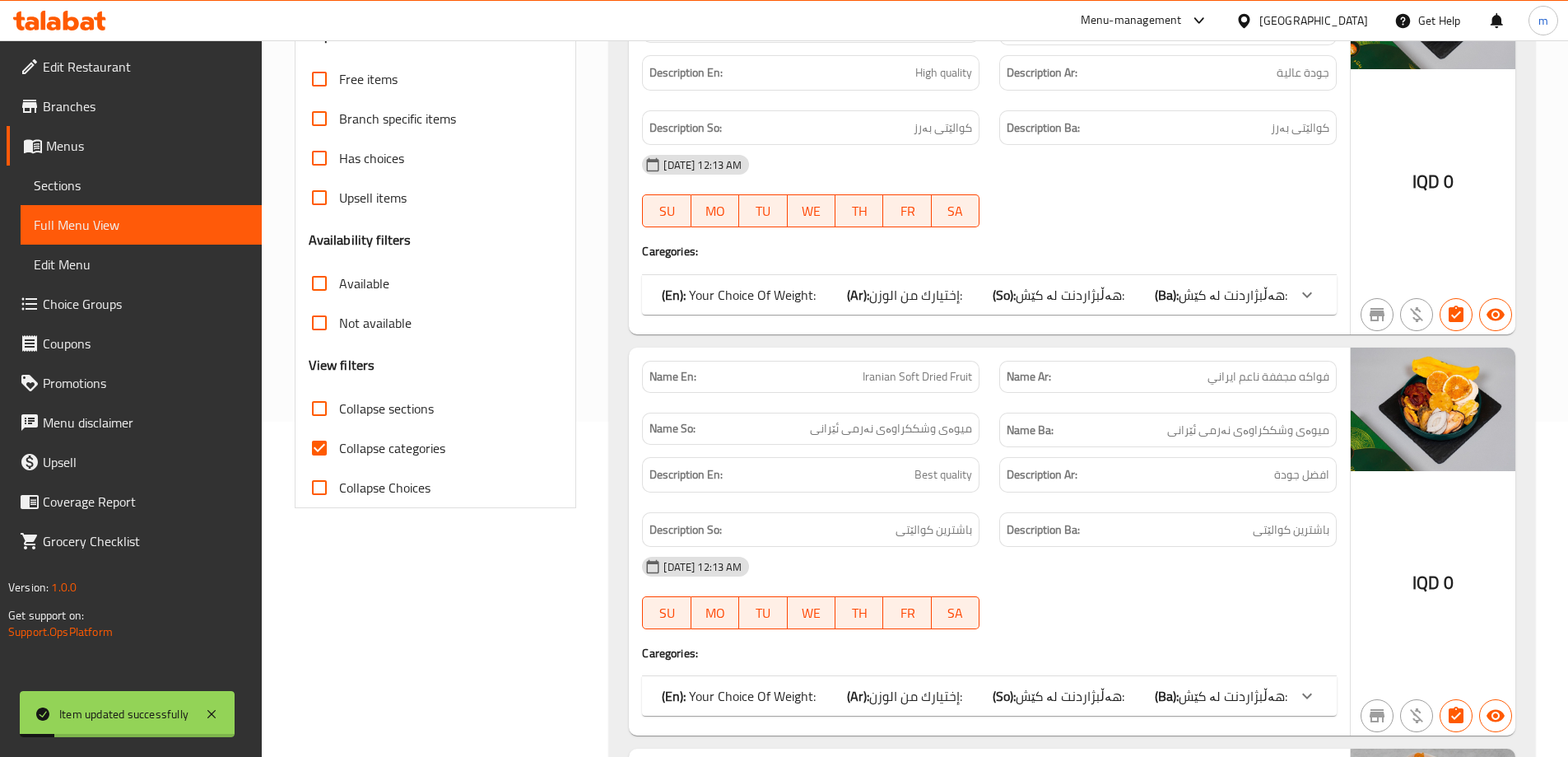
click at [385, 443] on span "Collapse categories" at bounding box center [392, 449] width 106 height 20
click at [339, 443] on input "Collapse categories" at bounding box center [318, 448] width 39 height 39
checkbox input "false"
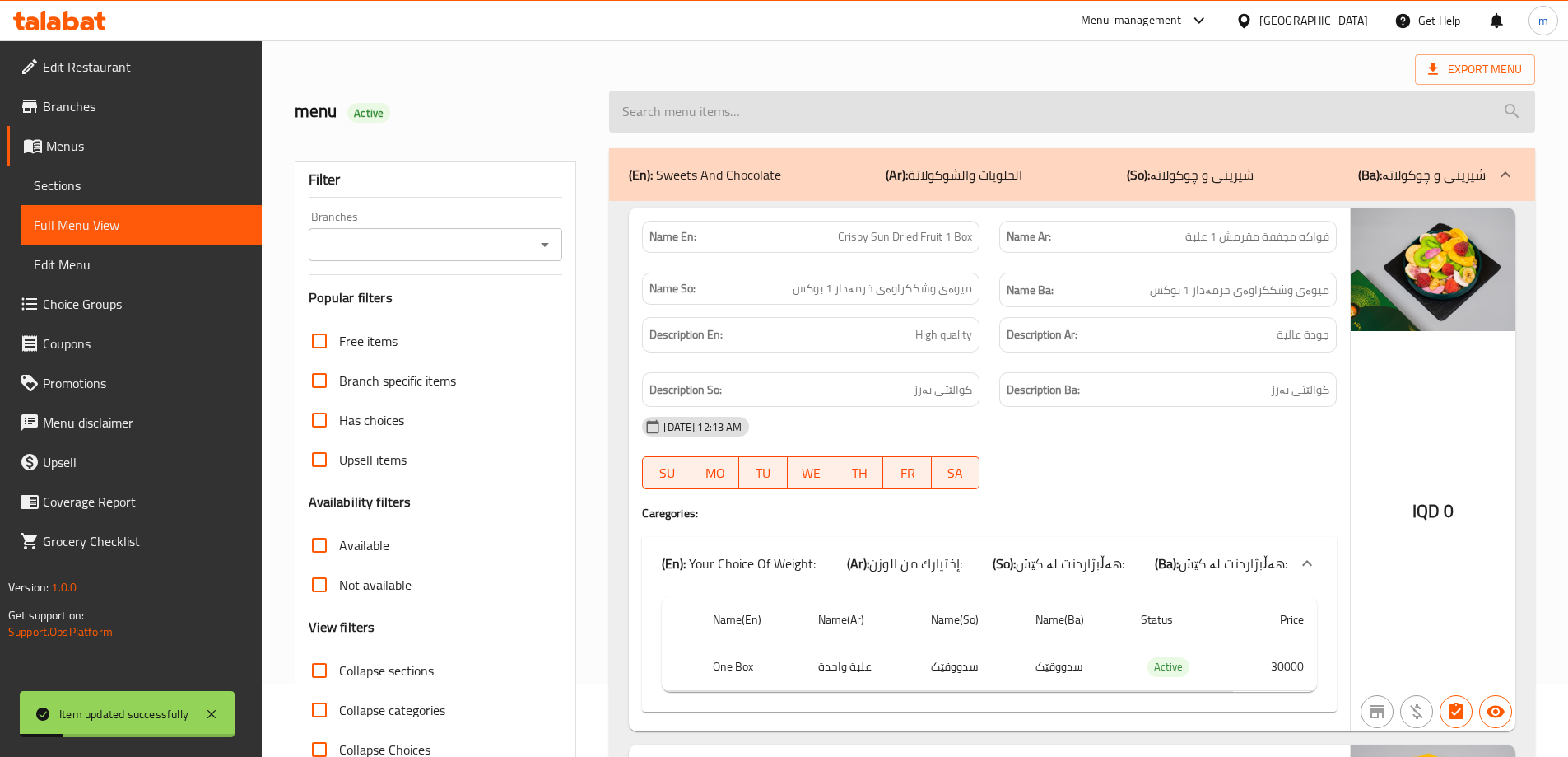
scroll to position [0, 0]
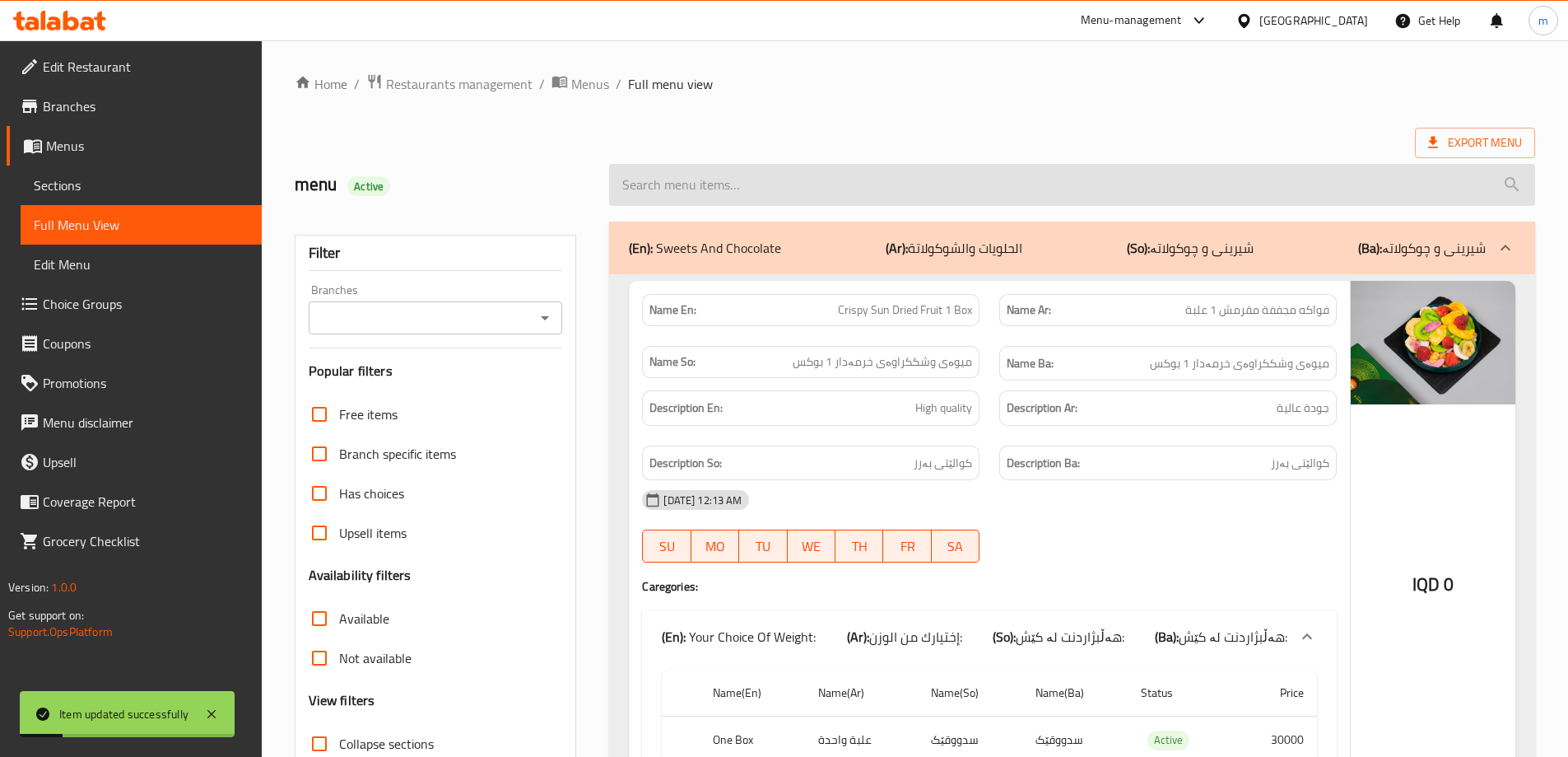
click at [829, 171] on input "search" at bounding box center [1072, 185] width 926 height 42
paste input "Crispy Sun Dried Fruit 1 Box"
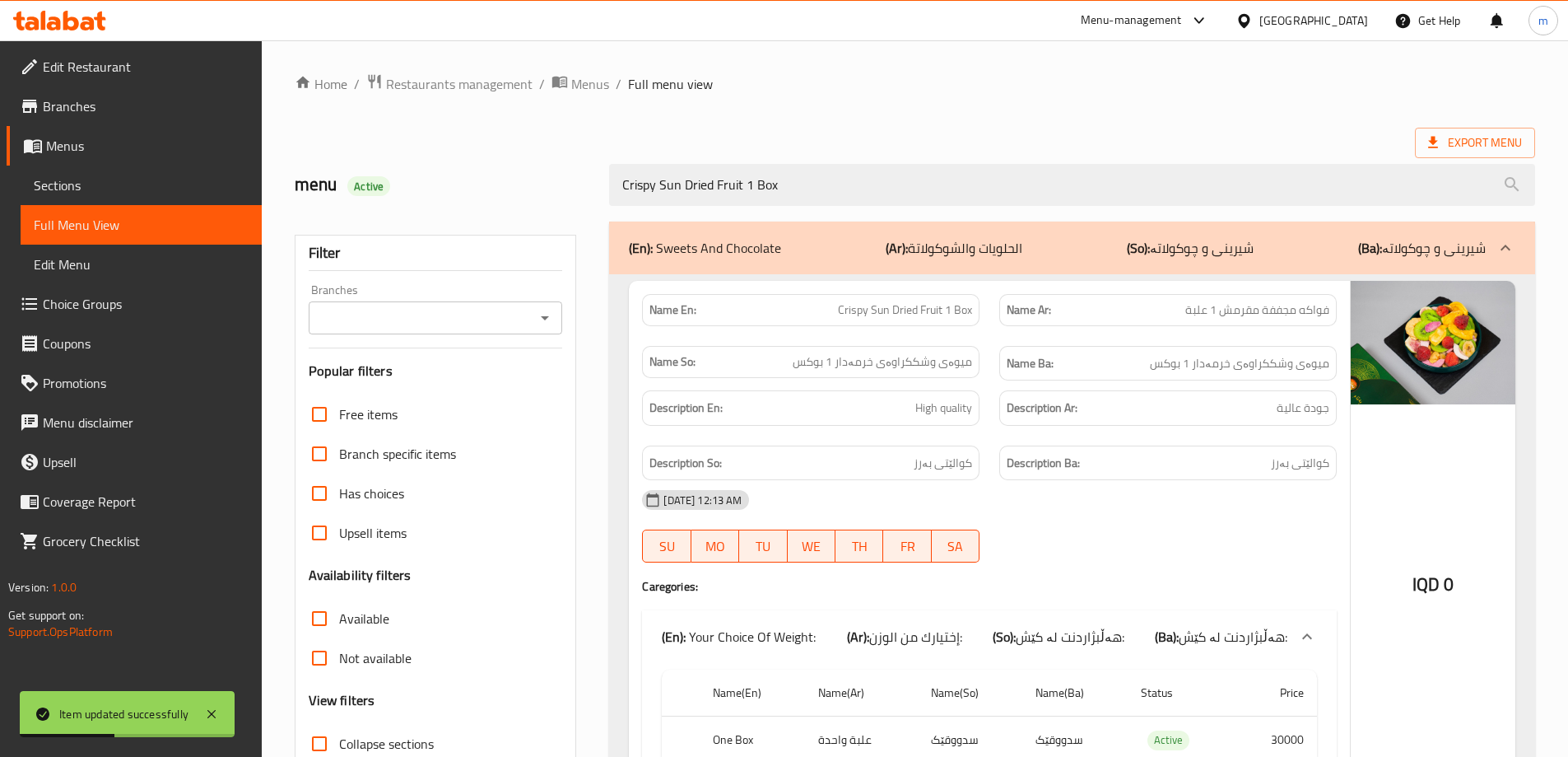
click at [422, 305] on div "Branches" at bounding box center [436, 318] width 255 height 33
type input "Crispy Sun Dried Fruit 1 Box"
click at [550, 313] on icon "Open" at bounding box center [545, 318] width 20 height 20
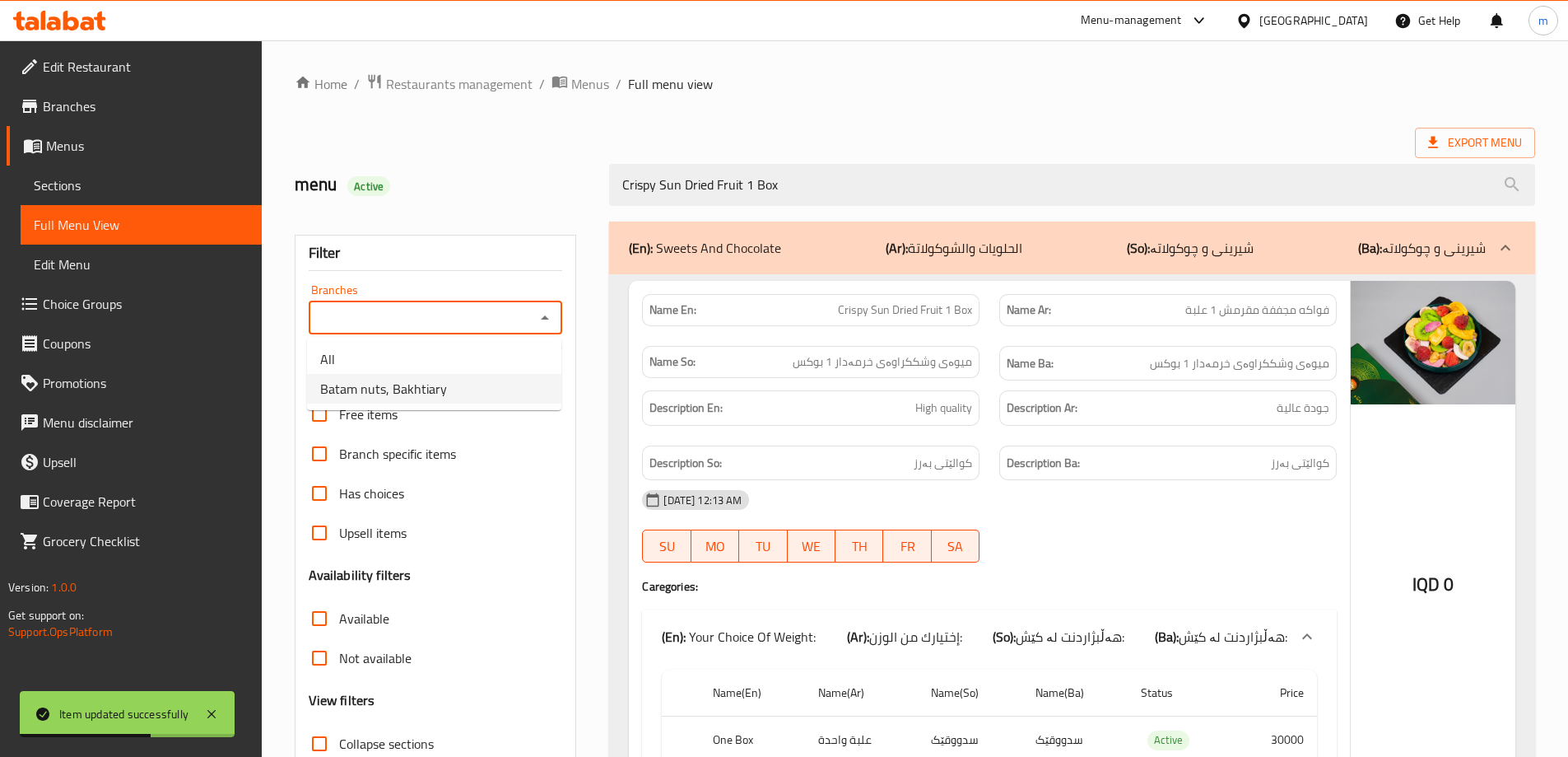
click at [399, 378] on span "Batam nuts, Bakhtiary" at bounding box center [383, 389] width 126 height 20
type input "Batam nuts, Bakhtiary"
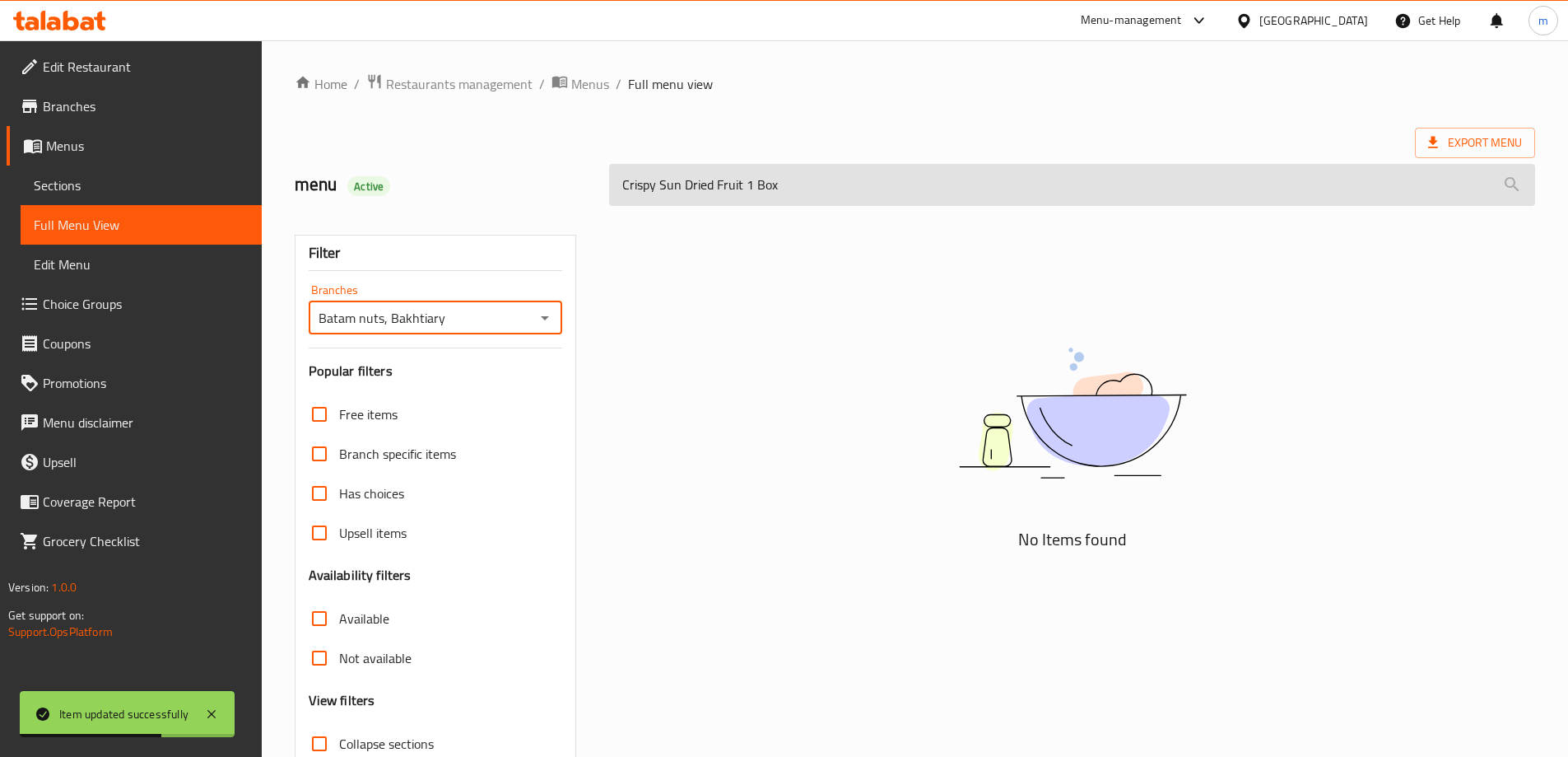
click at [842, 174] on input "Crispy Sun Dried Fruit 1 Box" at bounding box center [1072, 185] width 926 height 42
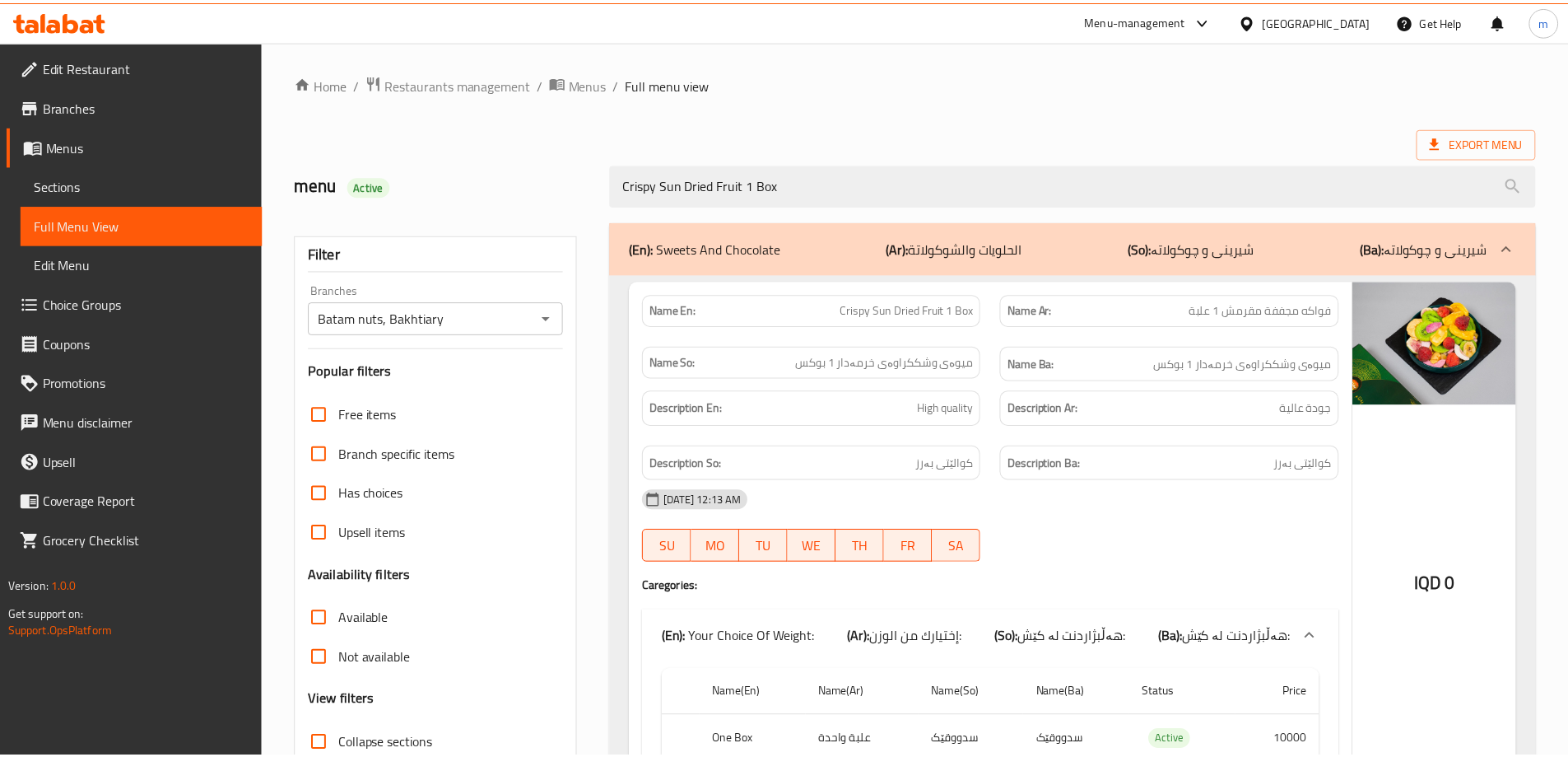
scroll to position [119, 0]
